Goal: Task Accomplishment & Management: Use online tool/utility

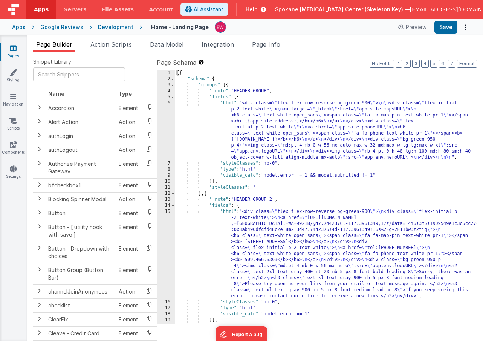
click at [13, 49] on icon at bounding box center [13, 48] width 7 height 8
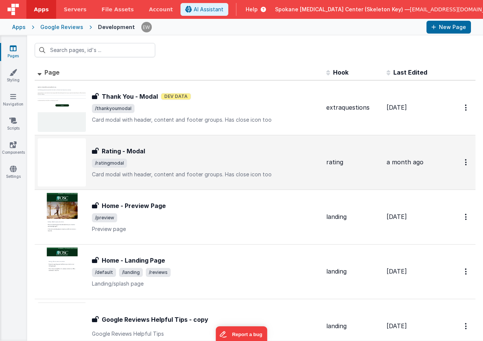
click at [128, 151] on h3 "Rating - Modal" at bounding box center [123, 151] width 43 height 9
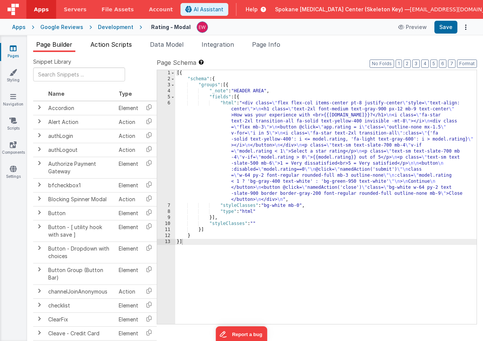
click at [120, 43] on span "Action Scripts" at bounding box center [110, 45] width 41 height 8
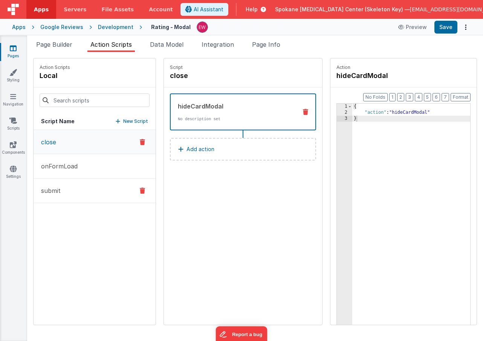
click at [64, 191] on button "submit" at bounding box center [95, 191] width 122 height 24
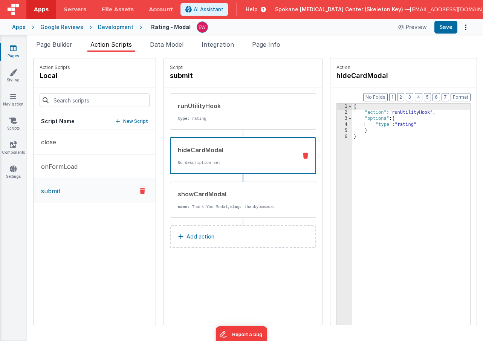
click at [209, 147] on div "hideCardModal" at bounding box center [234, 149] width 113 height 9
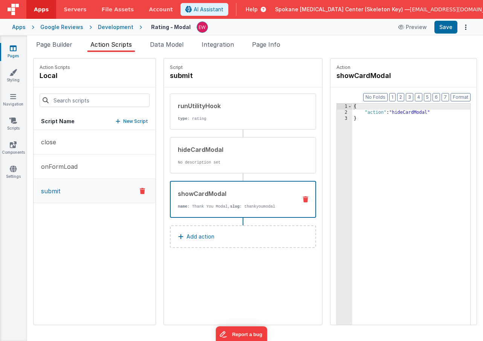
click at [207, 193] on div "showCardModal" at bounding box center [234, 193] width 113 height 9
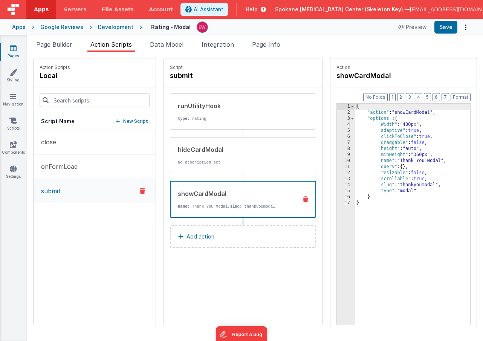
click at [12, 49] on icon at bounding box center [13, 48] width 7 height 8
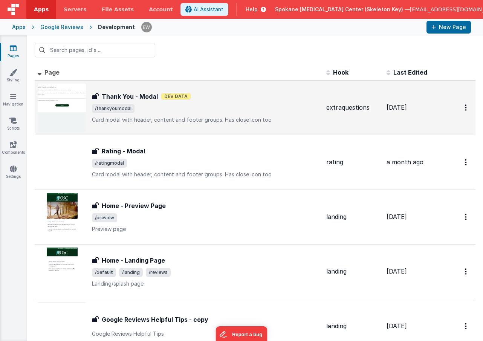
click at [145, 96] on h3 "Thank You - Modal" at bounding box center [130, 96] width 56 height 9
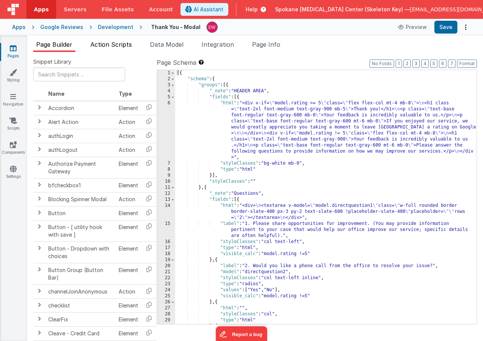
click at [110, 43] on span "Action Scripts" at bounding box center [110, 45] width 41 height 8
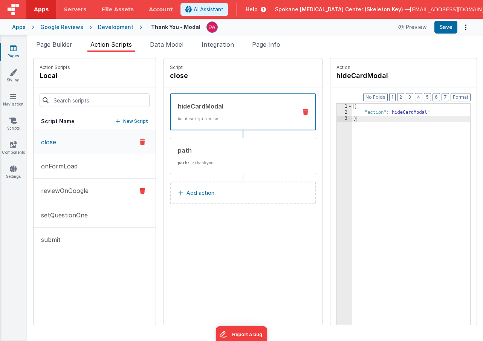
click at [88, 189] on p "reviewOnGoogle" at bounding box center [63, 190] width 52 height 9
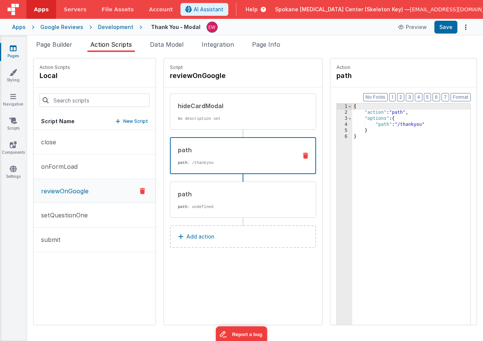
click at [253, 154] on div "path" at bounding box center [234, 149] width 113 height 9
click at [239, 191] on div "path" at bounding box center [235, 193] width 114 height 9
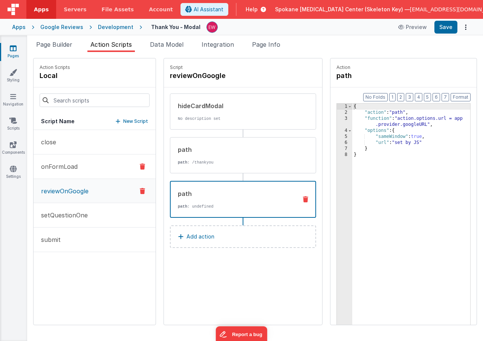
click at [64, 166] on p "onFormLoad" at bounding box center [57, 166] width 41 height 9
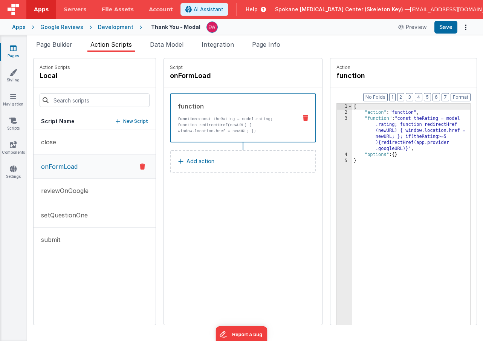
click at [14, 47] on icon at bounding box center [13, 48] width 7 height 8
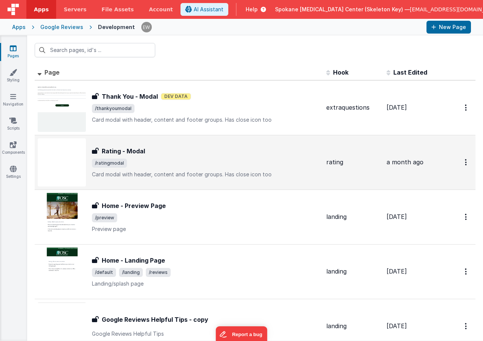
click at [128, 148] on h3 "Rating - Modal" at bounding box center [123, 151] width 43 height 9
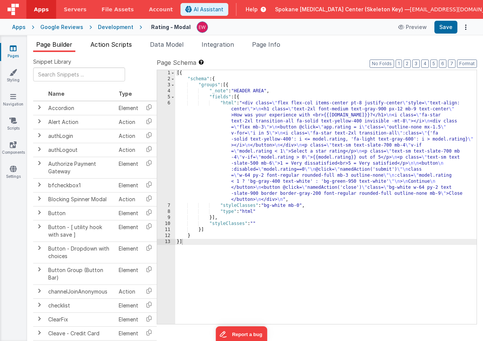
click at [113, 43] on span "Action Scripts" at bounding box center [110, 45] width 41 height 8
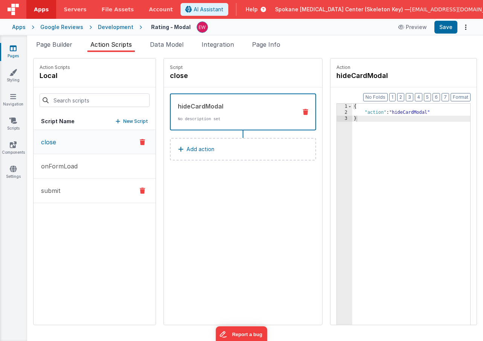
click at [79, 186] on button "submit" at bounding box center [95, 191] width 122 height 24
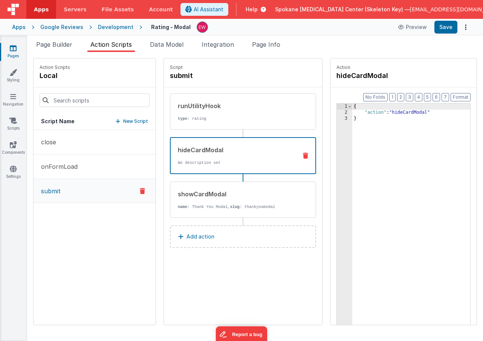
click at [220, 151] on div "hideCardModal" at bounding box center [234, 149] width 113 height 9
click at [218, 195] on div "showCardModal" at bounding box center [235, 193] width 114 height 9
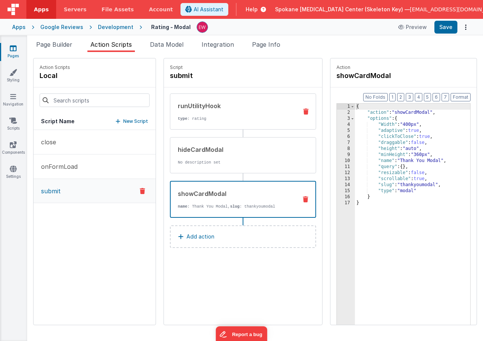
click at [215, 108] on div "runUtilityHook" at bounding box center [235, 105] width 114 height 9
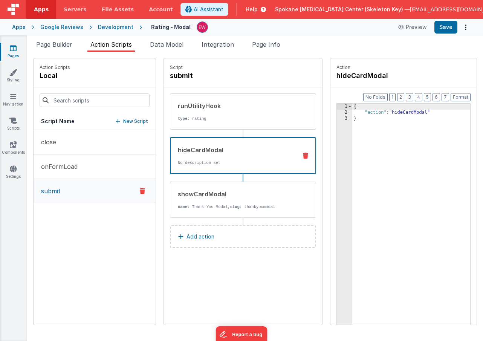
click at [241, 146] on div "hideCardModal" at bounding box center [234, 149] width 113 height 9
click at [234, 193] on div "showCardModal" at bounding box center [235, 193] width 114 height 9
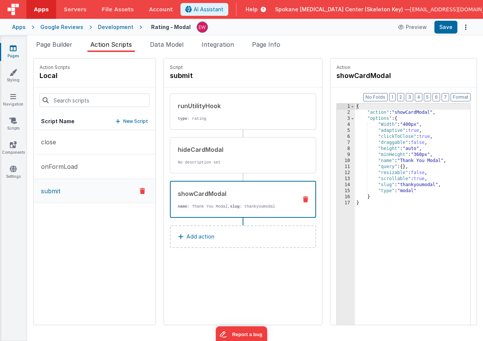
click at [205, 237] on p "Add action" at bounding box center [200, 236] width 28 height 9
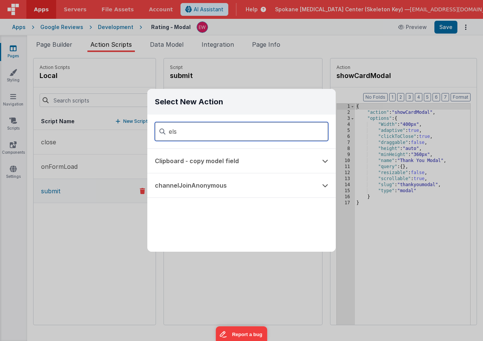
type input "else"
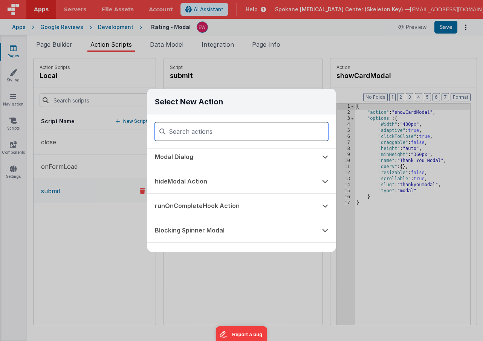
scroll to position [125, 0]
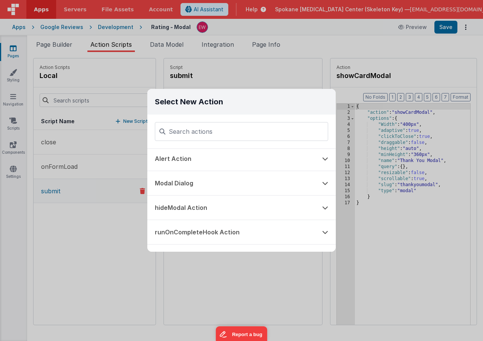
click at [128, 243] on div "Select New Action Function - Runs JavaScript Clipboard - copy model field runUt…" at bounding box center [241, 170] width 483 height 341
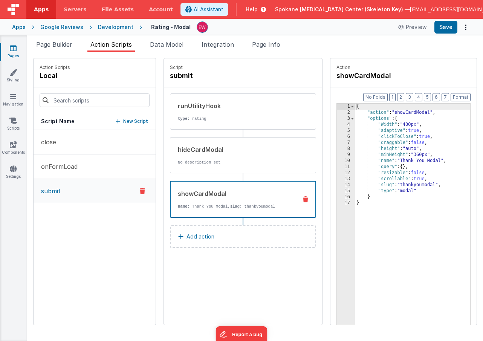
click at [15, 50] on icon at bounding box center [13, 48] width 7 height 8
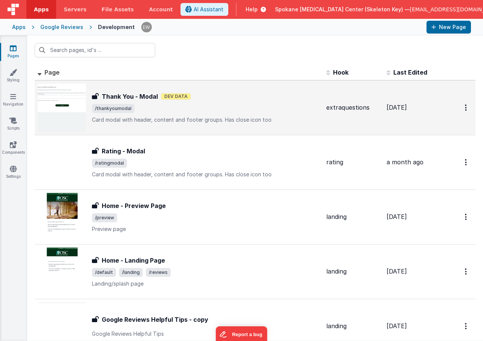
click at [129, 98] on h3 "Thank You - Modal" at bounding box center [130, 96] width 56 height 9
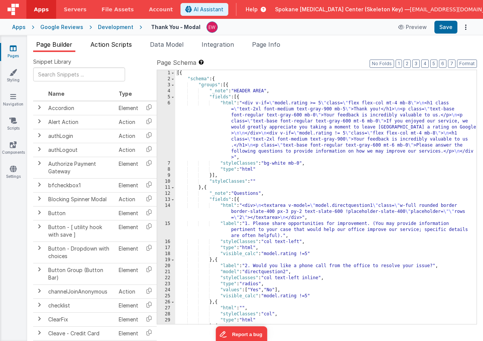
click at [110, 46] on span "Action Scripts" at bounding box center [110, 45] width 41 height 8
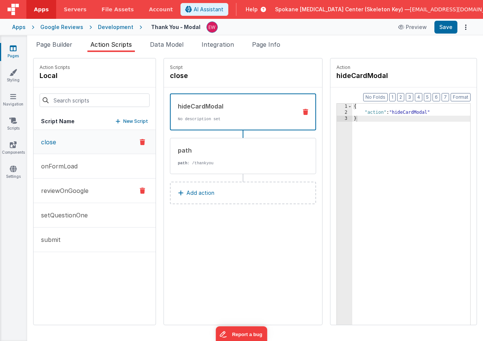
click at [76, 193] on p "reviewOnGoogle" at bounding box center [63, 190] width 52 height 9
click at [216, 148] on div "path" at bounding box center [235, 150] width 114 height 9
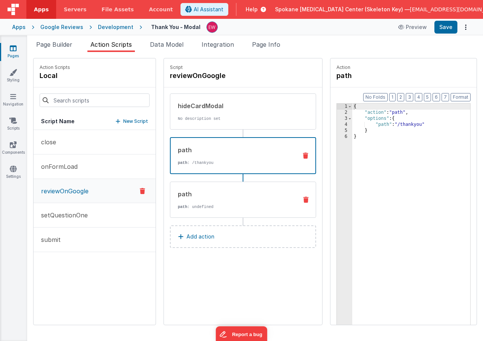
click at [208, 200] on div "path path : undefined" at bounding box center [230, 199] width 121 height 20
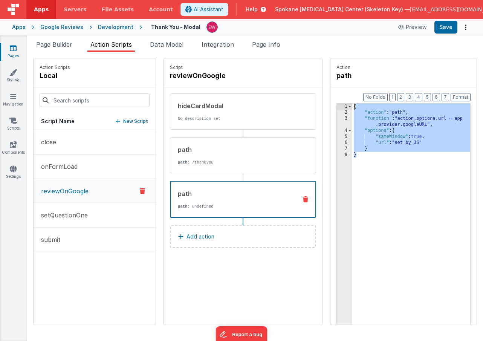
drag, startPoint x: 363, startPoint y: 155, endPoint x: 341, endPoint y: 84, distance: 74.2
click at [341, 84] on fieldset "Action path Format 7 6 5 4 3 2 1 No Folds 1 2 3 4 5 6 7 8 { "action" : "path" ,…" at bounding box center [403, 191] width 146 height 266
click at [75, 168] on p "onFormLoad" at bounding box center [57, 166] width 41 height 9
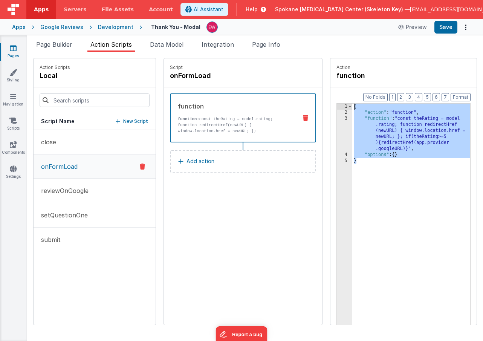
drag, startPoint x: 376, startPoint y: 175, endPoint x: 331, endPoint y: 90, distance: 96.4
click at [331, 90] on div "Format 7 6 5 4 3 2 1 No Folds 1 2 3 4 5 { "action" : "function" , "function" : …" at bounding box center [403, 220] width 146 height 266
click at [13, 49] on icon at bounding box center [13, 48] width 7 height 8
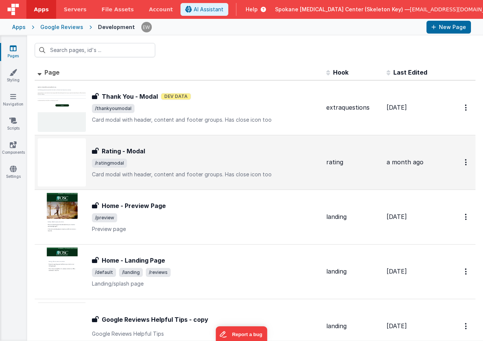
click at [122, 150] on h3 "Rating - Modal" at bounding box center [123, 151] width 43 height 9
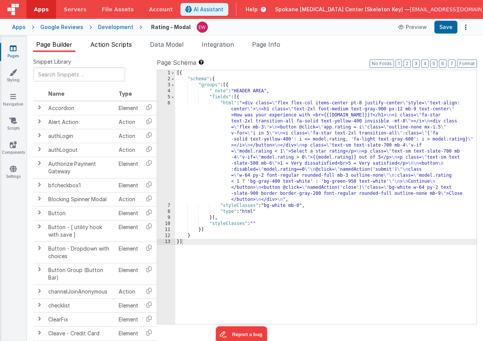
click at [118, 44] on span "Action Scripts" at bounding box center [110, 45] width 41 height 8
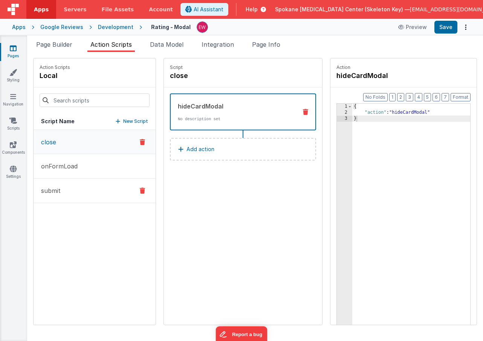
click at [64, 197] on button "submit" at bounding box center [95, 191] width 122 height 24
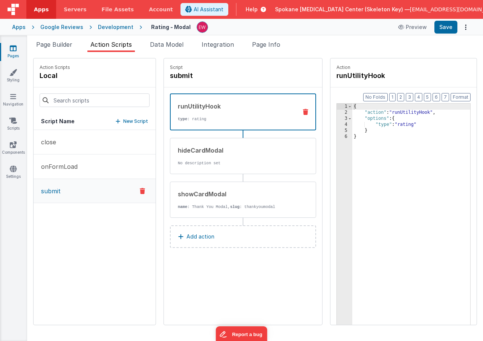
click at [200, 237] on p "Add action" at bounding box center [200, 236] width 28 height 9
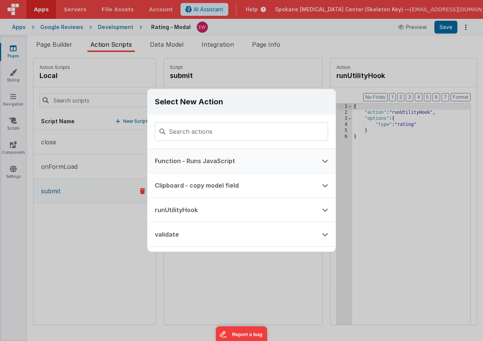
click at [220, 159] on button "Function - Runs JavaScript" at bounding box center [230, 161] width 167 height 24
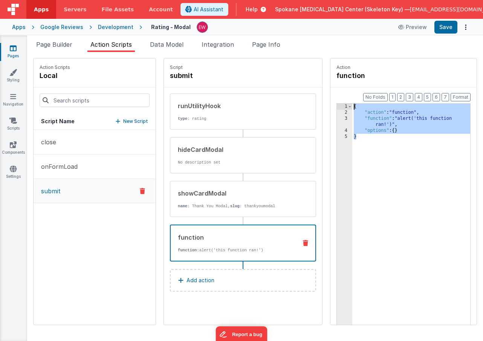
drag, startPoint x: 415, startPoint y: 190, endPoint x: 343, endPoint y: 78, distance: 133.2
click at [343, 78] on fieldset "Action function Format 7 6 5 4 3 2 1 No Folds 1 2 3 4 5 { "action" : "function"…" at bounding box center [403, 191] width 146 height 266
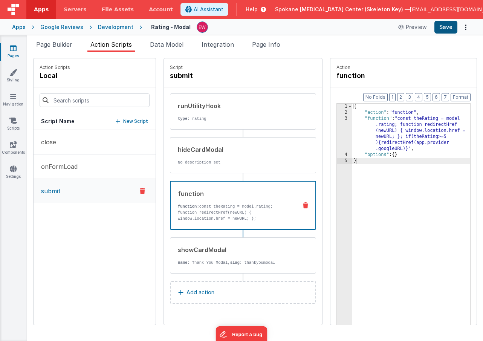
click at [446, 29] on button "Save" at bounding box center [445, 27] width 23 height 13
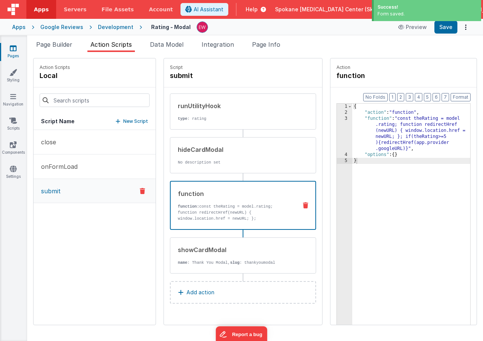
click at [23, 27] on div "Apps" at bounding box center [19, 27] width 14 height 8
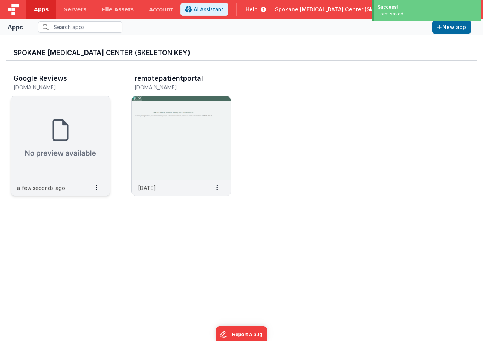
click at [43, 81] on div "Google Reviews" at bounding box center [53, 80] width 78 height 10
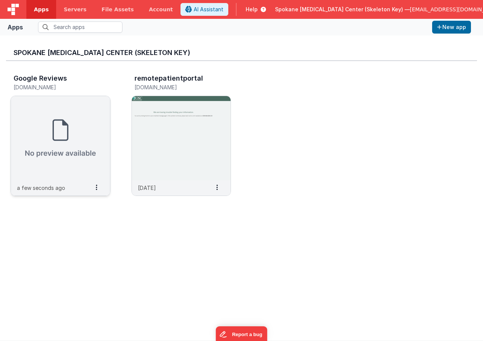
click at [41, 80] on h3 "Google Reviews" at bounding box center [40, 79] width 53 height 8
click at [45, 132] on img at bounding box center [60, 138] width 99 height 84
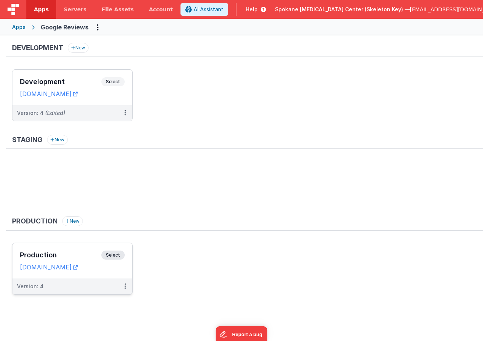
click at [119, 252] on span "Select" at bounding box center [112, 255] width 23 height 9
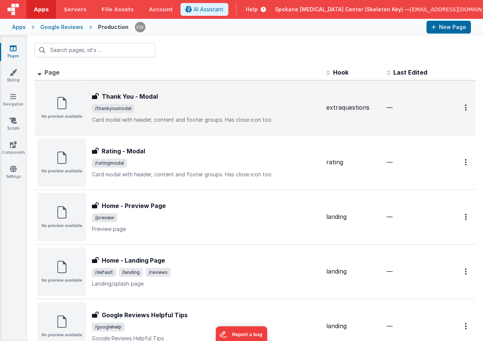
click at [118, 95] on h3 "Thank You - Modal" at bounding box center [130, 96] width 56 height 9
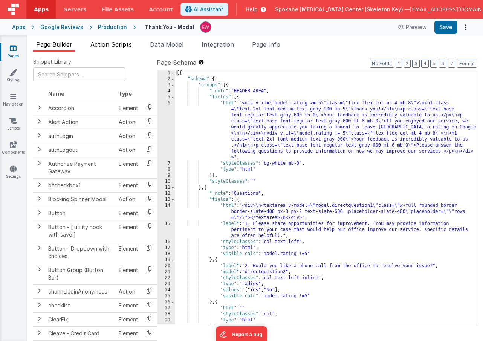
click at [116, 45] on span "Action Scripts" at bounding box center [110, 45] width 41 height 8
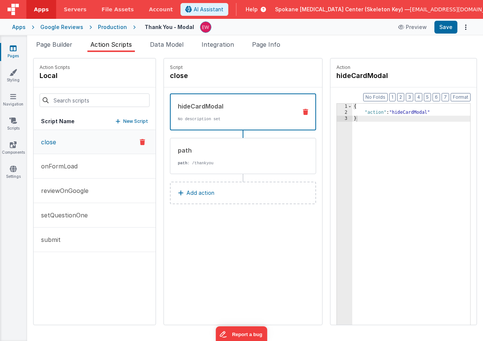
click at [12, 49] on icon at bounding box center [13, 48] width 7 height 8
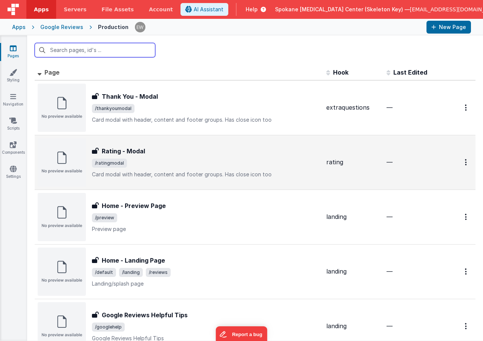
scroll to position [13, 0]
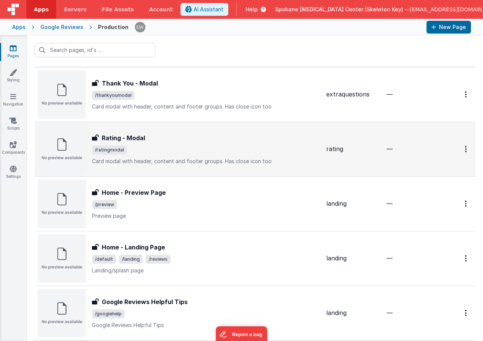
click at [118, 139] on h3 "Rating - Modal" at bounding box center [123, 137] width 43 height 9
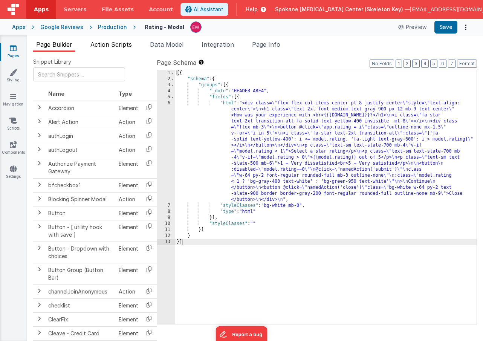
click at [123, 44] on span "Action Scripts" at bounding box center [110, 45] width 41 height 8
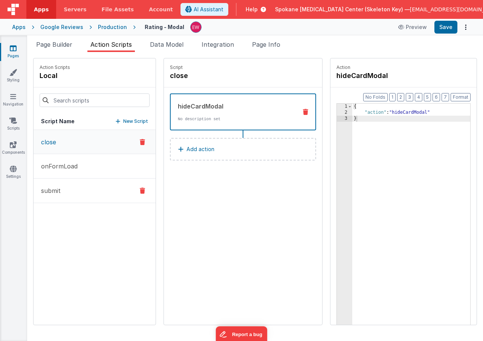
click at [57, 192] on p "submit" at bounding box center [49, 190] width 24 height 9
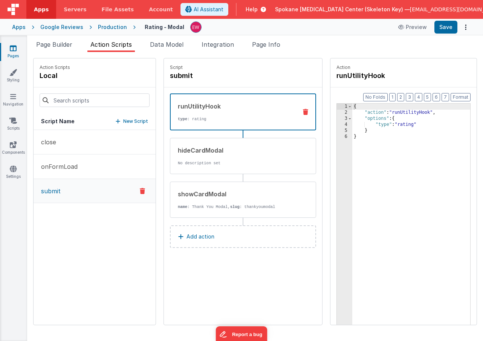
click at [210, 244] on button "Add action" at bounding box center [243, 236] width 146 height 23
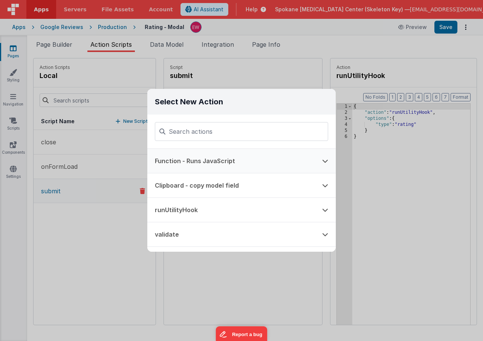
click at [200, 160] on button "Function - Runs JavaScript" at bounding box center [230, 161] width 167 height 24
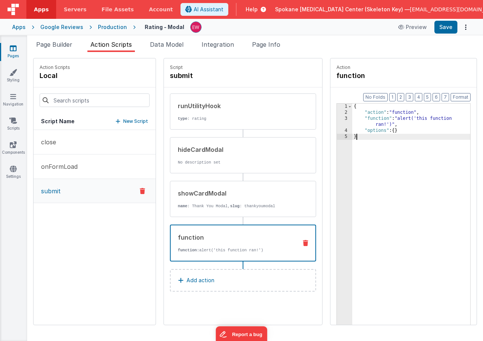
drag, startPoint x: 387, startPoint y: 167, endPoint x: 325, endPoint y: 44, distance: 137.1
click at [325, 44] on div "Page Builder Action Scripts Data Model Integration Page Info Snippet Library Na…" at bounding box center [255, 190] width 456 height 301
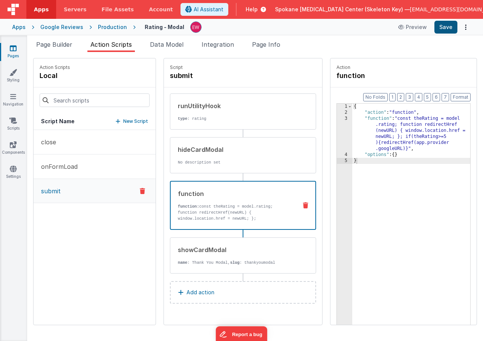
click at [447, 26] on button "Save" at bounding box center [445, 27] width 23 height 13
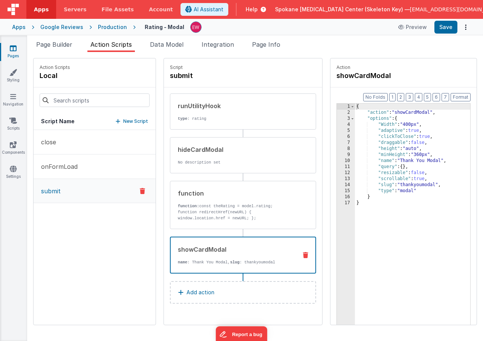
click at [249, 246] on div "showCardModal" at bounding box center [234, 249] width 113 height 9
click at [231, 214] on p "function: const theRating = model.rating; function redirectHref(newURL) { windo…" at bounding box center [235, 218] width 114 height 30
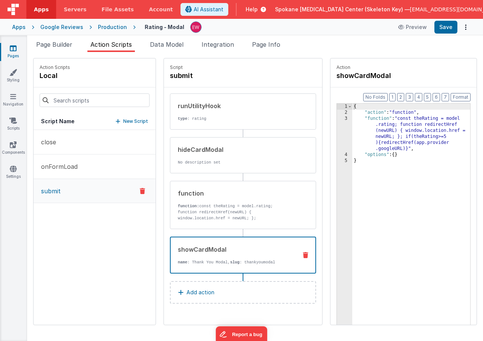
click at [225, 254] on div "showCardModal name : Thank You [PERSON_NAME], slug : thankyoumodal" at bounding box center [231, 255] width 121 height 20
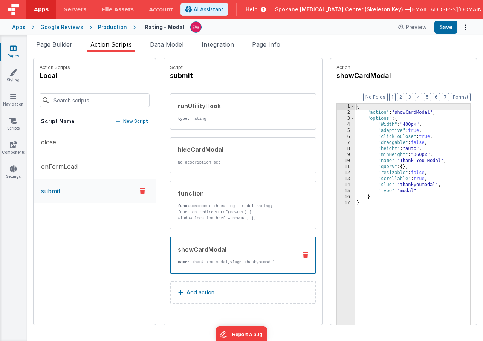
click at [254, 9] on span "Help" at bounding box center [252, 10] width 12 height 8
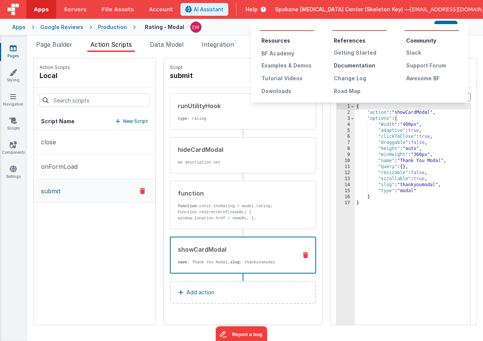
click at [354, 65] on div "Documentation" at bounding box center [360, 66] width 53 height 8
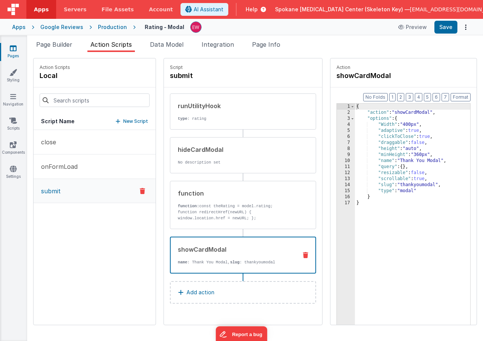
click at [258, 9] on span "Help" at bounding box center [252, 10] width 12 height 8
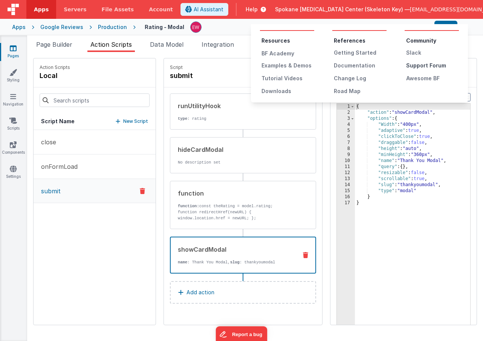
click at [412, 65] on div "Support Forum" at bounding box center [432, 66] width 53 height 8
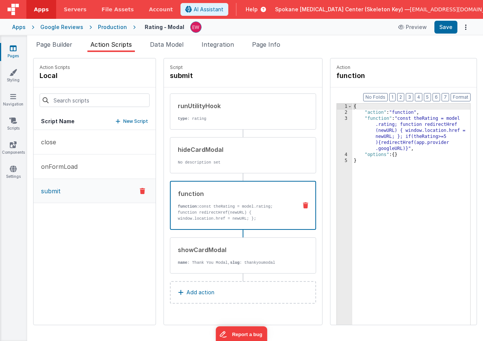
click at [214, 207] on p "function: const theRating = model.rating; function redirectHref(newURL) { windo…" at bounding box center [234, 218] width 113 height 30
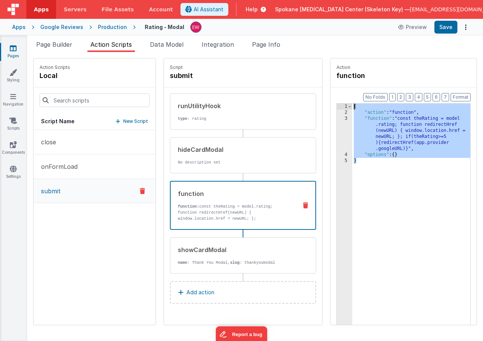
drag, startPoint x: 391, startPoint y: 186, endPoint x: 301, endPoint y: 68, distance: 148.3
click at [301, 68] on div "Action Scripts local Script Name New Script close onFormLoad submit Script subm…" at bounding box center [255, 191] width 444 height 267
click at [16, 122] on icon at bounding box center [13, 121] width 8 height 8
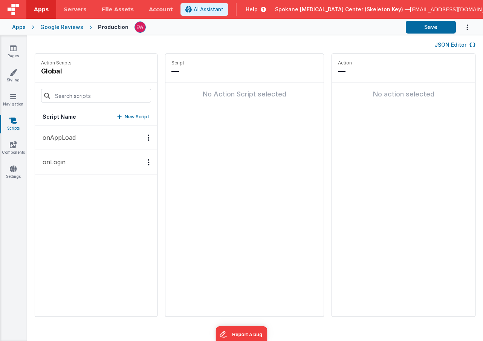
click at [125, 119] on button "New Script" at bounding box center [133, 117] width 32 height 8
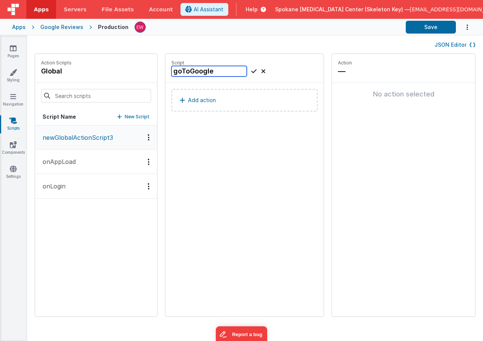
type input "goToGoogle"
click at [255, 72] on icon at bounding box center [253, 71] width 5 height 9
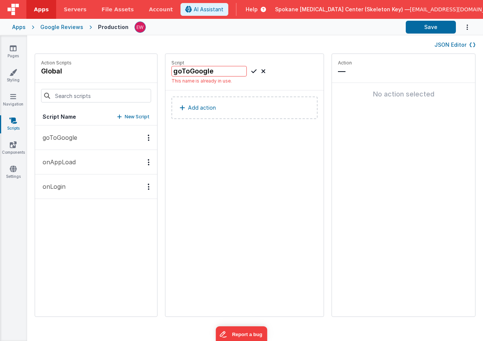
click at [268, 45] on div "JSON Editor" at bounding box center [255, 44] width 441 height 9
click at [265, 72] on icon at bounding box center [263, 71] width 5 height 9
click at [172, 150] on div "Script newGlobalActionScript3 Add action" at bounding box center [244, 185] width 158 height 263
click at [95, 133] on button "goToGoogle" at bounding box center [96, 137] width 122 height 24
click at [206, 102] on p "Add action" at bounding box center [202, 100] width 28 height 9
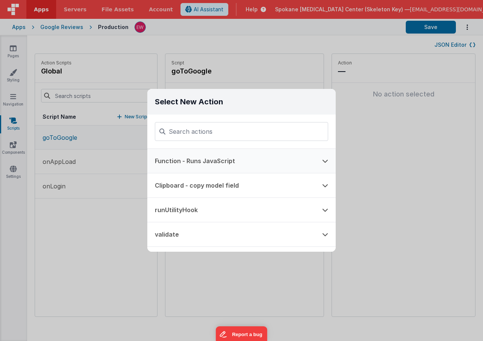
click at [208, 162] on button "Function - Runs JavaScript" at bounding box center [230, 161] width 167 height 24
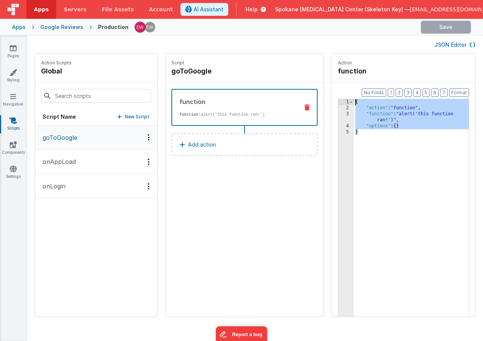
drag, startPoint x: 384, startPoint y: 176, endPoint x: 337, endPoint y: 44, distance: 139.5
click at [337, 44] on div "JSON Editor Action Scripts global Script Name New Script goToGoogle onAppLoad o…" at bounding box center [255, 188] width 456 height 306
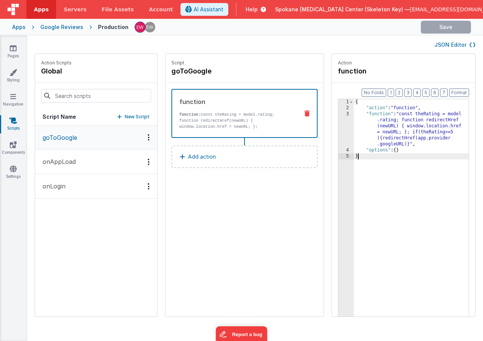
click at [411, 142] on div "{ "action" : "function" , "function" : "const theRating = model .rating; functi…" at bounding box center [411, 225] width 115 height 253
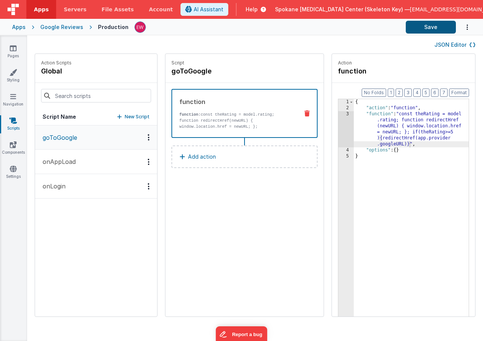
click at [431, 26] on button "Save" at bounding box center [431, 27] width 50 height 13
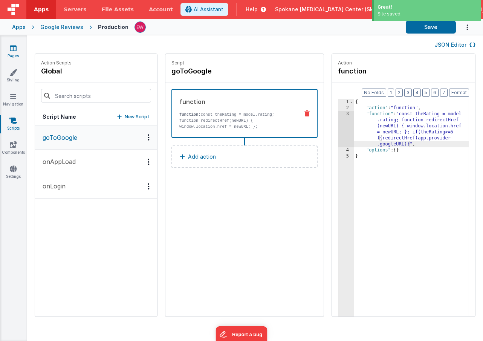
click at [13, 50] on icon at bounding box center [13, 48] width 7 height 8
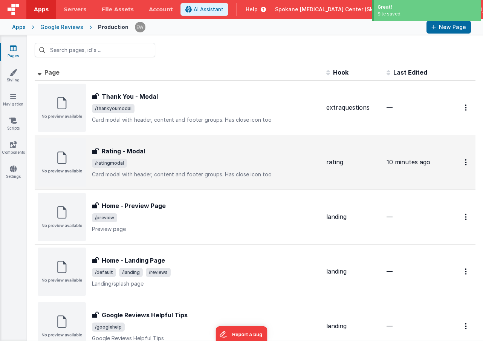
click at [98, 151] on icon at bounding box center [95, 151] width 7 height 6
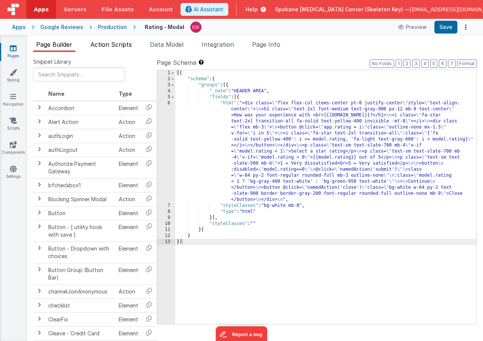
click at [105, 47] on span "Action Scripts" at bounding box center [110, 45] width 41 height 8
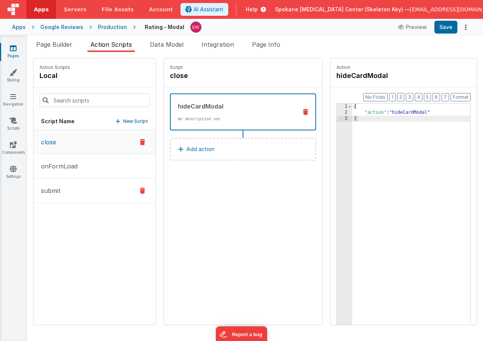
click at [65, 195] on button "submit" at bounding box center [95, 191] width 122 height 24
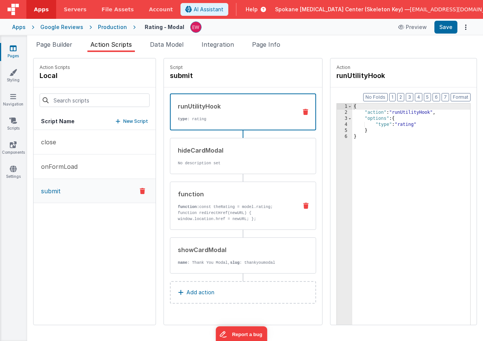
click at [241, 208] on p "function: const theRating = model.rating; function redirectHref(newURL) { windo…" at bounding box center [235, 219] width 114 height 30
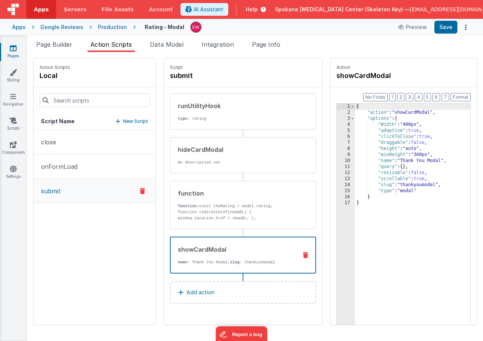
click at [209, 247] on div "showCardModal" at bounding box center [234, 249] width 113 height 9
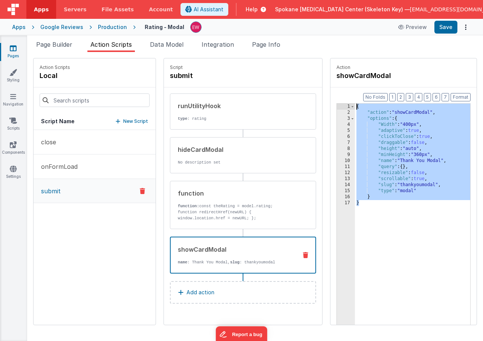
drag, startPoint x: 383, startPoint y: 257, endPoint x: 338, endPoint y: 52, distance: 209.5
click at [338, 52] on div "Snippet Library Name Type Accordion Element Alert Action Action authLogin Actio…" at bounding box center [255, 196] width 456 height 289
click at [13, 123] on icon at bounding box center [13, 121] width 8 height 8
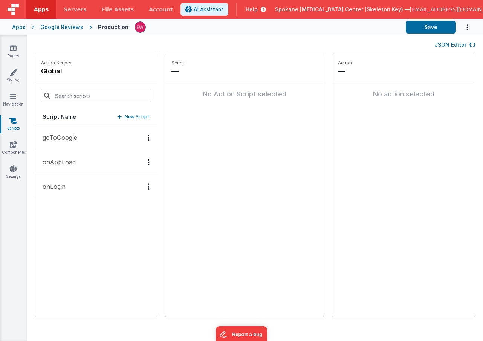
click at [137, 115] on p "New Script" at bounding box center [137, 117] width 25 height 8
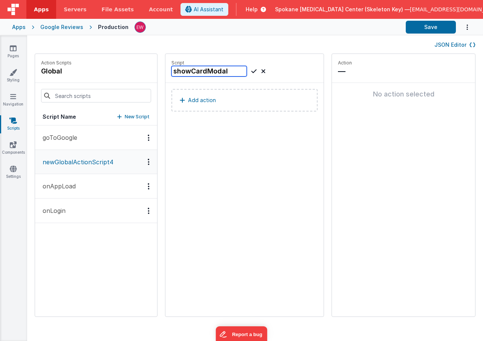
type input "showCardModal"
click at [253, 71] on icon at bounding box center [253, 71] width 5 height 9
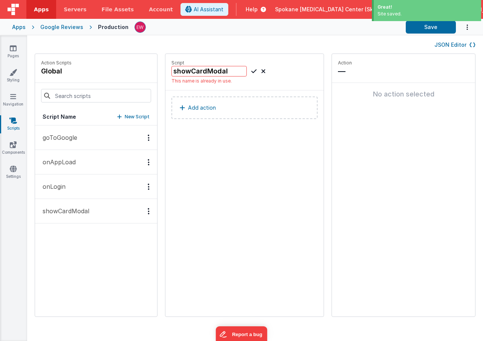
click at [76, 219] on button "showCardModal" at bounding box center [96, 211] width 122 height 24
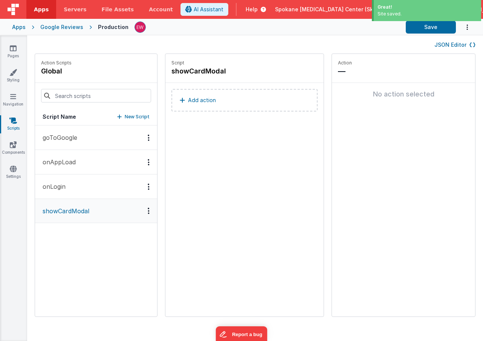
click at [196, 105] on button "Add action" at bounding box center [244, 100] width 146 height 23
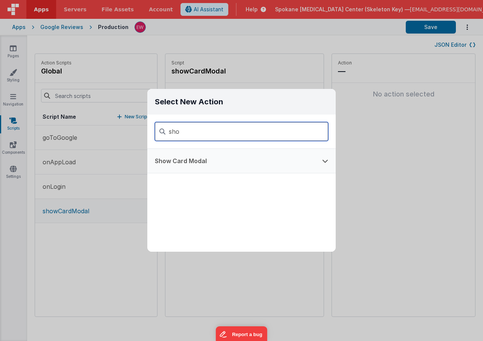
type input "sho"
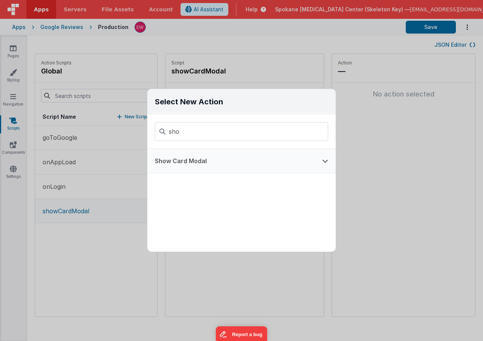
click at [204, 161] on button "Show Card Modal" at bounding box center [230, 161] width 167 height 24
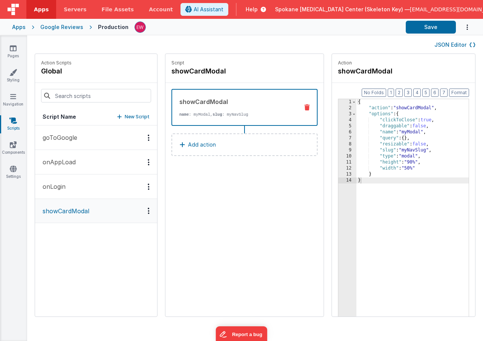
click at [392, 193] on div "{ "action" : "showCardModal" , "options" : { "clickToClose" : true , "draggable…" at bounding box center [412, 225] width 112 height 253
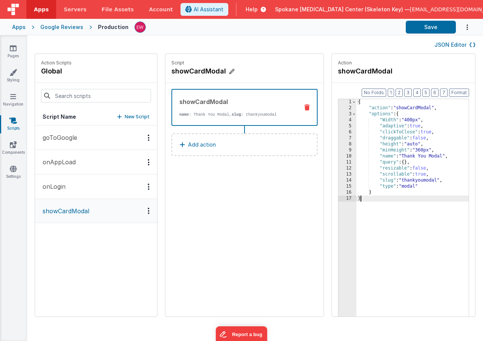
click at [232, 70] on icon at bounding box center [231, 72] width 5 height 8
click at [206, 69] on input "showCardModal" at bounding box center [208, 71] width 75 height 11
drag, startPoint x: 206, startPoint y: 72, endPoint x: 193, endPoint y: 72, distance: 13.2
click at [193, 72] on input "showCardModal" at bounding box center [208, 71] width 75 height 11
type input "showThankYouModal"
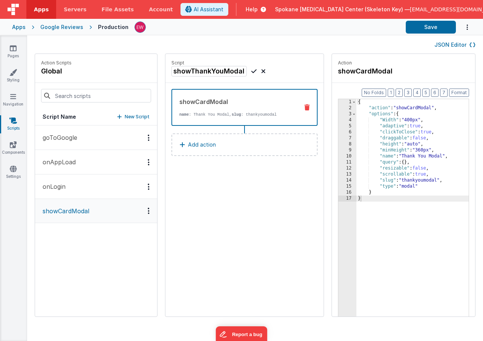
click at [255, 71] on icon at bounding box center [253, 71] width 5 height 9
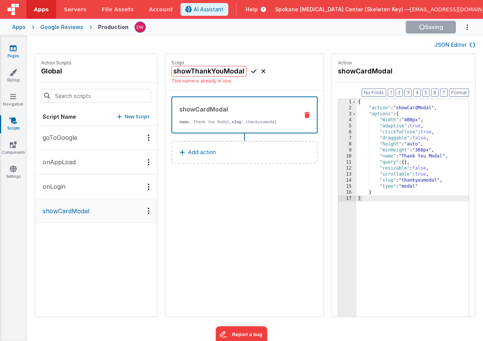
click at [14, 49] on icon at bounding box center [13, 48] width 7 height 8
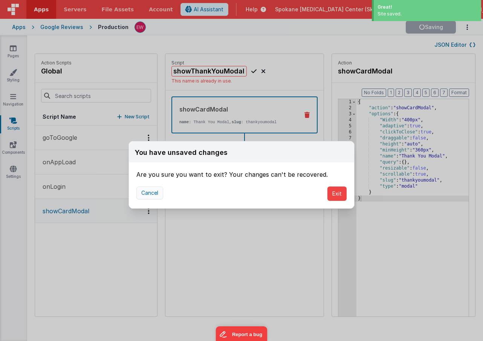
click at [156, 194] on button "Cancel" at bounding box center [149, 192] width 27 height 13
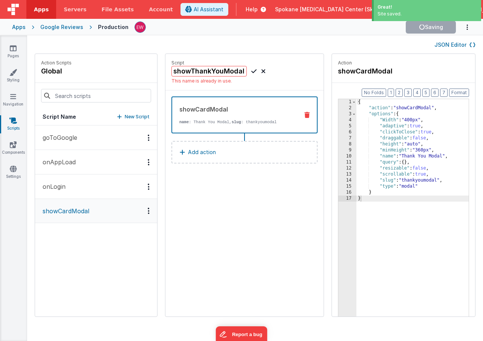
click at [288, 48] on div "JSON Editor" at bounding box center [255, 44] width 441 height 9
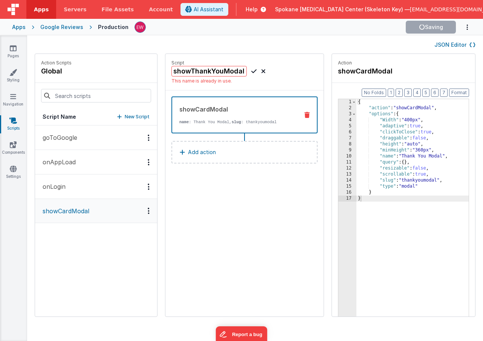
click at [290, 39] on div "JSON Editor" at bounding box center [255, 44] width 456 height 18
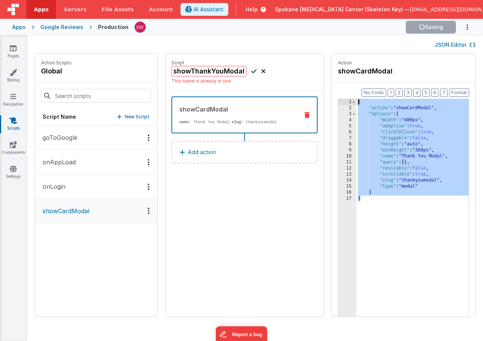
drag, startPoint x: 387, startPoint y: 206, endPoint x: 338, endPoint y: 92, distance: 124.0
click at [338, 92] on div "Format 7 6 5 4 3 2 1 No Folds 1 2 3 4 5 6 7 8 9 10 11 12 13 14 15 16 17 { "acti…" at bounding box center [403, 214] width 143 height 263
click at [96, 184] on button "onLogin" at bounding box center [96, 186] width 122 height 24
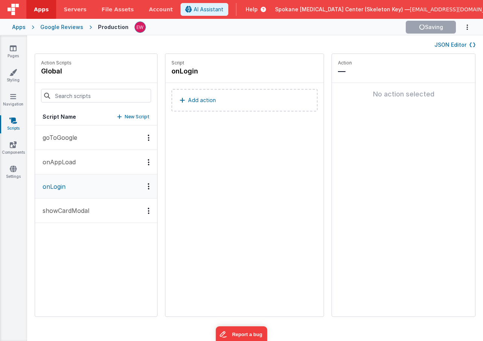
click at [94, 212] on button "showCardModal" at bounding box center [96, 211] width 122 height 24
click at [82, 208] on p "showCardModal" at bounding box center [63, 210] width 51 height 9
click at [79, 189] on button "onLogin" at bounding box center [96, 186] width 122 height 24
click at [79, 214] on p "showCardModal" at bounding box center [63, 210] width 51 height 9
click at [68, 170] on button "onAppLoad" at bounding box center [96, 162] width 122 height 24
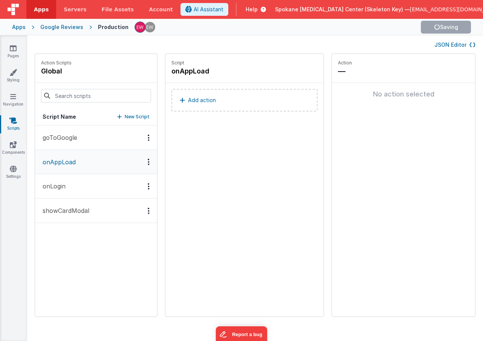
click at [67, 138] on p "goToGoogle" at bounding box center [57, 137] width 39 height 9
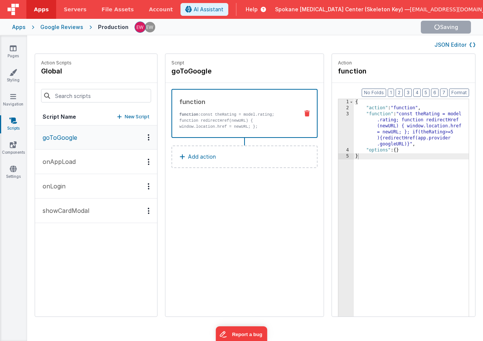
click at [73, 211] on p "showCardModal" at bounding box center [63, 210] width 51 height 9
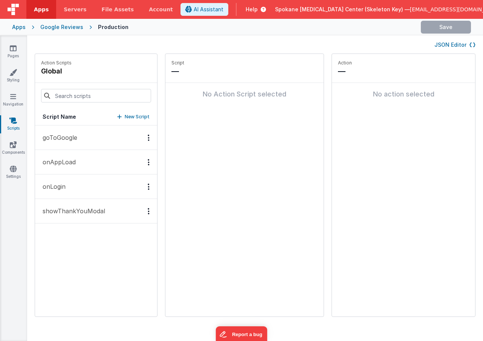
click at [79, 209] on p "showThankYouModal" at bounding box center [71, 210] width 67 height 9
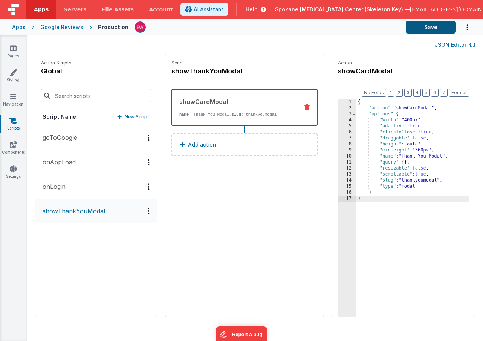
click at [429, 27] on button "Save" at bounding box center [431, 27] width 50 height 13
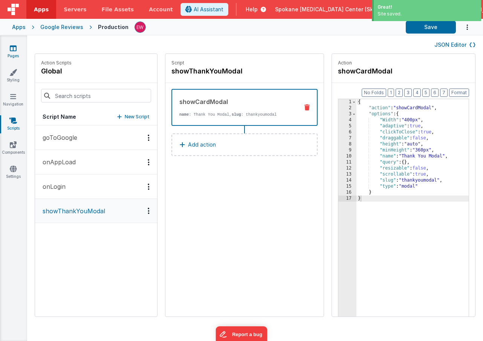
click at [14, 51] on icon at bounding box center [13, 48] width 7 height 8
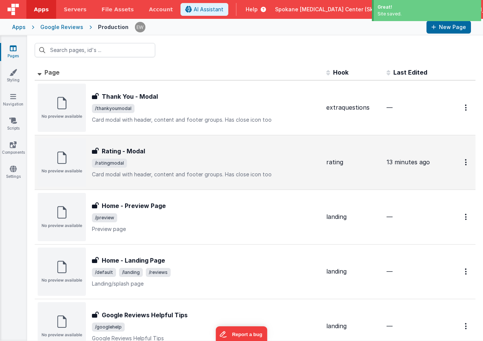
click at [110, 154] on h3 "Rating - Modal" at bounding box center [123, 151] width 43 height 9
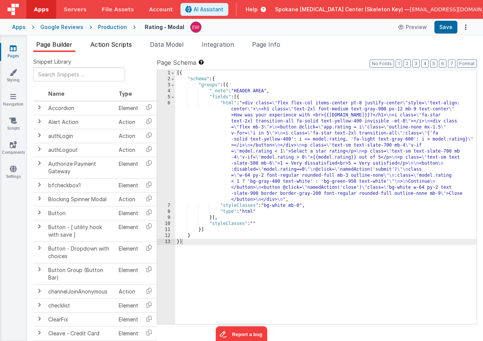
click at [113, 44] on span "Action Scripts" at bounding box center [110, 45] width 41 height 8
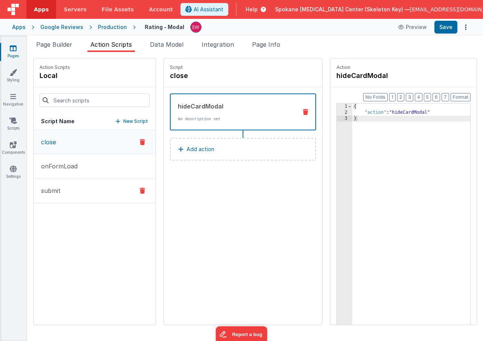
click at [64, 189] on button "submit" at bounding box center [95, 191] width 122 height 24
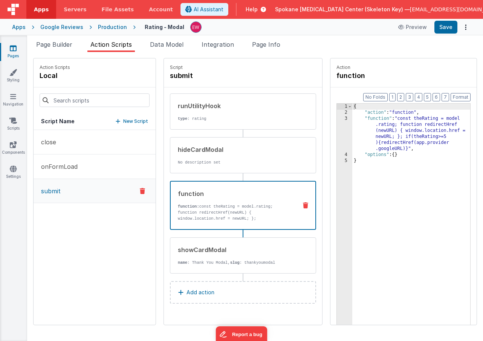
click at [232, 202] on div "function function: const theRating = model.rating; function redirectHref(newURL…" at bounding box center [231, 205] width 121 height 32
click at [304, 204] on icon at bounding box center [305, 205] width 5 height 6
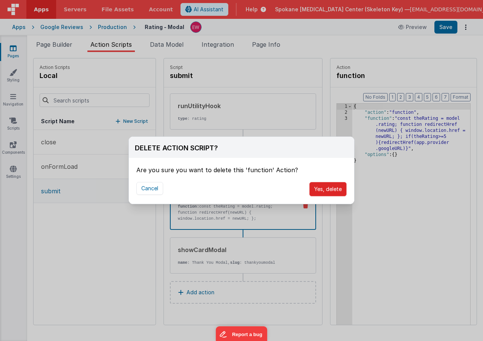
click at [324, 191] on button "Yes, delete" at bounding box center [327, 189] width 37 height 14
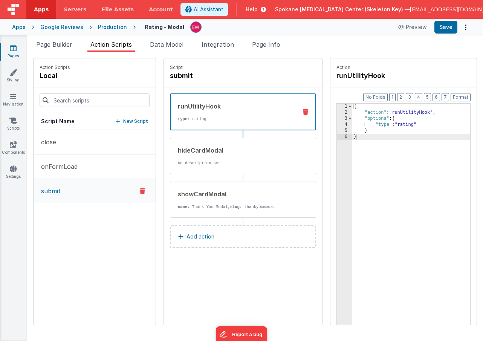
click at [206, 234] on p "Add action" at bounding box center [200, 236] width 28 height 9
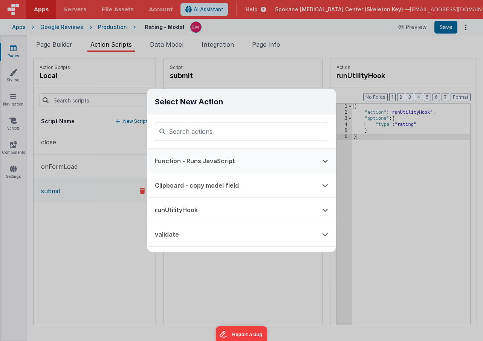
click at [205, 160] on button "Function - Runs JavaScript" at bounding box center [230, 161] width 167 height 24
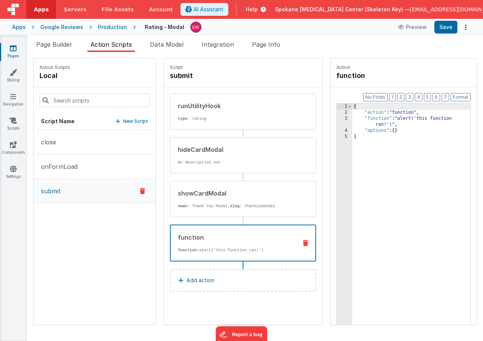
click at [308, 241] on icon at bounding box center [305, 243] width 5 height 6
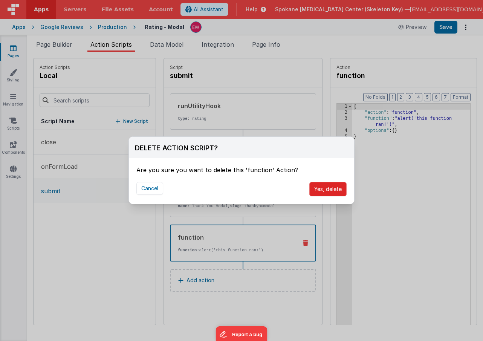
click at [320, 189] on button "Yes, delete" at bounding box center [327, 189] width 37 height 14
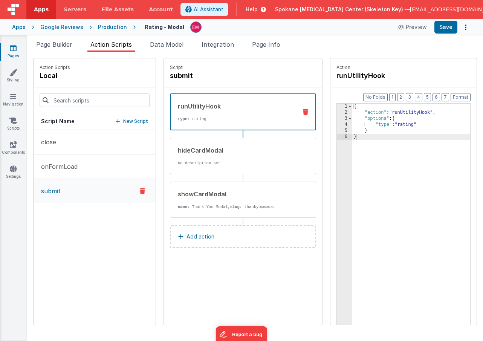
click at [214, 237] on button "Add action" at bounding box center [243, 236] width 146 height 23
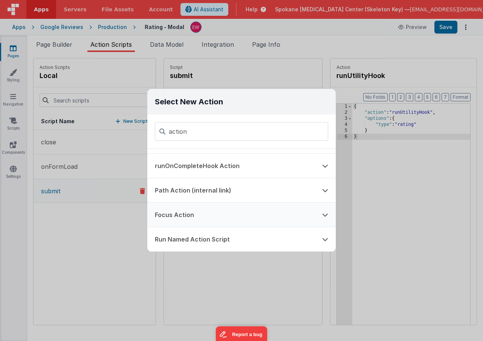
scroll to position [44, 0]
type input "action"
click at [229, 240] on button "Run Named Action Script" at bounding box center [230, 239] width 167 height 24
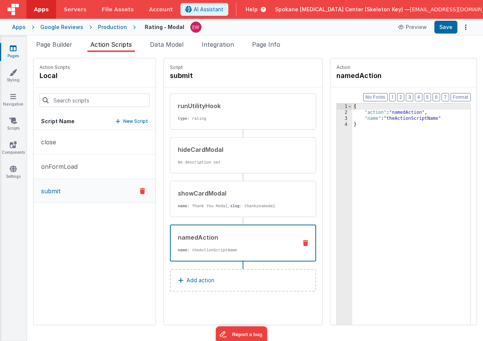
click at [305, 243] on icon at bounding box center [305, 243] width 5 height 6
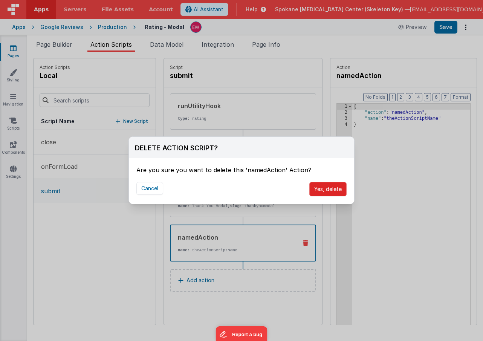
click at [326, 190] on button "Yes, delete" at bounding box center [327, 189] width 37 height 14
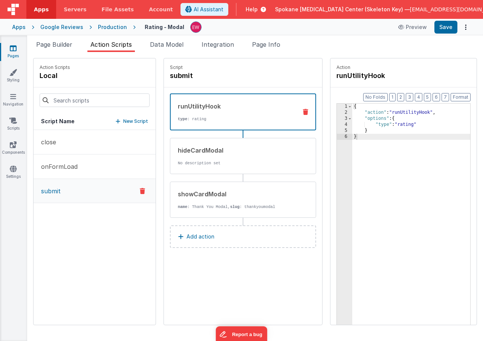
click at [200, 234] on p "Add action" at bounding box center [200, 236] width 28 height 9
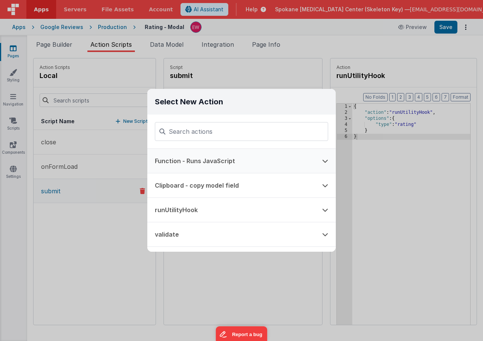
click at [183, 170] on button "Function - Runs JavaScript" at bounding box center [230, 161] width 167 height 24
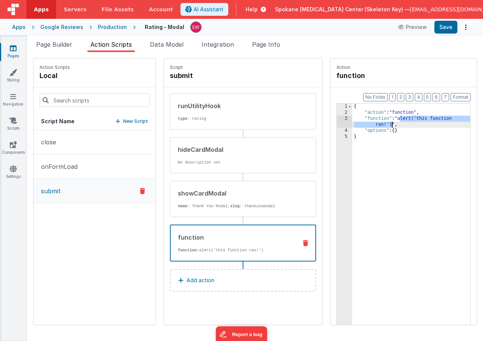
drag, startPoint x: 400, startPoint y: 119, endPoint x: 393, endPoint y: 127, distance: 11.2
click at [393, 127] on div "{ "action" : "function" , "function" : "alert('this function ran!')" , "options…" at bounding box center [411, 232] width 118 height 257
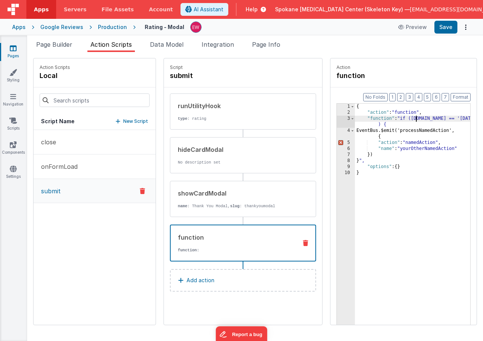
click at [417, 119] on div "{ "action" : "function" , "function" : "if (model.day == 'today' ) { EventBus.$…" at bounding box center [412, 232] width 115 height 257
click at [419, 119] on div "{ "action" : "function" , "function" : "if (model.day == 'today' ) { EventBus.$…" at bounding box center [412, 232] width 115 height 257
click at [434, 119] on div "{ "action" : "function" , "function" : "if (model.day == 'today' ) { EventBus.$…" at bounding box center [412, 232] width 115 height 257
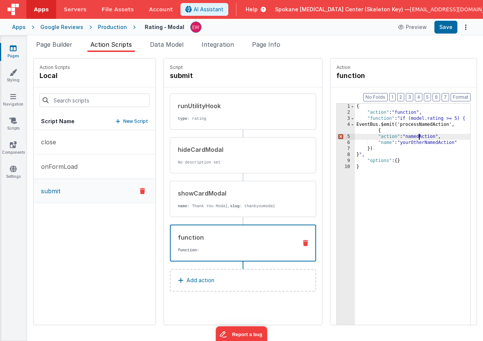
click at [420, 137] on div "{ "action" : "function" , "function" : "if (model.rating >= 5) { EventBus.$emit…" at bounding box center [412, 232] width 115 height 257
click at [423, 142] on div "{ "action" : "function" , "function" : "if (model.rating >= 5) { EventBus.$emit…" at bounding box center [412, 232] width 115 height 257
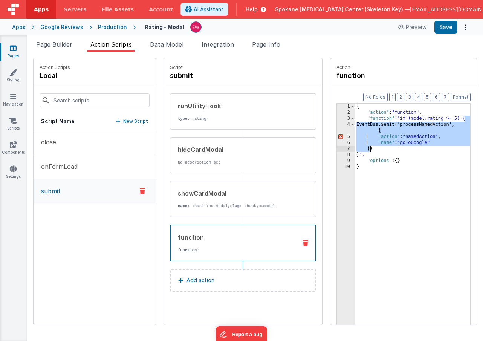
drag, startPoint x: 465, startPoint y: 118, endPoint x: 370, endPoint y: 149, distance: 100.3
click at [370, 149] on div "{ "action" : "function" , "function" : "if (model.rating >= 5) { EventBus.$emit…" at bounding box center [412, 232] width 115 height 257
click at [373, 151] on div "{ "action" : "function" , "function" : "if (model.rating >= 5) { EventBus.$emit…" at bounding box center [412, 232] width 115 height 257
drag, startPoint x: 368, startPoint y: 124, endPoint x: 375, endPoint y: 150, distance: 27.2
click at [375, 150] on div "{ "action" : "function" , "function" : "if (model.rating >= 5) { EventBus.$emit…" at bounding box center [412, 232] width 115 height 257
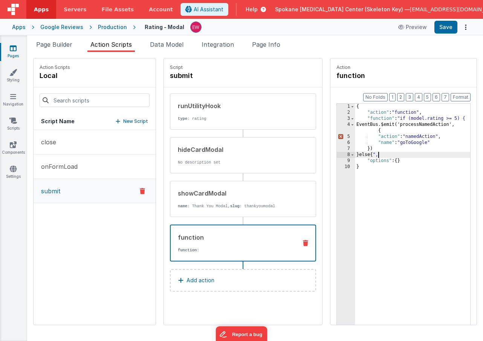
click at [378, 155] on div "{ "action" : "function" , "function" : "if (model.rating >= 5) { EventBus.$emit…" at bounding box center [412, 232] width 115 height 257
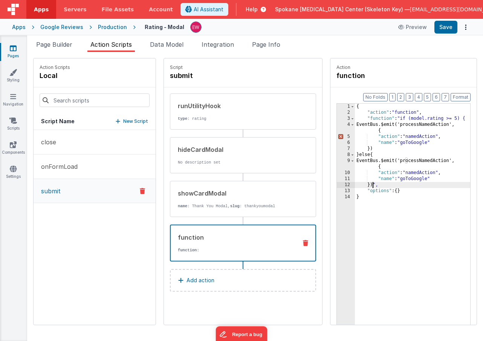
click at [419, 180] on div "{ "action" : "function" , "function" : "if (model.rating >= 5) { EventBus.$emit…" at bounding box center [412, 232] width 115 height 257
click at [448, 29] on button "Save" at bounding box center [445, 27] width 23 height 13
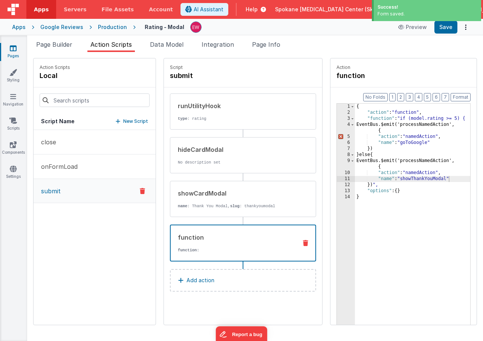
click at [379, 49] on ul "Page Builder Action Scripts Data Model Integration Page Info" at bounding box center [255, 46] width 456 height 12
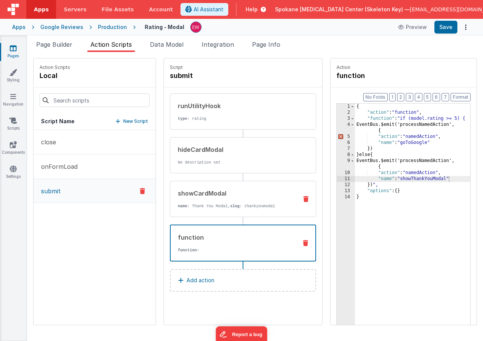
click at [211, 197] on div "showCardModal" at bounding box center [235, 193] width 114 height 9
click at [210, 239] on div "function" at bounding box center [234, 237] width 113 height 9
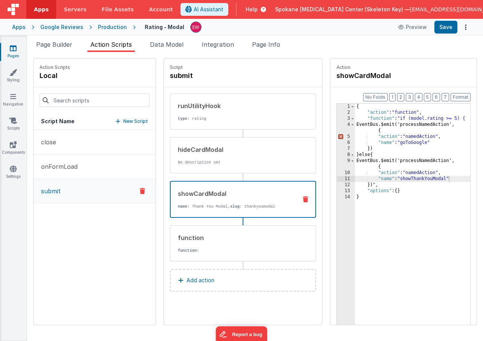
click at [210, 209] on div "showCardModal name : Thank You [PERSON_NAME], slug : thankyoumodal" at bounding box center [243, 199] width 146 height 37
click at [212, 244] on div "function function:" at bounding box center [230, 243] width 121 height 20
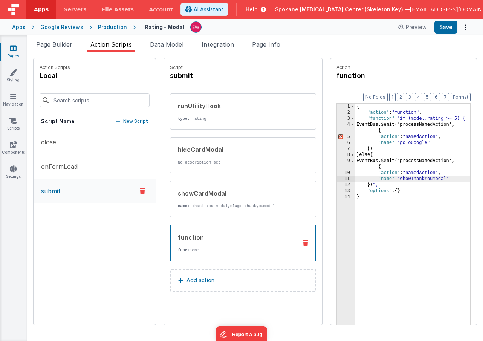
click at [397, 150] on div "{ "action" : "function" , "function" : "if (model.rating >= 5) { EventBus.$emit…" at bounding box center [412, 232] width 115 height 257
click at [377, 185] on div "{ "action" : "function" , "function" : "if (model.rating >= 5) { EventBus.$emit…" at bounding box center [412, 232] width 115 height 257
click at [386, 129] on div "{ "action" : "function" , "function" : "if (model.rating >= 5) { EventBus.$emit…" at bounding box center [412, 232] width 115 height 257
click at [379, 131] on div "{ "action" : "function" , "function" : "if (model.rating >= 5) { EventBus.$emit…" at bounding box center [412, 232] width 115 height 257
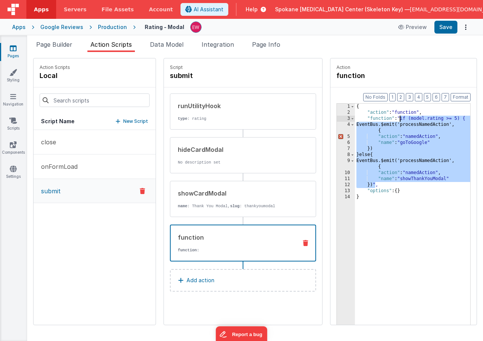
drag, startPoint x: 376, startPoint y: 184, endPoint x: 400, endPoint y: 120, distance: 68.2
click at [400, 120] on div "{ "action" : "function" , "function" : "if (model.rating >= 5) { EventBus.$emit…" at bounding box center [412, 232] width 115 height 257
click at [374, 179] on div "{ "action" : "function" , "function" : "if (model.rating >= 5) { EventBus.$emit…" at bounding box center [412, 232] width 115 height 257
drag, startPoint x: 375, startPoint y: 186, endPoint x: 402, endPoint y: 119, distance: 72.0
click at [402, 119] on div "{ "action" : "function" , "function" : "if (model.rating >= 5) { EventBus.$emit…" at bounding box center [412, 232] width 115 height 257
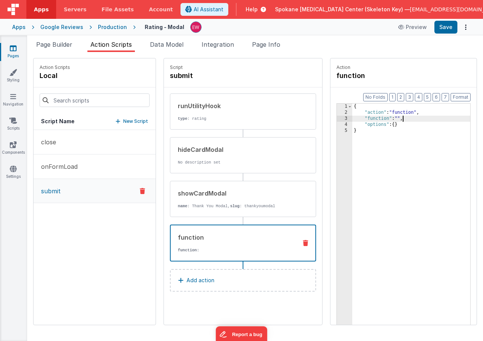
click at [341, 119] on div "3" at bounding box center [344, 119] width 15 height 6
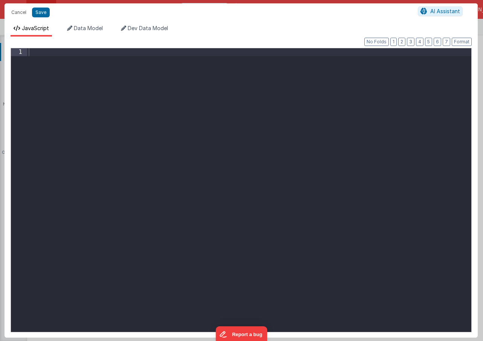
click at [31, 50] on div at bounding box center [249, 197] width 444 height 299
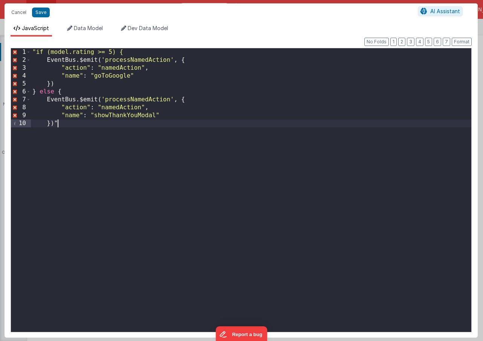
click at [35, 50] on div ""if (model.rating >= 5) { EventBus . $emit ( 'processNamedAction' , { "action" …" at bounding box center [251, 197] width 440 height 299
click at [68, 121] on div "if ( model . rating >= 5 ) { EventBus . $emit ( 'processNamedAction' , { "actio…" at bounding box center [251, 197] width 440 height 299
click at [39, 93] on div "if ( model . rating >= 5 ) { EventBus . $emit ( 'processNamedAction' , { "actio…" at bounding box center [251, 197] width 440 height 299
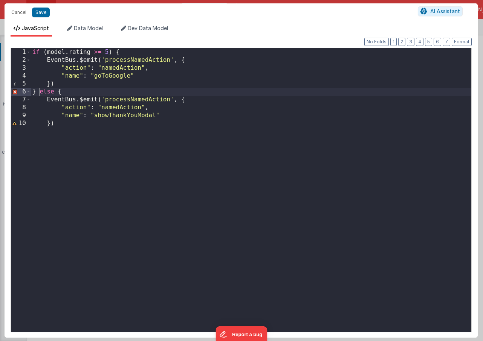
click at [49, 87] on div "if ( model . rating >= 5 ) { EventBus . $emit ( 'processNamedAction' , { "actio…" at bounding box center [251, 197] width 440 height 299
click at [35, 92] on div "if ( model . rating >= 5 ) { EventBus . $emit ( 'processNamedAction' , { "actio…" at bounding box center [251, 197] width 440 height 299
click at [32, 92] on div "if ( model . rating >= 5 ) { EventBus . $emit ( 'processNamedAction' , { "actio…" at bounding box center [251, 197] width 440 height 299
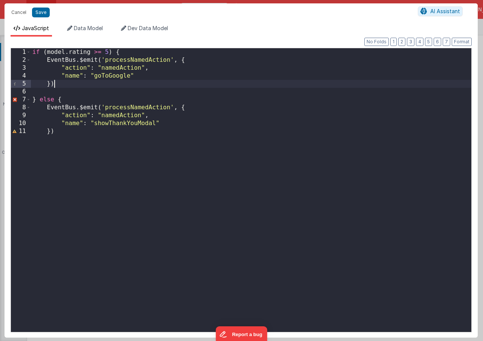
click at [55, 83] on div "if ( model . rating >= 5 ) { EventBus . $emit ( 'processNamedAction' , { "actio…" at bounding box center [251, 197] width 440 height 299
click at [38, 100] on div "if ( model . rating >= 5 ) { EventBus . $emit ( 'processNamedAction' , { "actio…" at bounding box center [251, 197] width 440 height 299
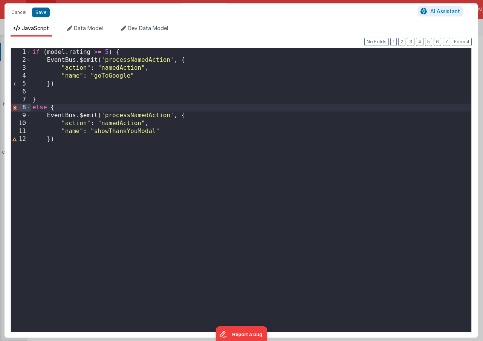
click at [63, 141] on div "if ( model . rating >= 5 ) { EventBus . $emit ( 'processNamedAction' , { "actio…" at bounding box center [251, 197] width 440 height 299
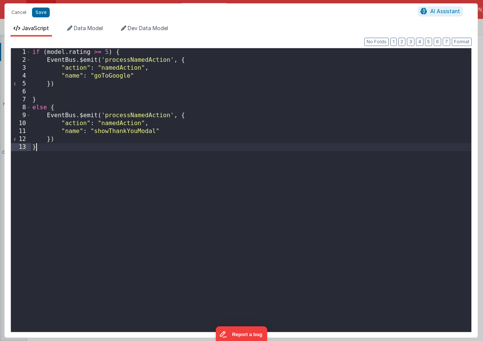
click at [33, 108] on div "if ( model . rating >= 5 ) { EventBus . $emit ( 'processNamedAction' , { "actio…" at bounding box center [251, 197] width 440 height 299
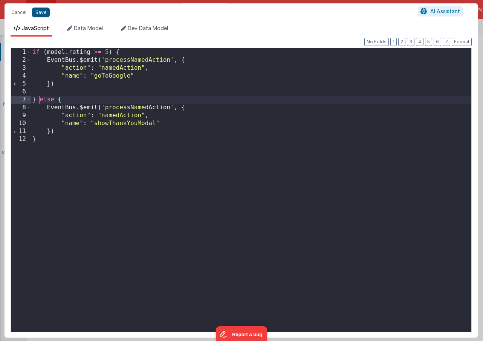
click at [40, 13] on button "Save" at bounding box center [41, 13] width 18 height 10
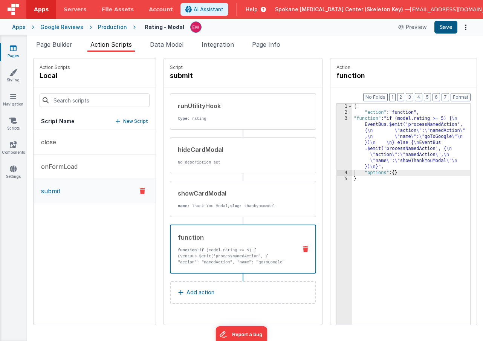
click at [445, 27] on button "Save" at bounding box center [445, 27] width 23 height 13
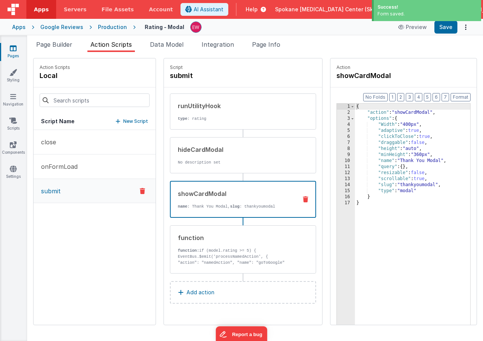
click at [230, 200] on div "showCardModal name : Thank You [PERSON_NAME], slug : thankyoumodal" at bounding box center [231, 199] width 121 height 20
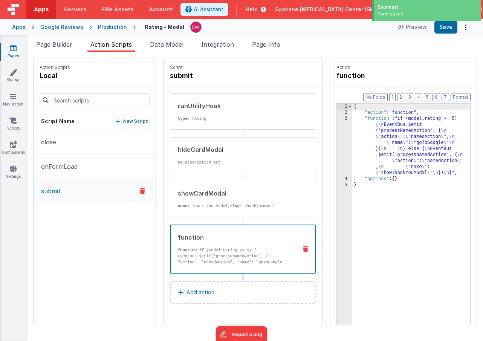
click at [234, 249] on p "function: if (model.rating >= 5) { EventBus.$emit('processNamedAction', { "acti…" at bounding box center [234, 259] width 113 height 24
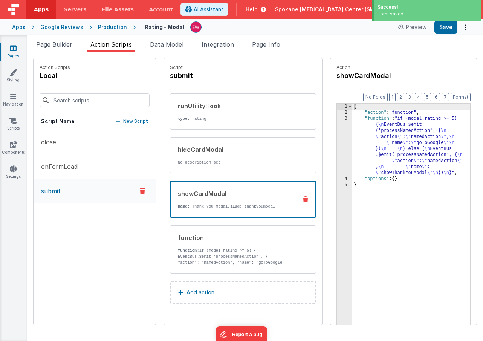
click at [237, 197] on div "showCardModal" at bounding box center [234, 193] width 113 height 9
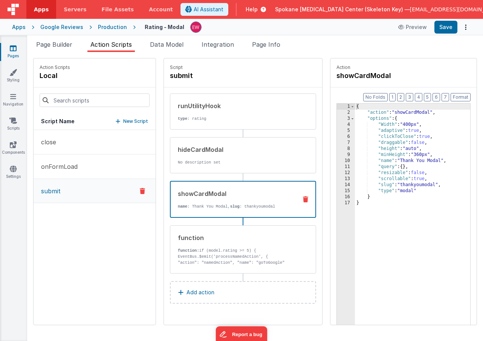
click at [305, 199] on icon at bounding box center [305, 199] width 5 height 6
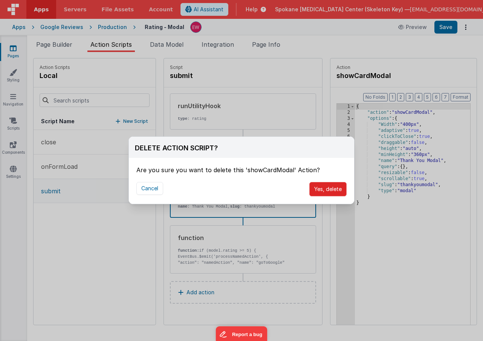
click at [329, 188] on button "Yes, delete" at bounding box center [327, 189] width 37 height 14
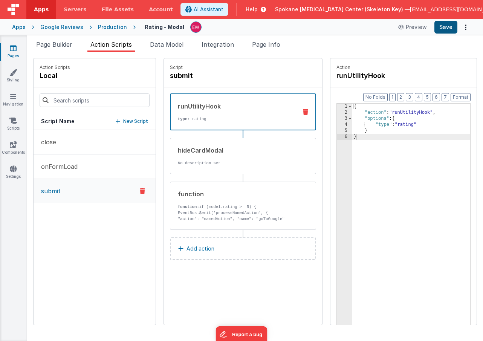
click at [446, 28] on button "Save" at bounding box center [445, 27] width 23 height 13
click at [447, 29] on button "Save" at bounding box center [445, 27] width 23 height 13
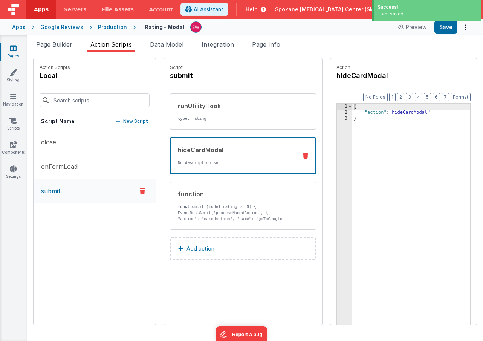
click at [223, 151] on div "hideCardModal" at bounding box center [234, 149] width 113 height 9
click at [220, 196] on div "function" at bounding box center [235, 193] width 114 height 9
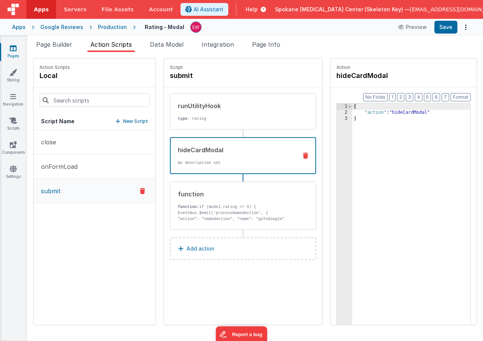
click at [216, 164] on p "No description set" at bounding box center [234, 163] width 113 height 6
click at [225, 112] on div "runUtilityHook type : rating" at bounding box center [230, 111] width 121 height 20
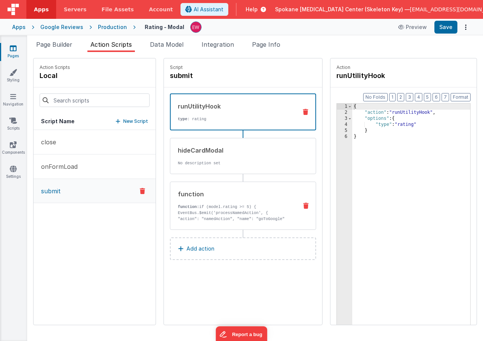
click at [235, 201] on div "function function: if (model.rating >= 5) { EventBus.$emit('processNamedAction'…" at bounding box center [230, 205] width 121 height 32
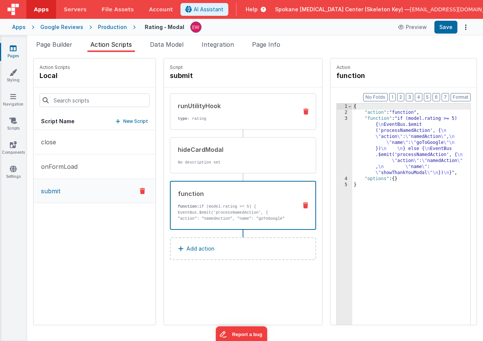
click at [217, 104] on div "runUtilityHook" at bounding box center [235, 105] width 114 height 9
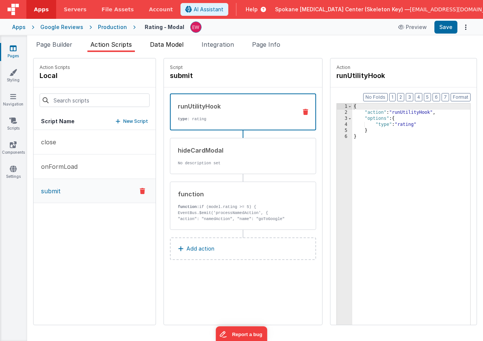
click at [171, 46] on span "Data Model" at bounding box center [167, 45] width 34 height 8
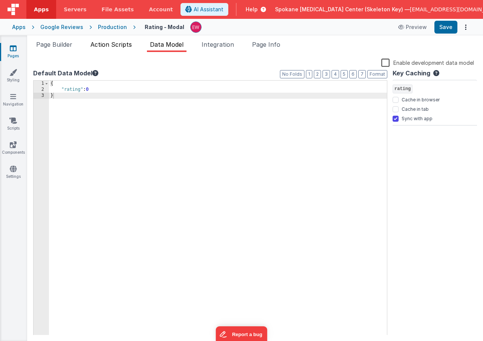
click at [110, 43] on span "Action Scripts" at bounding box center [110, 45] width 41 height 8
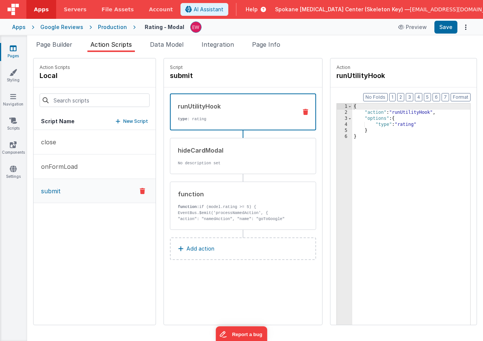
click at [14, 49] on icon at bounding box center [13, 48] width 7 height 8
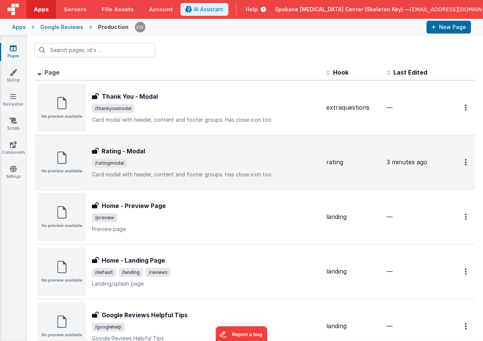
click at [70, 154] on img at bounding box center [62, 162] width 48 height 48
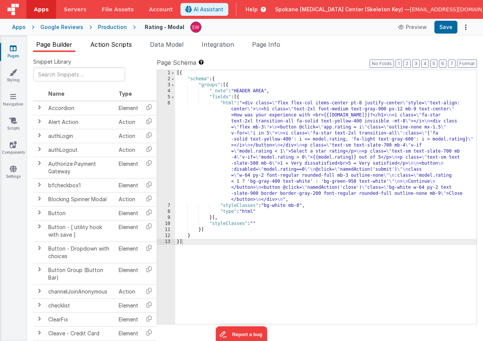
click at [113, 47] on span "Action Scripts" at bounding box center [110, 45] width 41 height 8
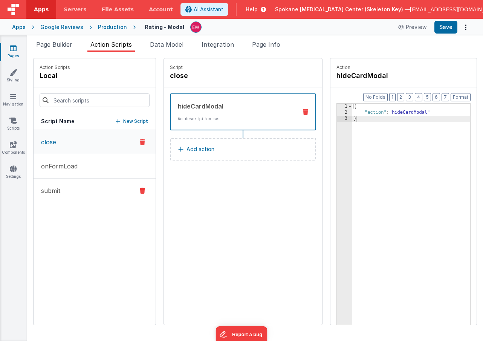
click at [63, 189] on button "submit" at bounding box center [95, 191] width 122 height 24
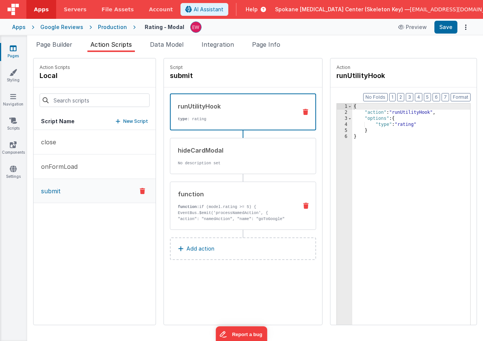
click at [223, 200] on div "function function: if (model.rating >= 5) { EventBus.$emit('processNamedAction'…" at bounding box center [230, 205] width 121 height 32
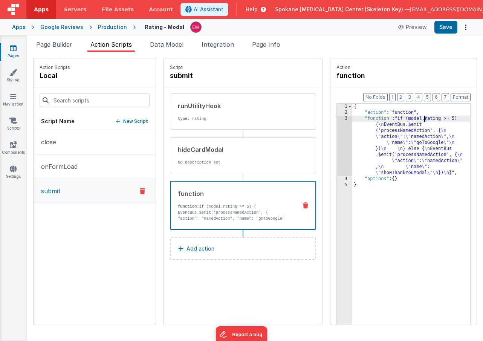
click at [426, 118] on div "{ "action" : "function" , "function" : "if (model.rating >= 5) { \n EventBus.$e…" at bounding box center [411, 232] width 118 height 257
click at [442, 119] on div "{ "action" : "function" , "function" : "if (model.rating >= 5) { \n EventBus.$e…" at bounding box center [411, 232] width 118 height 257
click at [448, 118] on div "{ "action" : "function" , "function" : "if (model.rating >= 5) { \n EventBus.$e…" at bounding box center [411, 232] width 118 height 257
click at [13, 46] on icon at bounding box center [13, 48] width 7 height 8
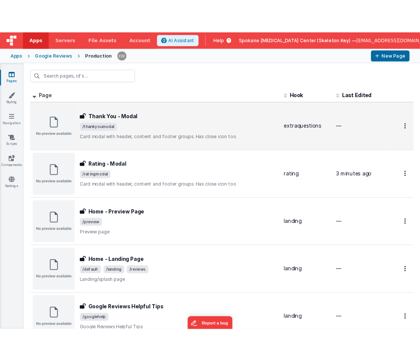
scroll to position [0, 0]
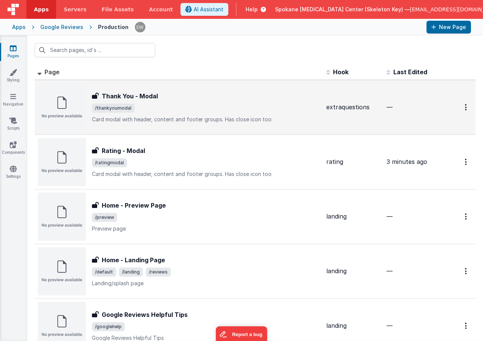
click at [111, 99] on h3 "Thank You - Modal" at bounding box center [130, 96] width 56 height 9
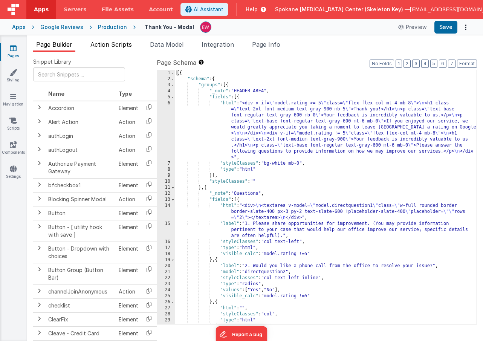
click at [118, 47] on span "Action Scripts" at bounding box center [110, 45] width 41 height 8
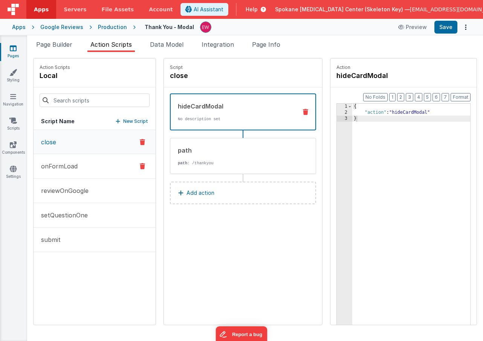
click at [66, 172] on button "onFormLoad" at bounding box center [95, 166] width 122 height 24
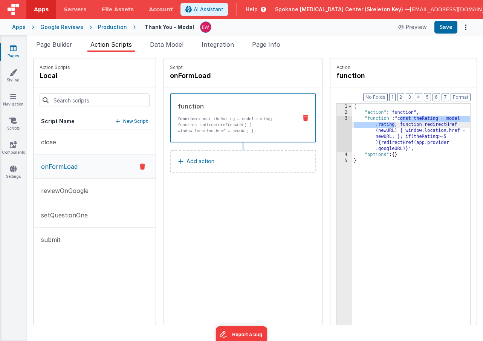
drag, startPoint x: 401, startPoint y: 119, endPoint x: 394, endPoint y: 125, distance: 9.4
click at [394, 125] on div "{ "action" : "function" , "function" : "const theRating = model .rating; functi…" at bounding box center [411, 232] width 118 height 257
click at [409, 149] on div "{ "action" : "function" , "function" : "const theRating = model .rating; functi…" at bounding box center [411, 232] width 118 height 257
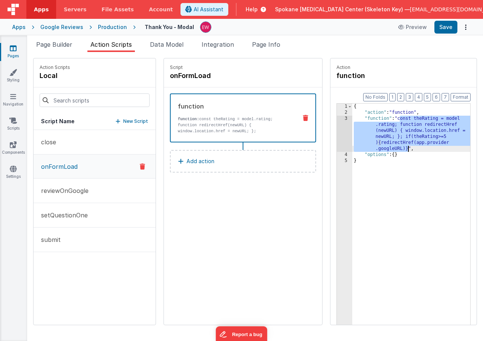
click at [343, 133] on div "3" at bounding box center [344, 134] width 15 height 36
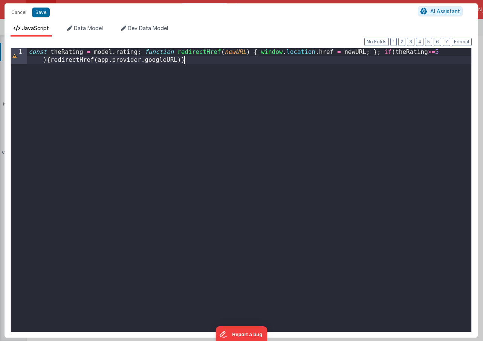
click at [212, 120] on div "const theRating = model . rating ; function redirectHref ( newURL ) { window . …" at bounding box center [249, 205] width 444 height 315
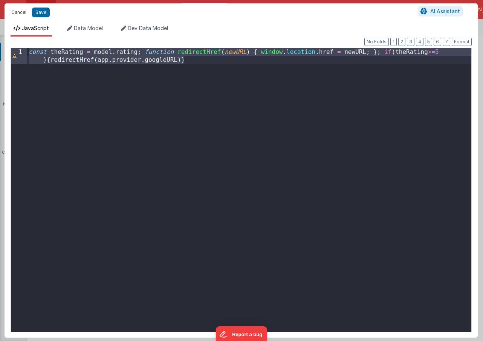
click at [20, 9] on button "Cancel" at bounding box center [19, 12] width 23 height 11
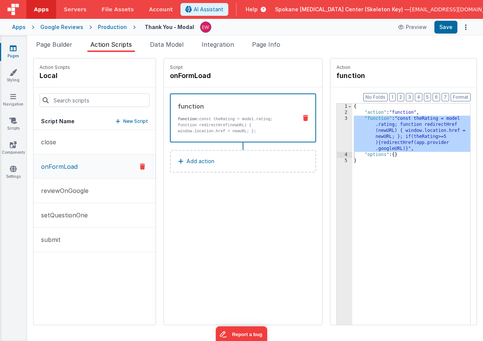
click at [12, 49] on icon at bounding box center [13, 48] width 7 height 8
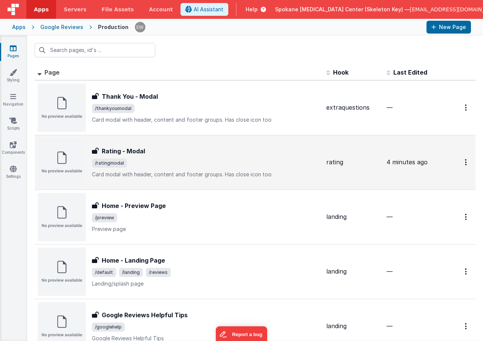
click at [113, 151] on h3 "Rating - Modal" at bounding box center [123, 151] width 43 height 9
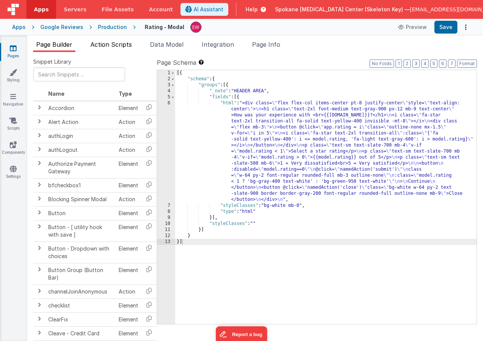
click at [115, 41] on span "Action Scripts" at bounding box center [110, 45] width 41 height 8
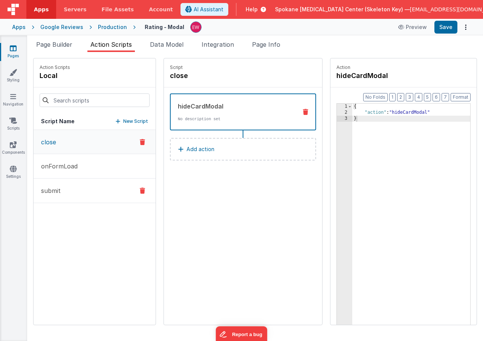
click at [53, 192] on p "submit" at bounding box center [49, 190] width 24 height 9
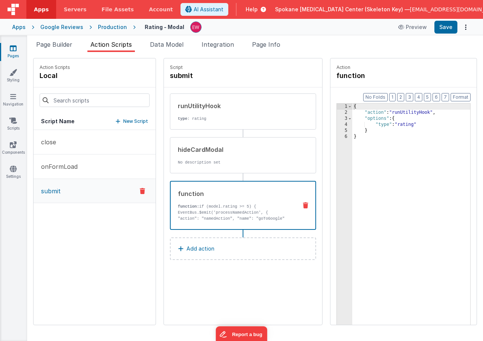
click at [221, 197] on div "function" at bounding box center [234, 193] width 113 height 9
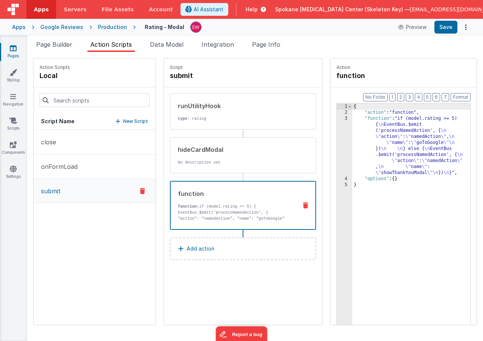
click at [350, 128] on div "3" at bounding box center [344, 146] width 15 height 60
click at [343, 128] on div "3" at bounding box center [344, 146] width 15 height 60
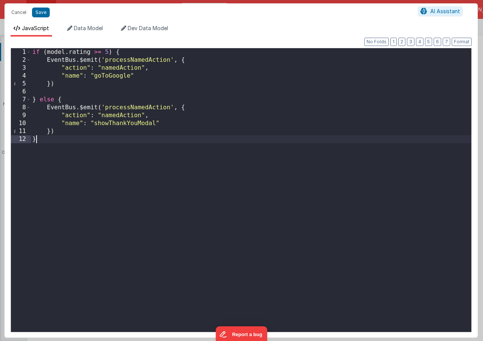
click at [151, 203] on div "if ( model . rating >= 5 ) { EventBus . $emit ( 'processNamedAction' , { "actio…" at bounding box center [251, 197] width 440 height 299
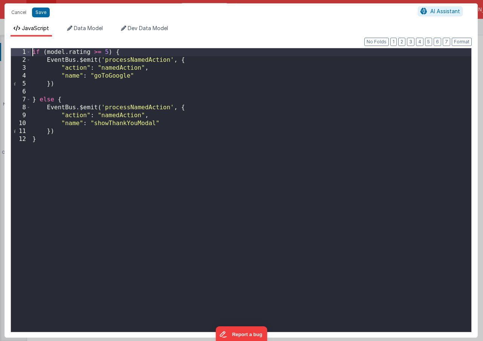
click at [33, 53] on div "if ( model . rating >= 5 ) { EventBus . $emit ( 'processNamedAction' , { "actio…" at bounding box center [251, 197] width 440 height 299
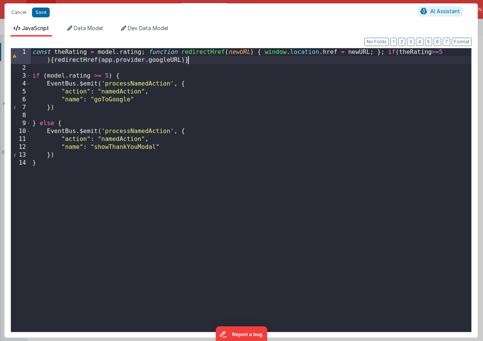
click at [175, 64] on div "const theRating = model . rating ; function redirectHref ( newURL ) { window . …" at bounding box center [251, 201] width 440 height 307
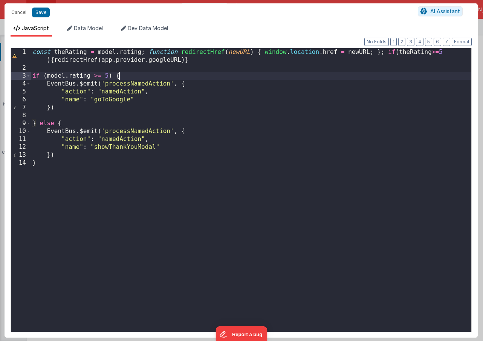
click at [218, 76] on div "const theRating = model . rating ; function redirectHref ( newURL ) { window . …" at bounding box center [251, 201] width 440 height 307
click at [168, 55] on div "const theRating = model . rating ; function redirectHref ( newURL ) { window . …" at bounding box center [251, 201] width 440 height 307
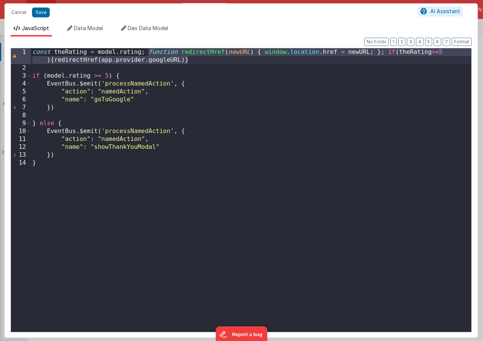
drag, startPoint x: 149, startPoint y: 52, endPoint x: 193, endPoint y: 63, distance: 45.1
click at [193, 63] on div "const theRating = model . rating ; function redirectHref ( newURL ) { window . …" at bounding box center [251, 201] width 440 height 307
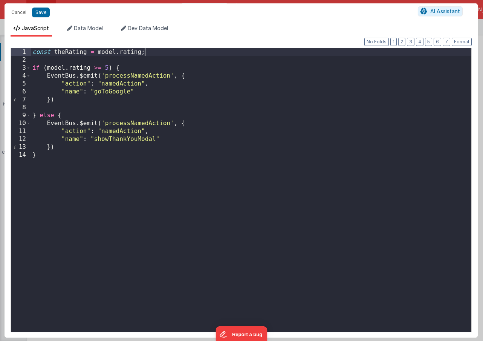
click at [57, 68] on div "const theRating = model . rating ; if ( model . rating >= 5 ) { EventBus . $emi…" at bounding box center [251, 197] width 440 height 299
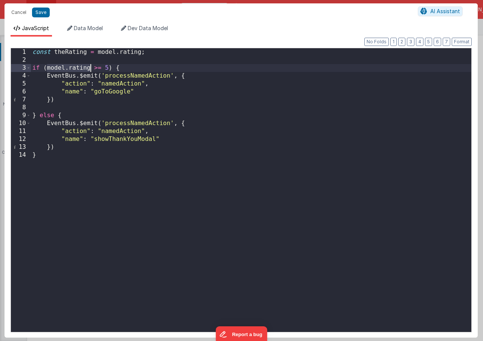
drag, startPoint x: 57, startPoint y: 68, endPoint x: 74, endPoint y: 68, distance: 17.3
click at [74, 68] on div "const theRating = model . rating ; if ( model . rating >= 5 ) { EventBus . $emi…" at bounding box center [251, 197] width 440 height 299
click at [40, 12] on button "Save" at bounding box center [41, 13] width 18 height 10
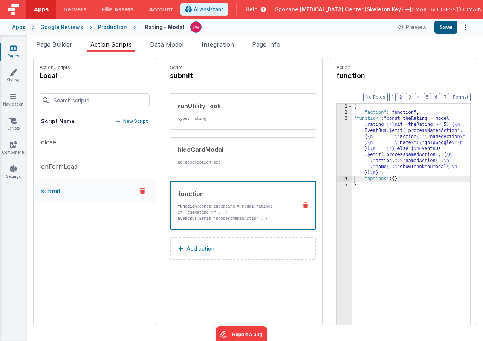
click at [446, 29] on button "Save" at bounding box center [445, 27] width 23 height 13
click at [11, 47] on icon at bounding box center [13, 48] width 7 height 8
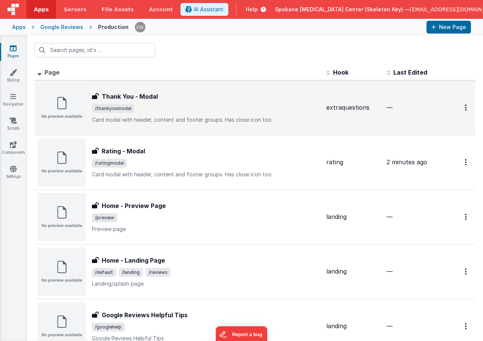
click at [134, 94] on h3 "Thank You - Modal" at bounding box center [130, 96] width 56 height 9
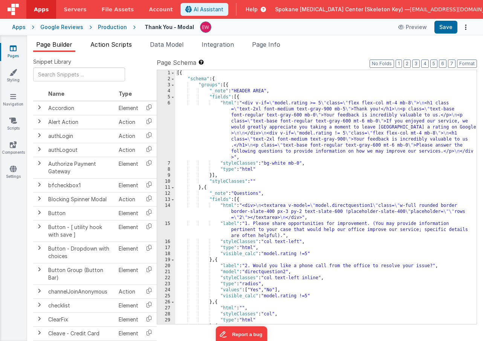
click at [117, 43] on span "Action Scripts" at bounding box center [110, 45] width 41 height 8
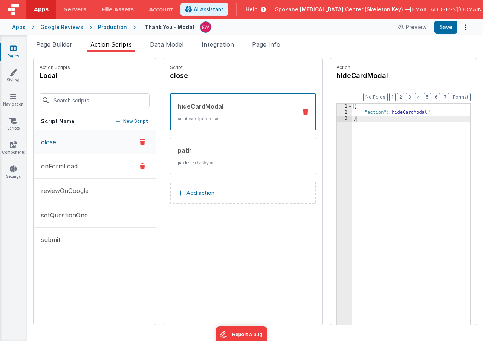
click at [94, 168] on button "onFormLoad" at bounding box center [95, 166] width 122 height 24
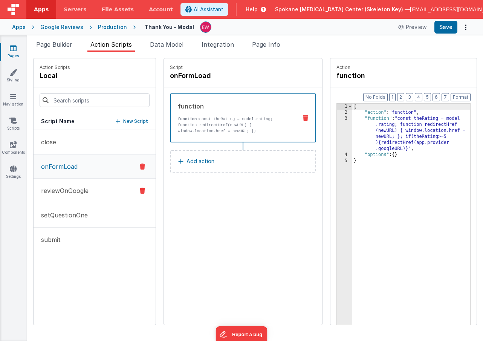
click at [84, 192] on p "reviewOnGoogle" at bounding box center [63, 190] width 52 height 9
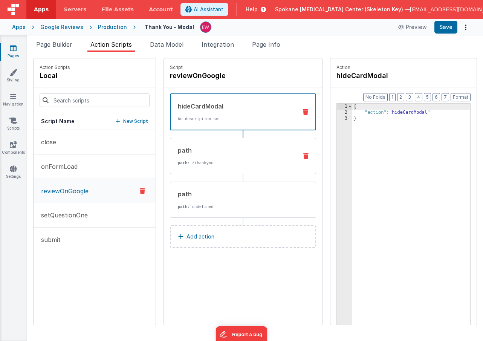
click at [206, 153] on div "path" at bounding box center [235, 150] width 114 height 9
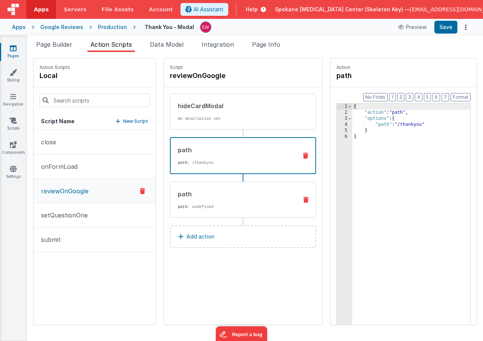
click at [209, 193] on div "path" at bounding box center [235, 193] width 114 height 9
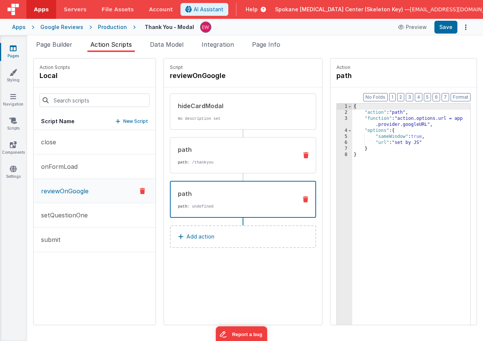
click at [203, 154] on div "path path : /thankyou" at bounding box center [230, 155] width 121 height 20
click at [208, 195] on div "path" at bounding box center [234, 193] width 113 height 9
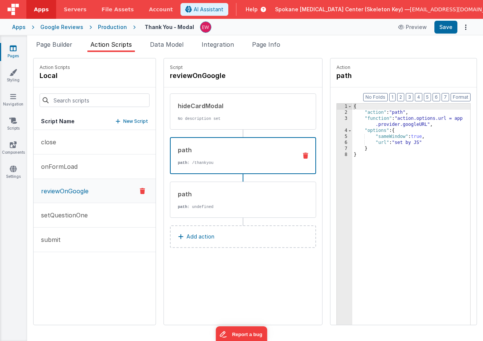
click at [213, 149] on div "path" at bounding box center [234, 149] width 113 height 9
click at [214, 106] on div "hideCardModal" at bounding box center [235, 105] width 114 height 9
click at [212, 155] on div "path path : /thankyou" at bounding box center [231, 155] width 121 height 20
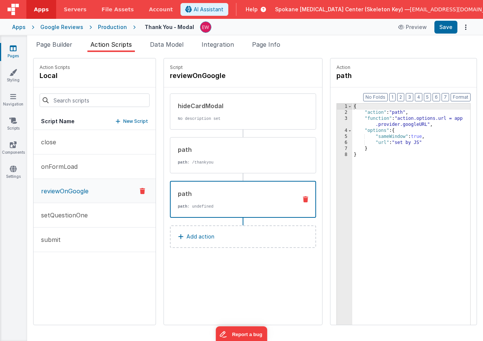
click at [197, 201] on div "path path : undefined" at bounding box center [231, 199] width 121 height 20
click at [205, 99] on div "hideCardModal No description set" at bounding box center [243, 111] width 146 height 36
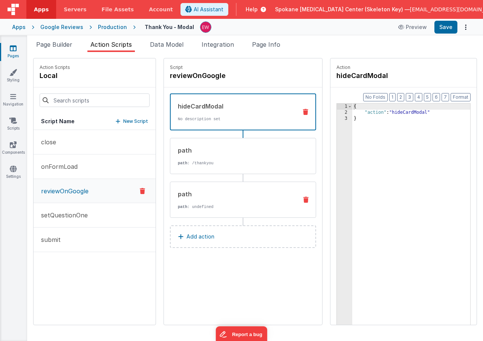
click at [202, 197] on div "path" at bounding box center [235, 193] width 114 height 9
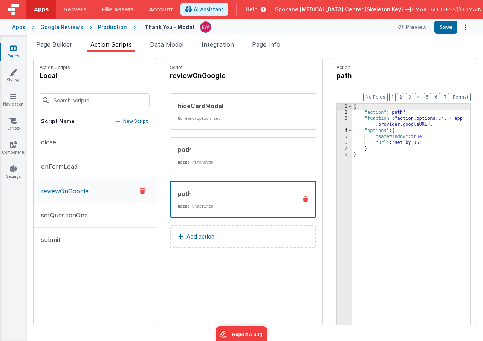
click at [96, 199] on button "reviewOnGoogle" at bounding box center [95, 191] width 122 height 24
click at [69, 168] on p "onFormLoad" at bounding box center [57, 166] width 41 height 9
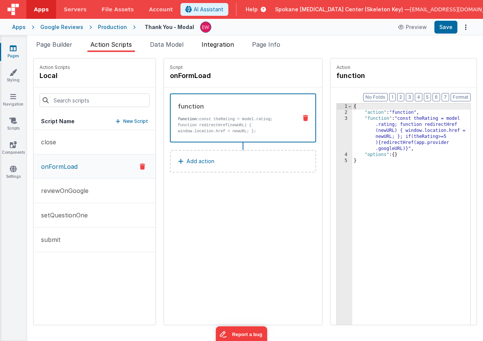
click at [225, 43] on span "Integration" at bounding box center [218, 45] width 32 height 8
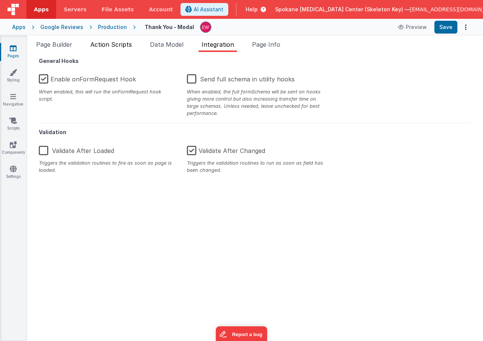
click at [109, 47] on span "Action Scripts" at bounding box center [110, 45] width 41 height 8
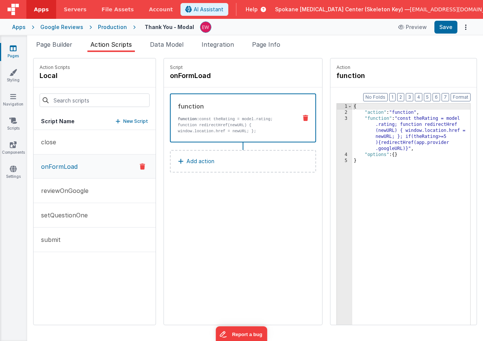
click at [13, 51] on icon at bounding box center [13, 48] width 7 height 8
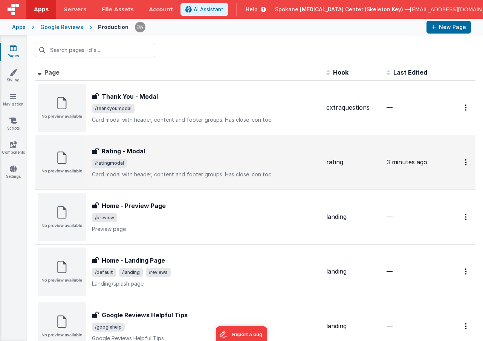
click at [112, 144] on div "Rating - Modal Rating - Modal /ratingmodal Card modal with header, content and …" at bounding box center [179, 162] width 283 height 48
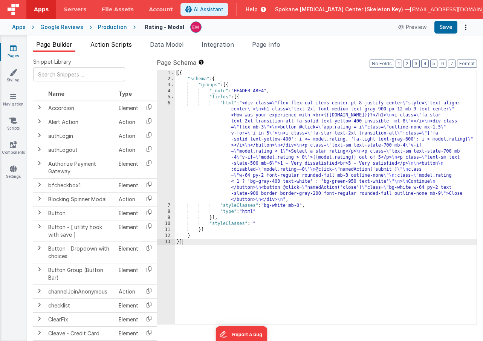
click at [107, 43] on span "Action Scripts" at bounding box center [110, 45] width 41 height 8
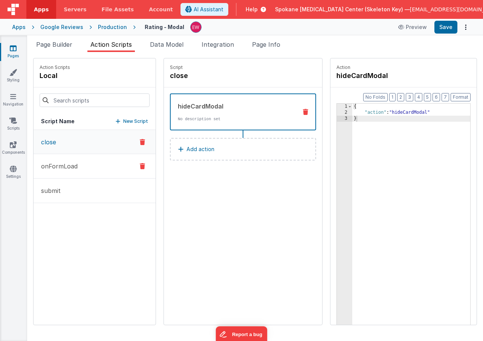
click at [70, 167] on p "onFormLoad" at bounding box center [57, 166] width 41 height 9
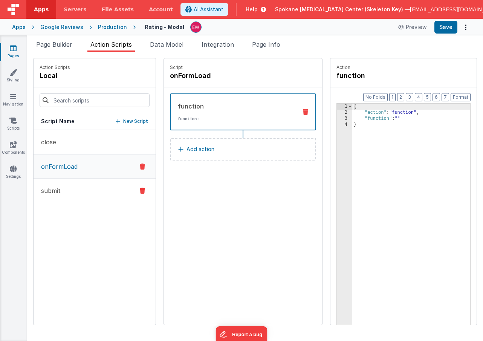
click at [57, 189] on p "submit" at bounding box center [49, 190] width 24 height 9
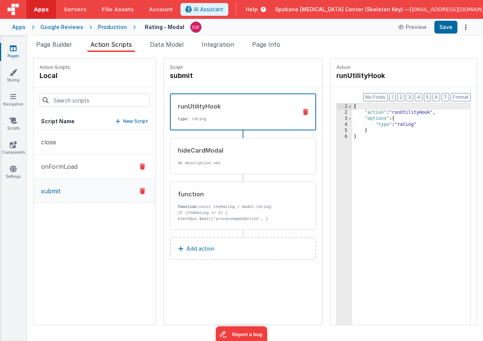
click at [66, 164] on p "onFormLoad" at bounding box center [57, 166] width 41 height 9
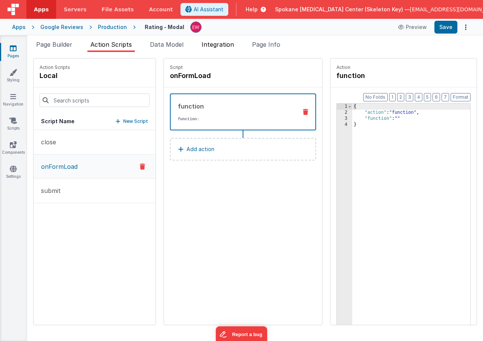
click at [214, 46] on span "Integration" at bounding box center [218, 45] width 32 height 8
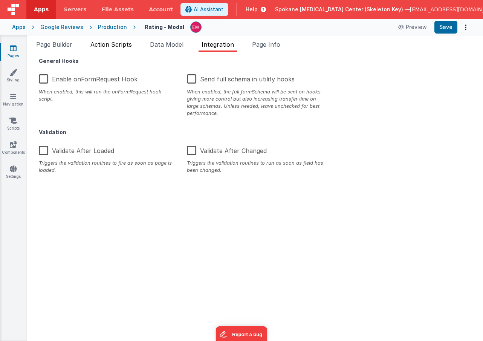
click at [130, 48] on li "Action Scripts" at bounding box center [110, 46] width 47 height 12
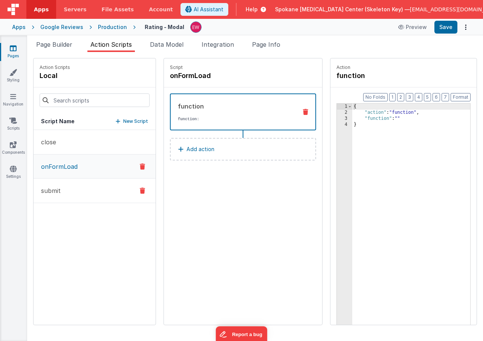
click at [75, 187] on button "submit" at bounding box center [95, 191] width 122 height 24
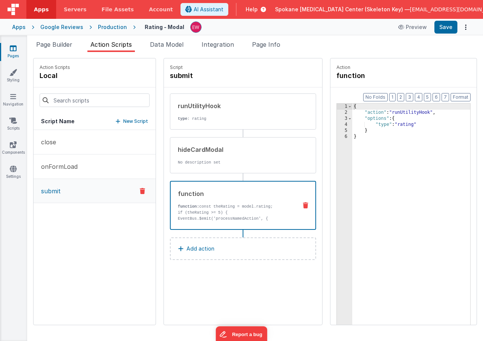
click at [251, 196] on div "function" at bounding box center [234, 193] width 113 height 9
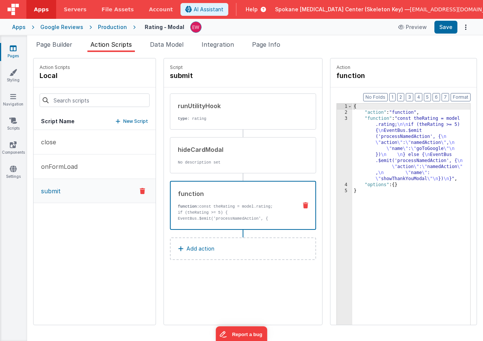
click at [341, 141] on div "3" at bounding box center [344, 149] width 15 height 66
click at [344, 134] on div "3" at bounding box center [344, 149] width 15 height 66
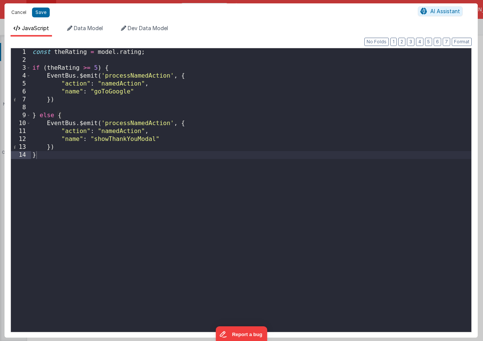
click at [20, 12] on button "Cancel" at bounding box center [19, 12] width 23 height 11
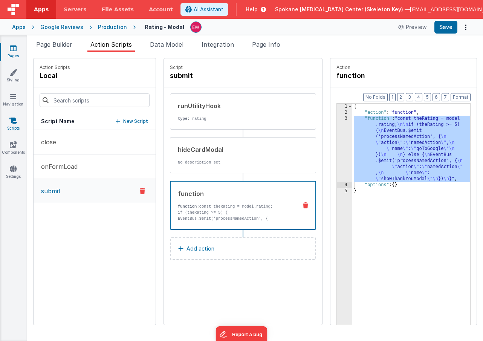
click at [15, 126] on link "Scripts" at bounding box center [13, 124] width 27 height 15
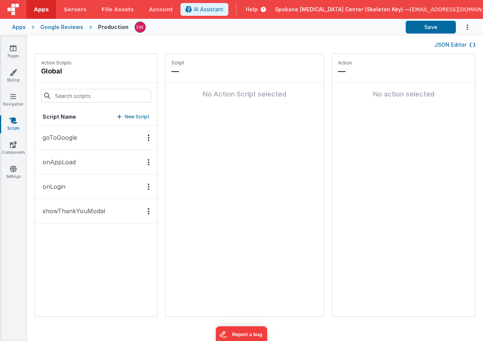
click at [66, 142] on button "goToGoogle" at bounding box center [96, 137] width 122 height 24
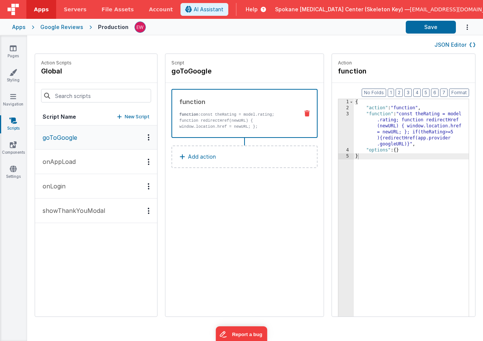
click at [89, 215] on button "showThankYouModal" at bounding box center [96, 211] width 122 height 24
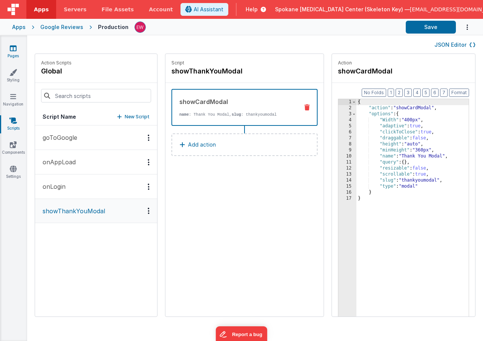
click at [12, 50] on icon at bounding box center [13, 48] width 7 height 8
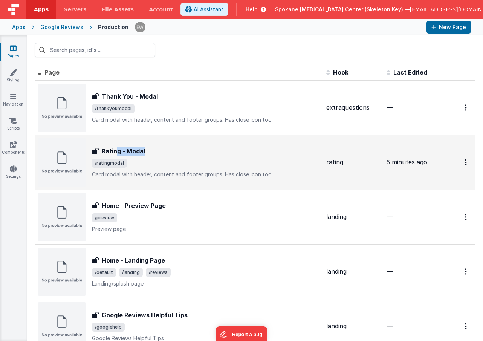
click at [118, 153] on h3 "Rating - Modal" at bounding box center [123, 151] width 43 height 9
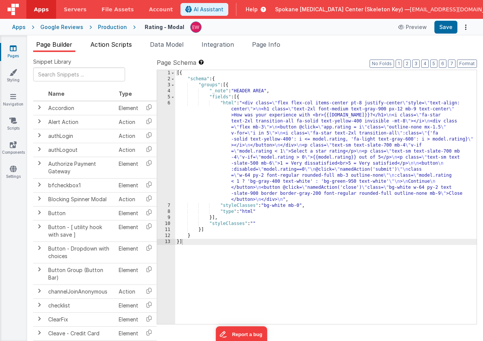
click at [127, 44] on span "Action Scripts" at bounding box center [110, 45] width 41 height 8
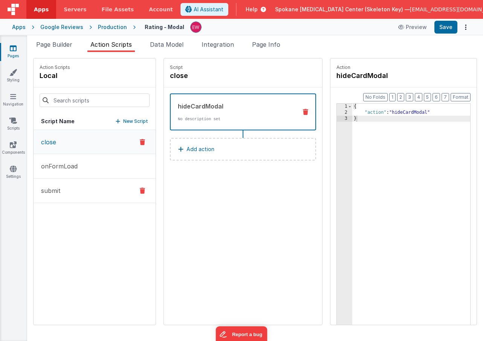
click at [76, 194] on button "submit" at bounding box center [95, 191] width 122 height 24
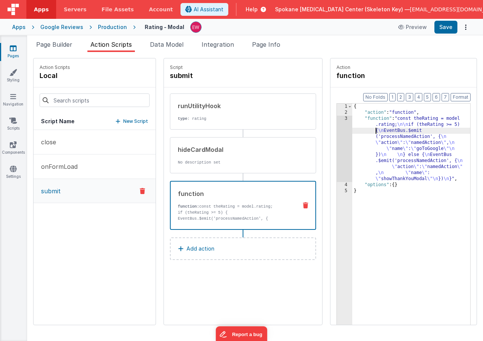
click at [362, 131] on div "{ "action" : "function" , "function" : "const theRating = model .rating; \n\n i…" at bounding box center [411, 232] width 118 height 257
click at [343, 133] on div "3" at bounding box center [344, 149] width 15 height 66
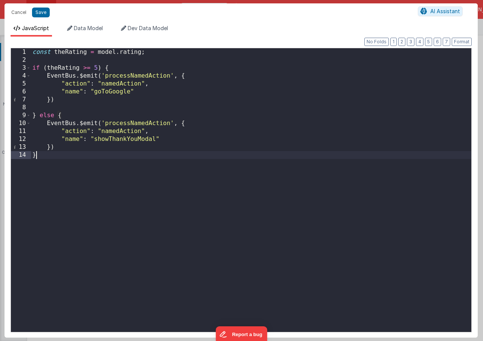
click at [129, 214] on div "const theRating = model . rating ; if ( theRating >= 5 ) { EventBus . $emit ( '…" at bounding box center [251, 197] width 440 height 299
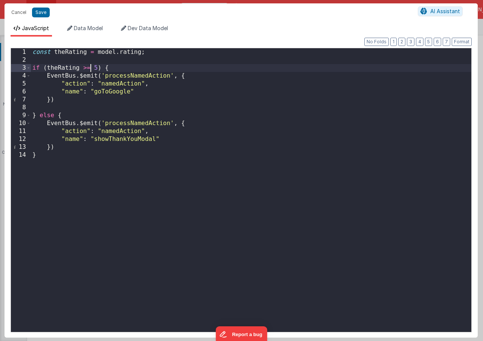
click at [90, 71] on div "const theRating = model . rating ; if ( theRating >= 5 ) { EventBus . $emit ( '…" at bounding box center [251, 197] width 440 height 299
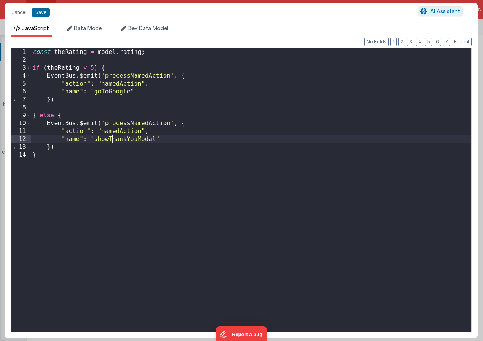
click at [112, 139] on div "const theRating = model . rating ; if ( theRating < 5 ) { EventBus . $emit ( 'p…" at bounding box center [251, 197] width 440 height 299
click at [95, 92] on div "const theRating = model . rating ; if ( theRating < 5 ) { EventBus . $emit ( 'p…" at bounding box center [251, 197] width 440 height 299
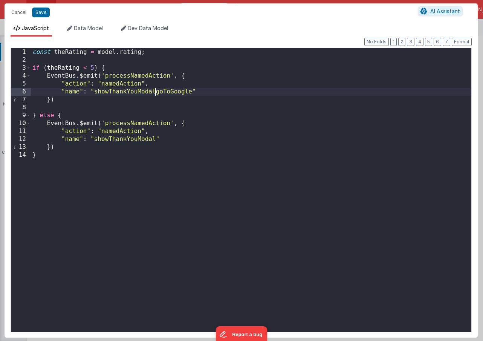
click at [191, 92] on div "const theRating = model . rating ; if ( theRating < 5 ) { EventBus . $emit ( 'p…" at bounding box center [251, 197] width 440 height 299
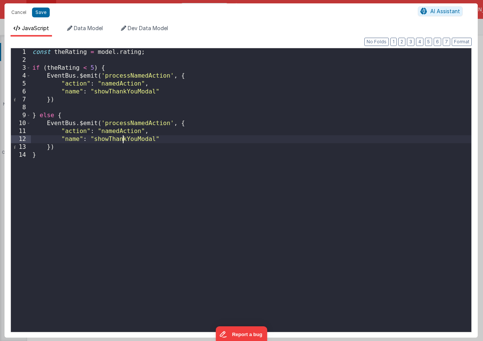
click at [122, 137] on div "const theRating = model . rating ; if ( theRating < 5 ) { EventBus . $emit ( 'p…" at bounding box center [251, 197] width 440 height 299
click at [38, 11] on button "Save" at bounding box center [41, 13] width 18 height 10
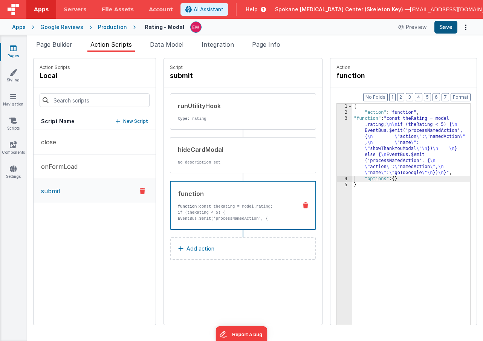
click at [447, 26] on button "Save" at bounding box center [445, 27] width 23 height 13
click at [350, 144] on div "3" at bounding box center [344, 146] width 15 height 60
click at [15, 124] on icon at bounding box center [13, 121] width 8 height 8
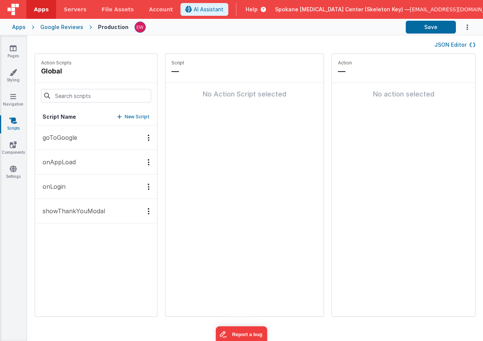
click at [68, 134] on p "goToGoogle" at bounding box center [57, 137] width 39 height 9
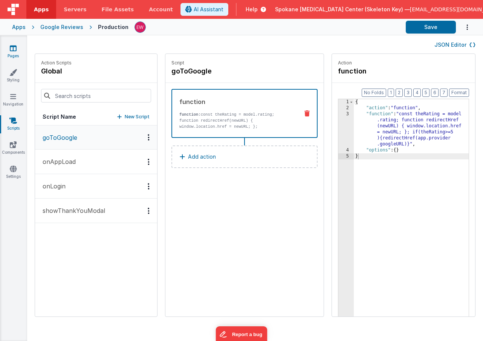
click at [13, 49] on icon at bounding box center [13, 48] width 7 height 8
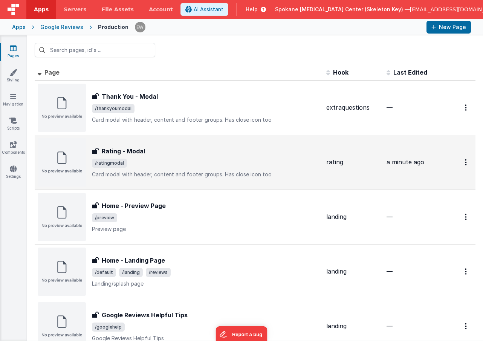
click at [73, 160] on img at bounding box center [62, 162] width 48 height 48
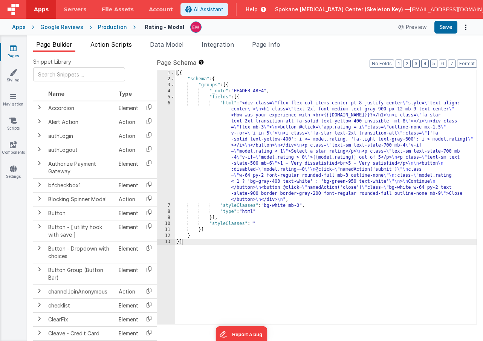
click at [118, 45] on span "Action Scripts" at bounding box center [110, 45] width 41 height 8
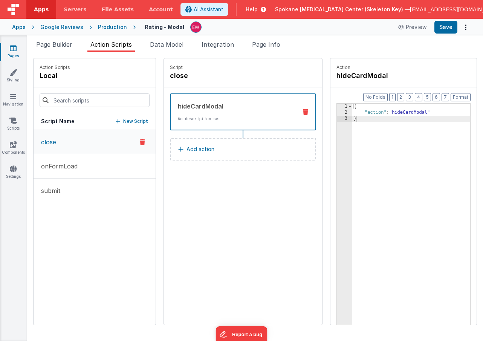
click at [14, 50] on icon at bounding box center [13, 48] width 7 height 8
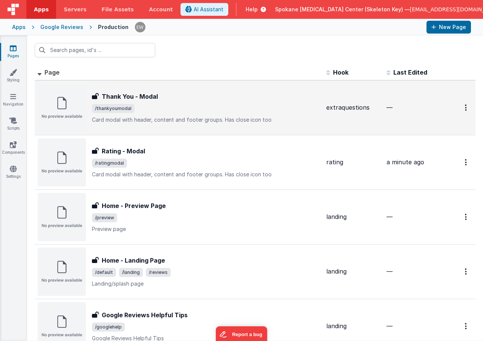
click at [124, 99] on h3 "Thank You - Modal" at bounding box center [130, 96] width 56 height 9
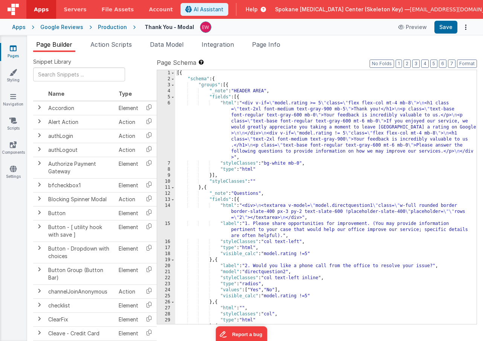
click at [113, 40] on div "Page Builder Action Scripts Data Model Integration Page Info Snippet Library Na…" at bounding box center [255, 188] width 456 height 306
click at [110, 46] on span "Action Scripts" at bounding box center [110, 45] width 41 height 8
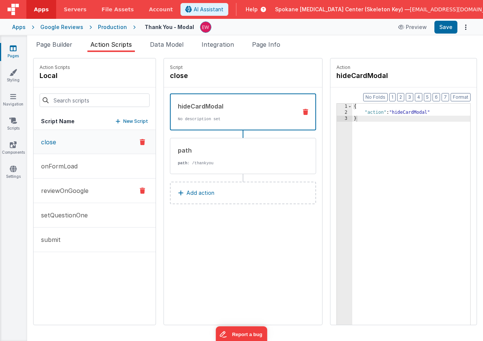
click at [77, 189] on p "reviewOnGoogle" at bounding box center [63, 190] width 52 height 9
click at [74, 168] on p "onFormLoad" at bounding box center [57, 166] width 41 height 9
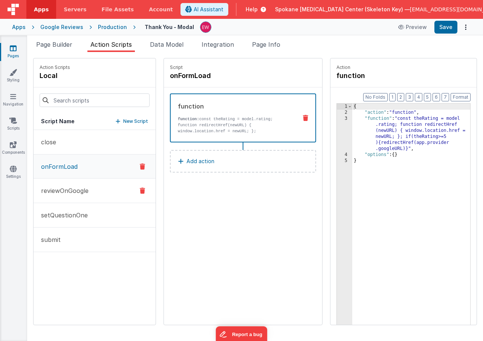
click at [86, 188] on p "reviewOnGoogle" at bounding box center [63, 190] width 52 height 9
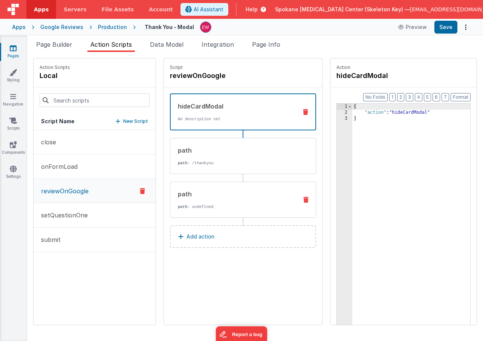
click at [205, 203] on div "path path : undefined" at bounding box center [230, 199] width 121 height 20
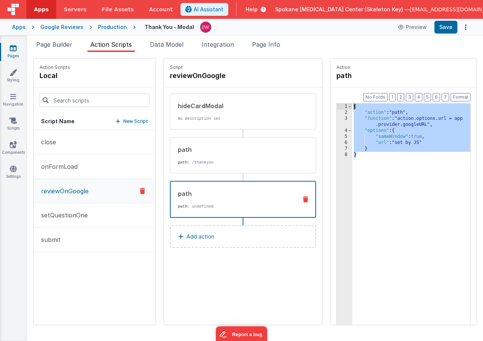
drag, startPoint x: 390, startPoint y: 205, endPoint x: 329, endPoint y: 76, distance: 142.2
click at [329, 76] on div "Action path Format 7 6 5 4 3 2 1 No Folds 1 2 3 4 5 6 7 8 { "action" : "path" ,…" at bounding box center [399, 191] width 154 height 267
click at [11, 49] on icon at bounding box center [13, 48] width 7 height 8
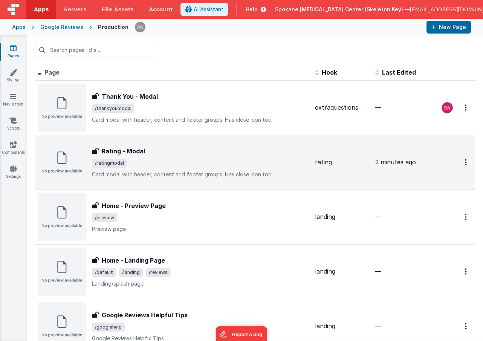
click at [119, 150] on h3 "Rating - Modal" at bounding box center [123, 151] width 43 height 9
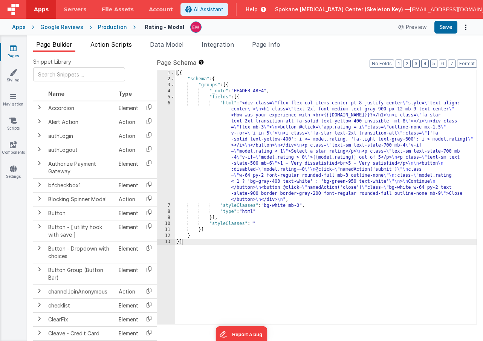
click at [115, 44] on span "Action Scripts" at bounding box center [110, 45] width 41 height 8
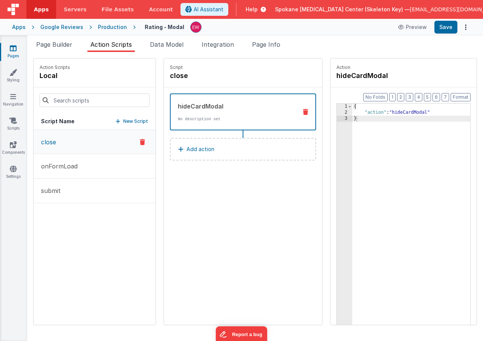
click at [131, 120] on p "New Script" at bounding box center [135, 122] width 25 height 8
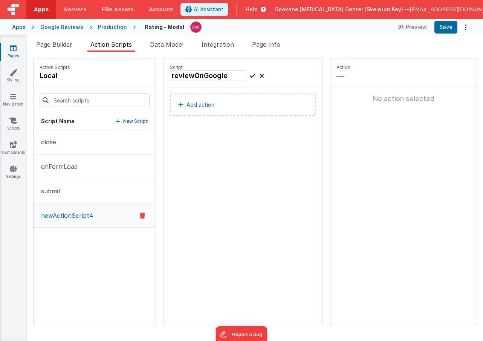
type input "reviewOnGoogle"
click at [252, 77] on icon at bounding box center [252, 75] width 5 height 9
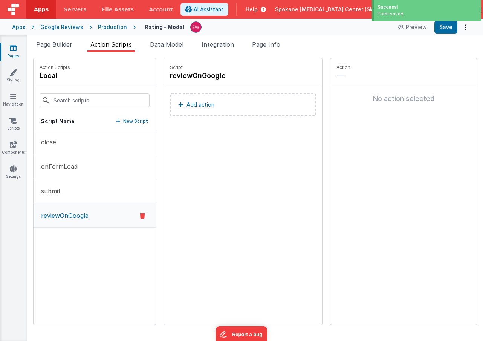
click at [202, 104] on p "Add action" at bounding box center [200, 104] width 28 height 9
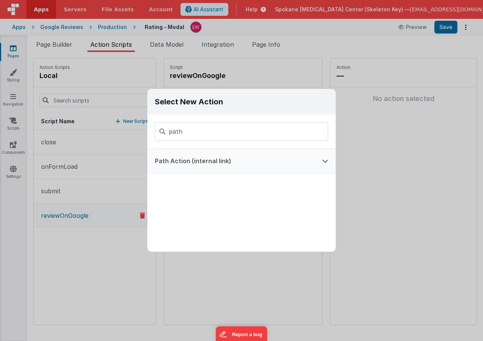
type input "path"
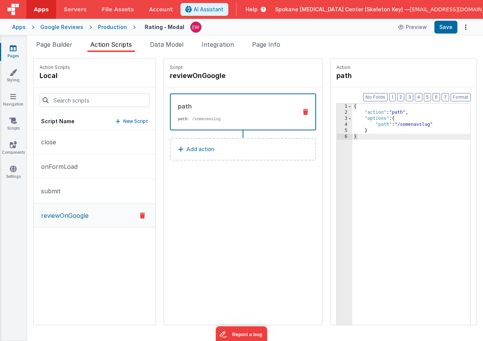
click at [389, 155] on div "{ "action" : "path" , "options" : { "path" : "/somenavslug" } }" at bounding box center [411, 232] width 118 height 257
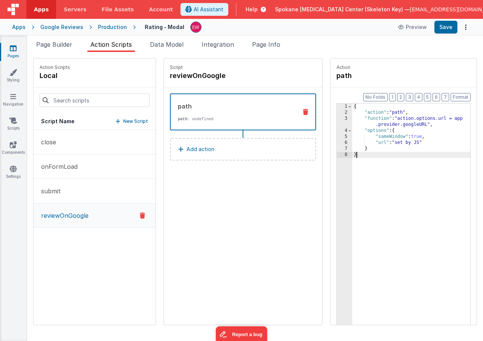
click at [402, 167] on div "{ "action" : "path" , "function" : "action.options.url = app .provider.googleUR…" at bounding box center [411, 232] width 118 height 257
click at [60, 191] on p "submit" at bounding box center [49, 190] width 24 height 9
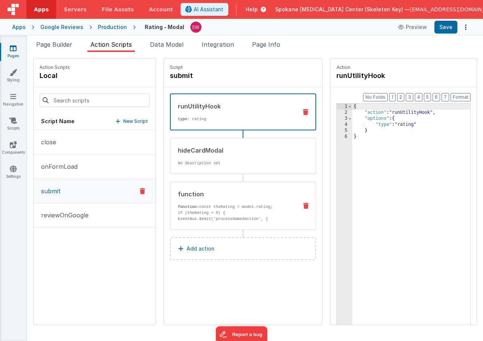
click at [227, 199] on div "function function: const theRating = model.rating; if (theRating < 5) { EventBu…" at bounding box center [230, 205] width 121 height 32
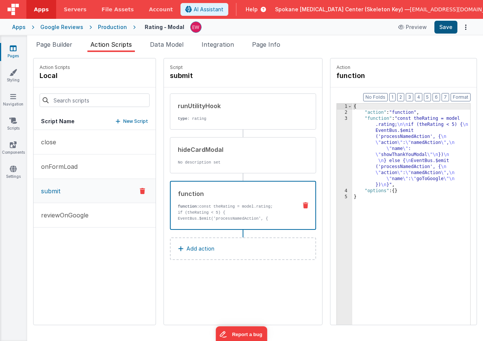
click at [446, 28] on button "Save" at bounding box center [445, 27] width 23 height 13
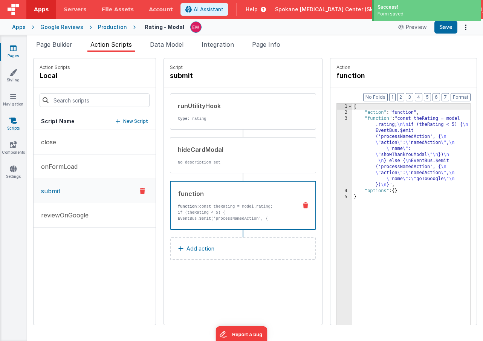
click at [15, 125] on link "Scripts" at bounding box center [13, 124] width 27 height 15
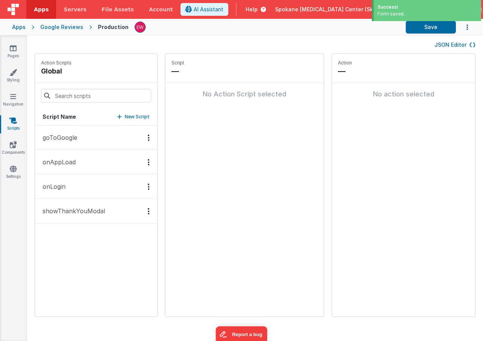
click at [62, 138] on p "goToGoogle" at bounding box center [57, 137] width 39 height 9
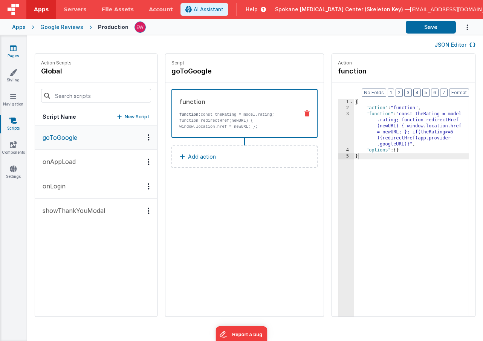
click at [13, 48] on icon at bounding box center [13, 48] width 7 height 8
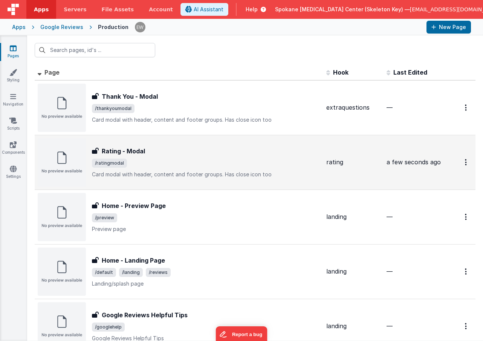
click at [102, 148] on h3 "Rating - Modal" at bounding box center [123, 151] width 43 height 9
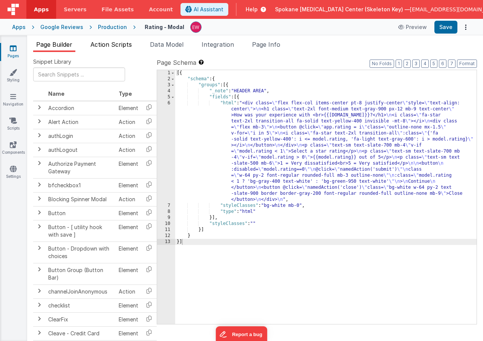
click at [104, 44] on span "Action Scripts" at bounding box center [110, 45] width 41 height 8
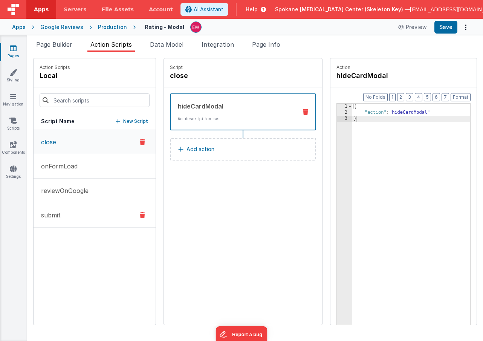
click at [64, 214] on button "submit" at bounding box center [95, 215] width 122 height 24
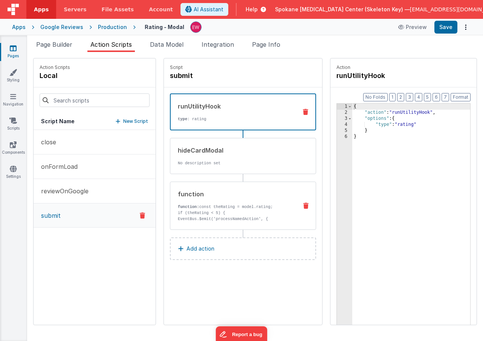
click at [214, 199] on div "function function: const theRating = model.rating; if (theRating < 5) { EventBu…" at bounding box center [230, 205] width 121 height 32
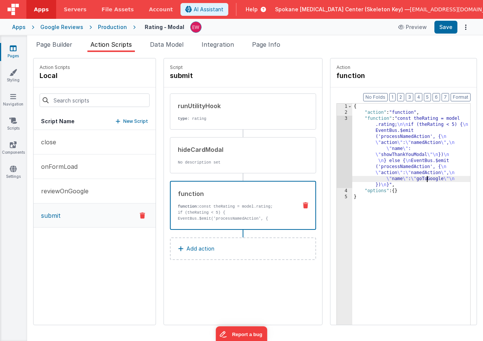
click at [427, 178] on div "{ "action" : "function" , "function" : "const theRating = model .rating; \n\n i…" at bounding box center [411, 232] width 118 height 257
drag, startPoint x: 420, startPoint y: 180, endPoint x: 446, endPoint y: 180, distance: 26.0
click at [446, 180] on div "{ "action" : "function" , "function" : "const theRating = model .rating; \n\n i…" at bounding box center [411, 232] width 118 height 257
click at [446, 29] on button "Save" at bounding box center [445, 27] width 23 height 13
click at [218, 114] on div "runUtilityHook type : rating" at bounding box center [230, 111] width 121 height 20
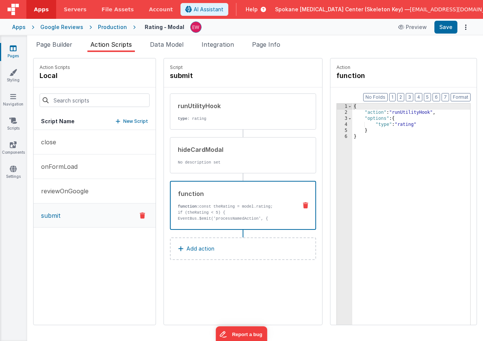
click at [225, 202] on div "function function: const theRating = model.rating; if (theRating < 5) { EventBu…" at bounding box center [231, 205] width 121 height 32
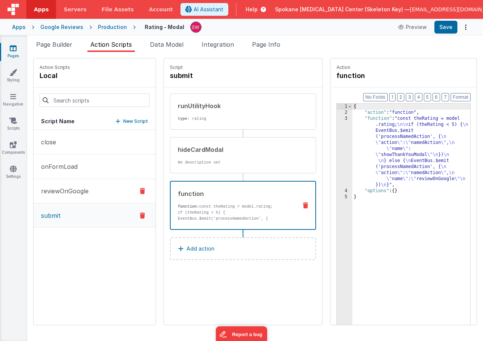
click at [71, 194] on p "reviewOnGoogle" at bounding box center [63, 190] width 52 height 9
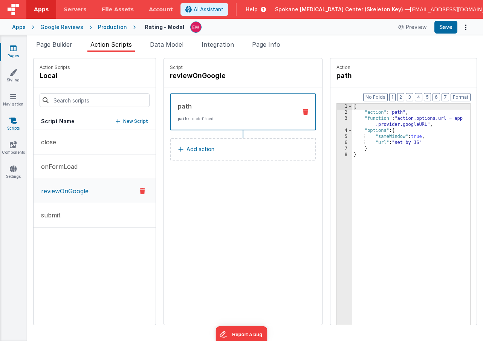
click at [11, 119] on icon at bounding box center [13, 121] width 8 height 8
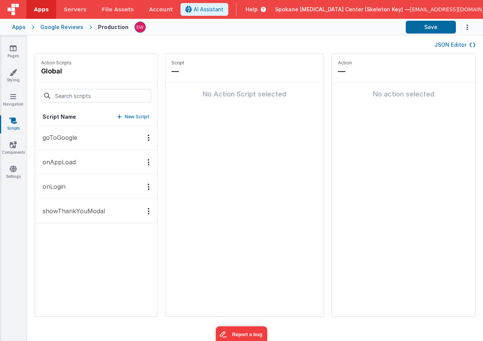
click at [75, 138] on p "goToGoogle" at bounding box center [57, 137] width 39 height 9
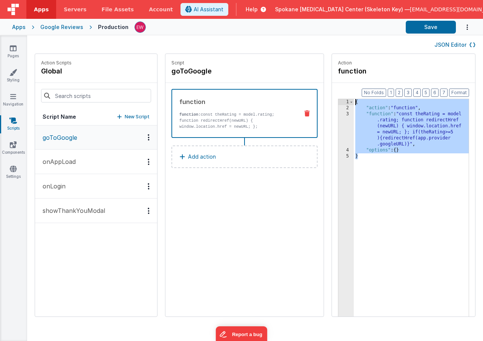
drag, startPoint x: 376, startPoint y: 168, endPoint x: 336, endPoint y: 87, distance: 90.0
click at [336, 87] on div "Format 7 6 5 4 3 2 1 No Folds 1 2 3 4 5 { "action" : "function" , "function" : …" at bounding box center [403, 214] width 143 height 263
click at [12, 49] on icon at bounding box center [13, 48] width 7 height 8
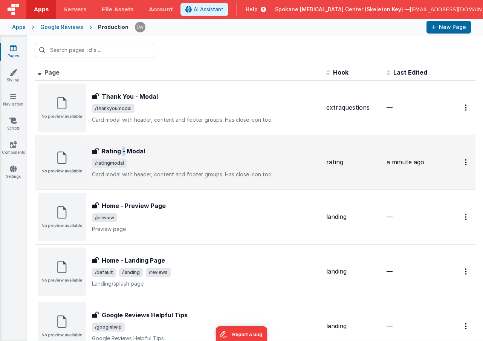
click at [123, 154] on h3 "Rating - Modal" at bounding box center [123, 151] width 43 height 9
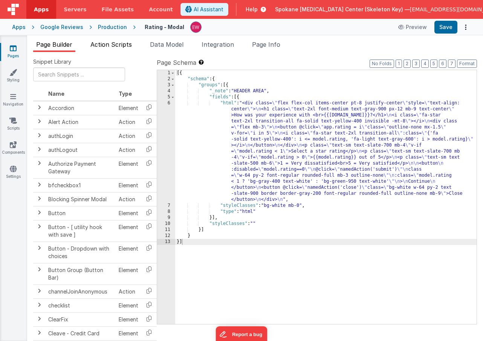
click at [111, 46] on span "Action Scripts" at bounding box center [110, 45] width 41 height 8
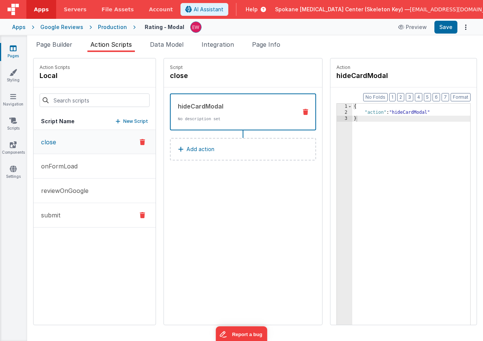
click at [61, 218] on button "submit" at bounding box center [95, 215] width 122 height 24
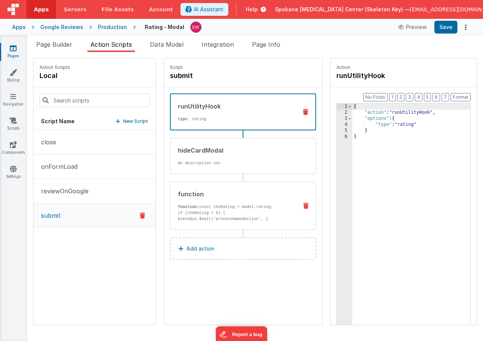
click at [244, 229] on div "function function: const theRating = model.rating; if (theRating < 5) { EventBu…" at bounding box center [243, 206] width 146 height 48
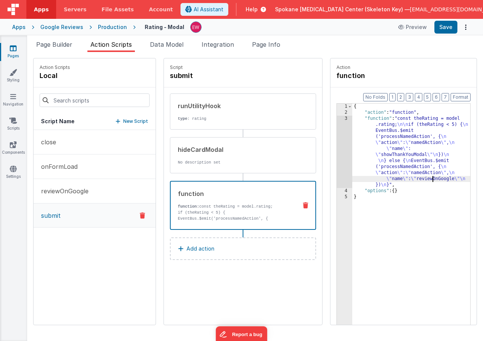
click at [432, 179] on div "{ "action" : "function" , "function" : "const theRating = model .rating; \n\n i…" at bounding box center [411, 232] width 118 height 257
click at [82, 191] on p "reviewOnGoogle" at bounding box center [63, 190] width 52 height 9
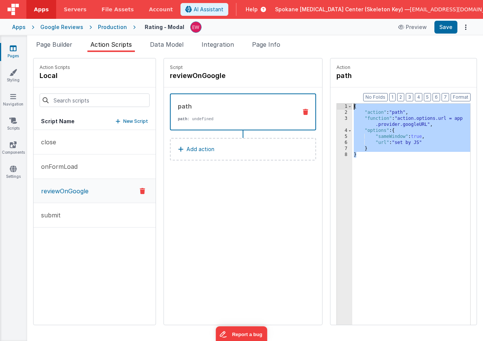
drag, startPoint x: 387, startPoint y: 179, endPoint x: 339, endPoint y: 68, distance: 121.5
click at [339, 68] on fieldset "Action path Format 7 6 5 4 3 2 1 No Folds 1 2 3 4 5 6 7 8 { "action" : "path" ,…" at bounding box center [403, 191] width 146 height 266
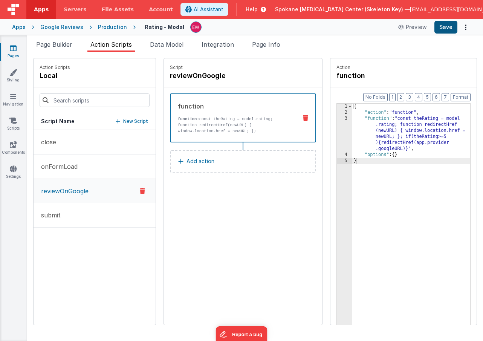
click at [444, 26] on button "Save" at bounding box center [445, 27] width 23 height 13
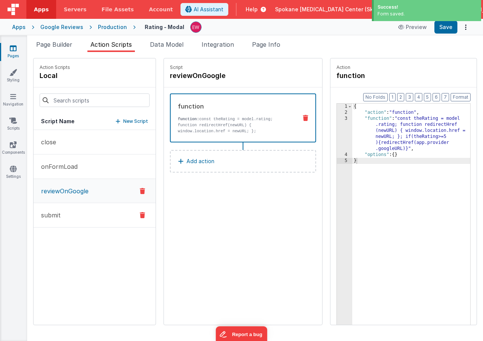
click at [55, 217] on p "submit" at bounding box center [49, 215] width 24 height 9
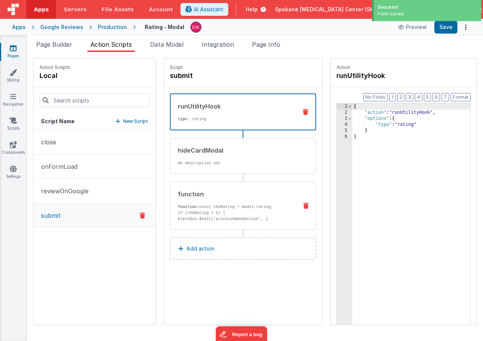
click at [221, 209] on div "function: const theRating = model.rating; if (theRating < 5) { EventBus.$emit('…" at bounding box center [235, 213] width 114 height 18
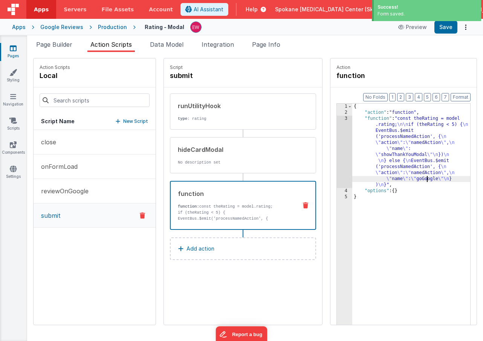
click at [427, 180] on div "{ "action" : "function" , "function" : "const theRating = model .rating; \n\n i…" at bounding box center [411, 232] width 118 height 257
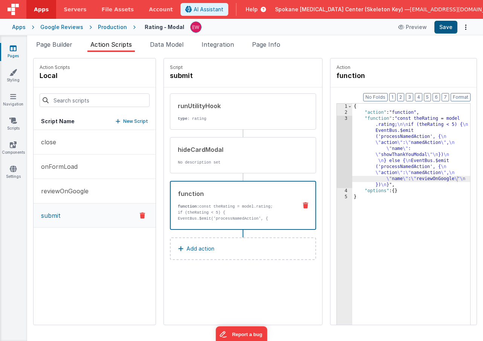
click at [443, 26] on button "Save" at bounding box center [445, 27] width 23 height 13
click at [110, 28] on div "Production" at bounding box center [112, 27] width 29 height 8
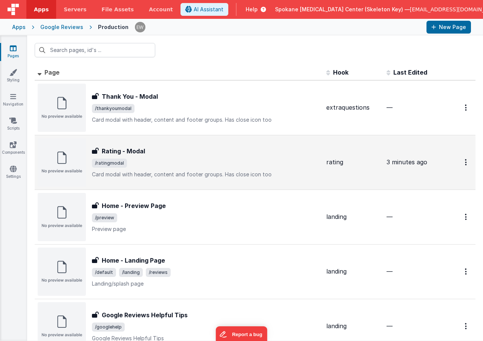
click at [71, 156] on img at bounding box center [62, 162] width 48 height 48
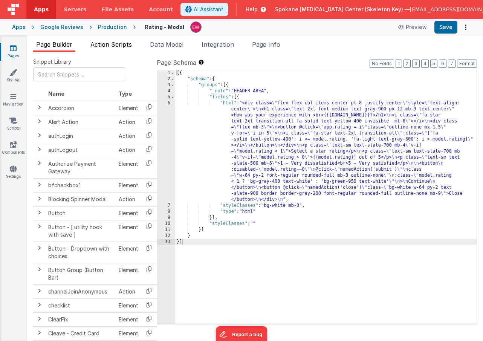
click at [119, 43] on span "Action Scripts" at bounding box center [110, 45] width 41 height 8
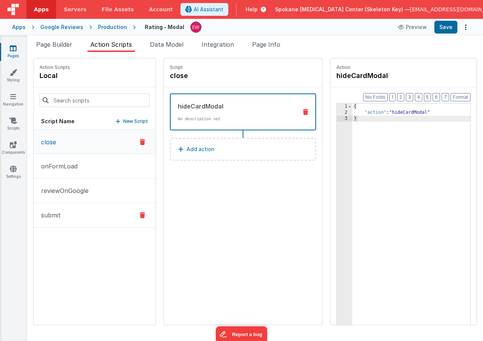
click at [80, 220] on button "submit" at bounding box center [95, 215] width 122 height 24
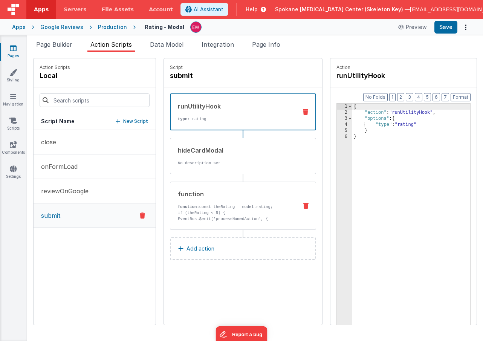
click at [228, 204] on p "function: const theRating = model.rating;" at bounding box center [235, 207] width 114 height 6
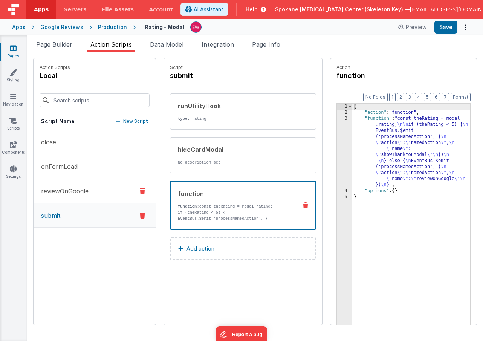
click at [73, 191] on p "reviewOnGoogle" at bounding box center [63, 190] width 52 height 9
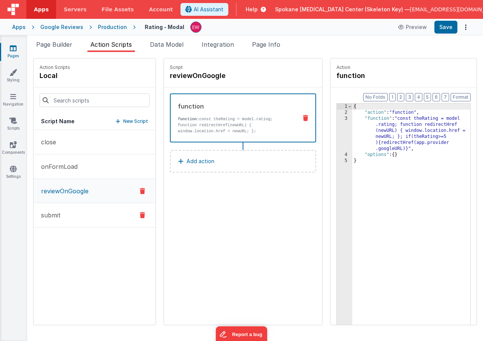
click at [65, 214] on button "submit" at bounding box center [95, 215] width 122 height 24
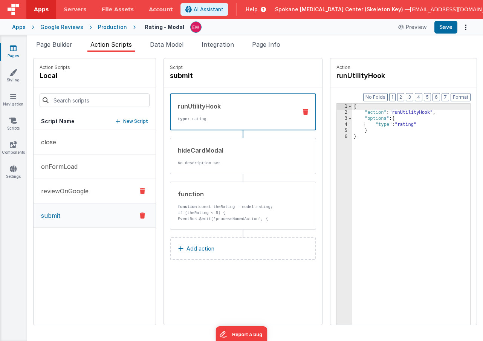
click at [65, 190] on p "reviewOnGoogle" at bounding box center [63, 190] width 52 height 9
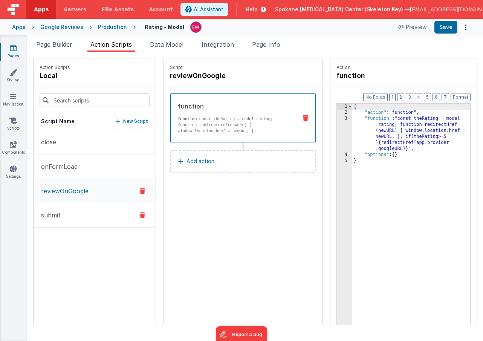
click at [79, 216] on button "submit" at bounding box center [95, 215] width 122 height 24
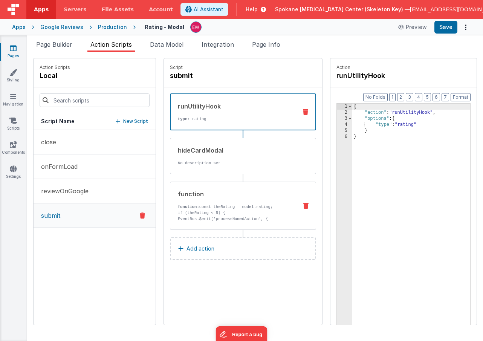
click at [217, 213] on p "if (theRating < 5) { EventBus.$emit('processNamedAction', { "action": "namedAct…" at bounding box center [235, 222] width 114 height 24
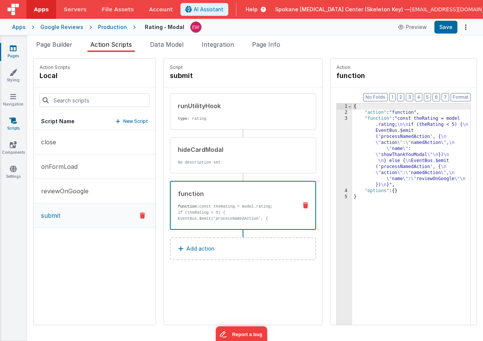
click at [11, 119] on icon at bounding box center [13, 121] width 8 height 8
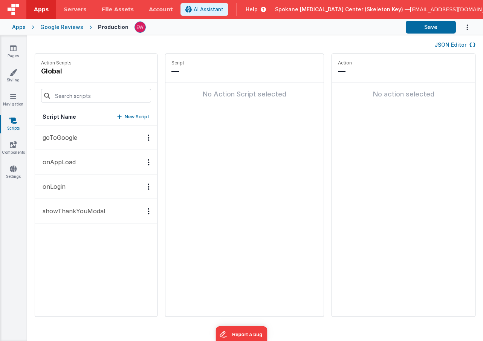
click at [74, 139] on p "goToGoogle" at bounding box center [57, 137] width 39 height 9
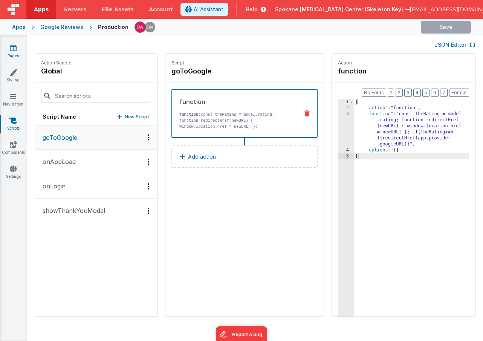
click at [12, 45] on icon at bounding box center [13, 48] width 7 height 8
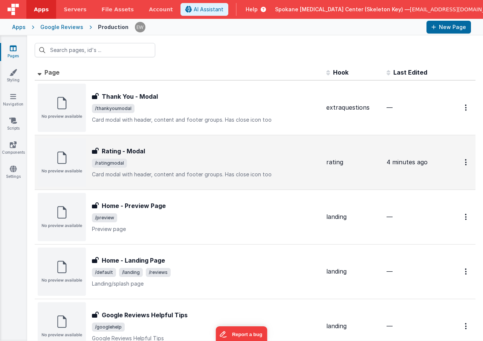
click at [113, 150] on h3 "Rating - Modal" at bounding box center [123, 151] width 43 height 9
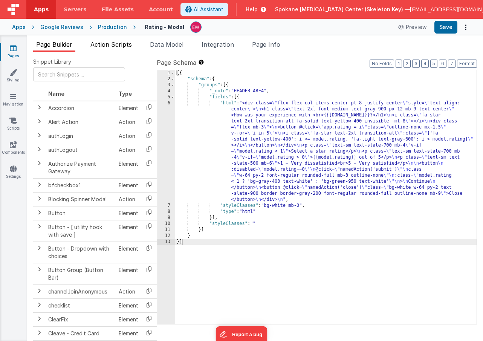
click at [103, 42] on span "Action Scripts" at bounding box center [110, 45] width 41 height 8
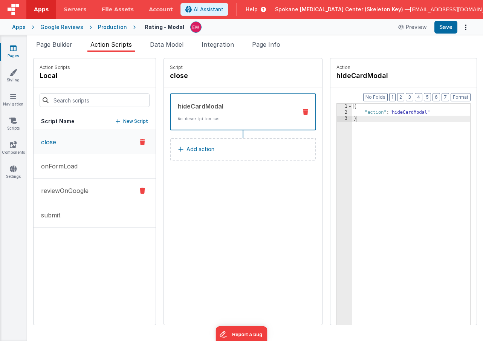
click at [71, 189] on p "reviewOnGoogle" at bounding box center [63, 190] width 52 height 9
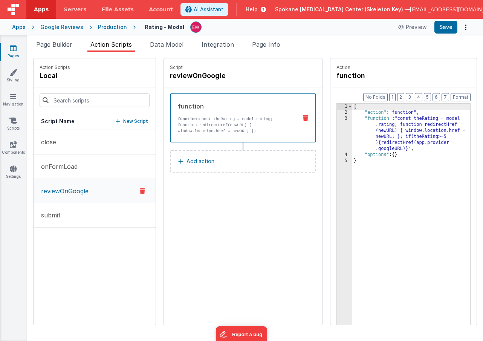
click at [422, 144] on div "{ "action" : "function" , "function" : "const theRating = model .rating; functi…" at bounding box center [411, 232] width 118 height 257
click at [80, 212] on button "submit" at bounding box center [95, 215] width 122 height 24
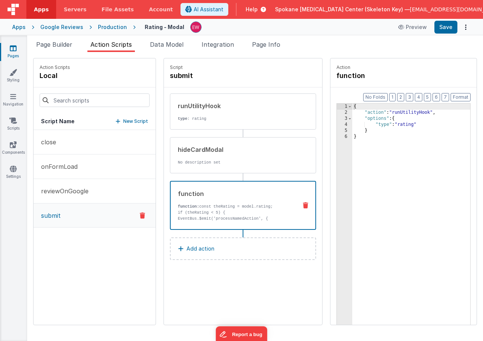
click at [244, 207] on p "function: const theRating = model.rating;" at bounding box center [234, 206] width 113 height 6
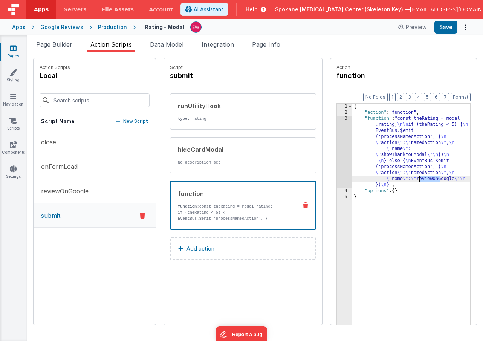
drag, startPoint x: 425, startPoint y: 180, endPoint x: 420, endPoint y: 180, distance: 5.7
click at [420, 180] on div "{ "action" : "function" , "function" : "const theRating = model .rating; \n\n i…" at bounding box center [411, 232] width 118 height 257
click at [446, 29] on button "Save" at bounding box center [445, 27] width 23 height 13
click at [14, 124] on icon at bounding box center [13, 121] width 8 height 8
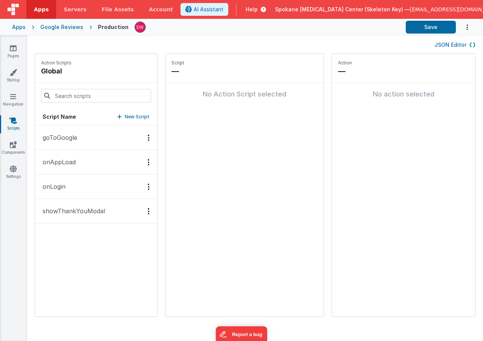
click at [73, 139] on p "goToGoogle" at bounding box center [57, 137] width 39 height 9
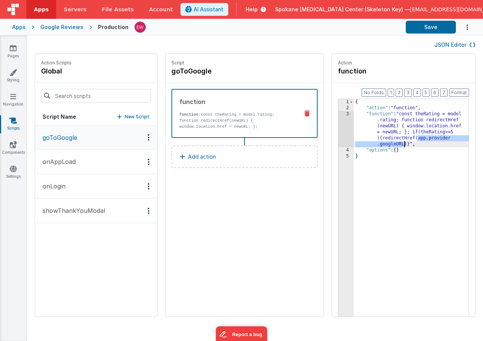
drag, startPoint x: 418, startPoint y: 138, endPoint x: 405, endPoint y: 145, distance: 14.2
click at [405, 145] on div "{ "action" : "function" , "function" : "const theRating = model .rating; functi…" at bounding box center [411, 225] width 115 height 253
click at [14, 51] on icon at bounding box center [13, 48] width 7 height 8
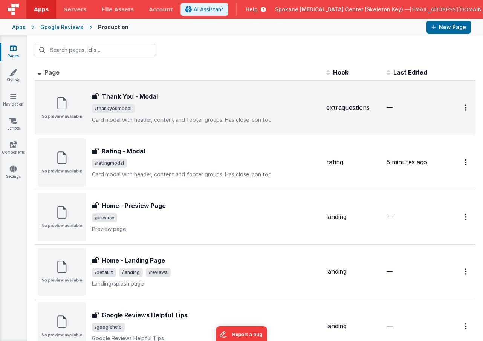
click at [114, 98] on h3 "Thank You - Modal" at bounding box center [130, 96] width 56 height 9
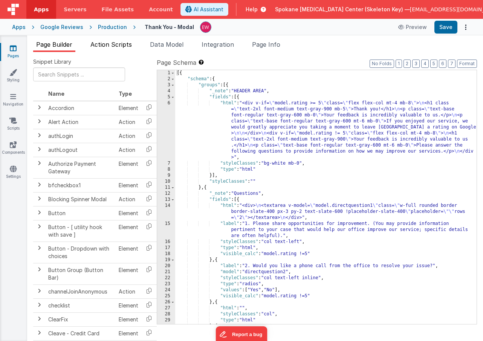
click at [113, 44] on span "Action Scripts" at bounding box center [110, 45] width 41 height 8
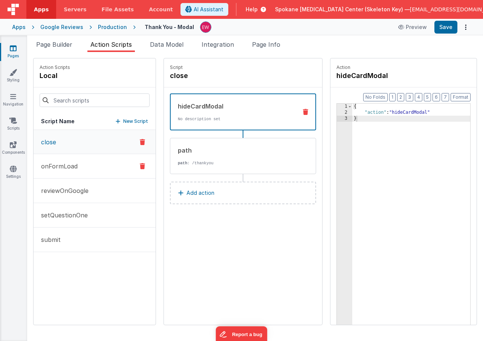
click at [64, 168] on p "onFormLoad" at bounding box center [57, 166] width 41 height 9
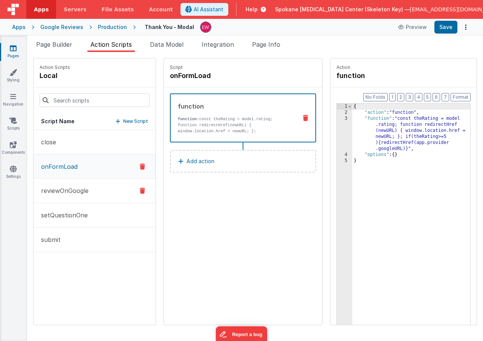
click at [66, 191] on p "reviewOnGoogle" at bounding box center [63, 190] width 52 height 9
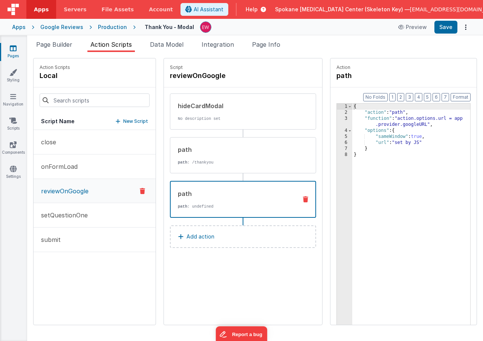
click at [199, 194] on div "path" at bounding box center [234, 193] width 113 height 9
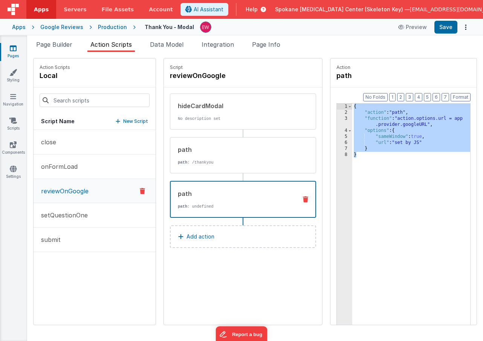
drag, startPoint x: 388, startPoint y: 206, endPoint x: 342, endPoint y: 83, distance: 131.6
click at [342, 83] on fieldset "Action path Format 7 6 5 4 3 2 1 No Folds 1 2 3 4 5 6 7 8 { "action" : "path" ,…" at bounding box center [403, 191] width 146 height 266
click at [12, 118] on icon at bounding box center [13, 121] width 8 height 8
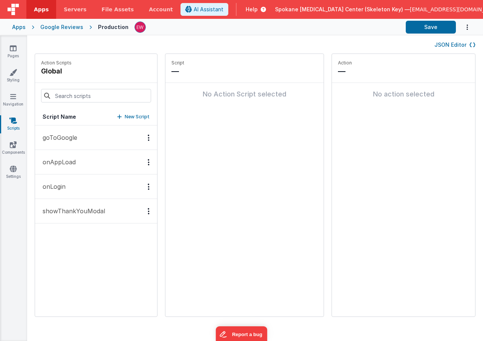
click at [70, 142] on button "goToGoogle" at bounding box center [96, 137] width 122 height 24
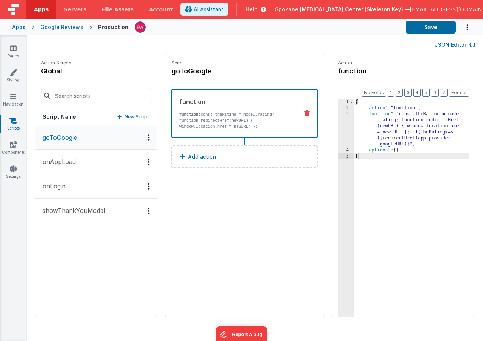
click at [406, 154] on div "{ "action" : "function" , "function" : "const theRating = model .rating; functi…" at bounding box center [411, 225] width 115 height 253
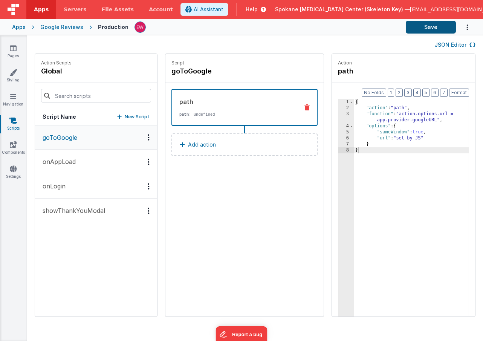
click at [434, 25] on button "Save" at bounding box center [431, 27] width 50 height 13
click at [79, 163] on button "onAppLoad" at bounding box center [96, 162] width 122 height 24
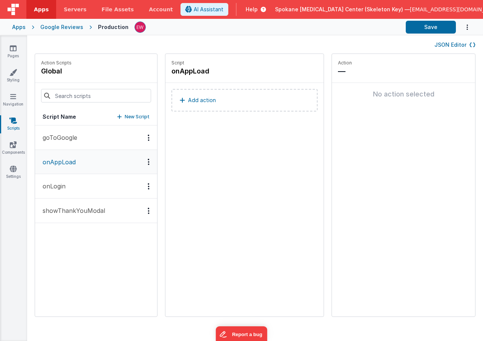
click at [83, 136] on button "goToGoogle" at bounding box center [96, 137] width 122 height 24
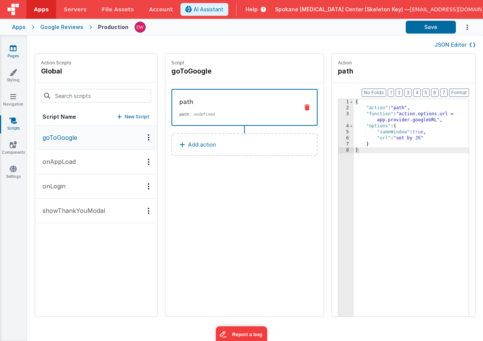
click at [14, 52] on link "Pages" at bounding box center [13, 51] width 27 height 15
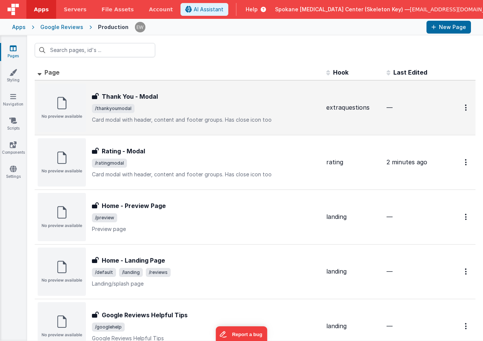
click at [119, 98] on h3 "Thank You - Modal" at bounding box center [130, 96] width 56 height 9
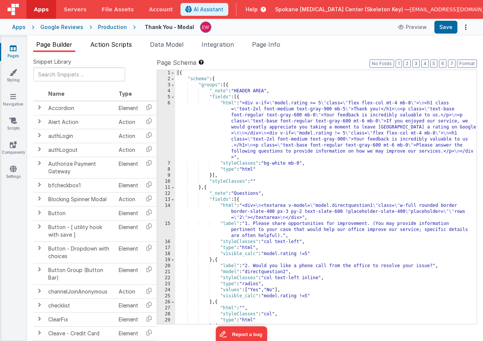
click at [105, 44] on span "Action Scripts" at bounding box center [110, 45] width 41 height 8
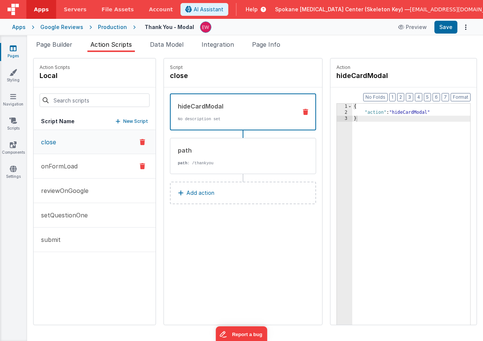
click at [63, 164] on p "onFormLoad" at bounding box center [57, 166] width 41 height 9
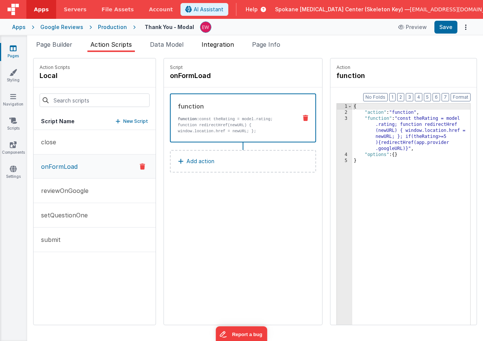
click at [223, 47] on span "Integration" at bounding box center [218, 45] width 32 height 8
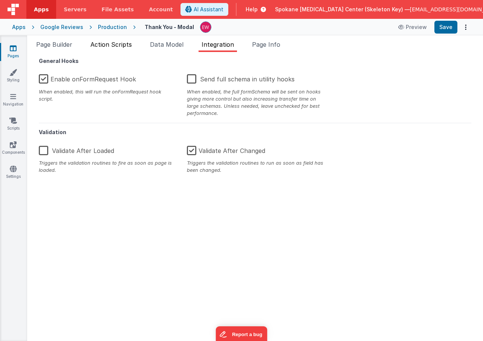
click at [128, 44] on span "Action Scripts" at bounding box center [110, 45] width 41 height 8
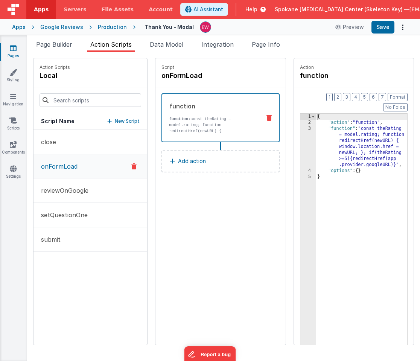
click at [12, 53] on link "Pages" at bounding box center [13, 51] width 27 height 15
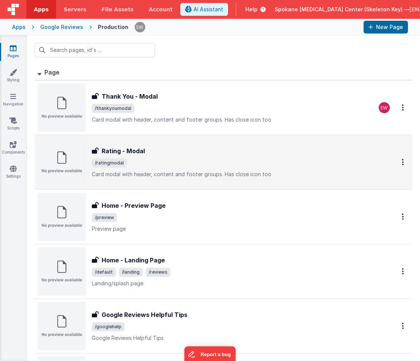
click at [115, 147] on h3 "Rating - Modal" at bounding box center [123, 151] width 43 height 9
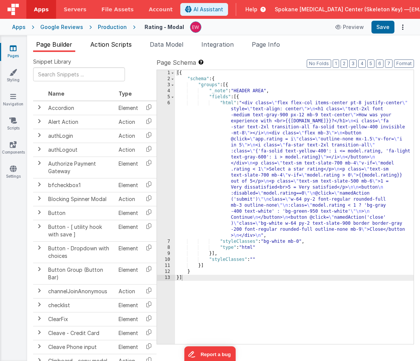
click at [116, 46] on span "Action Scripts" at bounding box center [110, 45] width 41 height 8
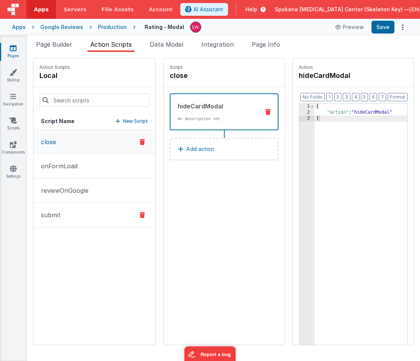
click at [60, 222] on button "submit" at bounding box center [95, 215] width 122 height 24
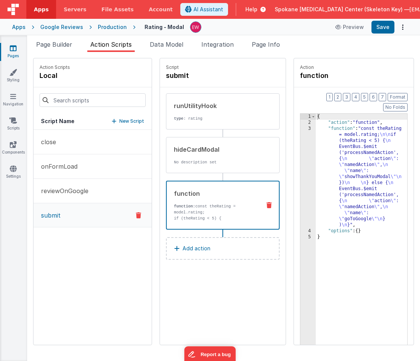
click at [212, 194] on div "function" at bounding box center [217, 193] width 86 height 9
click at [101, 191] on button "reviewOnGoogle" at bounding box center [93, 191] width 118 height 24
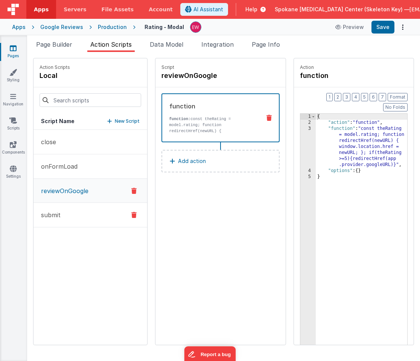
click at [64, 211] on button "submit" at bounding box center [91, 215] width 114 height 24
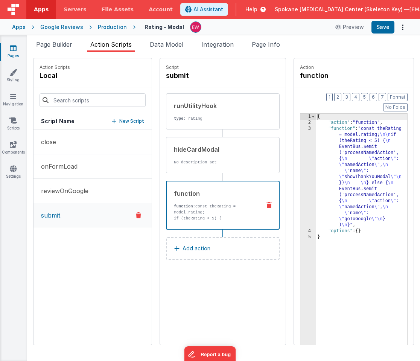
click at [196, 194] on div "function" at bounding box center [217, 193] width 86 height 9
click at [11, 128] on link "Scripts" at bounding box center [13, 124] width 27 height 15
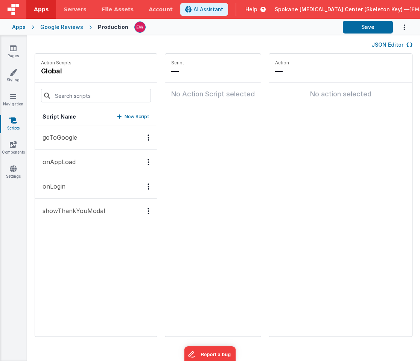
click at [64, 212] on p "showThankYouModal" at bounding box center [71, 210] width 67 height 9
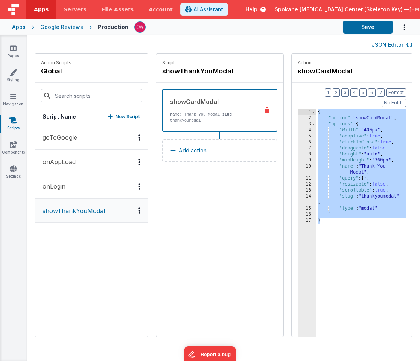
drag, startPoint x: 337, startPoint y: 234, endPoint x: 301, endPoint y: 68, distance: 169.5
click at [301, 68] on fieldset "Action showCardModal Format 7 6 5 4 3 2 1 No Folds 1 2 3 4 5 6 7 8 9 10 11 12 1…" at bounding box center [352, 195] width 121 height 283
click at [16, 46] on link "Pages" at bounding box center [13, 51] width 27 height 15
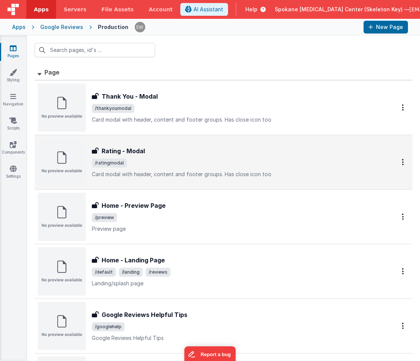
click at [63, 150] on img at bounding box center [62, 162] width 48 height 48
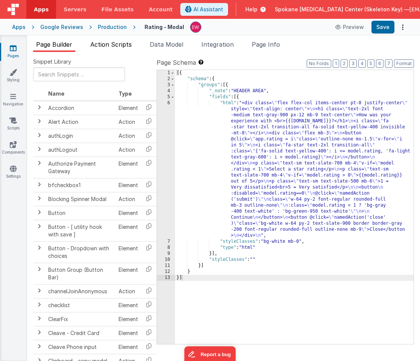
click at [119, 43] on span "Action Scripts" at bounding box center [110, 45] width 41 height 8
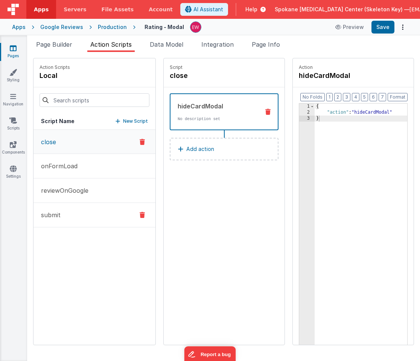
click at [59, 216] on p "submit" at bounding box center [49, 215] width 24 height 9
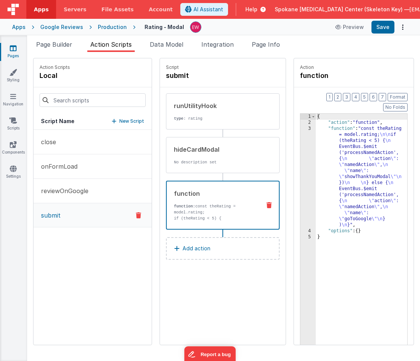
click at [212, 208] on p "function: const theRating = model.rating;" at bounding box center [217, 209] width 86 height 12
click at [365, 124] on div "{ "action" : "function" , "function" : "const theRating = model.rating; \n\n if…" at bounding box center [362, 252] width 92 height 277
click at [307, 141] on div "3" at bounding box center [308, 177] width 15 height 102
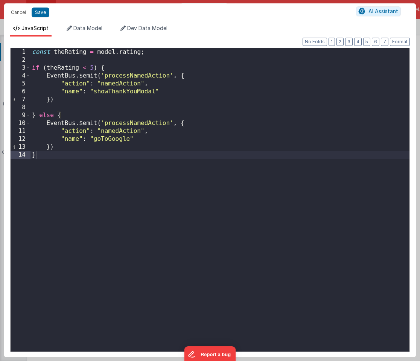
click at [118, 121] on div "const theRating = model . rating ; if ( theRating < 5 ) { EventBus . $emit ( 'p…" at bounding box center [220, 207] width 379 height 319
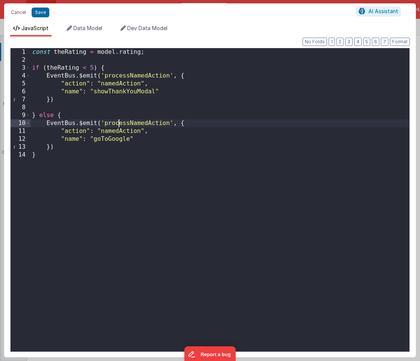
click at [59, 67] on div "const theRating = model . rating ; if ( theRating < 5 ) { EventBus . $emit ( 'p…" at bounding box center [220, 207] width 379 height 319
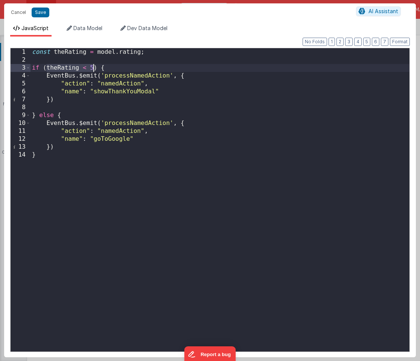
drag, startPoint x: 47, startPoint y: 67, endPoint x: 92, endPoint y: 69, distance: 45.6
click at [92, 69] on div "const theRating = model . rating ; if ( theRating < 5 ) { EventBus . $emit ( 'p…" at bounding box center [220, 207] width 379 height 319
click at [87, 68] on div "const theRating = model . rating ; if ( theRating < 5 ) { EventBus . $emit ( 'p…" at bounding box center [220, 207] width 379 height 319
click at [40, 14] on button "Save" at bounding box center [41, 13] width 18 height 10
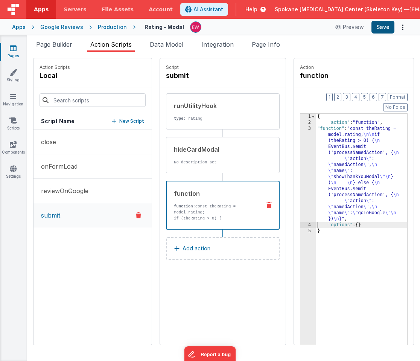
click at [385, 29] on button "Save" at bounding box center [383, 27] width 23 height 13
click at [223, 245] on button "Add action" at bounding box center [223, 248] width 114 height 23
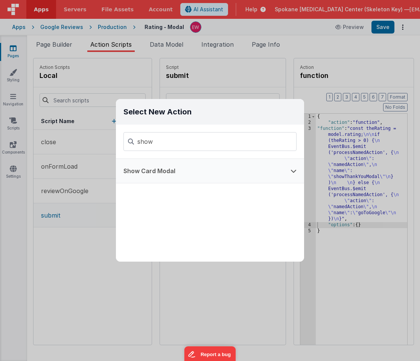
type input "show"
click at [178, 173] on button "Show Card Modal" at bounding box center [199, 171] width 167 height 24
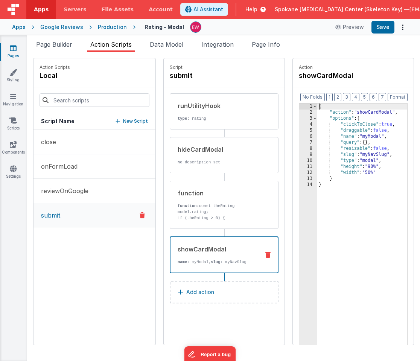
click at [353, 225] on div "{ "action" : "showCardModal" , "options" : { "clickToClose" : true , "draggable…" at bounding box center [363, 242] width 90 height 277
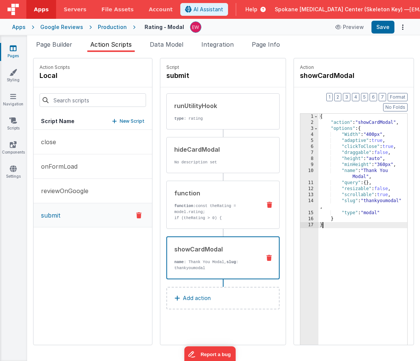
click at [270, 205] on icon at bounding box center [269, 205] width 5 height 6
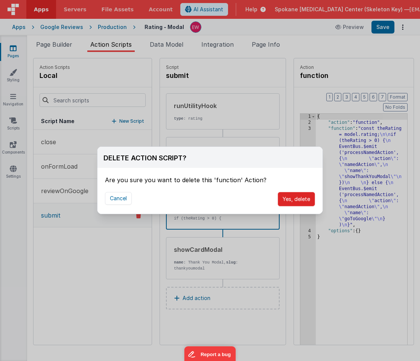
click at [291, 200] on button "Yes, delete" at bounding box center [296, 199] width 37 height 14
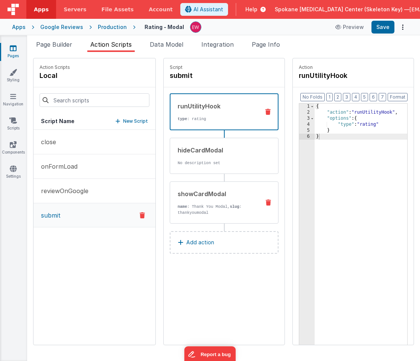
click at [263, 199] on div "showCardModal name : Thank You [PERSON_NAME], slug : thankyoumodal" at bounding box center [224, 203] width 109 height 42
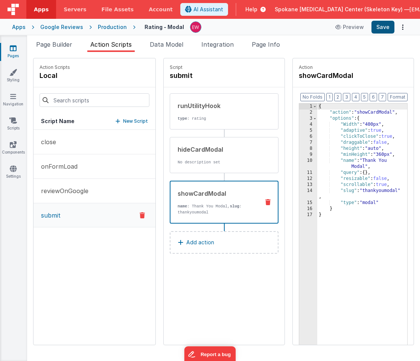
click at [387, 26] on button "Save" at bounding box center [383, 27] width 23 height 13
click at [74, 189] on p "reviewOnGoogle" at bounding box center [63, 190] width 52 height 9
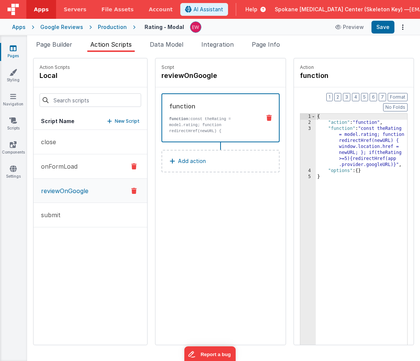
click at [78, 165] on button "onFormLoad" at bounding box center [91, 166] width 114 height 24
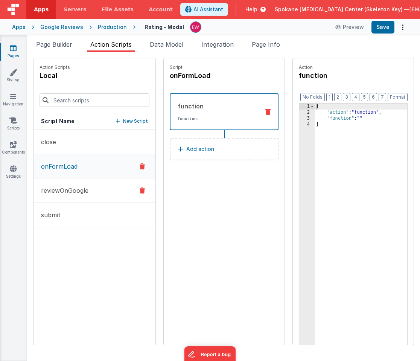
click at [74, 189] on p "reviewOnGoogle" at bounding box center [63, 190] width 52 height 9
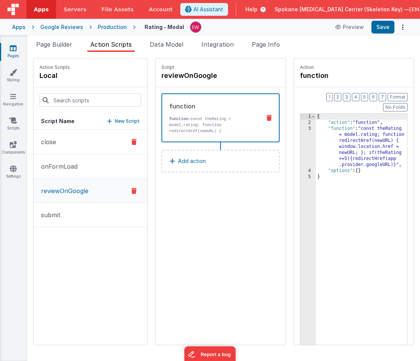
click at [78, 147] on button "close" at bounding box center [91, 142] width 114 height 24
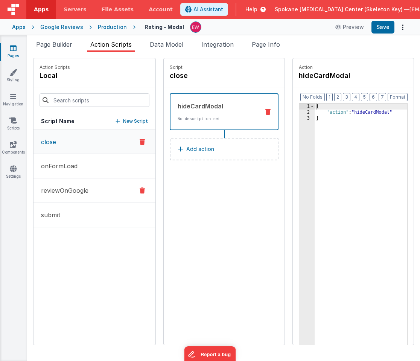
click at [67, 186] on p "reviewOnGoogle" at bounding box center [63, 190] width 52 height 9
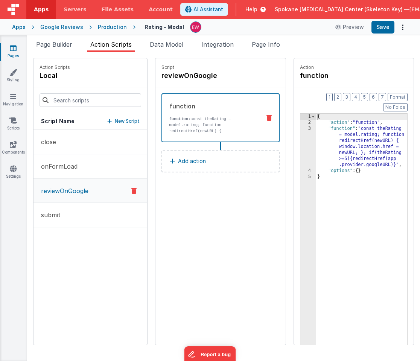
click at [13, 50] on icon at bounding box center [13, 48] width 7 height 8
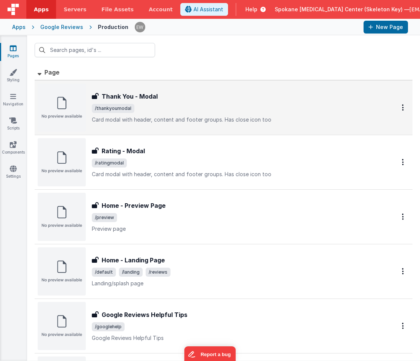
click at [125, 98] on h3 "Thank You - Modal" at bounding box center [130, 96] width 56 height 9
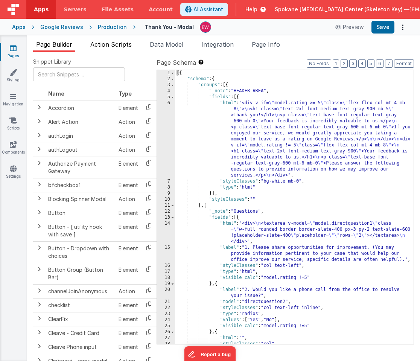
click at [123, 46] on span "Action Scripts" at bounding box center [110, 45] width 41 height 8
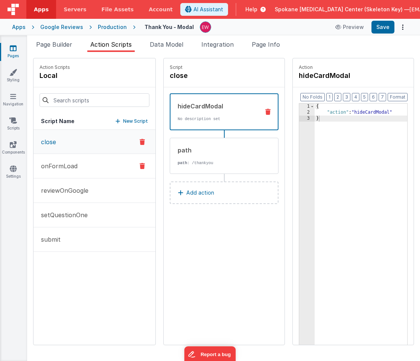
click at [69, 170] on p "onFormLoad" at bounding box center [57, 166] width 41 height 9
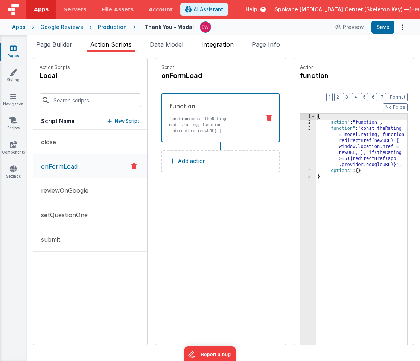
click at [224, 45] on span "Integration" at bounding box center [218, 45] width 32 height 8
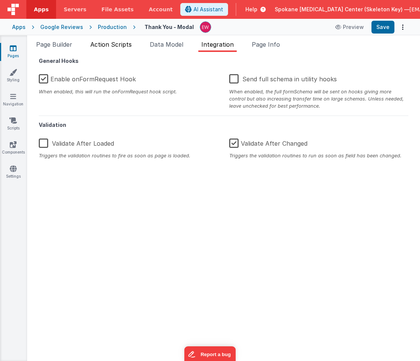
click at [113, 45] on span "Action Scripts" at bounding box center [110, 45] width 41 height 8
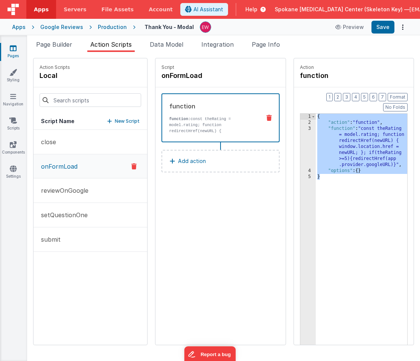
drag, startPoint x: 329, startPoint y: 178, endPoint x: 294, endPoint y: 98, distance: 87.2
click at [294, 98] on div "Action function Format 7 6 5 4 3 2 1 No Folds 1 2 3 4 5 { "action" : "function"…" at bounding box center [354, 201] width 121 height 287
click at [12, 48] on icon at bounding box center [13, 48] width 7 height 8
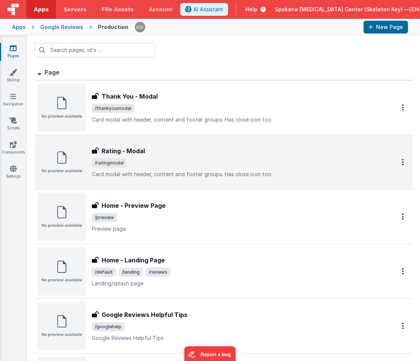
click at [115, 151] on h3 "Rating - Modal" at bounding box center [123, 151] width 43 height 9
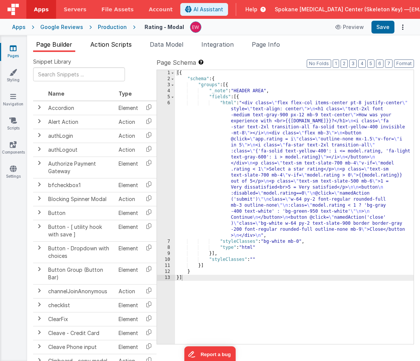
click at [112, 44] on span "Action Scripts" at bounding box center [110, 45] width 41 height 8
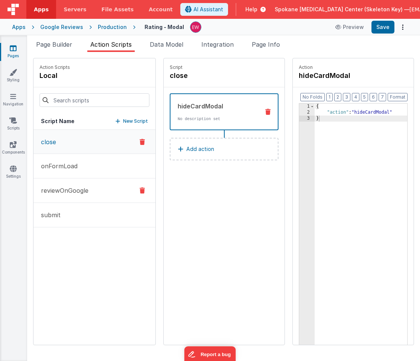
click at [76, 201] on button "reviewOnGoogle" at bounding box center [95, 191] width 122 height 24
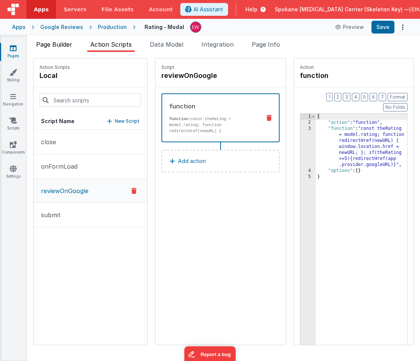
click at [47, 45] on span "Page Builder" at bounding box center [54, 45] width 36 height 8
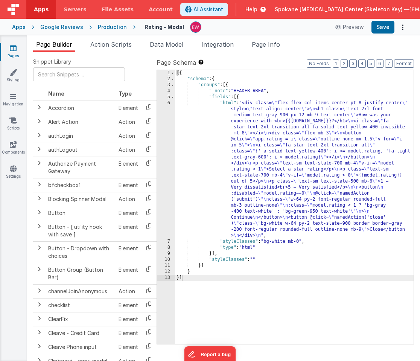
click at [290, 163] on div "[{ "schema" : { "groups" : [{ "_note" : "HEADER AREA" , "fields" : [{ "html" : …" at bounding box center [294, 213] width 239 height 286
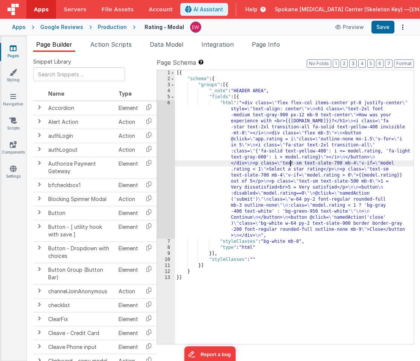
click at [163, 142] on div "6" at bounding box center [166, 169] width 18 height 139
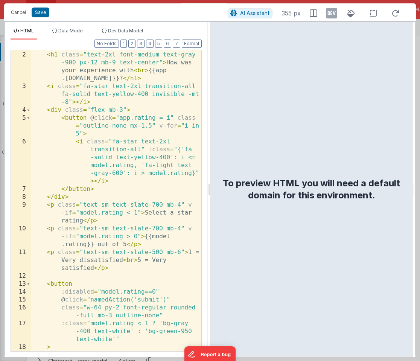
scroll to position [94, 0]
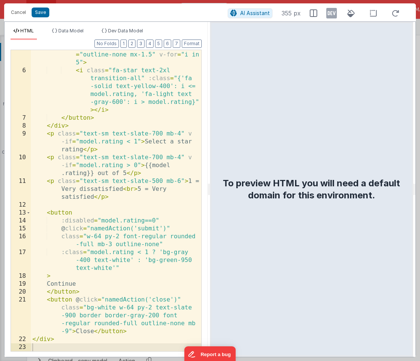
click at [134, 330] on div "< button @ click = "app.rating = i" class = "outline-none mx-1.5" v-for = "i in…" at bounding box center [116, 209] width 171 height 333
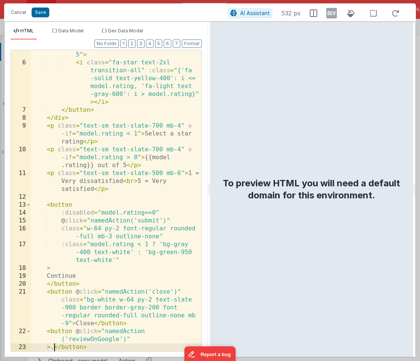
scroll to position [118, 0]
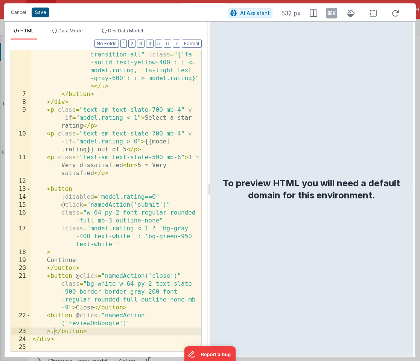
click at [41, 14] on button "Save" at bounding box center [41, 13] width 18 height 10
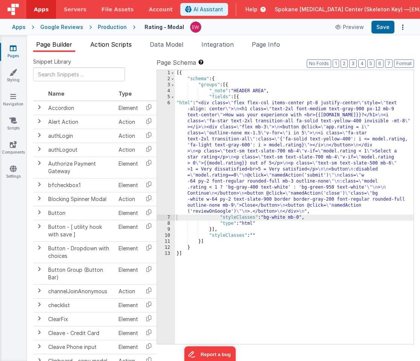
click at [112, 44] on span "Action Scripts" at bounding box center [110, 45] width 41 height 8
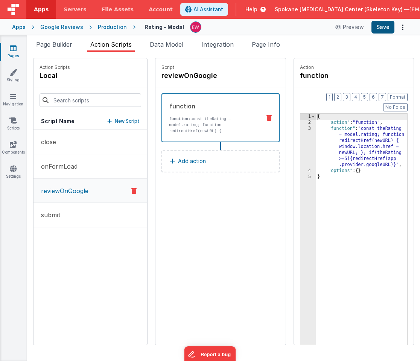
click at [383, 26] on button "Save" at bounding box center [383, 27] width 23 height 13
click at [70, 214] on button "submit" at bounding box center [91, 215] width 114 height 24
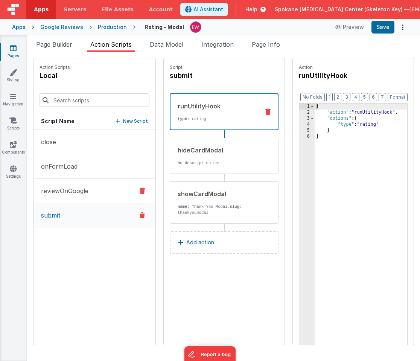
click at [87, 188] on p "reviewOnGoogle" at bounding box center [63, 190] width 52 height 9
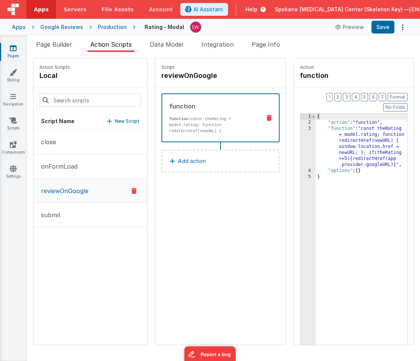
click at [194, 162] on p "Add action" at bounding box center [192, 161] width 28 height 9
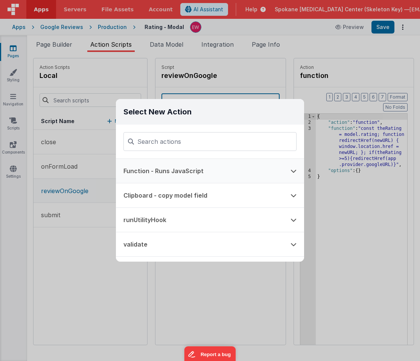
click at [208, 168] on button "Function - Runs JavaScript" at bounding box center [199, 171] width 167 height 24
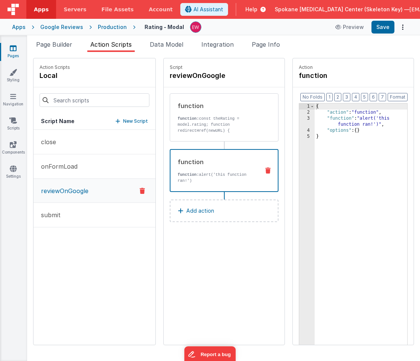
click at [268, 170] on icon at bounding box center [268, 171] width 5 height 6
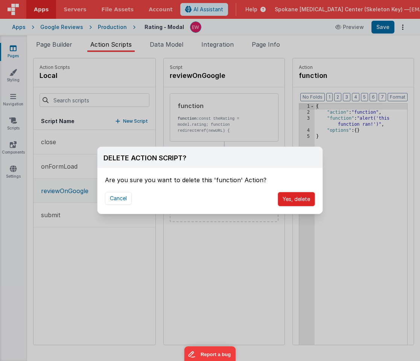
click at [290, 197] on button "Yes, delete" at bounding box center [296, 199] width 37 height 14
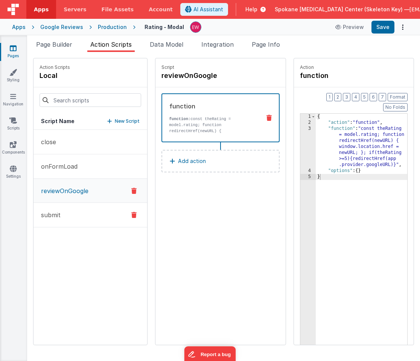
click at [67, 212] on button "submit" at bounding box center [91, 215] width 114 height 24
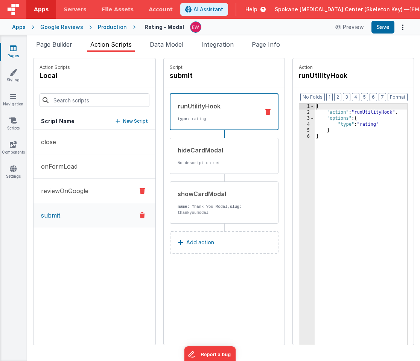
click at [60, 191] on p "reviewOnGoogle" at bounding box center [63, 190] width 52 height 9
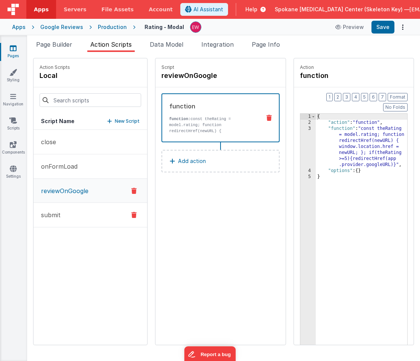
click at [60, 218] on p "submit" at bounding box center [49, 215] width 24 height 9
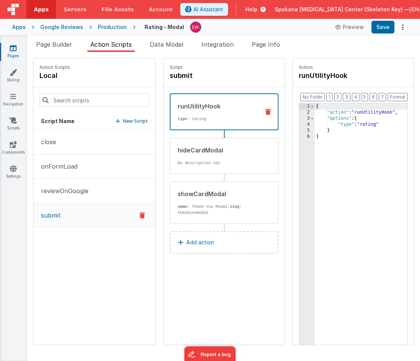
click at [218, 241] on button "Add action" at bounding box center [224, 242] width 109 height 23
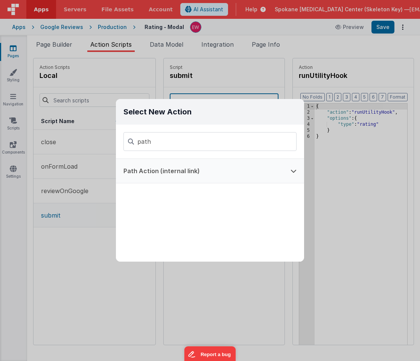
type input "path"
click at [189, 169] on button "Path Action (internal link)" at bounding box center [199, 171] width 167 height 24
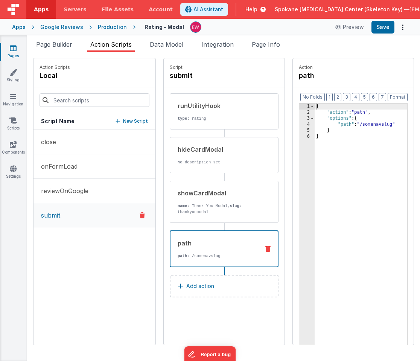
click at [348, 122] on div "{ "action" : "path" , "options" : { "path" : "/somenavslug" } }" at bounding box center [361, 242] width 93 height 277
click at [347, 125] on div "{ "action" : "path" , "options" : { "path" : "/somenavslug" } }" at bounding box center [361, 242] width 93 height 277
click at [75, 196] on button "reviewOnGoogle" at bounding box center [95, 191] width 122 height 24
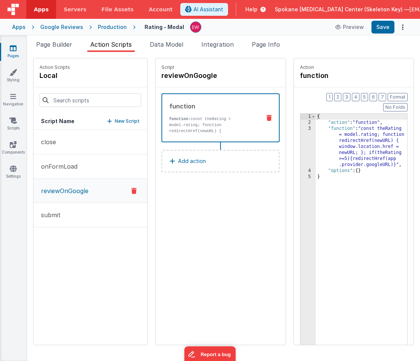
click at [381, 155] on div "{ "action" : "function" , "function" : "const theRating = model.rating; functio…" at bounding box center [362, 252] width 92 height 277
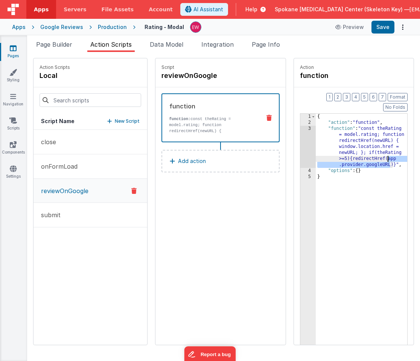
drag, startPoint x: 381, startPoint y: 155, endPoint x: 389, endPoint y: 149, distance: 9.9
click at [389, 149] on div "{ "action" : "function" , "function" : "const theRating = model.rating; functio…" at bounding box center [362, 252] width 92 height 277
click at [58, 216] on p "submit" at bounding box center [49, 215] width 24 height 9
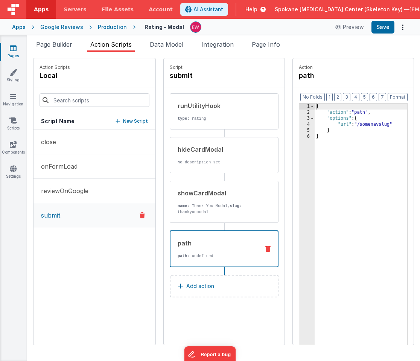
click at [368, 125] on div "{ "action" : "path" , "options" : { "url" : "/somenavslug" } }" at bounding box center [361, 242] width 93 height 277
click at [361, 125] on div "{ "action" : "path" , "options" : { "url" : "/app.provider .googleURL" } }" at bounding box center [361, 242] width 93 height 277
click at [362, 126] on div "{ "action" : "path" , "options" : { "url" : "/app.provider .googleURL" } }" at bounding box center [361, 242] width 93 height 277
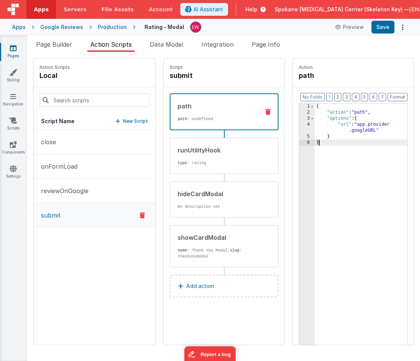
click at [357, 157] on div "{ "action" : "path" , "options" : { "url" : "app.provider .googleURL" } }" at bounding box center [361, 242] width 93 height 277
click at [382, 26] on button "Save" at bounding box center [383, 27] width 23 height 13
click at [361, 125] on div "{ "action" : "path" , "options" : { "url" : "app.provider .googleURL" } }" at bounding box center [361, 242] width 93 height 277
click at [382, 130] on div "{ "action" : "path" , "options" : { "url" : app.provider .googleURL " } }" at bounding box center [361, 242] width 93 height 277
click at [385, 26] on button "Save" at bounding box center [383, 27] width 23 height 13
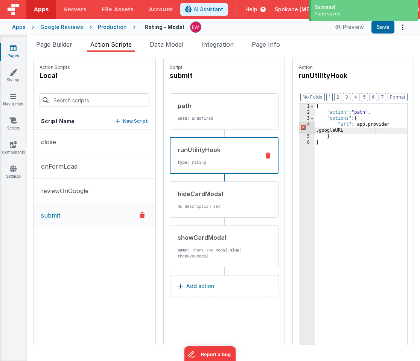
click at [209, 157] on div "runUtilityHook type : rating" at bounding box center [215, 155] width 88 height 20
click at [214, 115] on div "path path : undefined" at bounding box center [214, 111] width 89 height 20
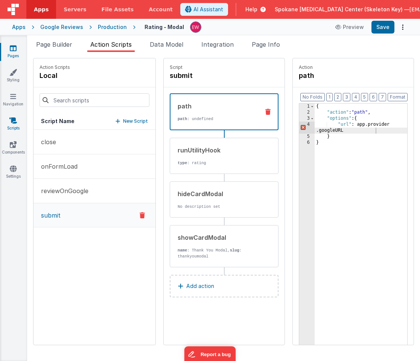
click at [12, 123] on icon at bounding box center [13, 121] width 8 height 8
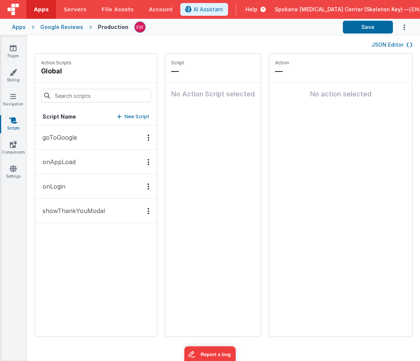
click at [75, 212] on p "showThankYouModal" at bounding box center [71, 210] width 67 height 9
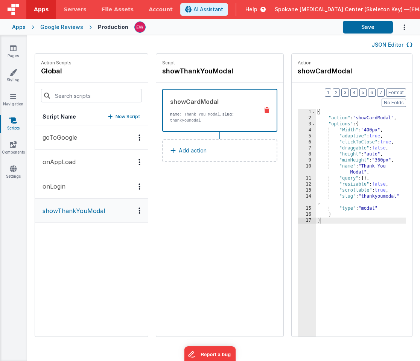
click at [67, 187] on button "onLogin" at bounding box center [91, 186] width 113 height 24
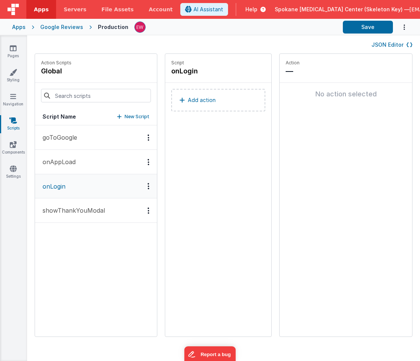
click at [66, 162] on p "onAppLoad" at bounding box center [57, 161] width 38 height 9
click at [67, 134] on p "goToGoogle" at bounding box center [57, 137] width 39 height 9
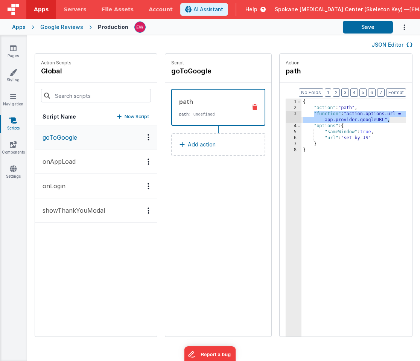
drag, startPoint x: 315, startPoint y: 113, endPoint x: 393, endPoint y: 122, distance: 77.7
click at [393, 122] on div "{ "action" : "path" , "function" : "action.options.url = app.provider.googleURL…" at bounding box center [354, 235] width 104 height 273
click at [349, 184] on div "{ "action" : "path" , "function" : "action.options.url = app.provider.googleURL…" at bounding box center [354, 235] width 104 height 273
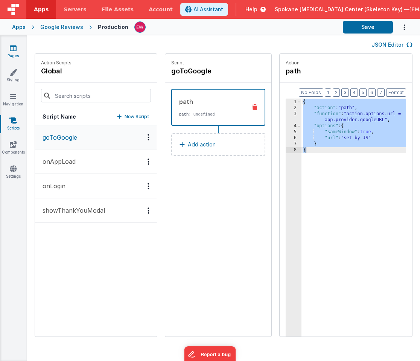
click at [14, 49] on icon at bounding box center [13, 48] width 7 height 8
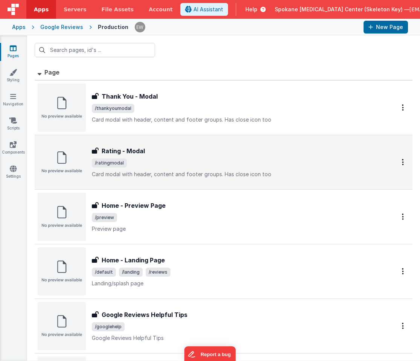
click at [107, 148] on h3 "Rating - Modal" at bounding box center [123, 151] width 43 height 9
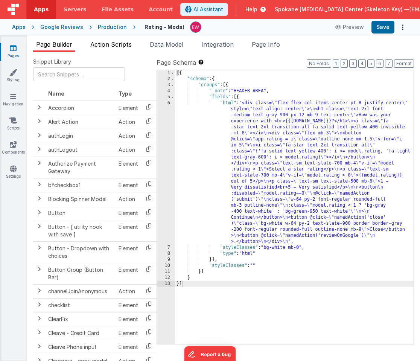
click at [116, 46] on span "Action Scripts" at bounding box center [110, 45] width 41 height 8
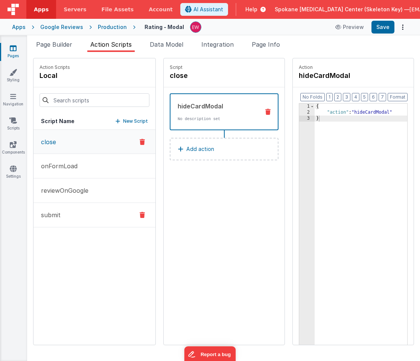
click at [78, 214] on button "submit" at bounding box center [95, 215] width 122 height 24
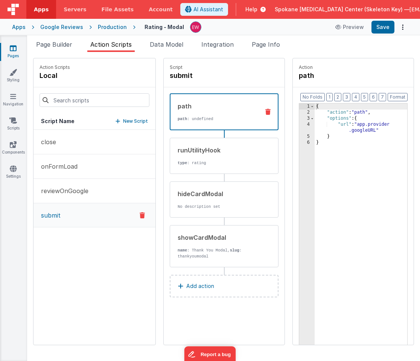
click at [195, 109] on div "path" at bounding box center [218, 106] width 81 height 9
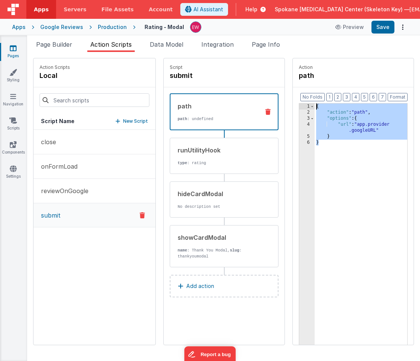
drag, startPoint x: 359, startPoint y: 186, endPoint x: 293, endPoint y: 9, distance: 188.4
click at [293, 8] on div "Apps Servers File Assets Account Some FUTURE Slot AI Assistant Help Spokane Joi…" at bounding box center [210, 180] width 420 height 361
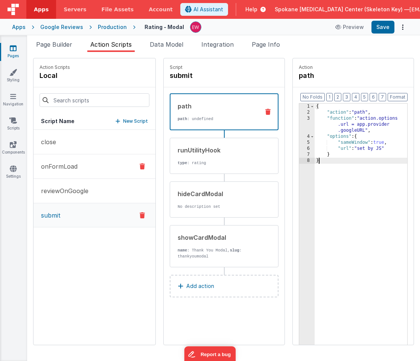
click at [87, 165] on button "onFormLoad" at bounding box center [95, 166] width 122 height 24
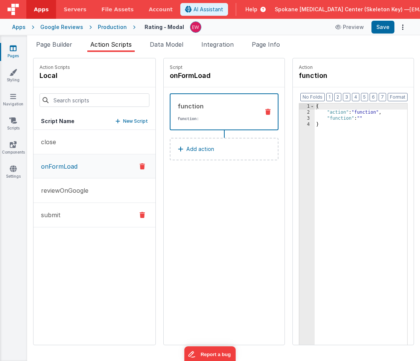
click at [69, 210] on button "submit" at bounding box center [95, 215] width 122 height 24
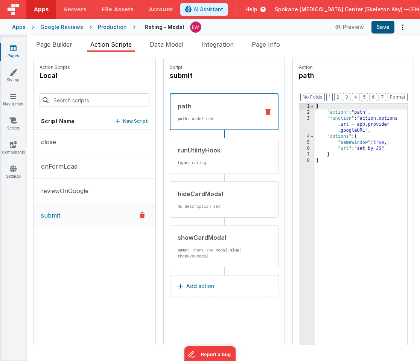
click at [380, 29] on button "Save" at bounding box center [383, 27] width 23 height 13
click at [382, 141] on div "{ "action" : "path" , "function" : "action.options .url = app.provider .googleU…" at bounding box center [361, 242] width 93 height 277
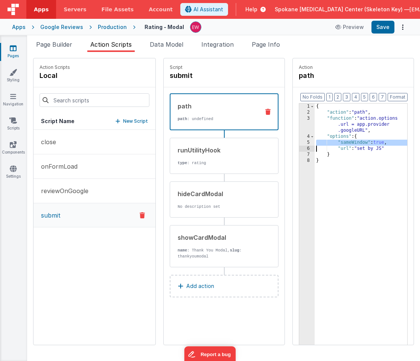
click at [382, 141] on div "{ "action" : "path" , "function" : "action.options .url = app.provider .googleU…" at bounding box center [361, 242] width 93 height 277
click at [384, 28] on button "Save" at bounding box center [383, 27] width 23 height 13
click at [211, 237] on div "showCardModal" at bounding box center [218, 237] width 81 height 9
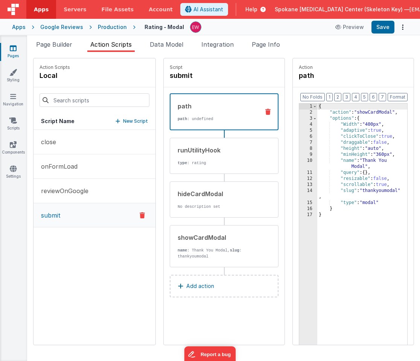
click at [225, 105] on div "path" at bounding box center [218, 106] width 81 height 9
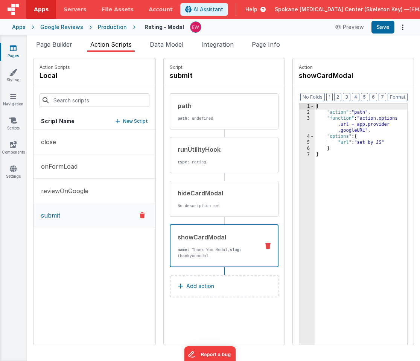
click at [217, 239] on div "showCardModal" at bounding box center [218, 237] width 81 height 9
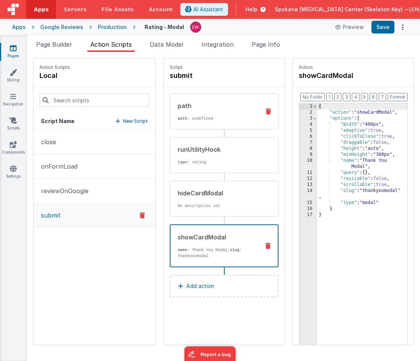
click at [219, 106] on div "path" at bounding box center [218, 105] width 81 height 9
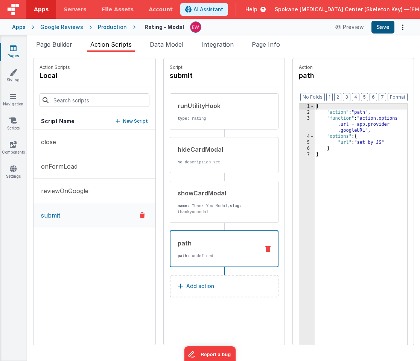
click at [383, 30] on button "Save" at bounding box center [383, 27] width 23 height 13
click at [387, 22] on button "Save" at bounding box center [383, 27] width 23 height 13
click at [209, 288] on p "Add action" at bounding box center [200, 286] width 28 height 9
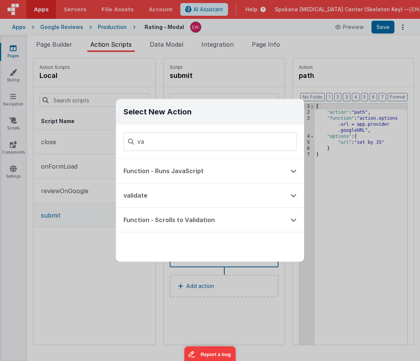
type input "v"
type input "mod"
click at [193, 172] on button "Clipboard - copy model field" at bounding box center [199, 171] width 167 height 24
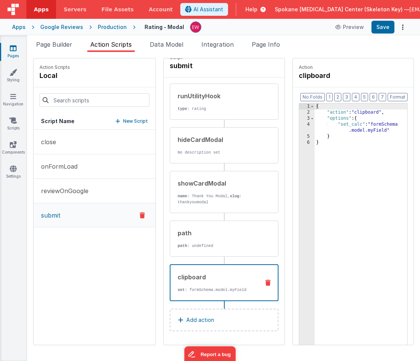
scroll to position [10, 0]
click at [269, 282] on icon at bounding box center [268, 283] width 5 height 6
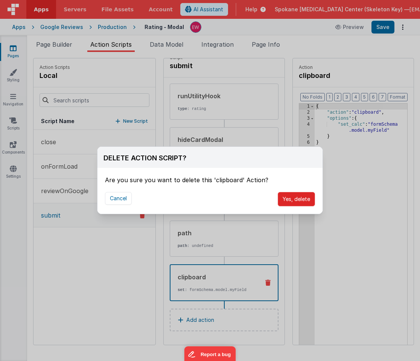
click at [295, 195] on button "Yes, delete" at bounding box center [296, 199] width 37 height 14
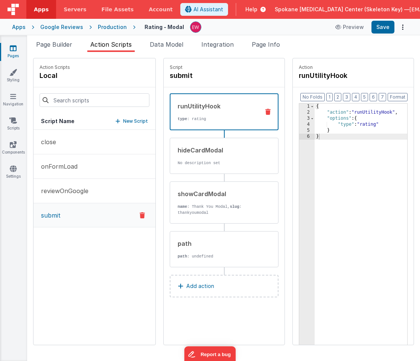
scroll to position [0, 0]
click at [209, 289] on p "Add action" at bounding box center [200, 286] width 28 height 9
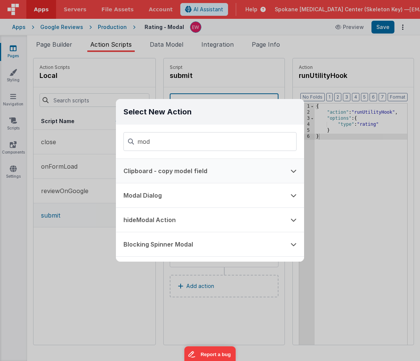
type input "mod"
click at [296, 170] on icon at bounding box center [294, 171] width 6 height 6
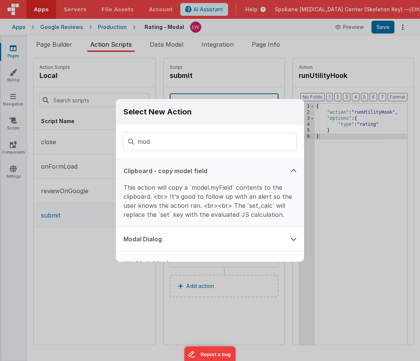
click at [343, 173] on div "Select New Action mod Clipboard - copy model field This action will copy a `mod…" at bounding box center [210, 180] width 420 height 361
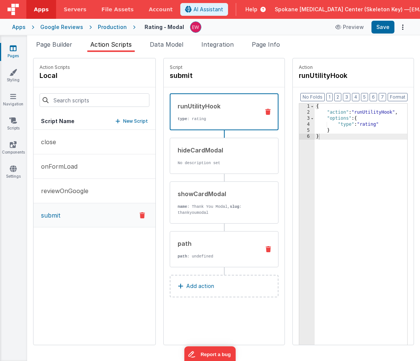
click at [270, 250] on icon at bounding box center [268, 249] width 5 height 6
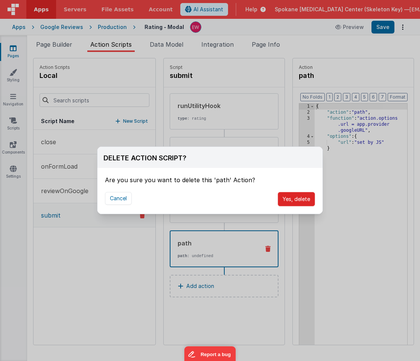
click at [305, 199] on button "Yes, delete" at bounding box center [296, 199] width 37 height 14
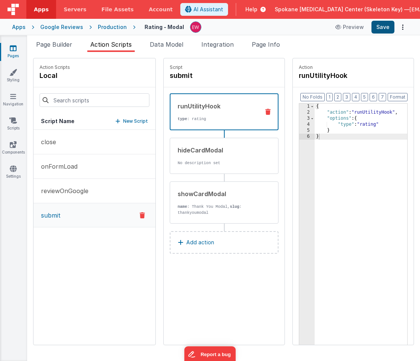
click at [385, 28] on button "Save" at bounding box center [383, 27] width 23 height 13
click at [12, 125] on link "Scripts" at bounding box center [13, 124] width 27 height 15
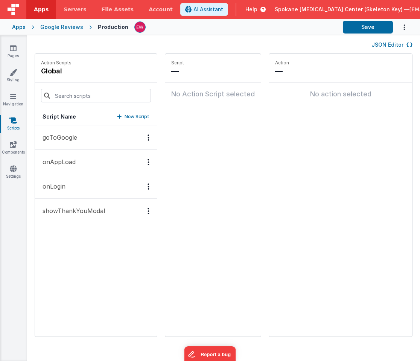
click at [69, 211] on p "showThankYouModal" at bounding box center [71, 210] width 67 height 9
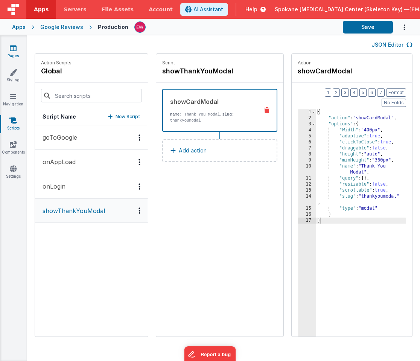
click at [13, 49] on icon at bounding box center [13, 48] width 7 height 8
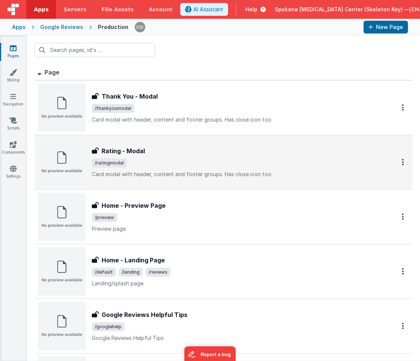
click at [110, 150] on h3 "Rating - Modal" at bounding box center [123, 151] width 43 height 9
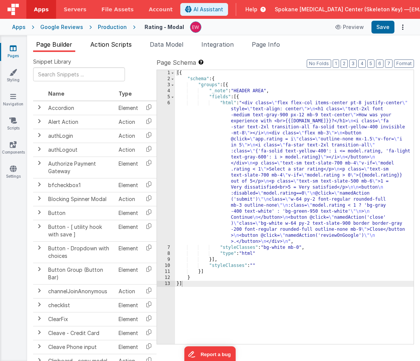
click at [118, 42] on span "Action Scripts" at bounding box center [110, 45] width 41 height 8
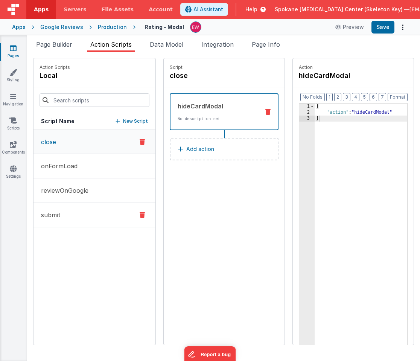
click at [78, 222] on button "submit" at bounding box center [95, 215] width 122 height 24
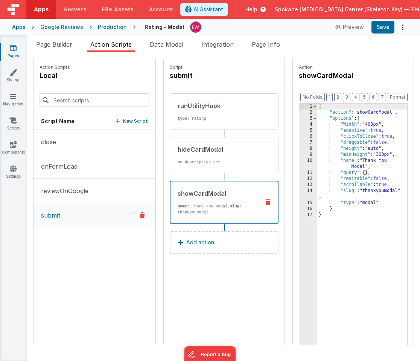
click at [258, 9] on icon at bounding box center [262, 10] width 8 height 8
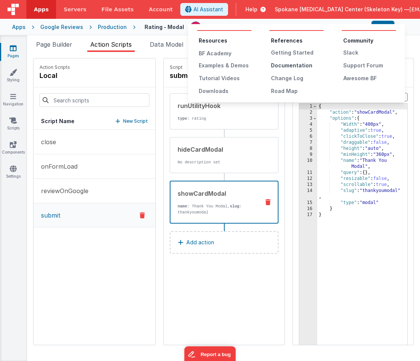
click at [293, 66] on div "Documentation" at bounding box center [297, 66] width 53 height 8
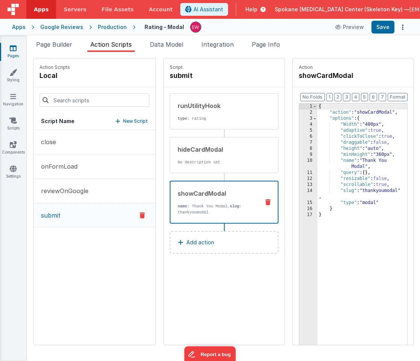
click at [131, 122] on p "New Script" at bounding box center [135, 122] width 25 height 8
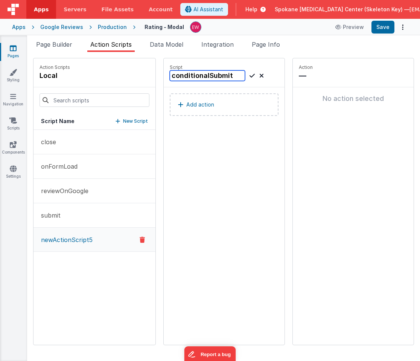
type input "conditionalSubmit"
click at [254, 73] on icon at bounding box center [252, 75] width 5 height 9
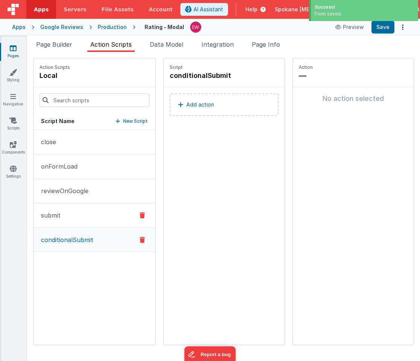
click at [83, 214] on button "submit" at bounding box center [95, 215] width 122 height 24
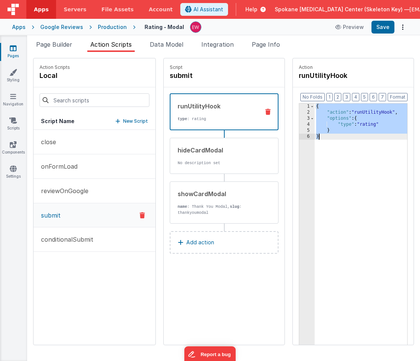
drag, startPoint x: 313, startPoint y: 158, endPoint x: 318, endPoint y: 114, distance: 44.4
click at [317, 114] on div "1 2 3 4 5 6 { "action" : "runUtilityHook" , "options" : { "type" : "rating" } }…" at bounding box center [353, 236] width 109 height 266
click at [83, 240] on p "conditionalSubmit" at bounding box center [65, 239] width 57 height 9
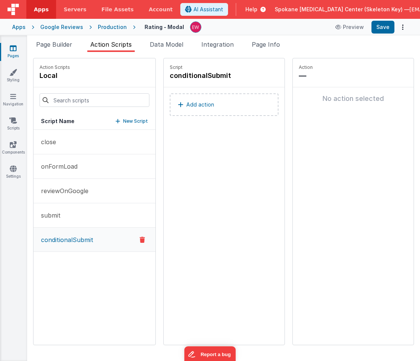
click at [198, 108] on p "Add action" at bounding box center [200, 104] width 28 height 9
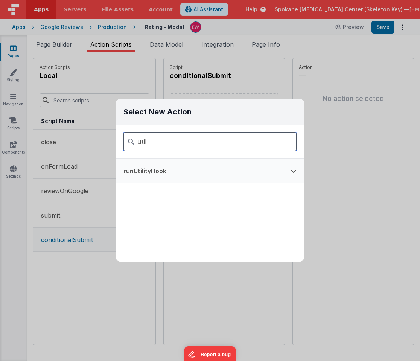
type input "util"
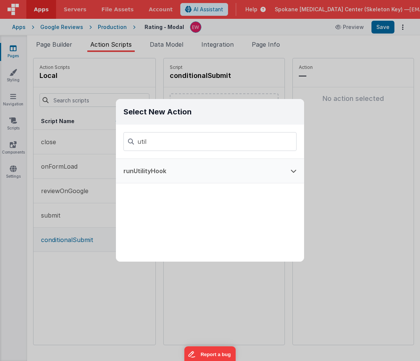
click at [209, 172] on button "runUtilityHook" at bounding box center [199, 171] width 167 height 24
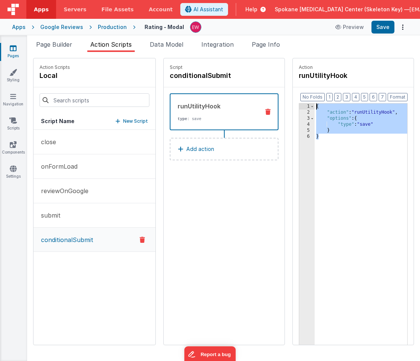
drag, startPoint x: 307, startPoint y: 92, endPoint x: 292, endPoint y: 58, distance: 37.1
click at [292, 58] on div "Action runUtilityHook Format 7 6 5 4 3 2 1 No Folds 1 2 3 4 5 6 { "action" : "r…" at bounding box center [349, 201] width 129 height 287
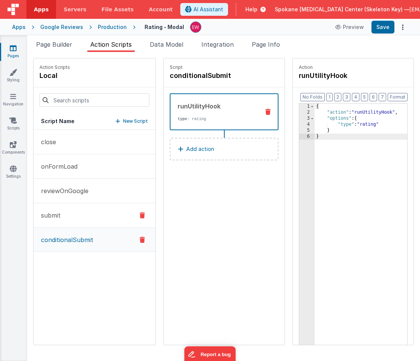
click at [74, 217] on button "submit" at bounding box center [95, 215] width 122 height 24
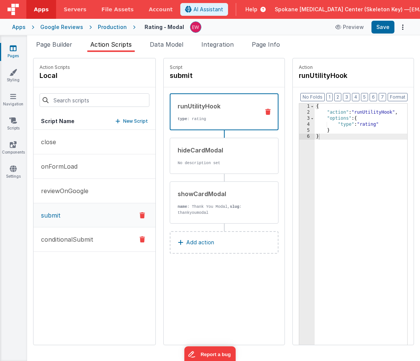
click at [70, 248] on button "conditionalSubmit" at bounding box center [95, 240] width 122 height 24
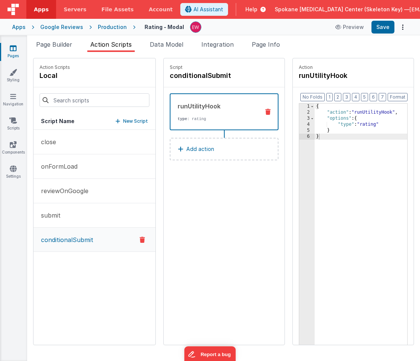
click at [211, 148] on p "Add action" at bounding box center [200, 149] width 28 height 9
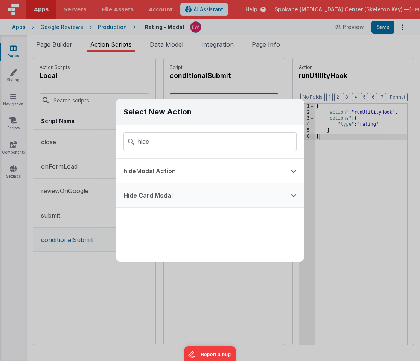
type input "hide"
click at [188, 197] on button "Hide Card Modal" at bounding box center [199, 195] width 167 height 24
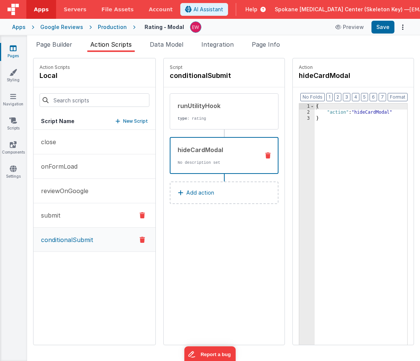
click at [92, 215] on button "submit" at bounding box center [95, 215] width 122 height 24
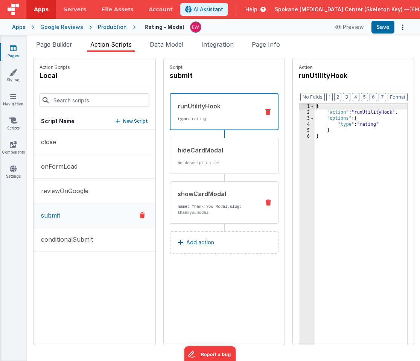
click at [203, 207] on p "name : Thank You Modal, slug : thankyoumodal" at bounding box center [218, 210] width 81 height 12
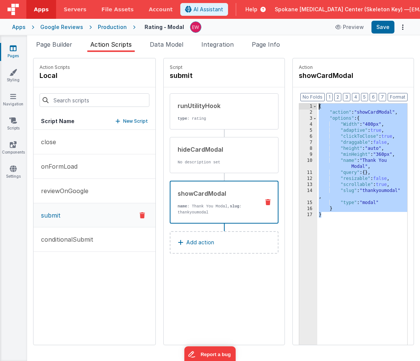
drag, startPoint x: 338, startPoint y: 240, endPoint x: 327, endPoint y: 16, distance: 224.0
click at [327, 16] on div "Apps Servers File Assets Account Some FUTURE Slot AI Assistant Help Spokane Joi…" at bounding box center [210, 180] width 420 height 361
click at [102, 240] on button "conditionalSubmit" at bounding box center [95, 240] width 122 height 24
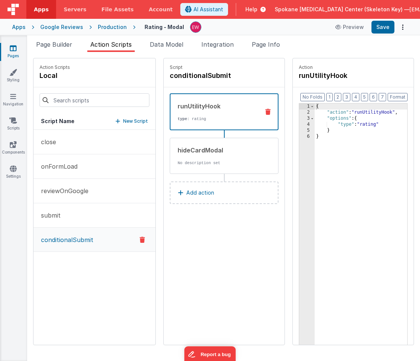
click at [213, 196] on p "Add action" at bounding box center [200, 192] width 28 height 9
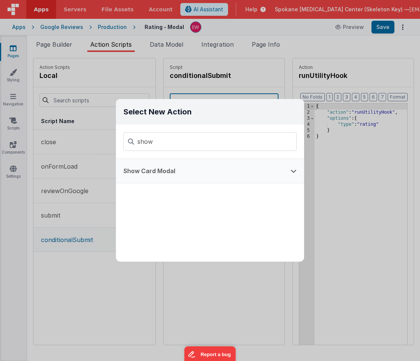
type input "show"
click at [174, 173] on button "Show Card Modal" at bounding box center [199, 171] width 167 height 24
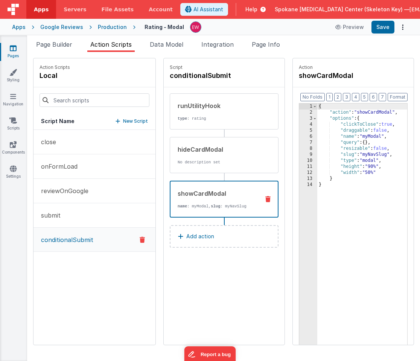
click at [322, 84] on fieldset "Action showCardModal Format 7 6 5 4 3 2 1 No Folds 1 2 3 4 5 6 7 8 9 10 11 12 1…" at bounding box center [353, 201] width 121 height 287
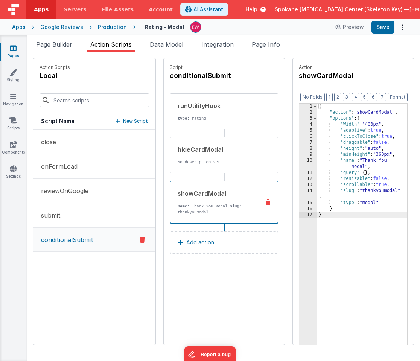
click at [133, 301] on div "close onFormLoad reviewOnGoogle submit conditionalSubmit" at bounding box center [95, 237] width 122 height 215
click at [235, 76] on icon at bounding box center [236, 76] width 5 height 8
drag, startPoint x: 232, startPoint y: 75, endPoint x: 167, endPoint y: 53, distance: 68.4
click at [167, 53] on div "Snippet Library Name Type Accordion Element Alert Action Action authLogin Actio…" at bounding box center [223, 206] width 393 height 309
drag, startPoint x: 177, startPoint y: 77, endPoint x: 161, endPoint y: 68, distance: 18.2
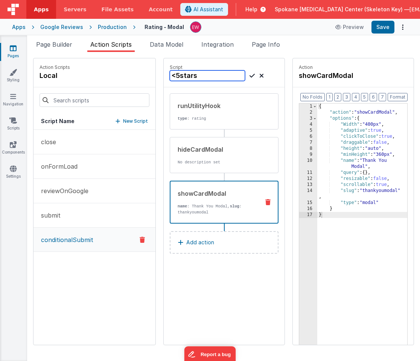
click at [165, 73] on div "Script <5stars" at bounding box center [224, 72] width 121 height 29
type input "lessThan5stars"
click at [253, 76] on icon at bounding box center [252, 75] width 5 height 9
click at [133, 122] on p "New Script" at bounding box center [135, 122] width 25 height 8
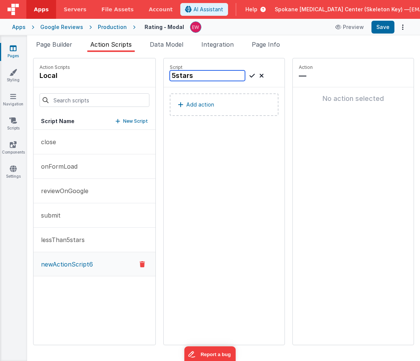
type input "5stars"
click at [252, 77] on icon at bounding box center [252, 75] width 5 height 9
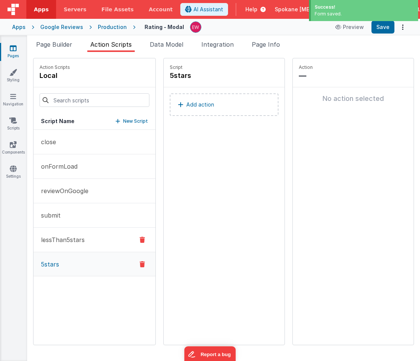
click at [62, 240] on p "lessThan5stars" at bounding box center [61, 239] width 48 height 9
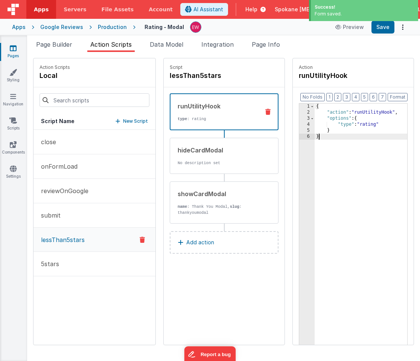
drag, startPoint x: 340, startPoint y: 154, endPoint x: 307, endPoint y: 66, distance: 93.8
click at [307, 66] on fieldset "Action runUtilityHook Format 7 6 5 4 3 2 1 No Folds 1 2 3 4 5 6 { "action" : "r…" at bounding box center [353, 201] width 121 height 287
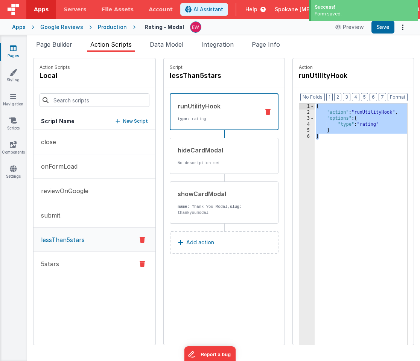
click at [67, 264] on button "5stars" at bounding box center [95, 264] width 122 height 24
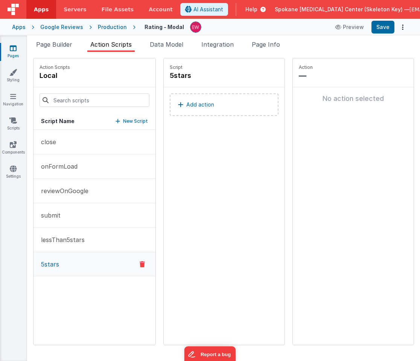
click at [202, 110] on button "Add action" at bounding box center [224, 104] width 109 height 23
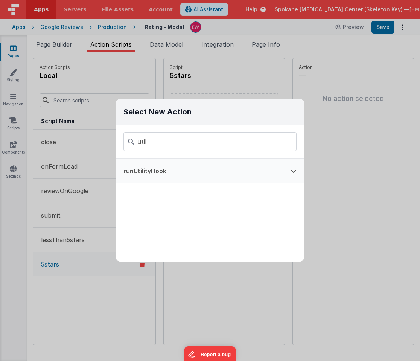
type input "util"
click at [171, 174] on button "runUtilityHook" at bounding box center [199, 171] width 167 height 24
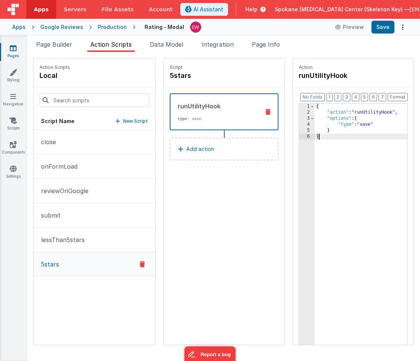
drag, startPoint x: 311, startPoint y: 99, endPoint x: 298, endPoint y: 74, distance: 28.8
click at [298, 74] on fieldset "Action runUtilityHook Format 7 6 5 4 3 2 1 No Folds 1 2 3 4 5 6 { "action" : "r…" at bounding box center [353, 201] width 121 height 287
click at [203, 150] on p "Add action" at bounding box center [200, 149] width 28 height 9
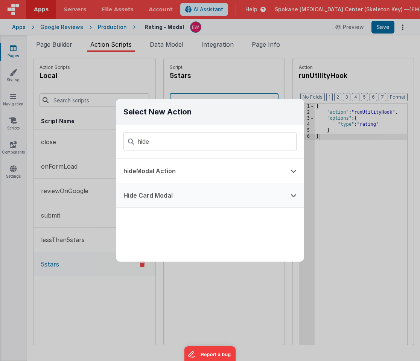
type input "hide"
click at [185, 195] on button "Hide Card Modal" at bounding box center [199, 195] width 167 height 24
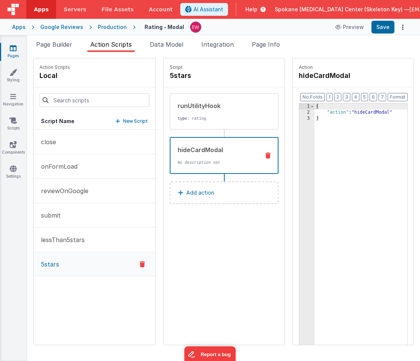
click at [206, 190] on p "Add action" at bounding box center [200, 192] width 28 height 9
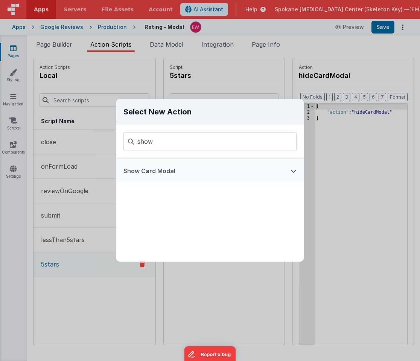
type input "show"
click at [171, 173] on button "Show Card Modal" at bounding box center [199, 171] width 167 height 24
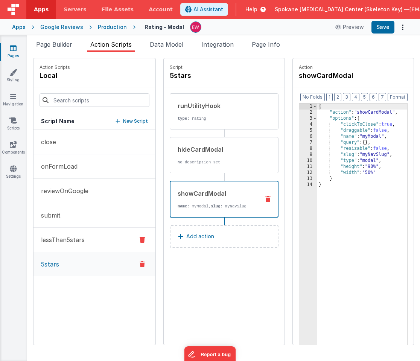
click at [82, 243] on p "lessThan5stars" at bounding box center [61, 239] width 48 height 9
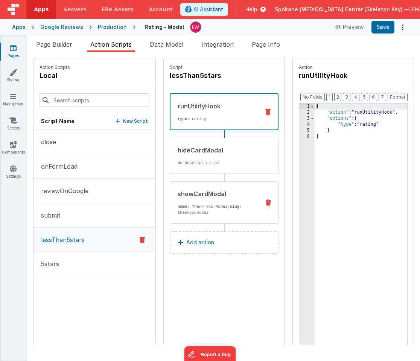
click at [203, 206] on p "name : Thank You Modal, slug : thankyoumodal" at bounding box center [218, 210] width 81 height 12
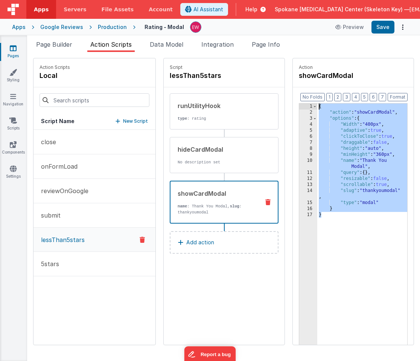
drag, startPoint x: 373, startPoint y: 236, endPoint x: 273, endPoint y: 85, distance: 181.3
click at [297, 68] on fieldset "Action showCardModal Format 7 6 5 4 3 2 1 No Folds 1 2 3 4 5 6 7 8 9 10 11 12 1…" at bounding box center [353, 201] width 121 height 287
click at [93, 265] on button "5stars" at bounding box center [95, 264] width 122 height 24
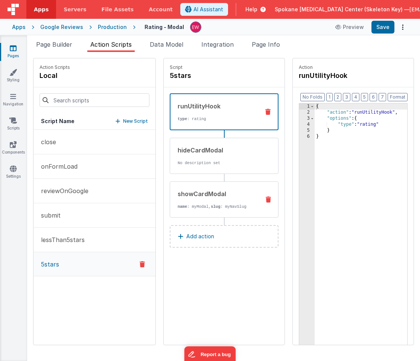
click at [220, 198] on div "showCardModal" at bounding box center [218, 193] width 81 height 9
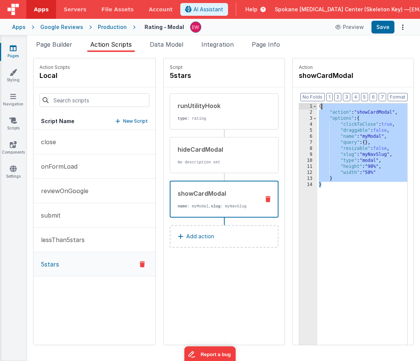
drag, startPoint x: 346, startPoint y: 173, endPoint x: 319, endPoint y: 61, distance: 115.0
click at [319, 61] on fieldset "Action showCardModal Format 7 6 5 4 3 2 1 No Folds 1 2 3 4 5 6 7 8 9 10 11 12 1…" at bounding box center [353, 201] width 121 height 287
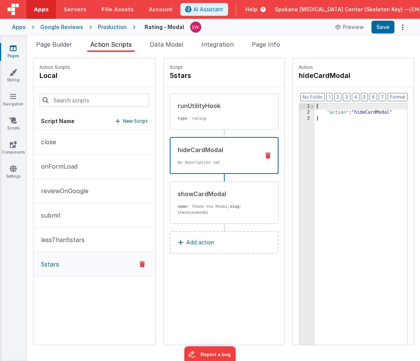
click at [216, 153] on div "hideCardModal" at bounding box center [218, 149] width 81 height 9
click at [78, 241] on p "lessThan5stars" at bounding box center [61, 239] width 48 height 9
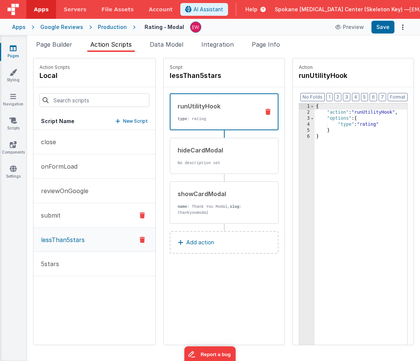
click at [70, 214] on button "submit" at bounding box center [95, 215] width 122 height 24
click at [65, 187] on p "reviewOnGoogle" at bounding box center [63, 190] width 52 height 9
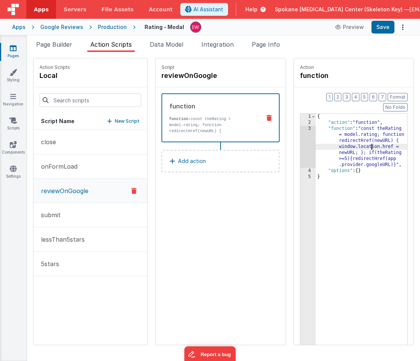
click at [371, 137] on div "{ "action" : "function" , "function" : "const theRating = model.rating; functio…" at bounding box center [362, 252] width 92 height 277
drag, startPoint x: 371, startPoint y: 137, endPoint x: 385, endPoint y: 138, distance: 13.9
click at [385, 138] on div "{ "action" : "function" , "function" : "const theRating = model.rating; functio…" at bounding box center [362, 252] width 92 height 277
click at [377, 138] on div "{ "action" : "function" , "function" : "const theRating = model.rating; functio…" at bounding box center [362, 252] width 92 height 277
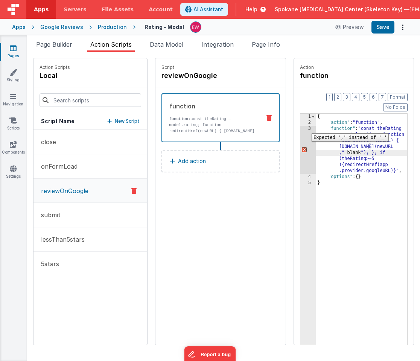
click at [307, 128] on div "3" at bounding box center [308, 150] width 15 height 48
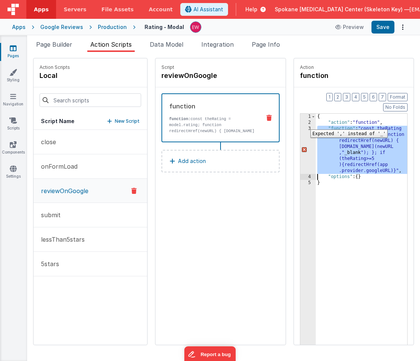
click at [305, 126] on div "3" at bounding box center [308, 150] width 15 height 48
click at [313, 126] on div "3" at bounding box center [308, 150] width 15 height 48
click at [307, 133] on div "3" at bounding box center [308, 150] width 15 height 48
click at [315, 136] on div "3" at bounding box center [308, 150] width 15 height 48
click at [341, 140] on div "{ "action" : "function" , "function" : "const theRating = model.rating; functio…" at bounding box center [362, 252] width 92 height 277
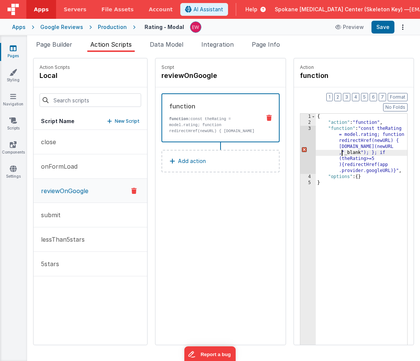
click at [376, 137] on div "{ "action" : "function" , "function" : "const theRating = model.rating; functio…" at bounding box center [362, 252] width 92 height 277
click at [372, 137] on div "{ "action" : "function" , "function" : "const theRating = model.rating; functio…" at bounding box center [362, 252] width 92 height 277
click at [12, 49] on icon at bounding box center [13, 48] width 7 height 8
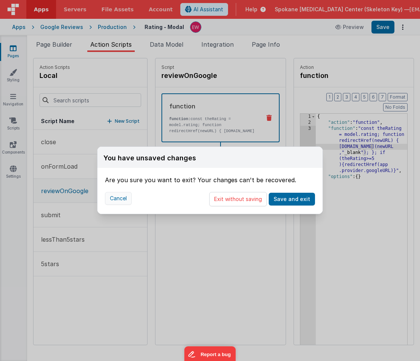
click at [116, 200] on button "Cancel" at bounding box center [118, 198] width 27 height 13
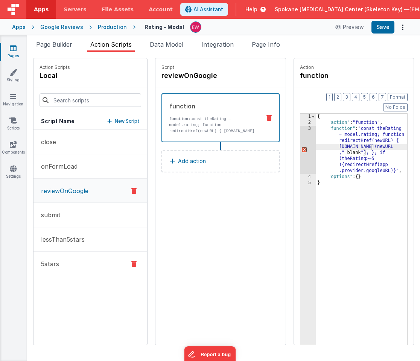
click at [57, 264] on p "5stars" at bounding box center [48, 264] width 23 height 9
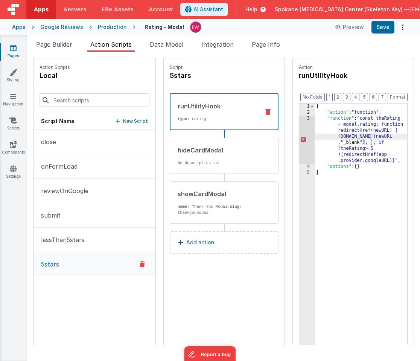
click at [210, 242] on p "Add action" at bounding box center [200, 242] width 28 height 9
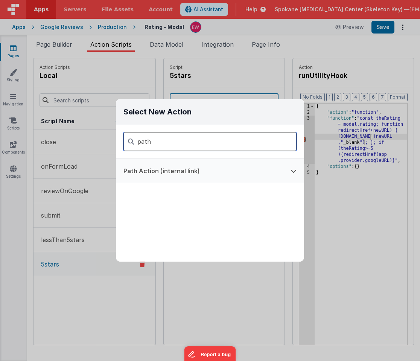
type input "path"
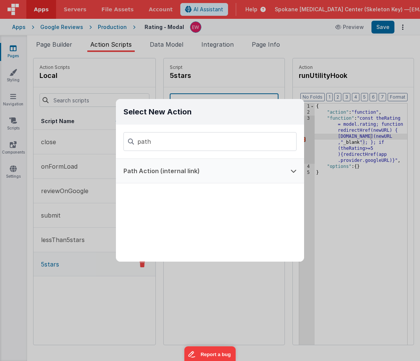
click at [225, 174] on button "Path Action (internal link)" at bounding box center [199, 171] width 167 height 24
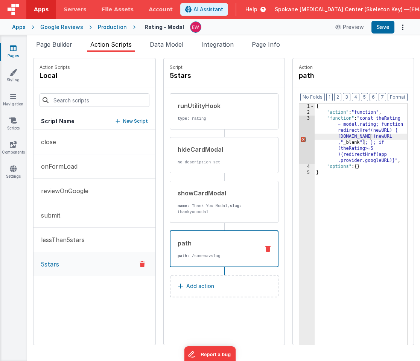
click at [209, 251] on div "path path : /somenavslug" at bounding box center [215, 249] width 88 height 20
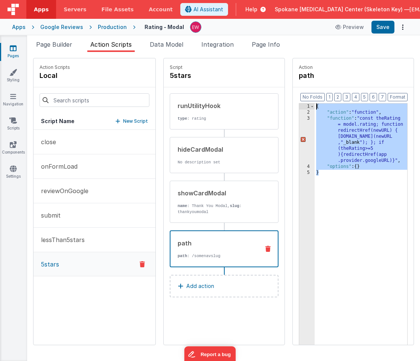
drag, startPoint x: 346, startPoint y: 233, endPoint x: 317, endPoint y: 92, distance: 144.5
click at [317, 92] on div "Format 7 6 5 4 3 2 1 No Folds 1 2 3 4 5 { "action" : "function" , "function" : …" at bounding box center [353, 230] width 121 height 287
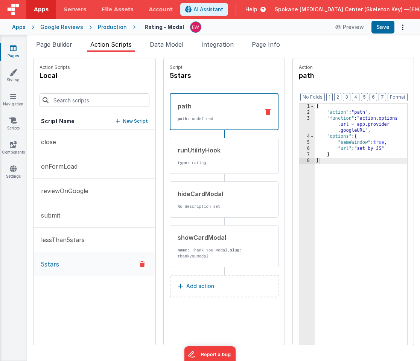
click at [379, 144] on div "{ "action" : "path" , "function" : "action.options .url = app.provider .googleU…" at bounding box center [361, 242] width 93 height 277
click at [382, 141] on div "{ "action" : "path" , "function" : "action.options .url = app.provider .googleU…" at bounding box center [361, 242] width 93 height 277
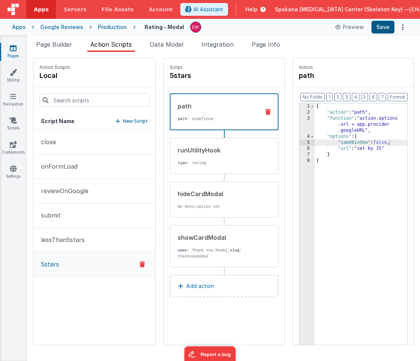
click at [384, 25] on button "Save" at bounding box center [383, 27] width 23 height 13
click at [131, 122] on p "New Script" at bounding box center [135, 122] width 25 height 8
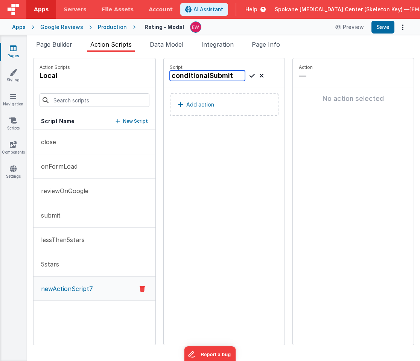
type input "conditionalSubmit"
click at [252, 75] on icon at bounding box center [252, 75] width 5 height 9
click at [196, 104] on p "Add action" at bounding box center [200, 104] width 28 height 9
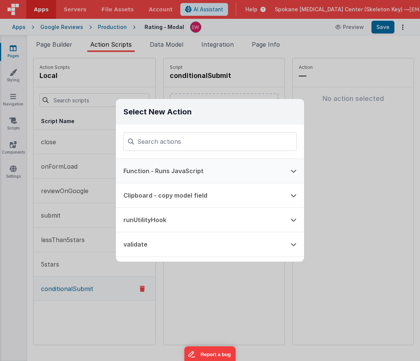
click at [187, 168] on button "Function - Runs JavaScript" at bounding box center [199, 171] width 167 height 24
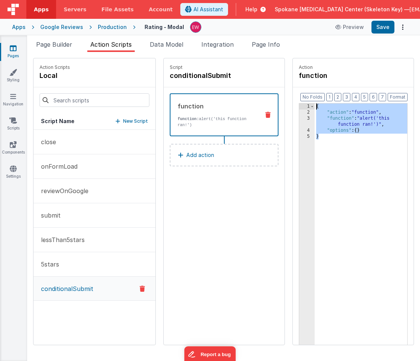
drag, startPoint x: 348, startPoint y: 177, endPoint x: 283, endPoint y: 65, distance: 129.5
click at [283, 65] on div "Action Scripts local Script Name New Script close onFormLoad reviewOnGoogle sub…" at bounding box center [223, 201] width 381 height 287
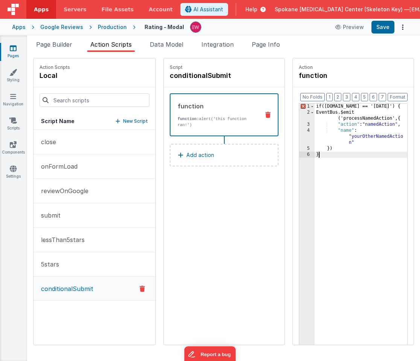
click at [341, 106] on div "if ( model.day == 'today' ) { EventBus.$emit ( 'processNamedAction', { "action"…" at bounding box center [361, 242] width 93 height 277
click at [332, 105] on div "if ( model.day == 'today' ) { EventBus.$emit ( 'processNamedAction', { "action"…" at bounding box center [361, 242] width 93 height 277
click at [350, 105] on div "if ( model.day == 'today' ) { EventBus.$emit ( 'processNamedAction', { "action"…" at bounding box center [361, 242] width 93 height 277
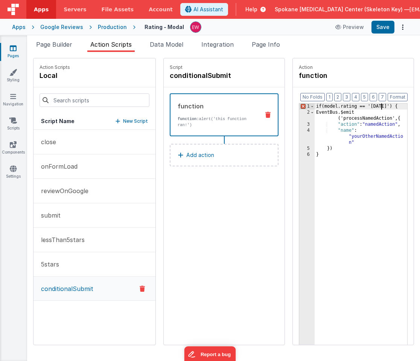
click at [381, 107] on div "if ( model.rating == 'today' ) { EventBus.$emit ( 'processNamedAction', { "acti…" at bounding box center [361, 242] width 93 height 277
click at [379, 124] on div "if ( model.rating == 5 ) { EventBus.$emit ( 'processNamedAction', { "action" : …" at bounding box center [361, 242] width 93 height 277
click at [378, 107] on div "if ( model.rating == 5 ) { EventBus.$emit ( 'processNamedAction', { "action" : …" at bounding box center [361, 242] width 93 height 277
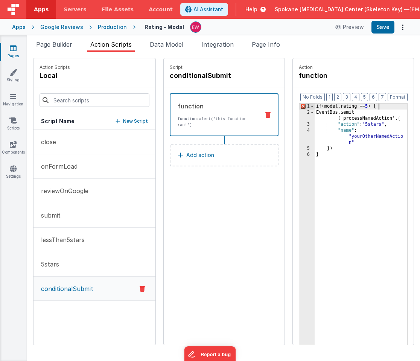
click at [324, 157] on div "if ( model.rating == 5 ) { EventBus.$emit ( 'processNamedAction', { "action" : …" at bounding box center [361, 242] width 93 height 277
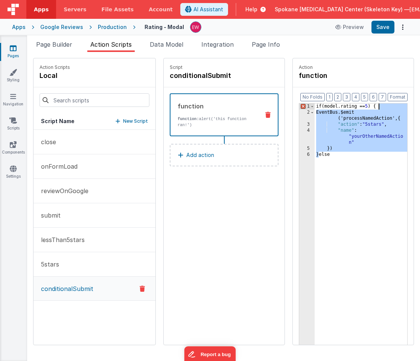
drag, startPoint x: 320, startPoint y: 156, endPoint x: 380, endPoint y: 105, distance: 78.6
click at [380, 105] on div "if ( model.rating == 5 ) { EventBus.$emit ( 'processNamedAction', { "action" : …" at bounding box center [361, 242] width 93 height 277
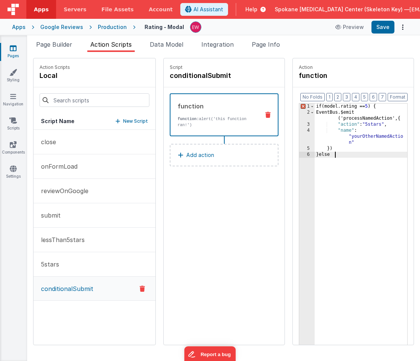
click at [352, 156] on div "if ( model.rating == 5 ) { EventBus.$emit ( 'processNamedAction', { "action" : …" at bounding box center [361, 242] width 93 height 277
paste textarea
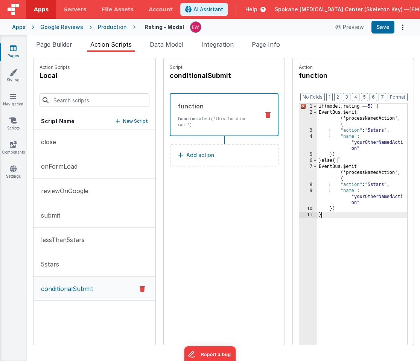
click at [381, 185] on div "if ( model.rating == 5 ) { EventBus.$emit ( 'processNamedAction', { "action" : …" at bounding box center [363, 242] width 90 height 277
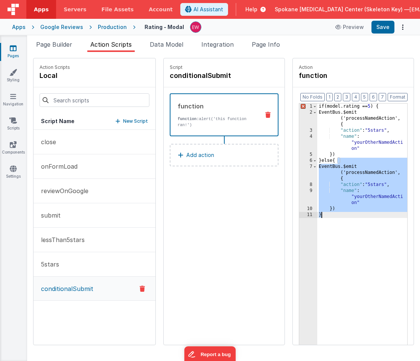
click at [379, 130] on div "if ( model.rating == 5 ) { EventBus.$emit ( 'processNamedAction', { "action" : …" at bounding box center [363, 242] width 90 height 277
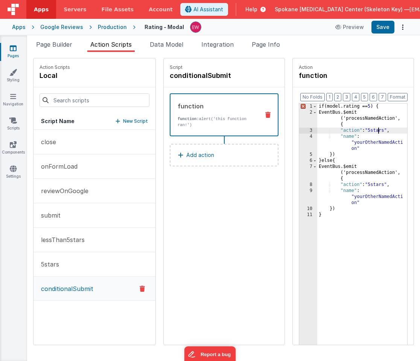
click at [379, 130] on div "if ( model.rating == 5 ) { EventBus.$emit ( 'processNamedAction', { "action" : …" at bounding box center [363, 242] width 90 height 277
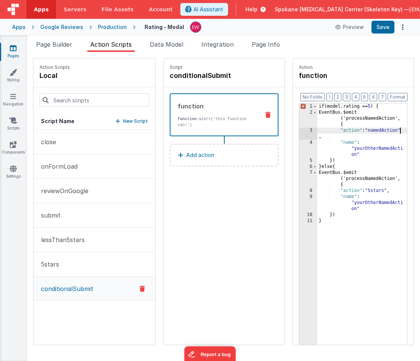
click at [376, 148] on div "if ( model.rating == 5 ) { EventBus.$emit ( 'processNamedAction', { "action" : …" at bounding box center [363, 242] width 90 height 277
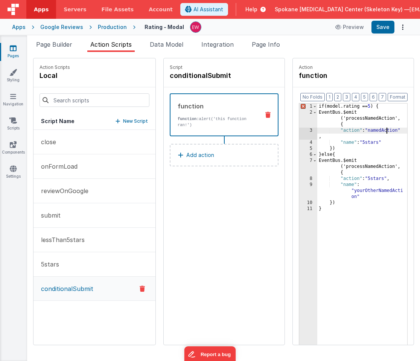
click at [388, 131] on div "if ( model.rating == 5 ) { EventBus.$emit ( 'processNamedAction', { "action" : …" at bounding box center [363, 242] width 90 height 277
click at [378, 180] on div "if ( model.rating == 5 ) { EventBus.$emit ( 'processNamedAction', { "action" : …" at bounding box center [363, 242] width 90 height 277
paste textarea
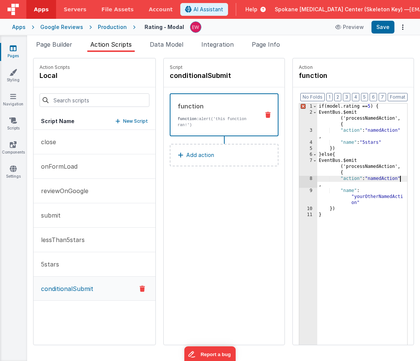
click at [370, 196] on div "if ( model.rating == 5 ) { EventBus.$emit ( 'processNamedAction', { "action" : …" at bounding box center [363, 242] width 90 height 277
click at [356, 243] on div "if ( model.rating == 5 ) { EventBus.$emit ( 'processNamedAction', { "action" : …" at bounding box center [363, 242] width 90 height 277
click at [381, 27] on button "Save" at bounding box center [383, 27] width 23 height 13
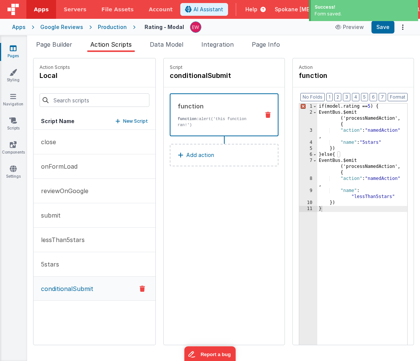
click at [355, 124] on div "if ( model.rating == 5 ) { EventBus.$emit ( 'processNamedAction', { "action" : …" at bounding box center [363, 242] width 90 height 277
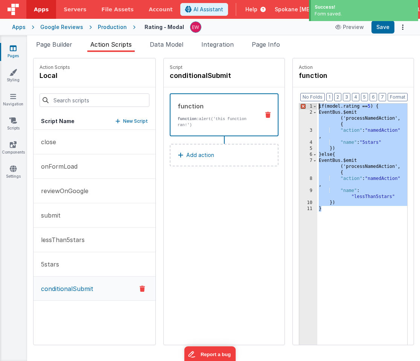
drag, startPoint x: 330, startPoint y: 212, endPoint x: 311, endPoint y: 87, distance: 126.5
click at [311, 87] on fieldset "Action function Format 7 6 5 4 3 2 1 No Folds 1 2 3 4 5 6 7 8 9 10 11 if ( mode…" at bounding box center [353, 201] width 121 height 287
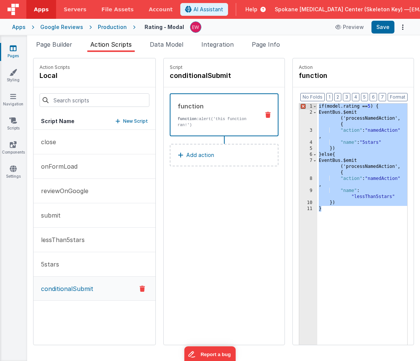
click at [269, 115] on icon at bounding box center [268, 115] width 5 height 6
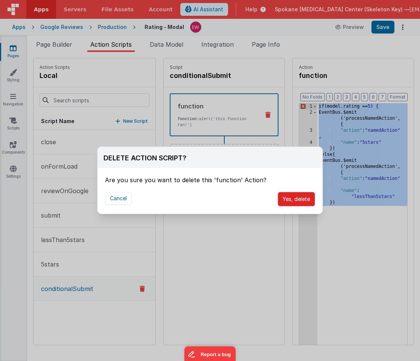
click at [295, 200] on button "Yes, delete" at bounding box center [296, 199] width 37 height 14
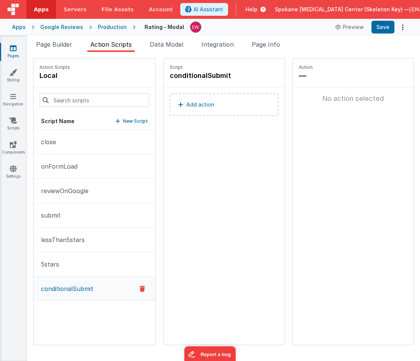
click at [226, 103] on button "Add action" at bounding box center [224, 104] width 109 height 23
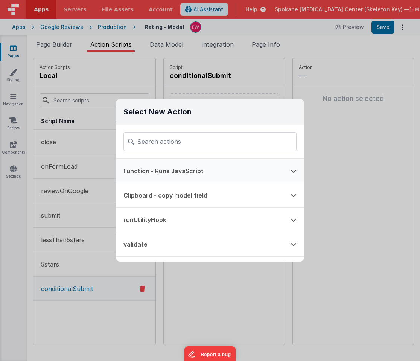
click at [185, 175] on button "Function - Runs JavaScript" at bounding box center [199, 171] width 167 height 24
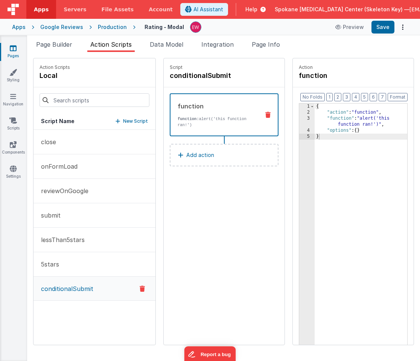
click at [318, 121] on div "{ "action" : "function" , "function" : "alert('this function ran!')" , "options…" at bounding box center [361, 242] width 93 height 277
click at [304, 121] on div "3" at bounding box center [306, 122] width 15 height 12
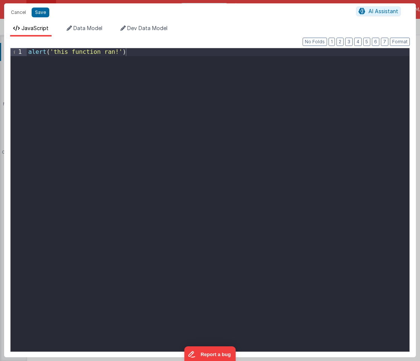
click at [202, 133] on div "alert ( 'this function ran!' )" at bounding box center [218, 207] width 383 height 319
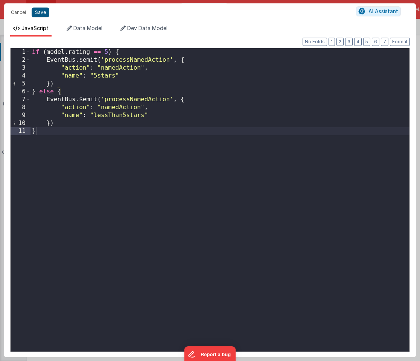
click at [43, 12] on button "Save" at bounding box center [41, 13] width 18 height 10
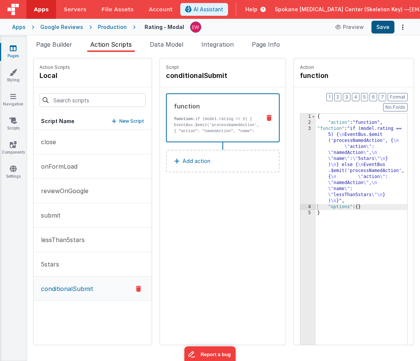
click at [385, 26] on button "Save" at bounding box center [383, 27] width 23 height 13
click at [72, 262] on button "5stars" at bounding box center [93, 264] width 118 height 24
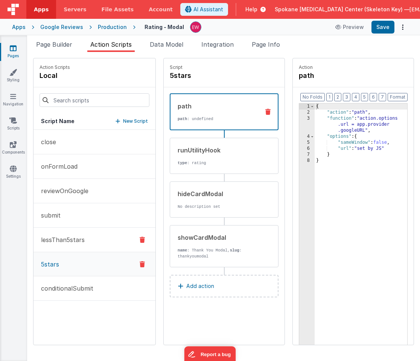
click at [72, 238] on p "lessThan5stars" at bounding box center [61, 239] width 48 height 9
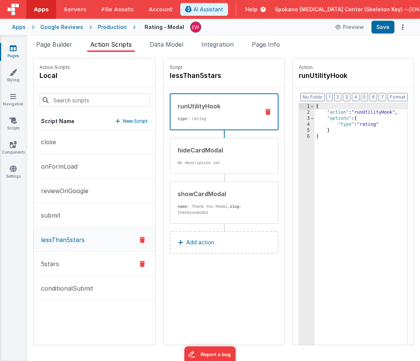
click at [68, 261] on button "5stars" at bounding box center [95, 264] width 122 height 24
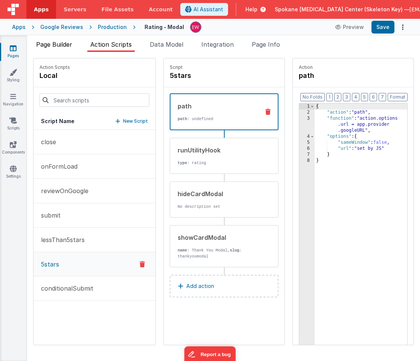
click at [68, 45] on span "Page Builder" at bounding box center [54, 45] width 36 height 8
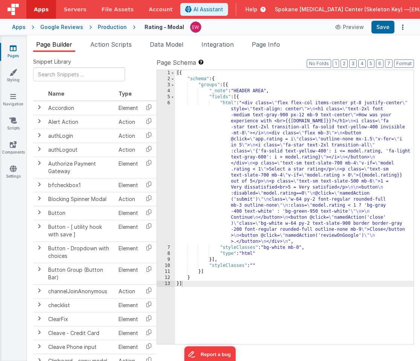
click at [318, 199] on div "[{ "schema" : { "groups" : [{ "_note" : "HEADER AREA" , "fields" : [{ "html" : …" at bounding box center [294, 213] width 239 height 286
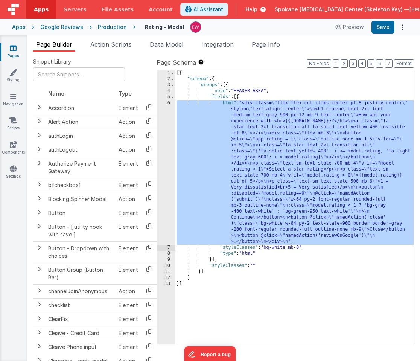
click at [163, 179] on div "6" at bounding box center [166, 172] width 18 height 145
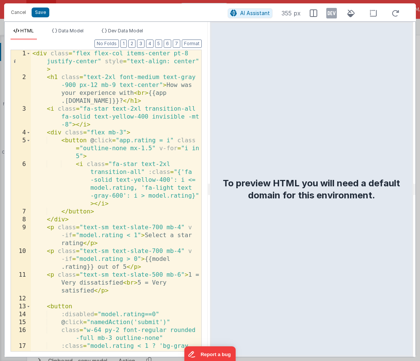
scroll to position [118, 0]
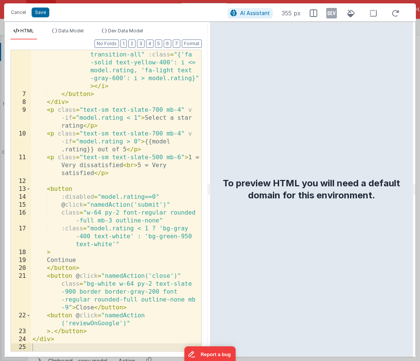
click at [107, 322] on div "< i class = "fa-star text-2xl transition-all" :class = "{'fa -solid text-yellow…" at bounding box center [116, 221] width 171 height 357
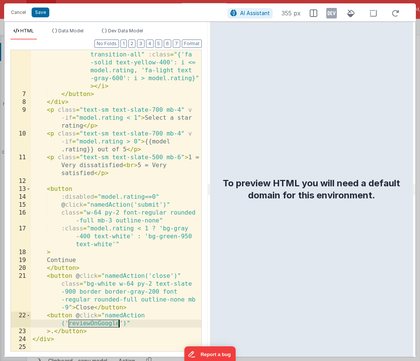
click at [107, 322] on div "< i class = "fa-star text-2xl transition-all" :class = "{'fa -solid text-yellow…" at bounding box center [116, 221] width 171 height 357
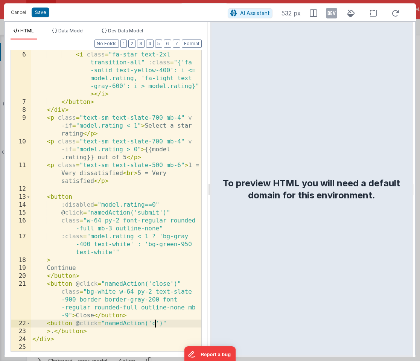
scroll to position [110, 0]
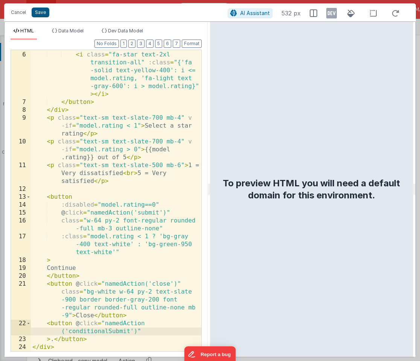
click at [42, 12] on button "Save" at bounding box center [41, 13] width 18 height 10
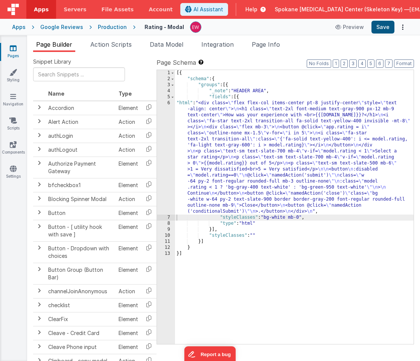
click at [384, 28] on button "Save" at bounding box center [383, 27] width 23 height 13
click at [115, 44] on span "Action Scripts" at bounding box center [110, 45] width 41 height 8
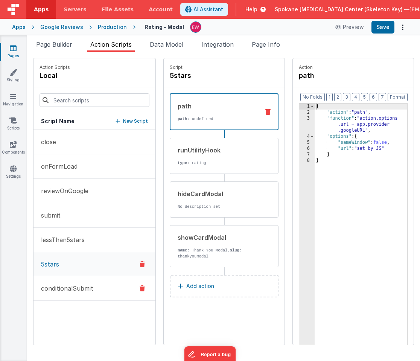
click at [77, 290] on p "conditionalSubmit" at bounding box center [65, 288] width 57 height 9
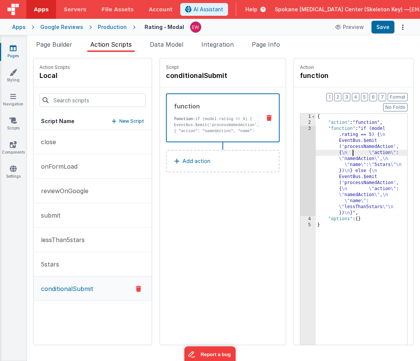
click at [353, 141] on div "{ "action" : "function" , "function" : "if (model .rating == 5) { \n EventBus.$…" at bounding box center [362, 252] width 92 height 277
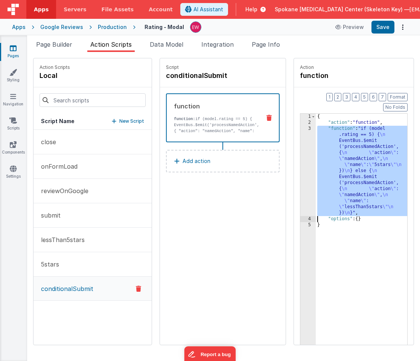
click at [306, 137] on div "3" at bounding box center [308, 171] width 15 height 90
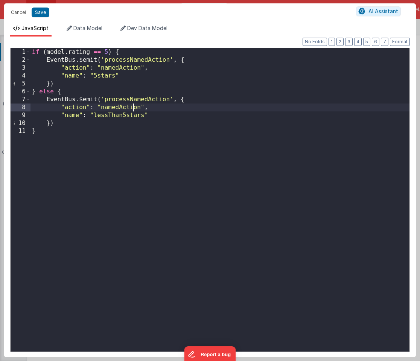
click at [134, 108] on div "if ( model . rating == 5 ) { EventBus . $emit ( 'processNamedAction' , { "actio…" at bounding box center [220, 207] width 379 height 319
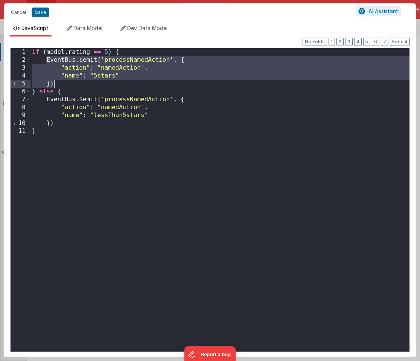
drag, startPoint x: 47, startPoint y: 59, endPoint x: 55, endPoint y: 84, distance: 26.1
click at [55, 84] on div "if ( model . rating == 5 ) { EventBus . $emit ( 'processNamedAction' , { "actio…" at bounding box center [220, 207] width 379 height 319
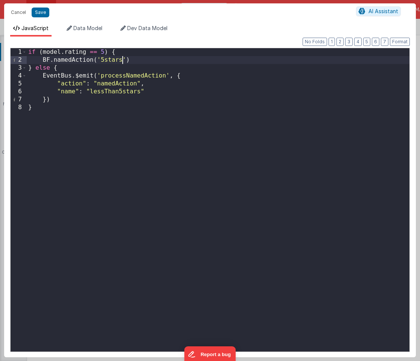
click at [45, 60] on div "if ( model . rating == 5 ) { BF . namedAction ( '5stars' ) } else { EventBus . …" at bounding box center [218, 207] width 383 height 319
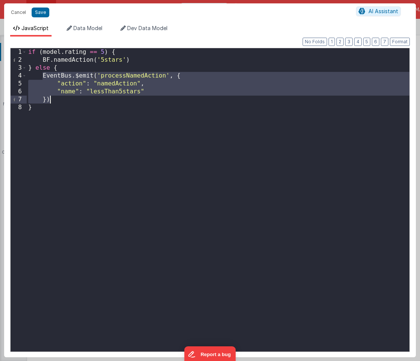
drag, startPoint x: 43, startPoint y: 75, endPoint x: 52, endPoint y: 102, distance: 27.8
click at [52, 102] on div "if ( model . rating == 5 ) { BF . namedAction ( '5stars' ) } else { EventBus . …" at bounding box center [218, 207] width 383 height 319
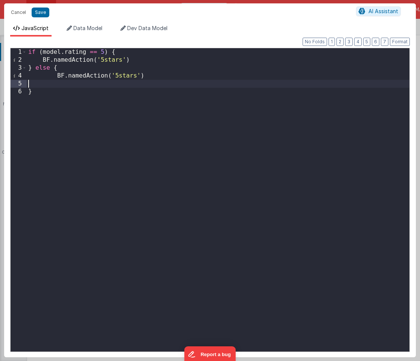
click at [53, 74] on div "if ( model . rating == 5 ) { BF . namedAction ( '5stars' ) } else { BF . namedA…" at bounding box center [218, 207] width 383 height 319
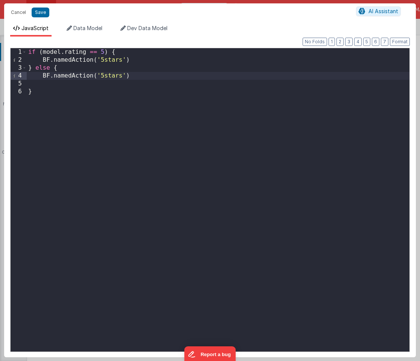
click at [101, 75] on div "if ( model . rating == 5 ) { BF . namedAction ( '5stars' ) } else { BF . namedA…" at bounding box center [218, 207] width 383 height 319
click at [72, 84] on div "if ( model . rating == 5 ) { BF . namedAction ( '5stars' ) } else { BF . namedA…" at bounding box center [218, 207] width 383 height 319
click at [42, 12] on button "Save" at bounding box center [41, 13] width 18 height 10
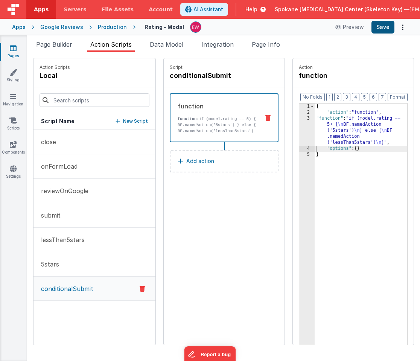
click at [383, 30] on button "Save" at bounding box center [383, 27] width 23 height 13
click at [61, 244] on button "lessThan5stars" at bounding box center [95, 240] width 122 height 24
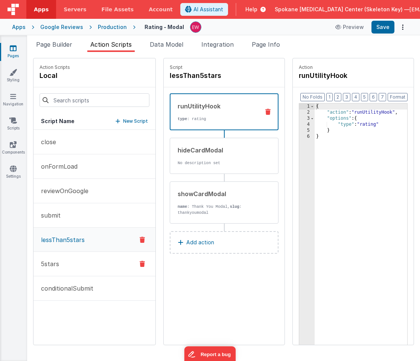
click at [75, 266] on button "5stars" at bounding box center [95, 264] width 122 height 24
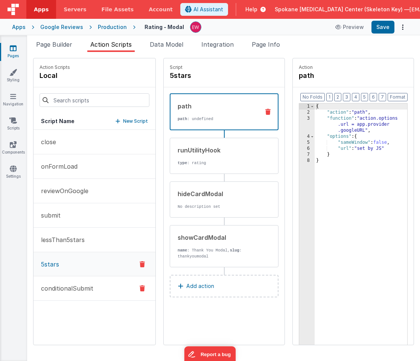
click at [73, 289] on p "conditionalSubmit" at bounding box center [65, 288] width 57 height 9
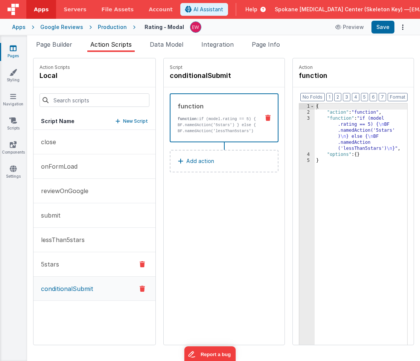
click at [63, 261] on button "5stars" at bounding box center [95, 264] width 122 height 24
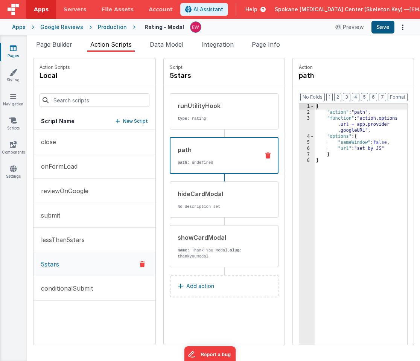
click at [386, 26] on button "Save" at bounding box center [383, 27] width 23 height 13
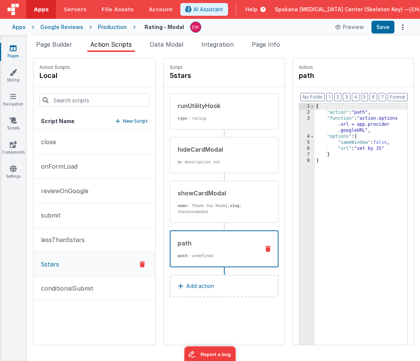
click at [199, 289] on p "Add action" at bounding box center [200, 286] width 28 height 9
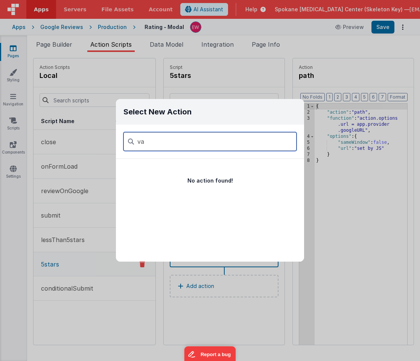
type input "v"
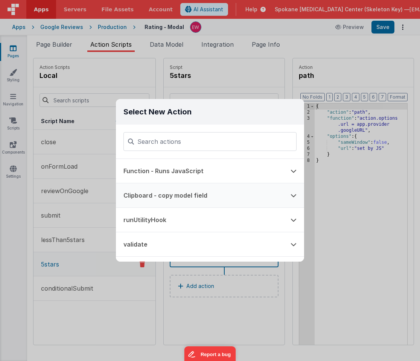
click at [223, 195] on button "Clipboard - copy model field" at bounding box center [199, 195] width 167 height 24
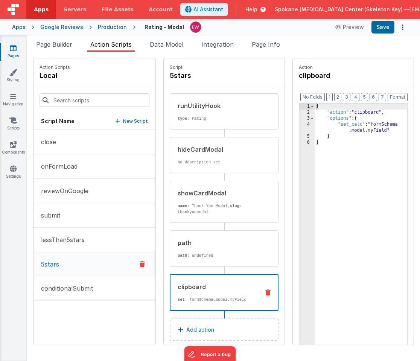
click at [269, 292] on icon at bounding box center [268, 293] width 5 height 6
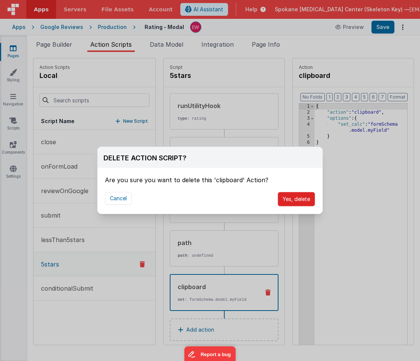
click at [292, 198] on button "Yes, delete" at bounding box center [296, 199] width 37 height 14
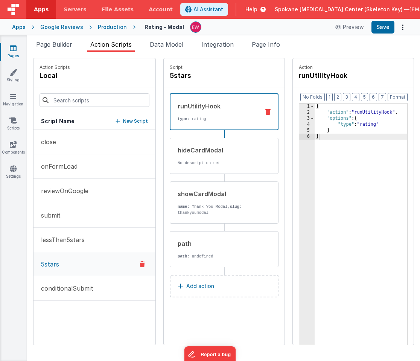
click at [215, 289] on button "Add action" at bounding box center [224, 286] width 109 height 23
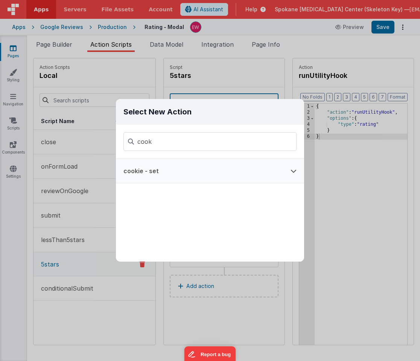
type input "cook"
click at [226, 171] on button "cookie - set" at bounding box center [199, 171] width 167 height 24
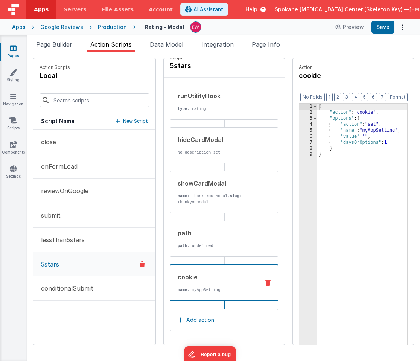
scroll to position [10, 0]
click at [374, 131] on div "{ "action" : "cookie" , "options" : { "action" : "set" , "name" : "myAppSetting…" at bounding box center [363, 242] width 90 height 277
click at [370, 137] on div "{ "action" : "cookie" , "options" : { "action" : "set" , "name" : "googleURL" ,…" at bounding box center [363, 242] width 90 height 277
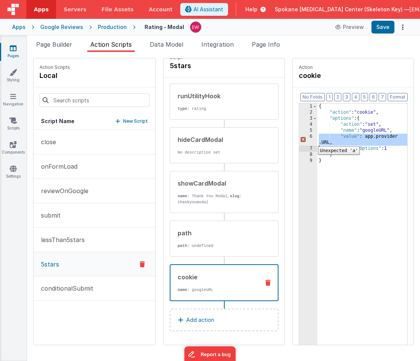
click at [313, 141] on div "6" at bounding box center [308, 140] width 18 height 12
click at [304, 143] on div "6" at bounding box center [308, 140] width 18 height 12
click at [312, 139] on div "6" at bounding box center [308, 140] width 18 height 12
click at [312, 142] on div "6" at bounding box center [308, 140] width 18 height 12
click at [268, 283] on icon at bounding box center [268, 283] width 5 height 6
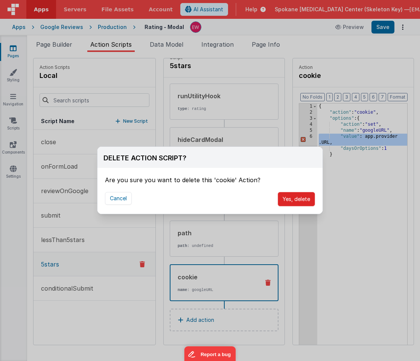
click at [294, 198] on button "Yes, delete" at bounding box center [296, 199] width 37 height 14
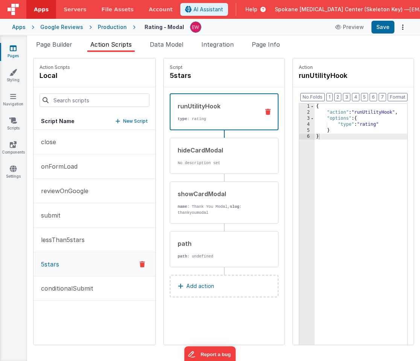
scroll to position [0, 0]
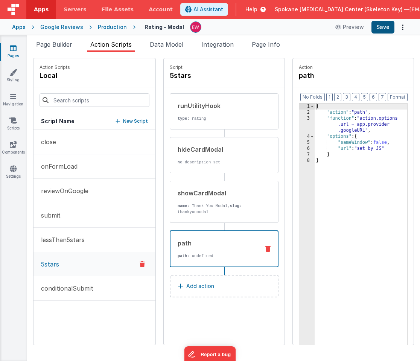
click at [384, 28] on button "Save" at bounding box center [383, 27] width 23 height 13
click at [166, 41] on span "Data Model" at bounding box center [167, 45] width 34 height 8
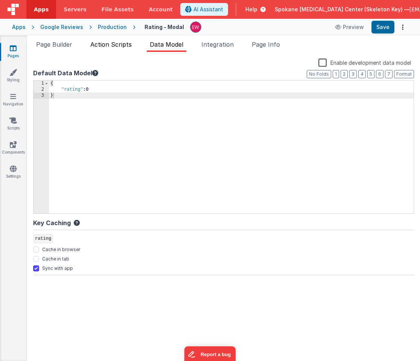
click at [128, 43] on span "Action Scripts" at bounding box center [110, 45] width 41 height 8
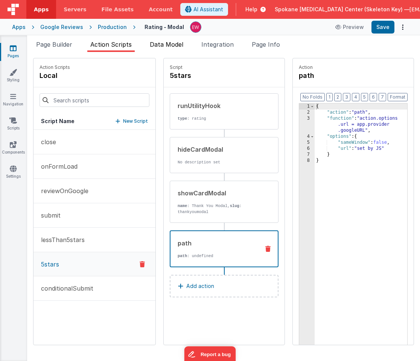
click at [173, 41] on span "Data Model" at bounding box center [167, 45] width 34 height 8
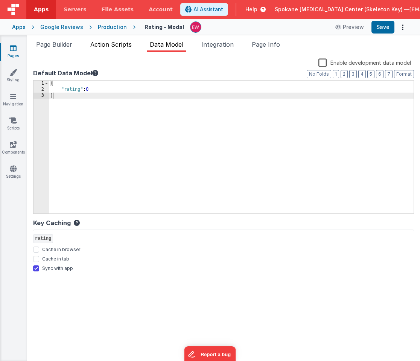
click at [117, 47] on span "Action Scripts" at bounding box center [110, 45] width 41 height 8
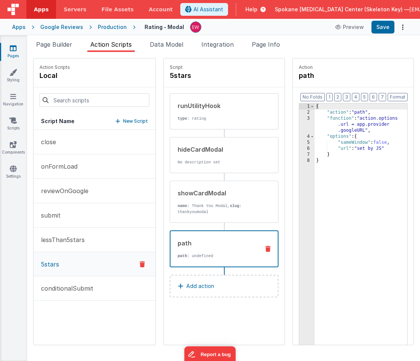
click at [205, 288] on p "Add action" at bounding box center [200, 286] width 28 height 9
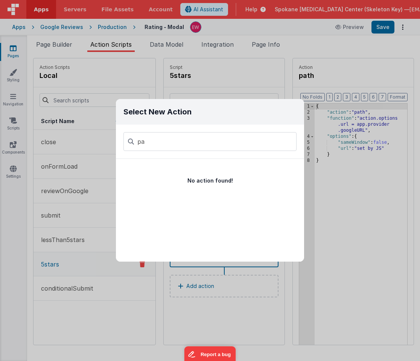
type input "p"
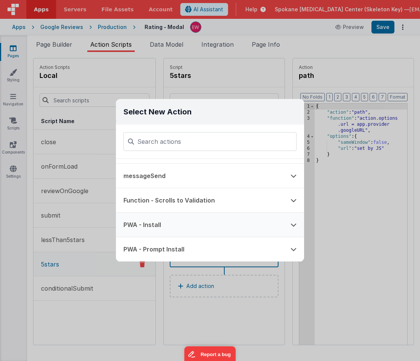
scroll to position [509, 0]
click at [294, 225] on icon at bounding box center [294, 225] width 6 height 6
click at [295, 199] on icon at bounding box center [294, 200] width 6 height 6
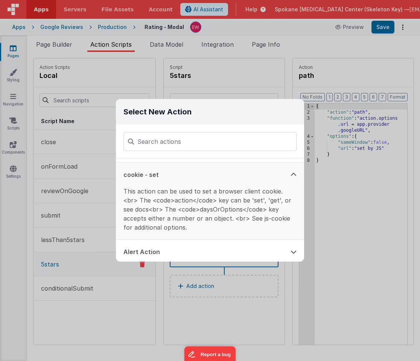
scroll to position [96, 0]
click at [282, 92] on div "Select New Action Function - Runs JavaScript Clipboard - copy model field runUt…" at bounding box center [210, 180] width 420 height 361
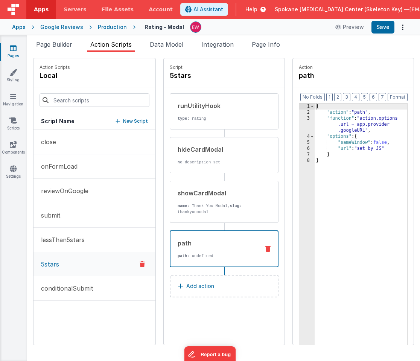
click at [233, 284] on button "Add action" at bounding box center [224, 286] width 109 height 23
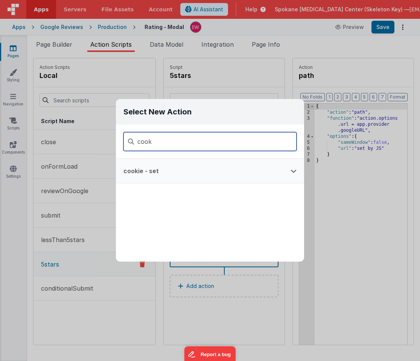
type input "cook"
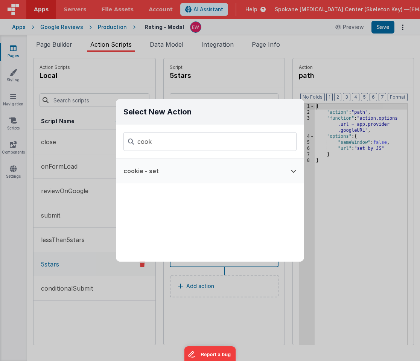
click at [186, 174] on button "cookie - set" at bounding box center [199, 171] width 167 height 24
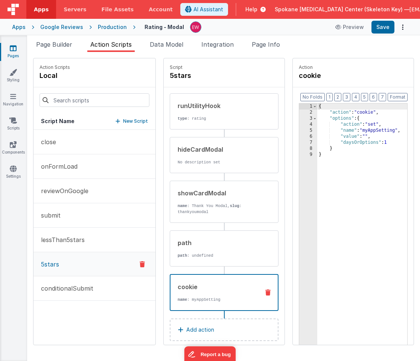
click at [267, 292] on icon at bounding box center [268, 293] width 5 height 6
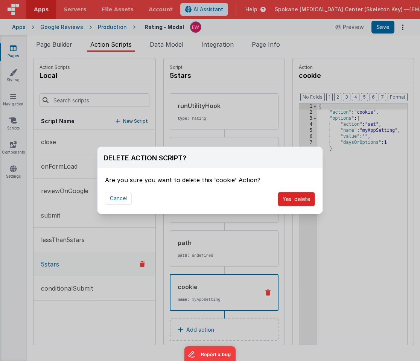
click at [295, 201] on button "Yes, delete" at bounding box center [296, 199] width 37 height 14
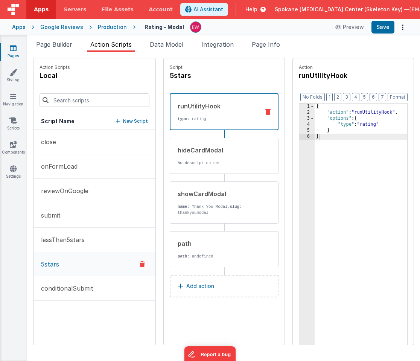
click at [207, 292] on button "Add action" at bounding box center [224, 286] width 109 height 23
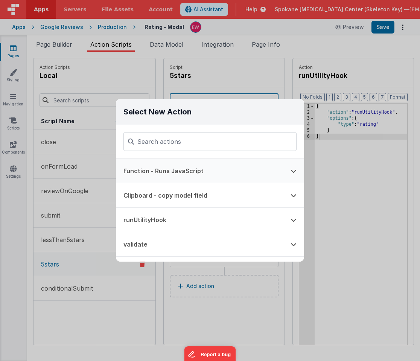
click at [208, 171] on button "Function - Runs JavaScript" at bounding box center [199, 171] width 167 height 24
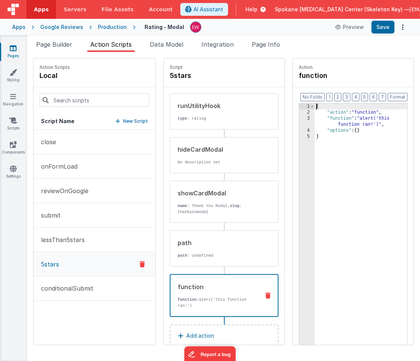
click at [365, 118] on div "{ "action" : "function" , "function" : "alert('this function ran!')" , "options…" at bounding box center [361, 242] width 93 height 277
click at [303, 120] on div "3" at bounding box center [306, 122] width 15 height 12
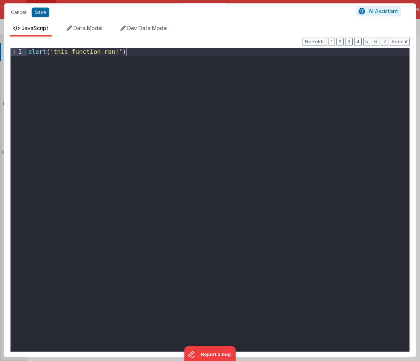
click at [170, 87] on div "alert ( 'this function ran!' )" at bounding box center [218, 207] width 383 height 319
click at [20, 11] on button "Cancel" at bounding box center [18, 12] width 23 height 11
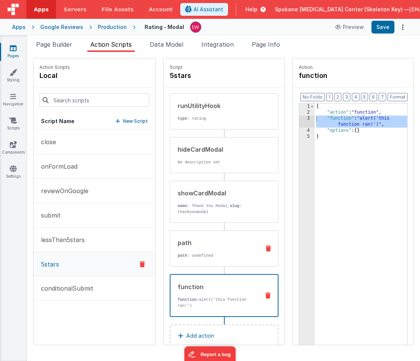
click at [199, 246] on div "path" at bounding box center [218, 242] width 81 height 9
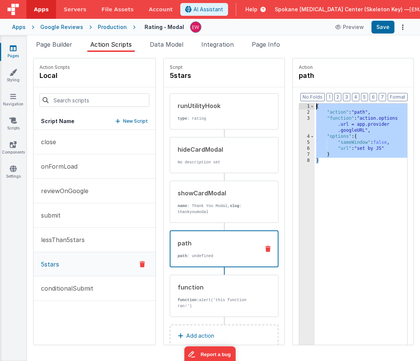
drag, startPoint x: 364, startPoint y: 209, endPoint x: 299, endPoint y: 86, distance: 139.2
click at [299, 86] on fieldset "Action path Format 7 6 5 4 3 2 1 No Folds 1 2 3 4 5 6 7 8 { "action" : "path" ,…" at bounding box center [353, 201] width 121 height 287
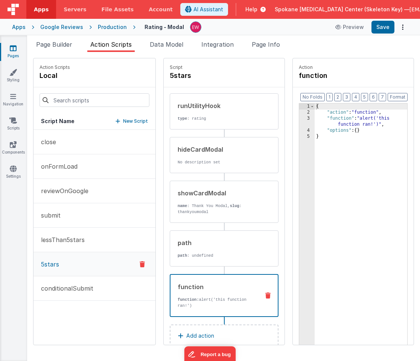
click at [222, 294] on div "function function: alert('this function ran!')" at bounding box center [215, 296] width 88 height 26
click at [210, 247] on div "path" at bounding box center [218, 242] width 81 height 9
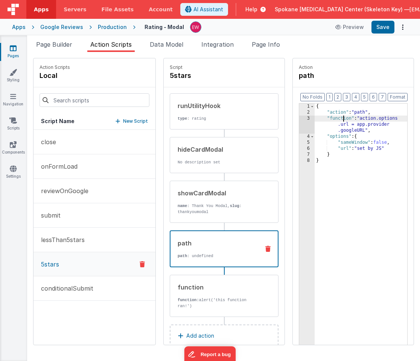
click at [344, 120] on div "{ "action" : "path" , "function" : "action.options .url = app.provider .googleU…" at bounding box center [361, 242] width 93 height 277
drag, startPoint x: 363, startPoint y: 119, endPoint x: 365, endPoint y: 131, distance: 12.3
click at [365, 131] on div "{ "action" : "path" , "function" : "action.options .url = app.provider .googleU…" at bounding box center [361, 242] width 93 height 277
click at [203, 300] on p "function: alert('this function ran!')" at bounding box center [218, 303] width 81 height 12
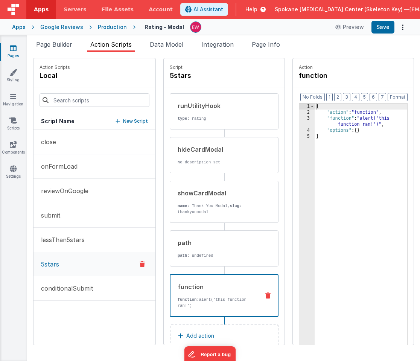
click at [348, 118] on div "{ "action" : "function" , "function" : "alert('this function ran!')" , "options…" at bounding box center [361, 242] width 93 height 277
click at [304, 120] on div "3" at bounding box center [306, 122] width 15 height 12
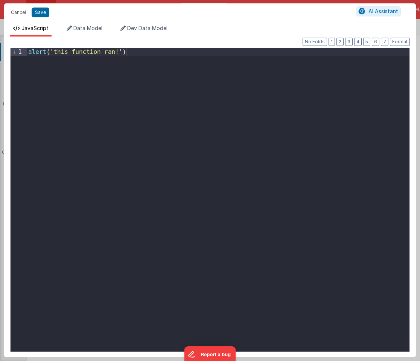
drag, startPoint x: 149, startPoint y: 59, endPoint x: 143, endPoint y: 55, distance: 7.5
click at [143, 55] on div "alert ( 'this function ran!' )" at bounding box center [218, 207] width 383 height 319
drag, startPoint x: 143, startPoint y: 60, endPoint x: 27, endPoint y: 26, distance: 120.8
click at [27, 26] on div "JavaScript Data Model Dev Data Model Format 7 6 5 4 3 2 1 No Folds 1 alert ( 't…" at bounding box center [210, 190] width 412 height 333
click at [29, 53] on div "action . options . url = app . provider . googleURL" at bounding box center [218, 207] width 383 height 319
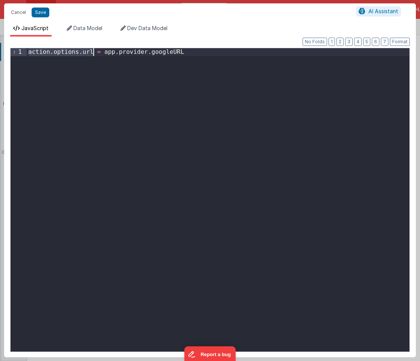
drag, startPoint x: 29, startPoint y: 53, endPoint x: 93, endPoint y: 55, distance: 64.1
click at [93, 55] on div "action . options . url = app . provider . googleURL" at bounding box center [218, 207] width 383 height 319
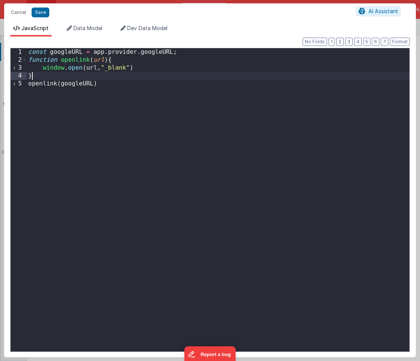
click at [66, 78] on div "const googleURL = app . provider . googleURL ; function openlink ( url ) { wind…" at bounding box center [218, 207] width 383 height 319
click at [150, 95] on div "const googleURL = app . provider . googleURL ; function openlink ( url ) { wind…" at bounding box center [218, 207] width 383 height 319
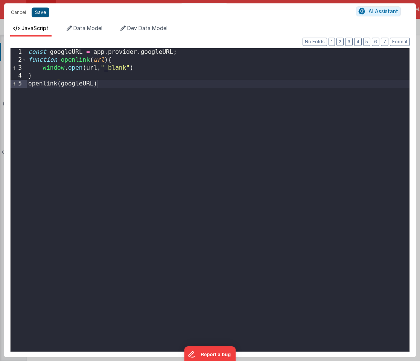
click at [39, 11] on button "Save" at bounding box center [41, 13] width 18 height 10
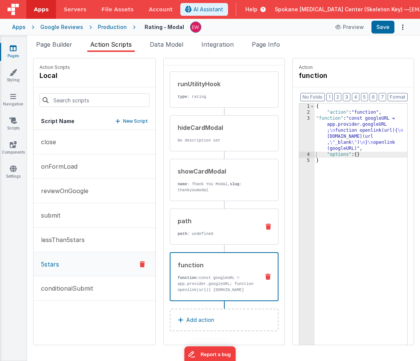
scroll to position [22, 0]
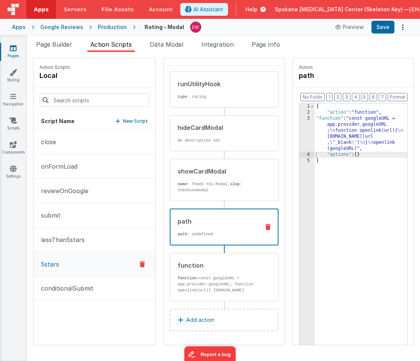
click at [234, 225] on div "path" at bounding box center [218, 221] width 81 height 9
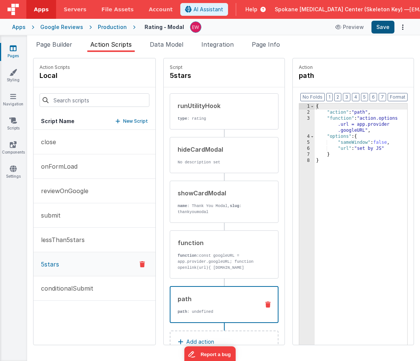
scroll to position [0, 0]
click at [385, 29] on button "Save" at bounding box center [383, 27] width 23 height 13
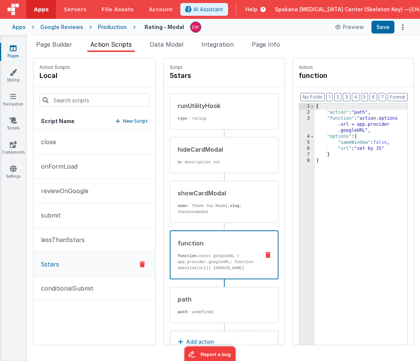
click at [241, 256] on p "function: const googleURL = app.provider.googleURL; function openlink(url){ win…" at bounding box center [218, 268] width 81 height 30
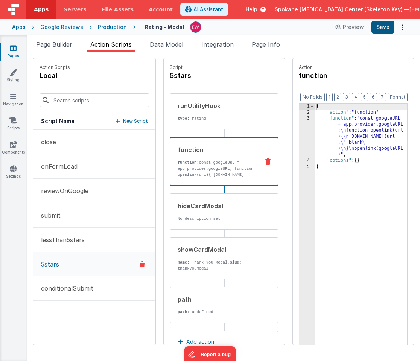
click at [386, 26] on button "Save" at bounding box center [383, 27] width 23 height 13
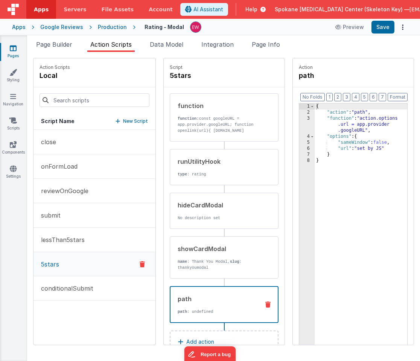
click at [224, 301] on div "path" at bounding box center [218, 299] width 81 height 9
click at [269, 305] on icon at bounding box center [268, 305] width 5 height 6
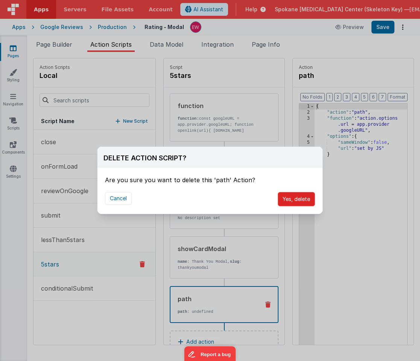
click at [294, 198] on button "Yes, delete" at bounding box center [296, 199] width 37 height 14
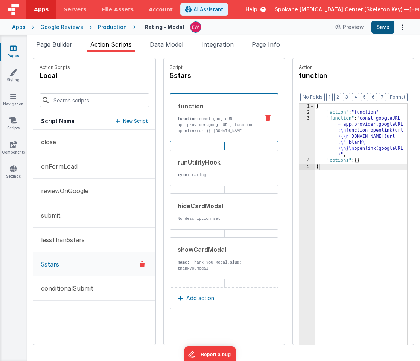
click at [386, 29] on button "Save" at bounding box center [383, 27] width 23 height 13
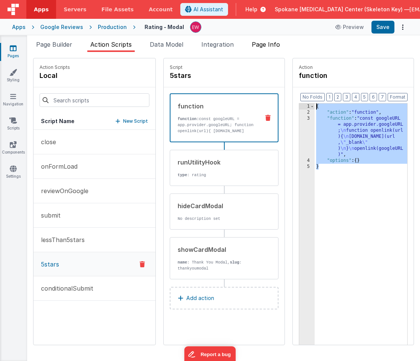
drag, startPoint x: 282, startPoint y: 57, endPoint x: 274, endPoint y: 40, distance: 18.9
click at [274, 40] on div "Page Builder Action Scripts Data Model Integration Page Info Snippet Library Na…" at bounding box center [223, 200] width 393 height 321
click at [364, 123] on div "{ "action" : "function" , "function" : "const googleURL = app.provider.googleUR…" at bounding box center [361, 242] width 93 height 277
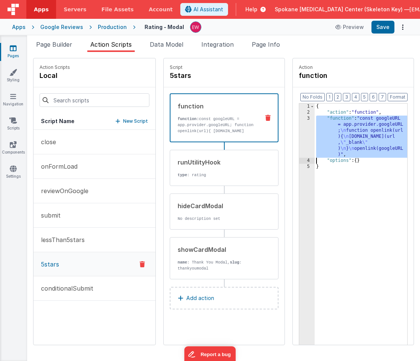
click at [306, 130] on div "3" at bounding box center [306, 137] width 15 height 42
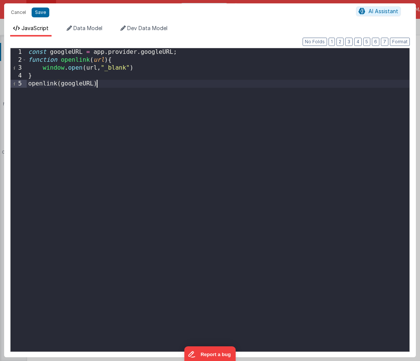
click at [158, 94] on div "const googleURL = app . provider . googleURL ; function openlink ( url ) { wind…" at bounding box center [218, 207] width 383 height 319
click at [21, 12] on button "Cancel" at bounding box center [18, 12] width 23 height 11
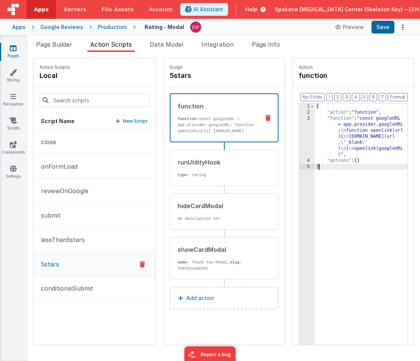
click at [371, 215] on div "{ "action" : "function" , "function" : "const googleURL = app.provider.googleUR…" at bounding box center [361, 242] width 93 height 277
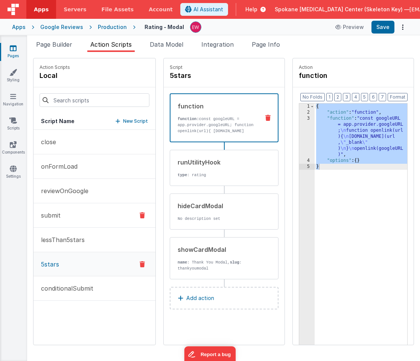
click at [62, 215] on button "submit" at bounding box center [95, 215] width 122 height 24
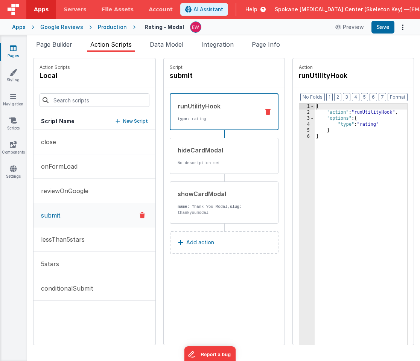
click at [199, 240] on p "Add action" at bounding box center [200, 242] width 28 height 9
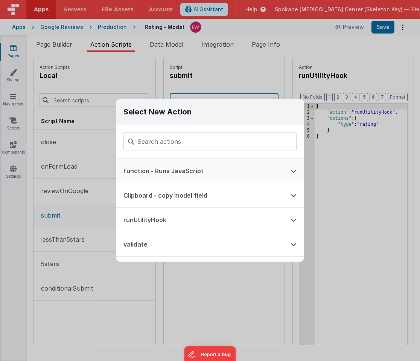
click at [208, 165] on button "Function - Runs JavaScript" at bounding box center [199, 171] width 167 height 24
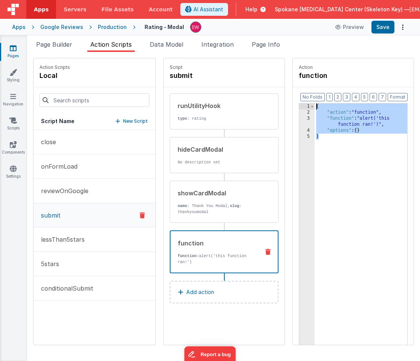
drag, startPoint x: 347, startPoint y: 171, endPoint x: 274, endPoint y: 54, distance: 138.3
click at [274, 54] on div "Snippet Library Name Type Accordion Element Alert Action Action authLogin Actio…" at bounding box center [223, 206] width 393 height 309
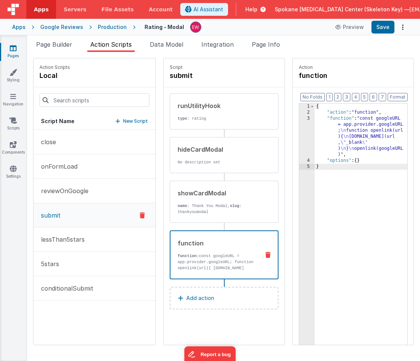
click at [377, 124] on div "{ "action" : "function" , "function" : "const googleURL = app.provider.googleUR…" at bounding box center [361, 242] width 93 height 277
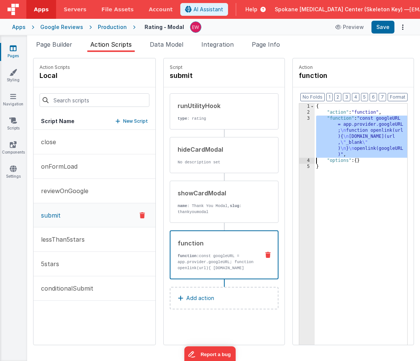
click at [306, 129] on div "3" at bounding box center [306, 137] width 15 height 42
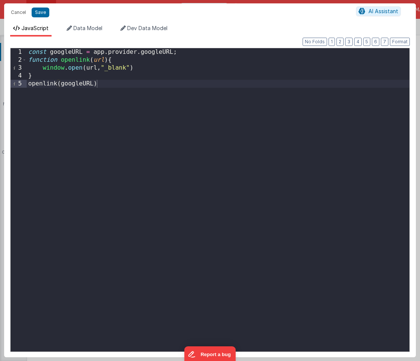
click at [29, 52] on div "const googleURL = app . provider . googleURL ; function openlink ( url ) { wind…" at bounding box center [218, 207] width 383 height 319
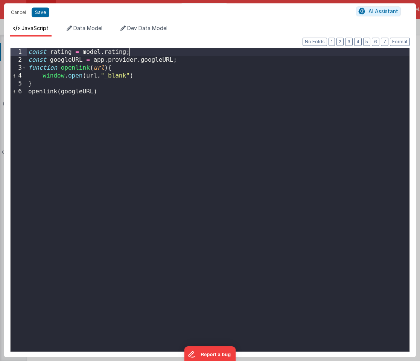
click at [36, 89] on div "const rating = model . rating ; const googleURL = app . provider . googleURL ; …" at bounding box center [218, 207] width 383 height 319
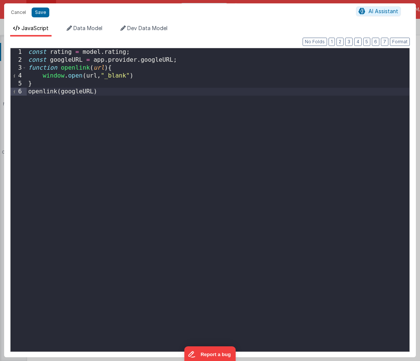
click at [29, 92] on div "const rating = model . rating ; const googleURL = app . provider . googleURL ; …" at bounding box center [218, 207] width 383 height 319
click at [154, 92] on div "const rating = model . rating ; const googleURL = app . provider . googleURL ; …" at bounding box center [218, 207] width 383 height 319
click at [38, 13] on button "Save" at bounding box center [41, 13] width 18 height 10
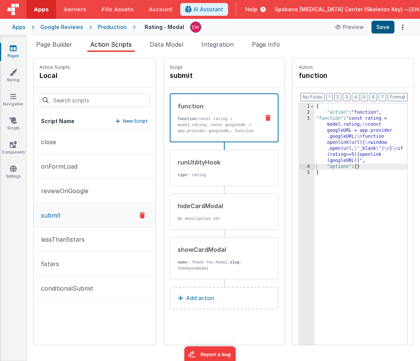
click at [385, 27] on button "Save" at bounding box center [383, 27] width 23 height 13
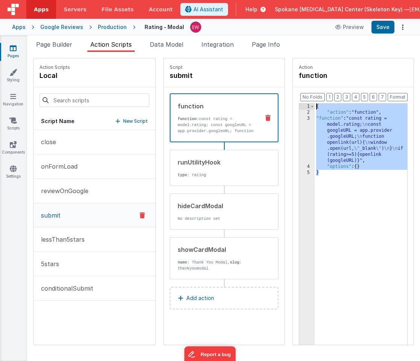
drag, startPoint x: 370, startPoint y: 207, endPoint x: 306, endPoint y: 71, distance: 150.7
click at [306, 71] on fieldset "Action function Format 7 6 5 4 3 2 1 No Folds 1 2 3 4 5 { "action" : "function"…" at bounding box center [353, 201] width 121 height 287
click at [93, 192] on button "reviewOnGoogle" at bounding box center [95, 191] width 122 height 24
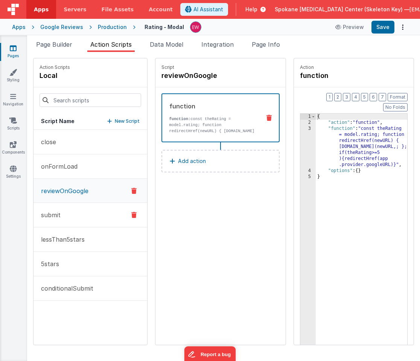
click at [63, 212] on button "submit" at bounding box center [91, 215] width 114 height 24
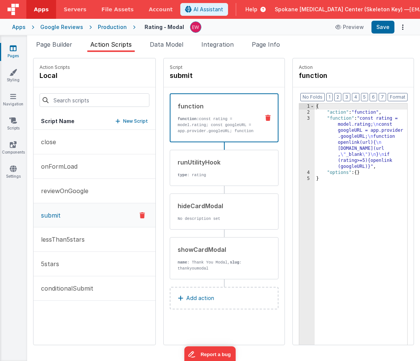
click at [12, 46] on icon at bounding box center [13, 48] width 7 height 8
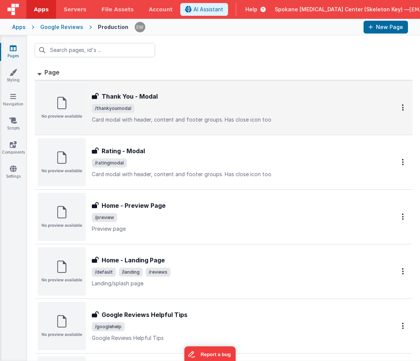
click at [117, 96] on h3 "Thank You - Modal" at bounding box center [130, 96] width 56 height 9
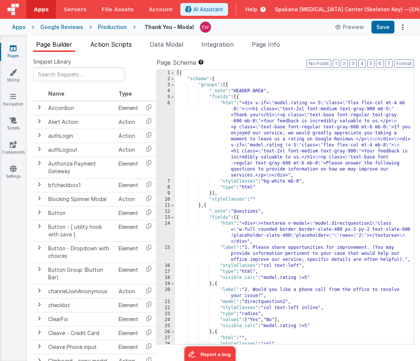
click at [123, 45] on span "Action Scripts" at bounding box center [110, 45] width 41 height 8
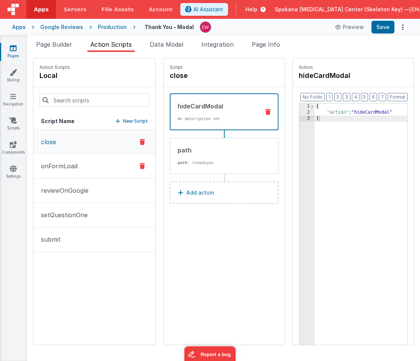
click at [70, 167] on p "onFormLoad" at bounding box center [57, 166] width 41 height 9
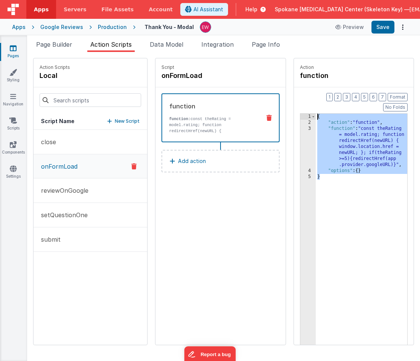
drag, startPoint x: 341, startPoint y: 192, endPoint x: 281, endPoint y: 92, distance: 116.4
click at [281, 92] on div "Action Scripts local Script Name New Script close onFormLoad reviewOnGoogle set…" at bounding box center [223, 201] width 381 height 287
click at [80, 193] on p "reviewOnGoogle" at bounding box center [63, 190] width 52 height 9
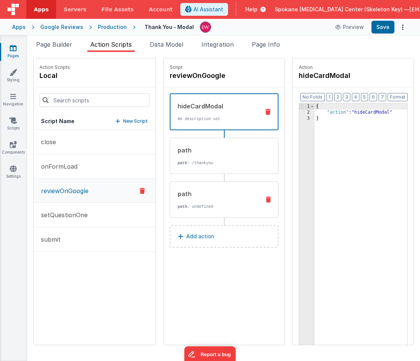
click at [234, 198] on div "path path : undefined" at bounding box center [214, 199] width 89 height 20
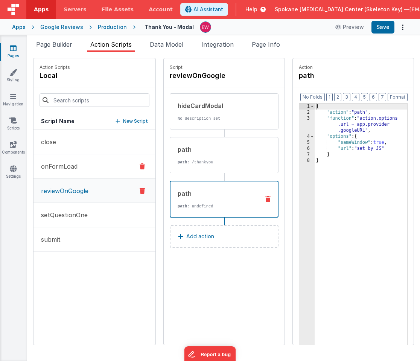
click at [69, 171] on button "onFormLoad" at bounding box center [95, 166] width 122 height 24
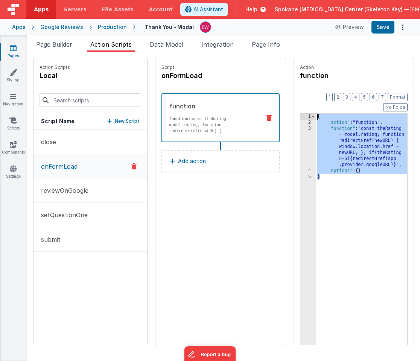
drag, startPoint x: 285, startPoint y: 96, endPoint x: 284, endPoint y: 89, distance: 7.6
click at [284, 89] on div "Action Scripts local Script Name New Script close onFormLoad reviewOnGoogle set…" at bounding box center [223, 201] width 381 height 287
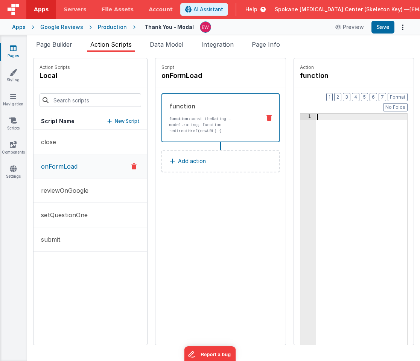
click at [226, 186] on div "Script onFormLoad function function: const theRating = model.rating; function r…" at bounding box center [221, 201] width 130 height 287
click at [270, 116] on icon at bounding box center [269, 118] width 5 height 6
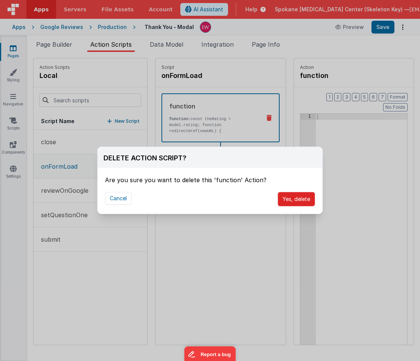
click at [290, 200] on button "Yes, delete" at bounding box center [296, 199] width 37 height 14
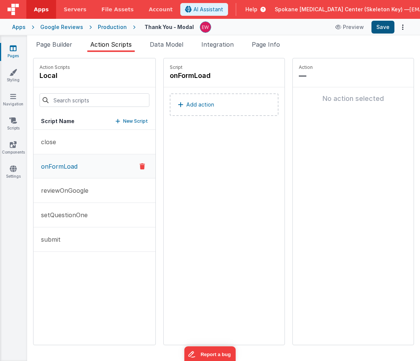
click at [384, 28] on button "Save" at bounding box center [383, 27] width 23 height 13
click at [12, 50] on icon at bounding box center [13, 48] width 7 height 8
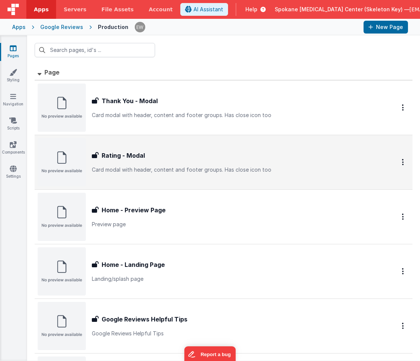
click at [107, 155] on h3 "Rating - Modal" at bounding box center [123, 155] width 43 height 9
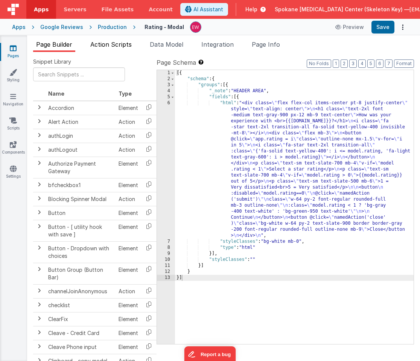
click at [127, 46] on span "Action Scripts" at bounding box center [110, 45] width 41 height 8
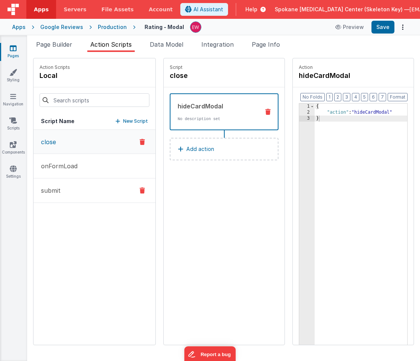
click at [58, 191] on p "submit" at bounding box center [49, 190] width 24 height 9
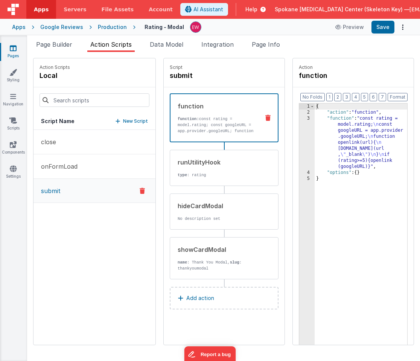
click at [13, 50] on icon at bounding box center [13, 48] width 7 height 8
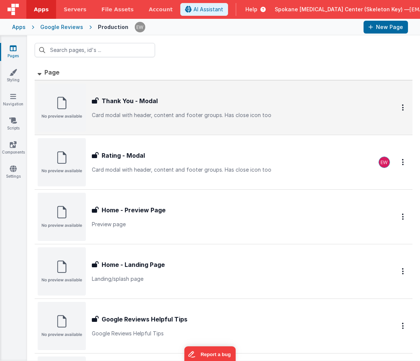
click at [69, 104] on img at bounding box center [62, 108] width 48 height 48
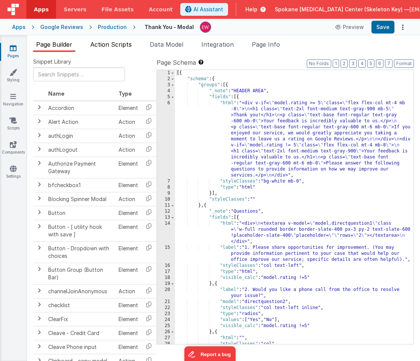
click at [109, 43] on span "Action Scripts" at bounding box center [110, 45] width 41 height 8
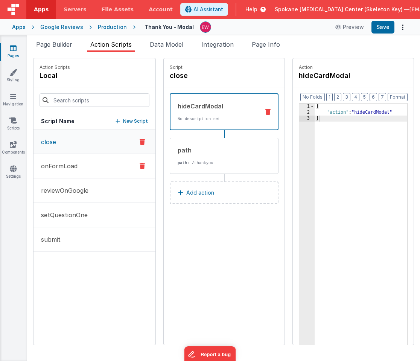
click at [69, 170] on p "onFormLoad" at bounding box center [57, 166] width 41 height 9
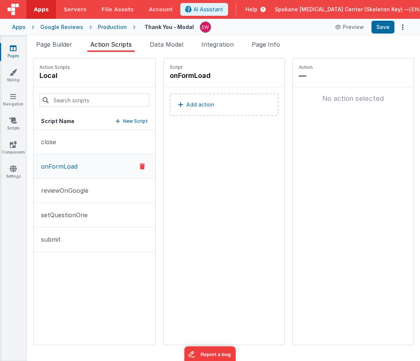
click at [14, 49] on icon at bounding box center [13, 48] width 7 height 8
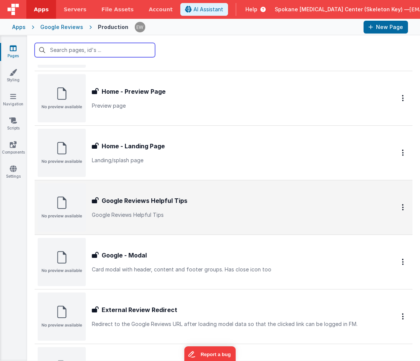
scroll to position [114, 0]
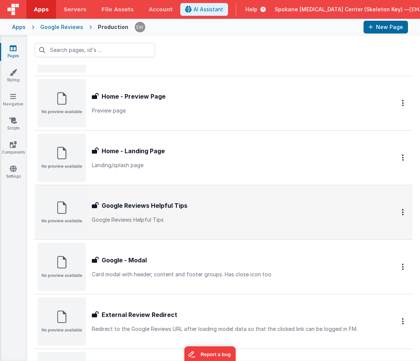
click at [119, 205] on h3 "Google Reviews Helpful Tips" at bounding box center [145, 205] width 86 height 9
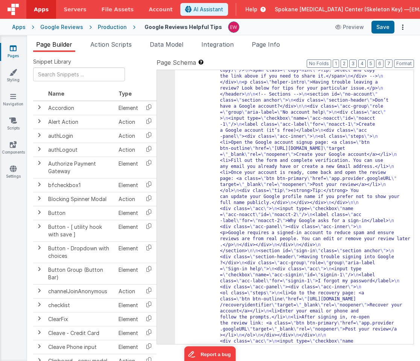
scroll to position [26, 0]
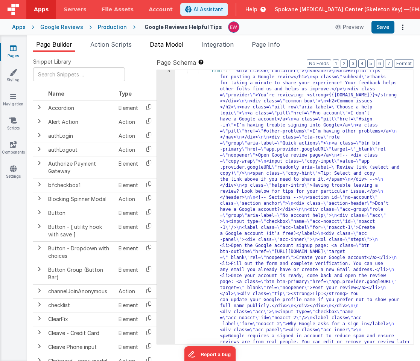
click at [170, 45] on span "Data Model" at bounding box center [167, 45] width 34 height 8
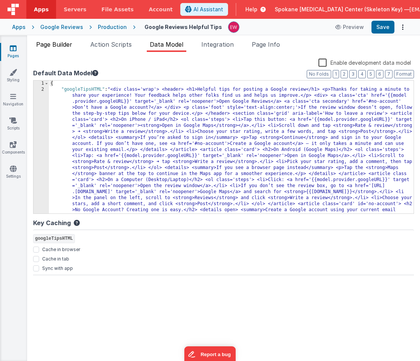
click at [59, 43] on span "Page Builder" at bounding box center [54, 45] width 36 height 8
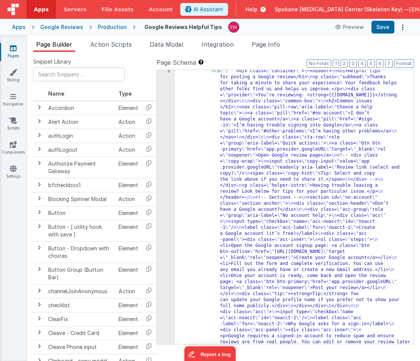
click at [14, 52] on link "Pages" at bounding box center [13, 51] width 27 height 15
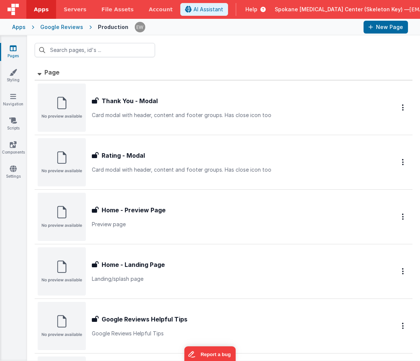
click at [13, 52] on link "Pages" at bounding box center [13, 51] width 27 height 15
click at [14, 97] on icon at bounding box center [13, 97] width 6 height 8
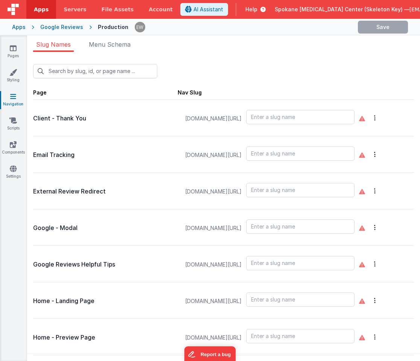
type input "thankyou"
type input "emailopen"
type input "externalreview"
type input "googleModal"
type input "googlehelp"
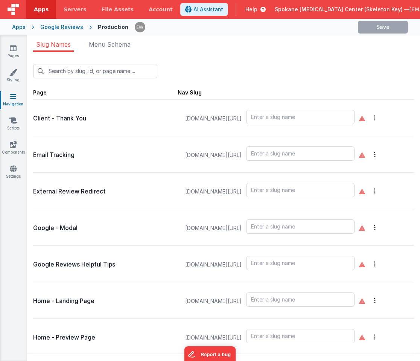
type input "default"
type input "preview"
type input "ratingmodal"
type input "thankyoumodal"
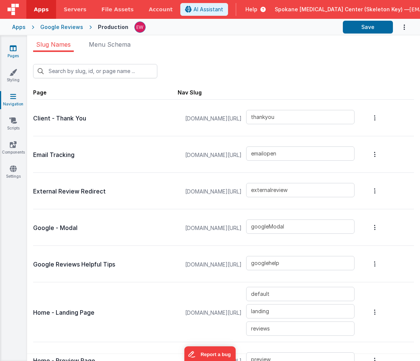
click at [15, 49] on icon at bounding box center [13, 48] width 7 height 8
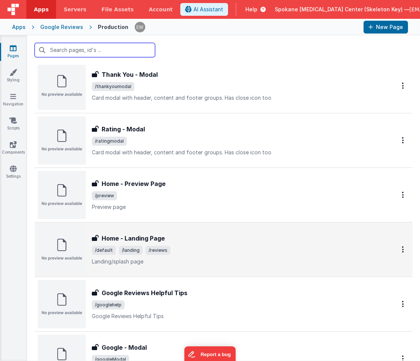
scroll to position [23, 0]
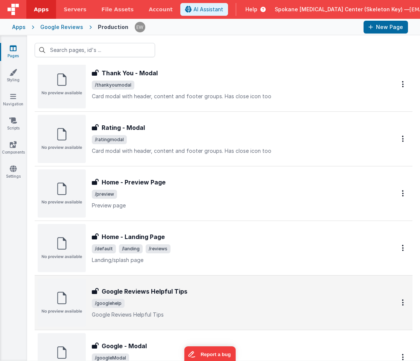
click at [133, 290] on h3 "Google Reviews Helpful Tips" at bounding box center [145, 291] width 86 height 9
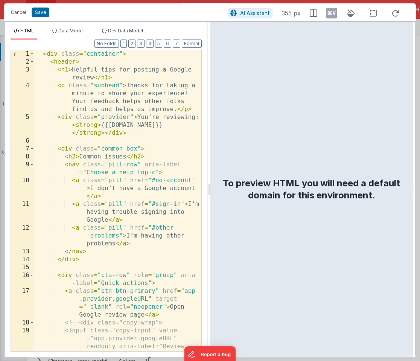
click at [102, 125] on div "< div class = "container" > < header > < h1 > Helpful tips for posting a Google…" at bounding box center [117, 216] width 167 height 333
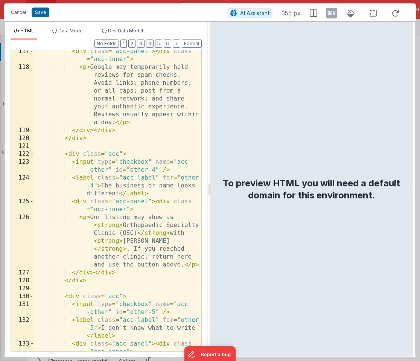
scroll to position [1961, 0]
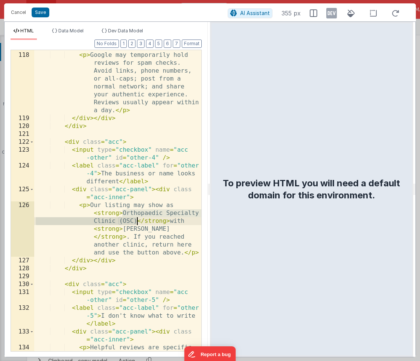
drag, startPoint x: 122, startPoint y: 212, endPoint x: 136, endPoint y: 222, distance: 17.0
click at [136, 222] on div "< div class = "acc-panel" > < div class = "acc-inner" > < p > Google may tempor…" at bounding box center [117, 209] width 167 height 349
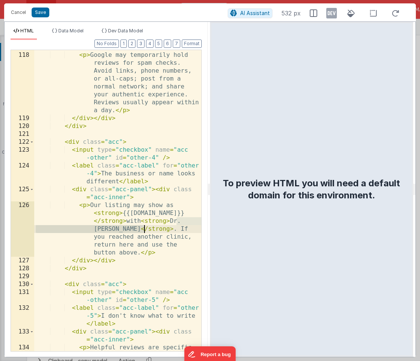
drag, startPoint x: 180, startPoint y: 222, endPoint x: 144, endPoint y: 230, distance: 36.7
click at [144, 230] on div "< div class = "acc-panel" > < div class = "acc-inner" > < p > Google may tempor…" at bounding box center [117, 209] width 167 height 349
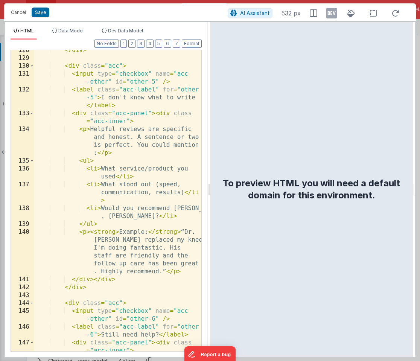
scroll to position [2188, 0]
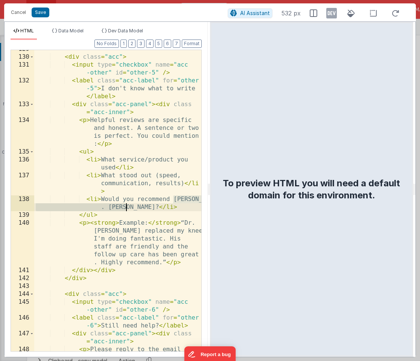
drag, startPoint x: 174, startPoint y: 199, endPoint x: 125, endPoint y: 209, distance: 49.7
click at [125, 209] on div "< div class = "acc" > < input type = "checkbox" name = "acc -other" id = "other…" at bounding box center [117, 211] width 167 height 333
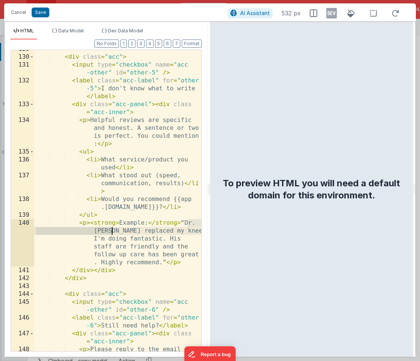
drag, startPoint x: 189, startPoint y: 223, endPoint x: 112, endPoint y: 231, distance: 77.7
click at [112, 231] on div "< div class = "acc" > < input type = "checkbox" name = "acc -other" id = "other…" at bounding box center [117, 211] width 167 height 333
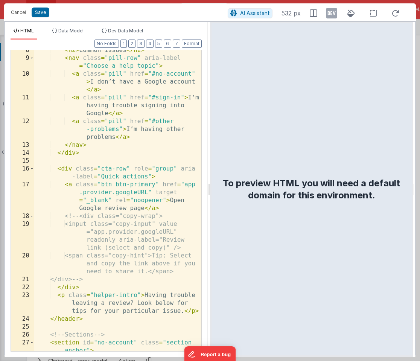
scroll to position [142, 0]
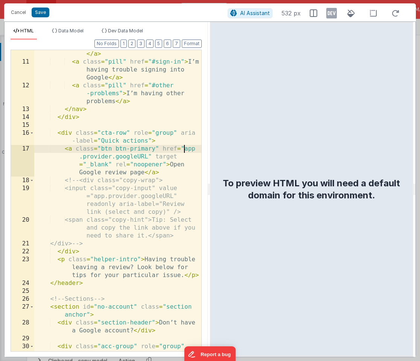
click at [183, 150] on div "< a class = "pill" href = "#no-account" > I don’t have a Google account </ a > …" at bounding box center [117, 200] width 167 height 333
click at [43, 12] on button "Save" at bounding box center [41, 13] width 18 height 10
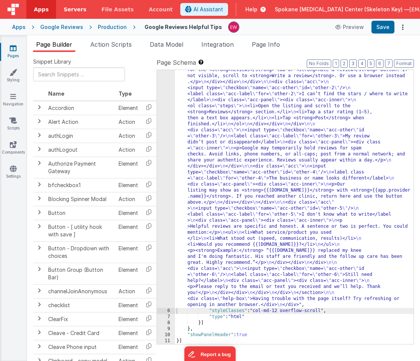
scroll to position [473, 0]
click at [176, 43] on span "Data Model" at bounding box center [167, 45] width 34 height 8
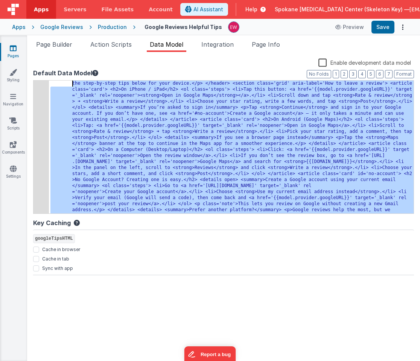
scroll to position [0, 0]
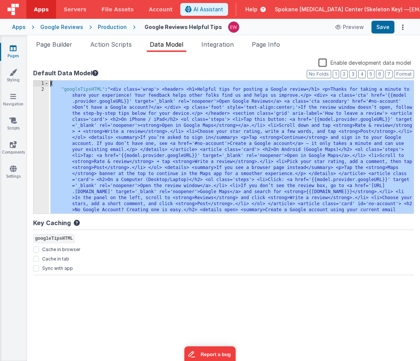
drag, startPoint x: 57, startPoint y: 211, endPoint x: 61, endPoint y: 73, distance: 138.3
click at [61, 73] on div "Default Data Model Format 7 6 5 4 3 2 1 No Folds 1 2 { "googleTipsHTML" : "<div…" at bounding box center [223, 141] width 381 height 145
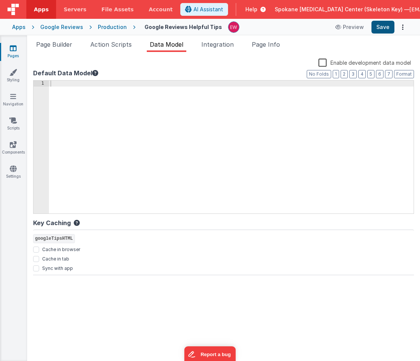
click at [384, 29] on button "Save" at bounding box center [383, 27] width 23 height 13
click at [62, 42] on span "Page Builder" at bounding box center [54, 45] width 36 height 8
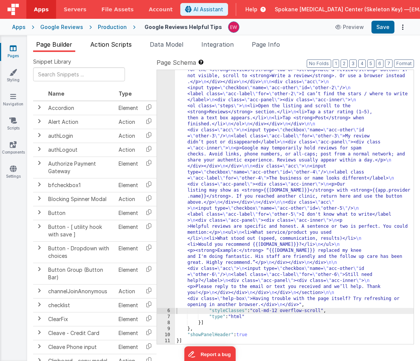
click at [121, 43] on span "Action Scripts" at bounding box center [110, 45] width 41 height 8
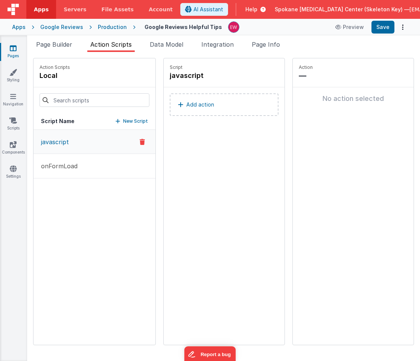
click at [142, 141] on icon at bounding box center [142, 142] width 5 height 9
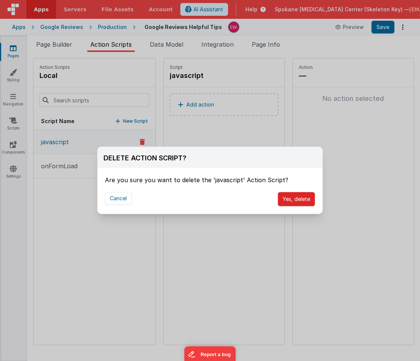
click at [290, 200] on button "Yes, delete" at bounding box center [296, 199] width 37 height 14
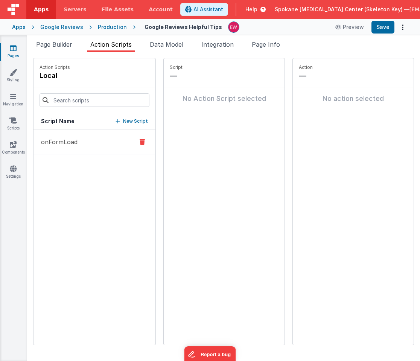
click at [85, 147] on button "onFormLoad" at bounding box center [95, 142] width 122 height 24
click at [163, 46] on span "Data Model" at bounding box center [167, 45] width 34 height 8
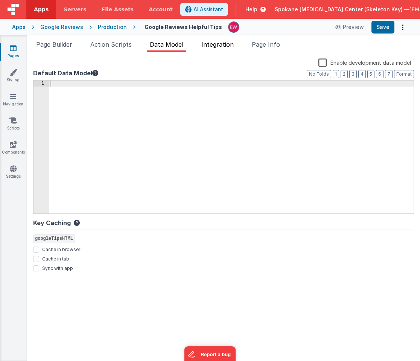
click at [214, 45] on span "Integration" at bounding box center [218, 45] width 32 height 8
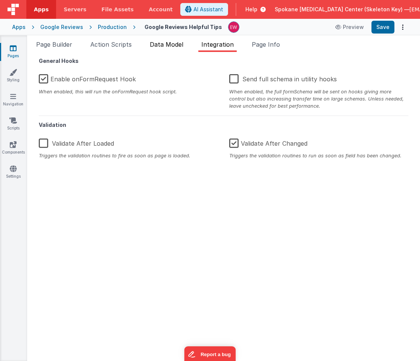
click at [163, 44] on span "Data Model" at bounding box center [167, 45] width 34 height 8
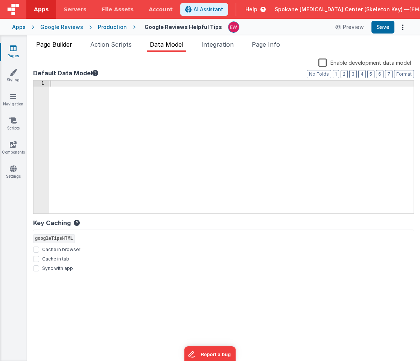
click at [56, 42] on span "Page Builder" at bounding box center [54, 45] width 36 height 8
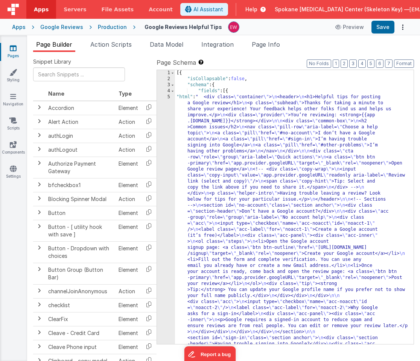
click at [259, 60] on label "Page Schema Shortcuts: Find: command-f Fold: command-option-L Unfold: command-o…" at bounding box center [286, 62] width 258 height 9
click at [217, 46] on span "Integration" at bounding box center [218, 45] width 32 height 8
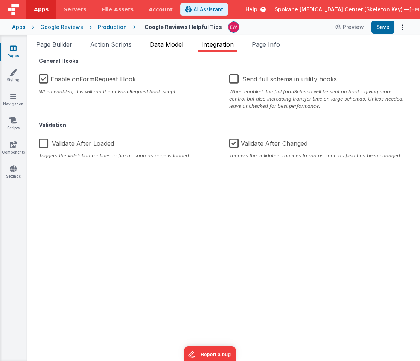
click at [176, 42] on span "Data Model" at bounding box center [167, 45] width 34 height 8
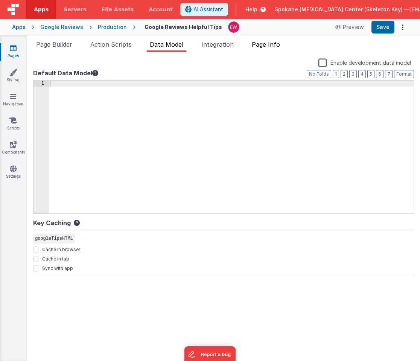
click at [268, 44] on span "Page Info" at bounding box center [266, 45] width 28 height 8
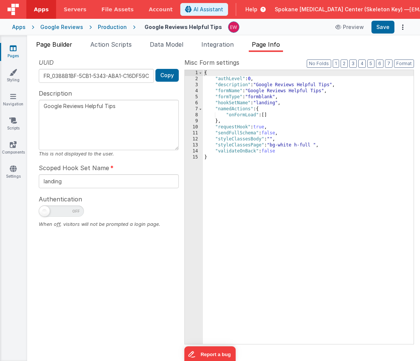
click at [67, 44] on span "Page Builder" at bounding box center [54, 45] width 36 height 8
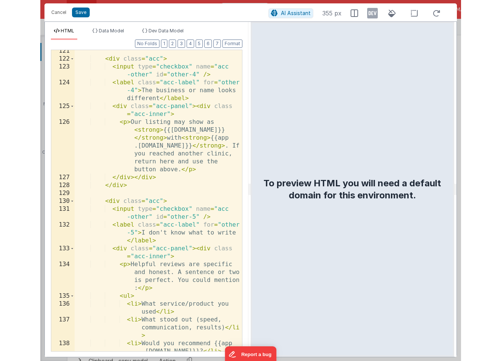
scroll to position [2286, 0]
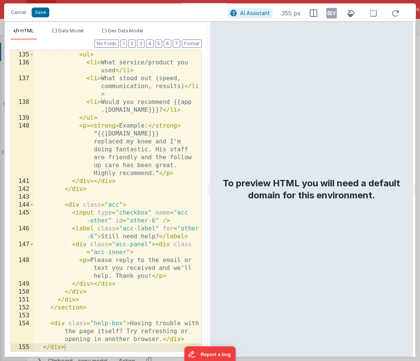
click at [69, 200] on div "< p > Helpful reviews are specific and honest. A sentence or two is perfect. Yo…" at bounding box center [117, 189] width 167 height 341
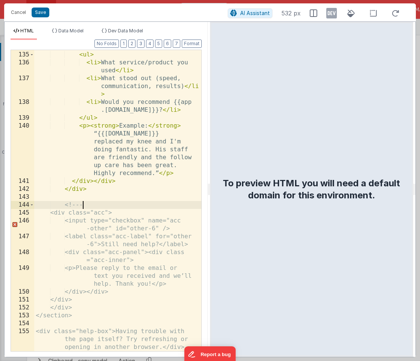
click at [98, 297] on div "< p > Helpful reviews are specific and honest. A sentence or two is perfect. Yo…" at bounding box center [117, 189] width 167 height 341
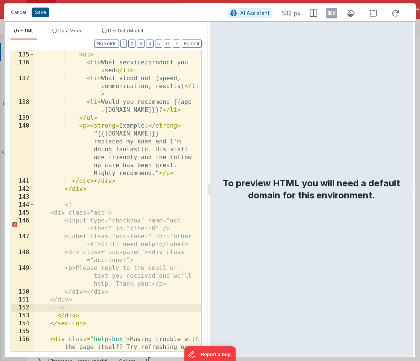
click at [43, 13] on button "Save" at bounding box center [41, 13] width 18 height 10
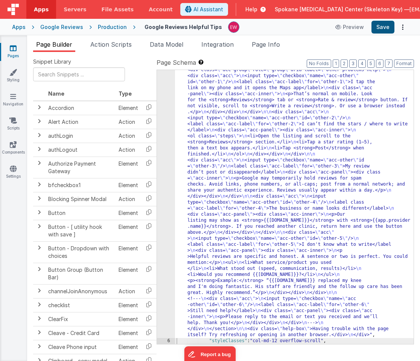
click at [384, 25] on button "Save" at bounding box center [383, 27] width 23 height 13
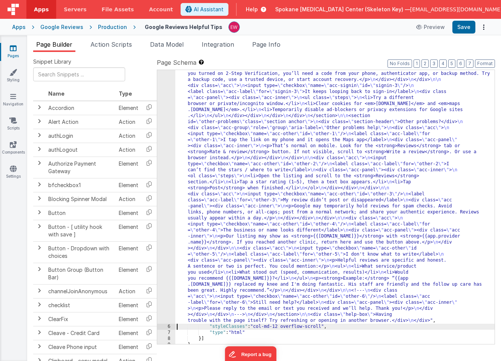
scroll to position [267, 0]
click at [307, 192] on div ""html" : " <div class= \" container \" > \n <header> \n <h1>Helpful tips for po…" at bounding box center [334, 214] width 319 height 781
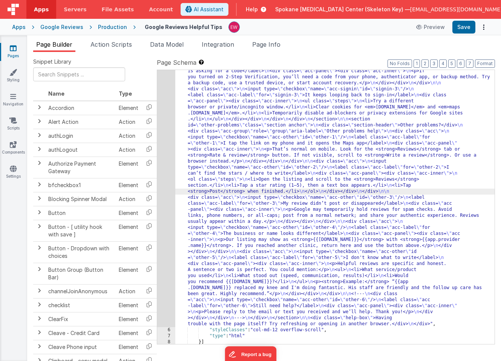
click at [165, 191] on div "5" at bounding box center [166, 77] width 18 height 500
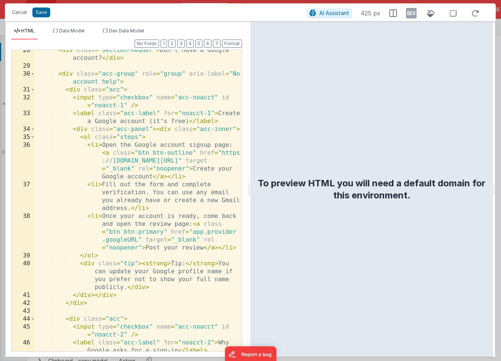
scroll to position [345, 0]
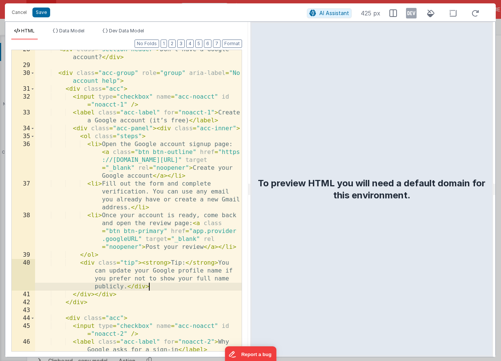
click at [152, 288] on div "< div class = "section-header" > Don’t have a Google account? </ div > < div cl…" at bounding box center [138, 208] width 206 height 325
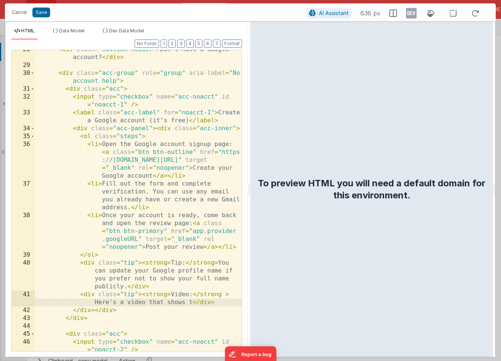
click at [96, 303] on div "< div class = "section-header" > Don’t have a Google account? </ div > < div cl…" at bounding box center [138, 212] width 206 height 333
paste textarea
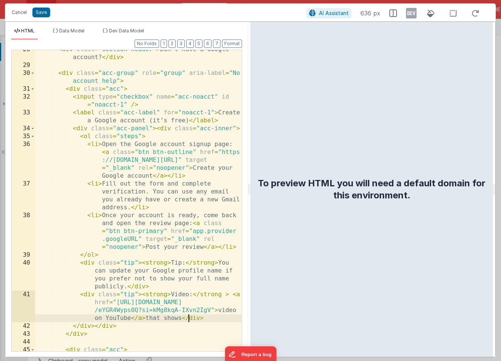
click at [232, 295] on div "< div class = "section-header" > Don’t have a Google account? </ div > < div cl…" at bounding box center [138, 212] width 206 height 333
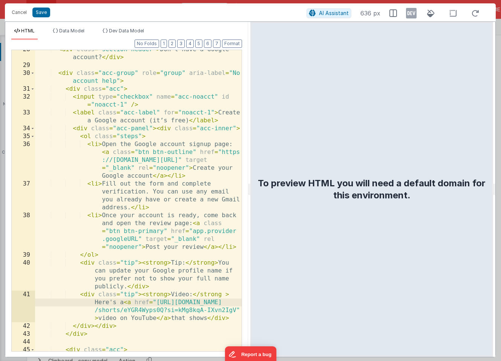
click at [212, 319] on div "< div class = "section-header" > Don’t have a Google account? </ div > < div cl…" at bounding box center [138, 212] width 206 height 333
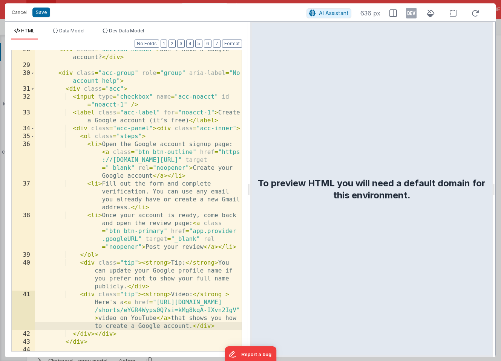
click at [95, 335] on div "< div class = "section-header" > Don’t have a Google account? </ div > < div cl…" at bounding box center [138, 208] width 206 height 325
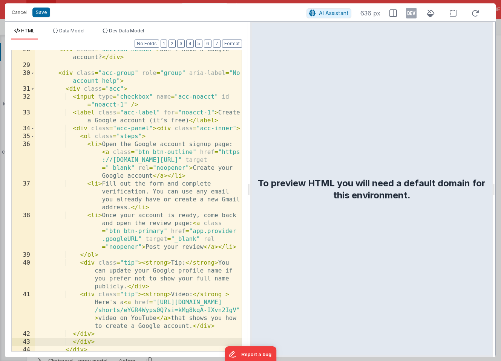
scroll to position [347, 0]
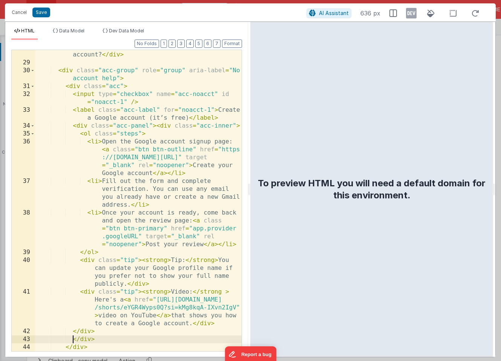
click at [72, 332] on div "< div class = "section-header" > Don’t have a Google account? </ div > < div cl…" at bounding box center [138, 205] width 206 height 325
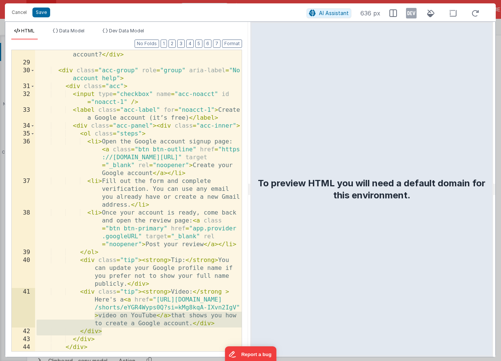
drag, startPoint x: 103, startPoint y: 331, endPoint x: 83, endPoint y: 319, distance: 23.2
click at [83, 319] on div "< div class = "section-header" > Don’t have a Google account? </ div > < div cl…" at bounding box center [138, 205] width 206 height 325
click at [220, 325] on div "< div class = "section-header" > Don’t have a Google account? </ div > < div cl…" at bounding box center [138, 205] width 206 height 325
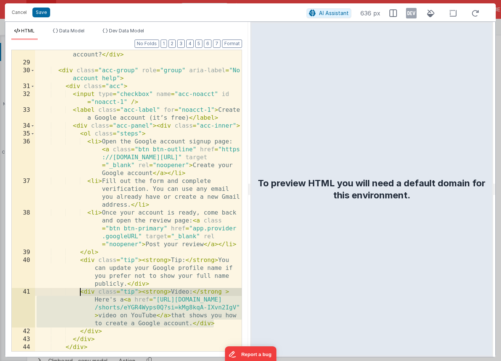
drag, startPoint x: 219, startPoint y: 324, endPoint x: 79, endPoint y: 293, distance: 143.1
click at [79, 293] on div "< div class = "section-header" > Don’t have a Google account? </ div > < div cl…" at bounding box center [138, 205] width 206 height 325
click at [39, 290] on div "< div class = "section-header" > Don’t have a Google account? </ div > < div cl…" at bounding box center [138, 205] width 206 height 325
click at [37, 293] on div "< div class = "section-header" > Don’t have a Google account? </ div > < div cl…" at bounding box center [138, 205] width 206 height 325
click at [41, 12] on button "Save" at bounding box center [41, 13] width 18 height 10
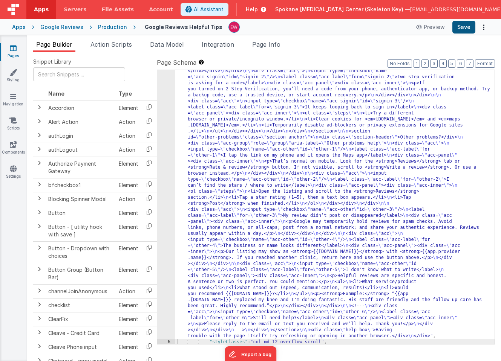
click at [466, 29] on button "Save" at bounding box center [463, 27] width 23 height 13
click at [219, 270] on div ""html" : " <div class= \" container \" > \n <header> \n <h1>Helpful tips for po…" at bounding box center [334, 223] width 319 height 793
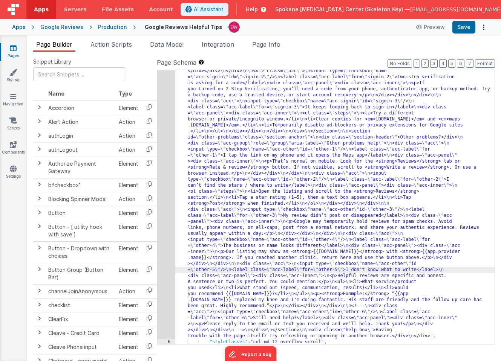
click at [166, 249] on div "5" at bounding box center [166, 83] width 18 height 512
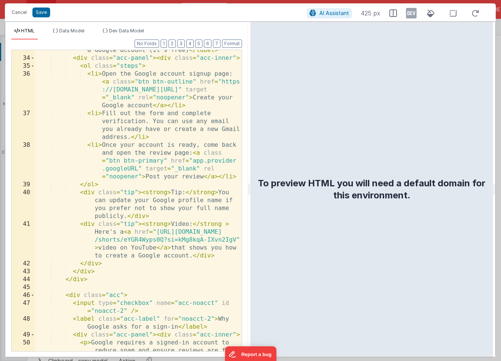
scroll to position [430, 0]
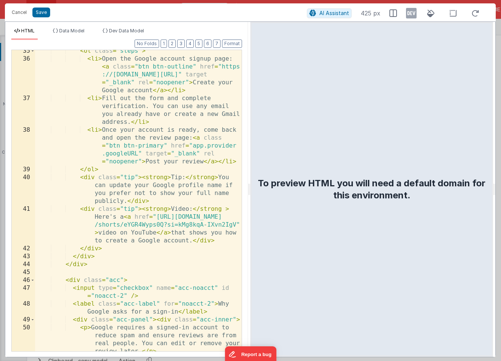
click at [220, 241] on div "< ol class = "steps" > < li > Open the Google account signup page: < a class = …" at bounding box center [138, 205] width 206 height 317
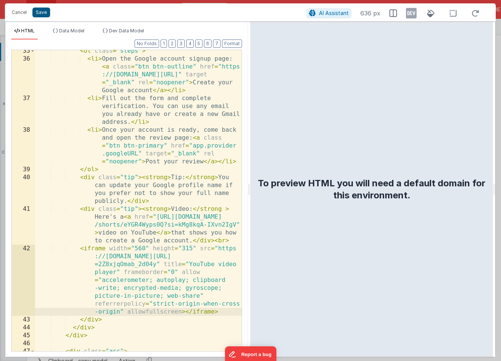
click at [40, 12] on button "Save" at bounding box center [41, 13] width 18 height 10
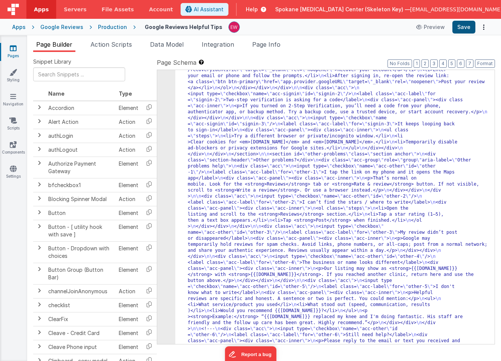
click at [465, 26] on button "Save" at bounding box center [463, 27] width 23 height 13
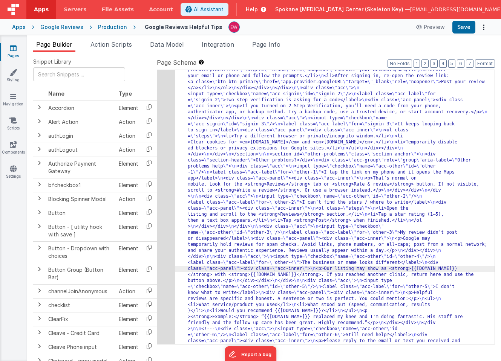
click at [165, 236] on div "5" at bounding box center [166, 94] width 18 height 536
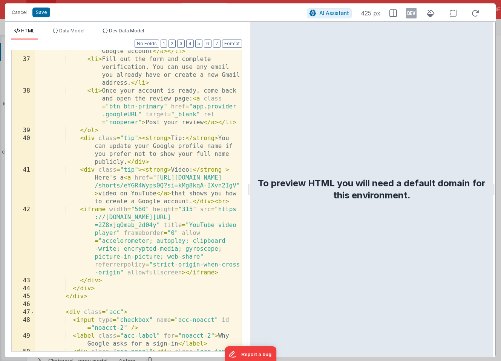
scroll to position [464, 0]
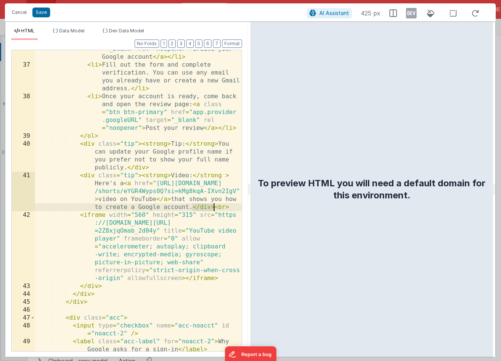
drag, startPoint x: 193, startPoint y: 208, endPoint x: 213, endPoint y: 208, distance: 20.4
click at [213, 208] on div "< li > Open the Google account signup page: < a class = "btn btn-outline" href …" at bounding box center [138, 195] width 206 height 349
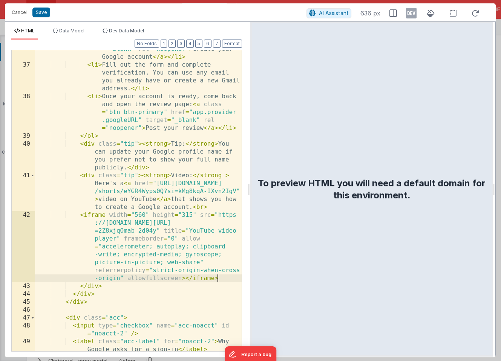
click at [224, 277] on div "< li > Open the Google account signup page: < a class = "btn btn-outline" href …" at bounding box center [138, 195] width 206 height 349
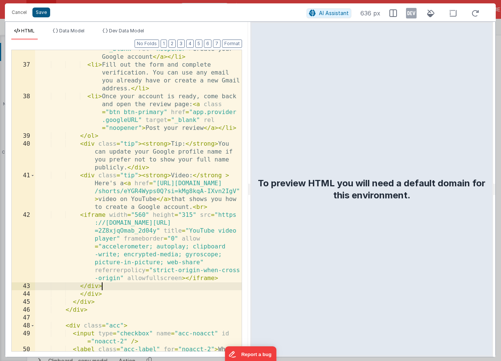
click at [41, 11] on button "Save" at bounding box center [41, 13] width 18 height 10
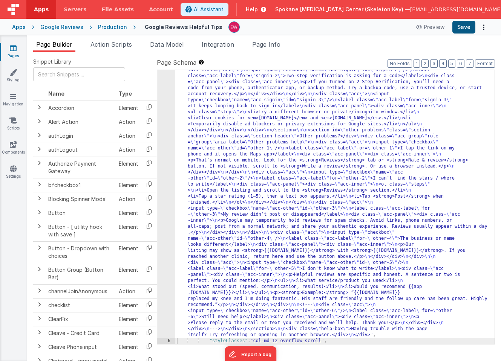
click at [464, 28] on button "Save" at bounding box center [463, 27] width 23 height 13
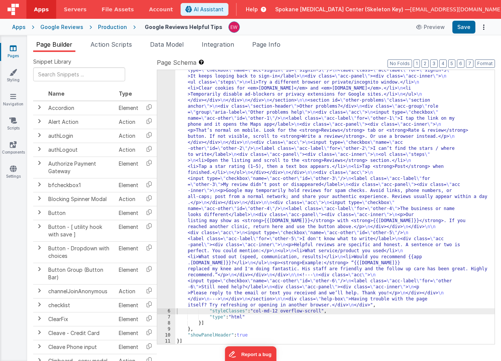
scroll to position [322, 0]
click at [164, 190] on div "5" at bounding box center [166, 40] width 18 height 536
click at [164, 197] on div "5" at bounding box center [166, 40] width 18 height 536
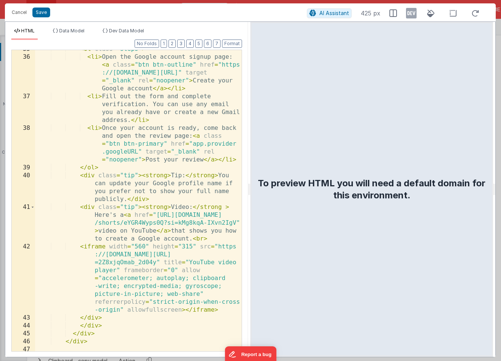
scroll to position [433, 0]
click at [208, 237] on div "< ol class = "steps" > < li > Open the Google account signup page: < a class = …" at bounding box center [138, 202] width 206 height 317
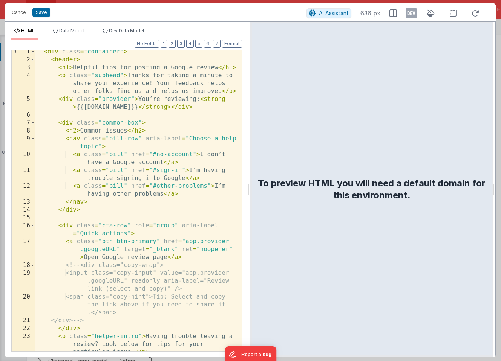
scroll to position [0, 0]
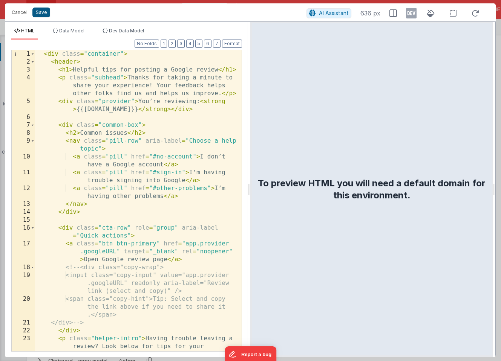
click at [43, 13] on button "Save" at bounding box center [41, 13] width 18 height 10
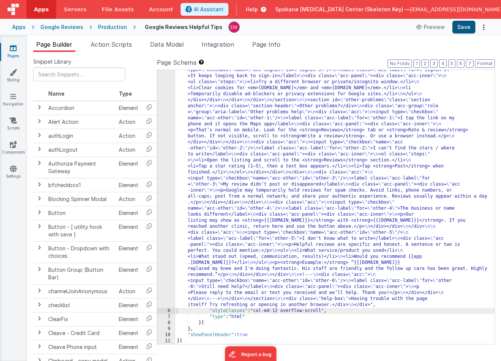
click at [464, 28] on button "Save" at bounding box center [463, 27] width 23 height 13
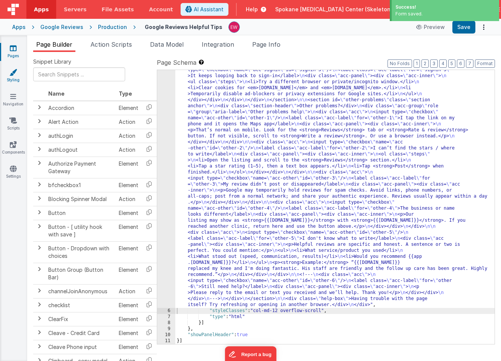
click at [15, 74] on icon at bounding box center [13, 73] width 8 height 8
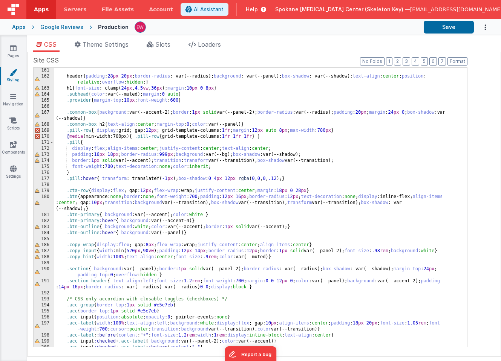
scroll to position [971, 0]
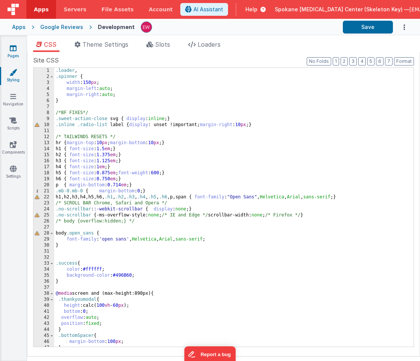
click at [14, 48] on icon at bounding box center [13, 48] width 7 height 8
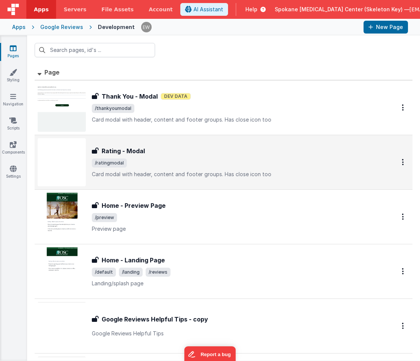
click at [102, 150] on h3 "Rating - Modal" at bounding box center [123, 151] width 43 height 9
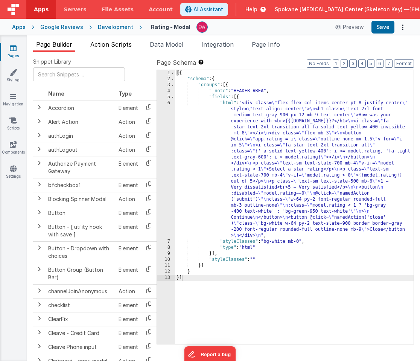
click at [115, 43] on span "Action Scripts" at bounding box center [110, 45] width 41 height 8
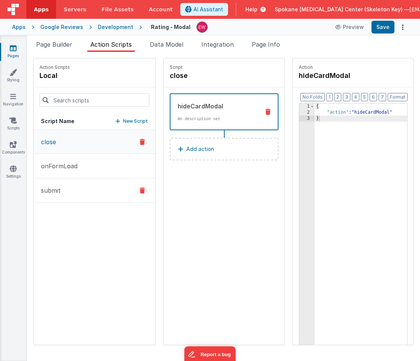
click at [63, 188] on button "submit" at bounding box center [95, 191] width 122 height 24
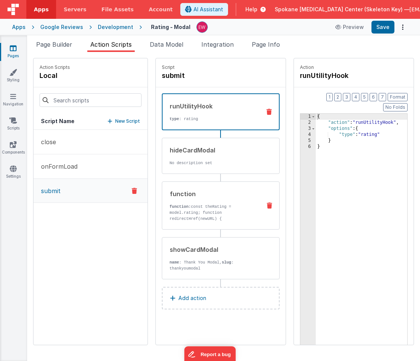
click at [221, 210] on p "function: const theRating = model.rating; function redirectHref(newURL) { windo…" at bounding box center [215, 222] width 90 height 36
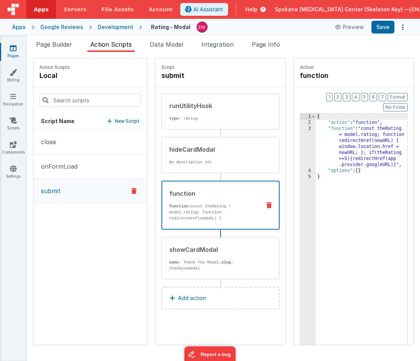
click at [13, 50] on icon at bounding box center [13, 48] width 7 height 8
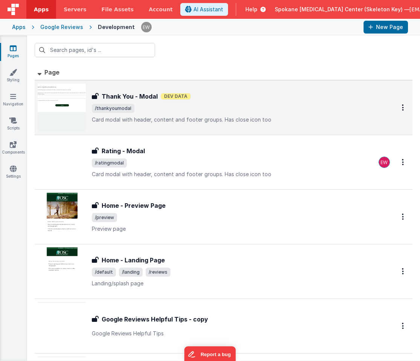
click at [118, 96] on h3 "Thank You - Modal" at bounding box center [130, 96] width 56 height 9
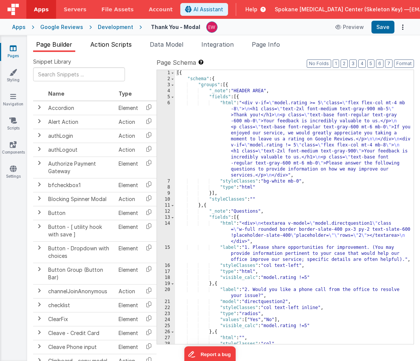
click at [109, 44] on span "Action Scripts" at bounding box center [110, 45] width 41 height 8
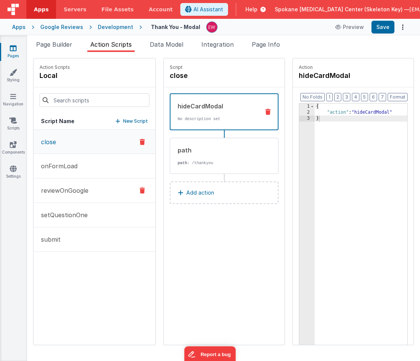
click at [60, 189] on p "reviewOnGoogle" at bounding box center [63, 190] width 52 height 9
click at [196, 192] on div "path" at bounding box center [218, 193] width 81 height 9
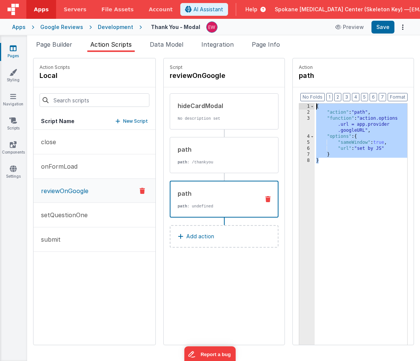
drag, startPoint x: 356, startPoint y: 212, endPoint x: 291, endPoint y: 71, distance: 155.6
click at [291, 71] on div "Action path Format 7 6 5 4 3 2 1 No Folds 1 2 3 4 5 6 7 8 { "action" : "path" ,…" at bounding box center [349, 201] width 129 height 287
click at [14, 43] on div "Pages Styling Navigation Scripts Components Settings" at bounding box center [13, 198] width 27 height 326
click at [14, 48] on icon at bounding box center [13, 48] width 7 height 8
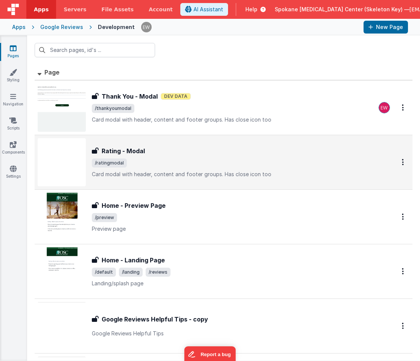
click at [131, 151] on h3 "Rating - Modal" at bounding box center [123, 151] width 43 height 9
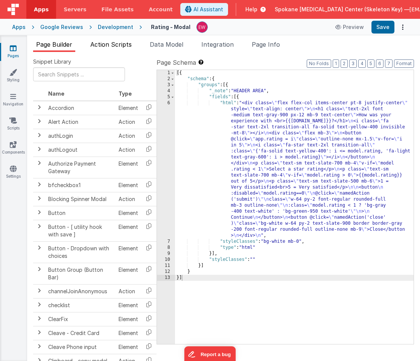
click at [113, 44] on span "Action Scripts" at bounding box center [110, 45] width 41 height 8
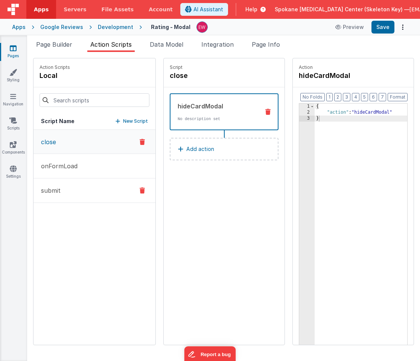
click at [63, 186] on button "submit" at bounding box center [95, 191] width 122 height 24
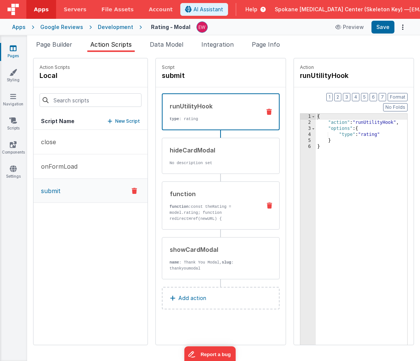
click at [187, 197] on div "function" at bounding box center [215, 193] width 90 height 9
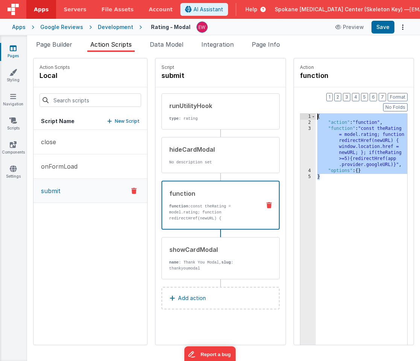
drag, startPoint x: 349, startPoint y: 200, endPoint x: 303, endPoint y: 90, distance: 119.2
click at [303, 90] on div "Format 7 6 5 4 3 2 1 No Folds 1 2 3 4 5 { "action" : "function" , "function" : …" at bounding box center [354, 230] width 120 height 287
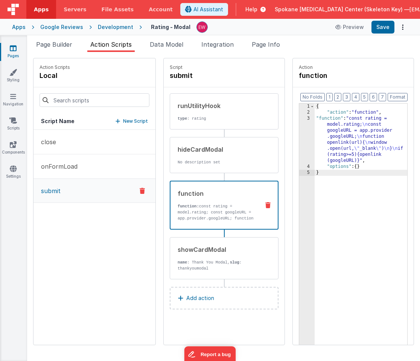
click at [191, 176] on div "runUtilityHook type : rating hideCardModal No description set function function…" at bounding box center [224, 186] width 109 height 186
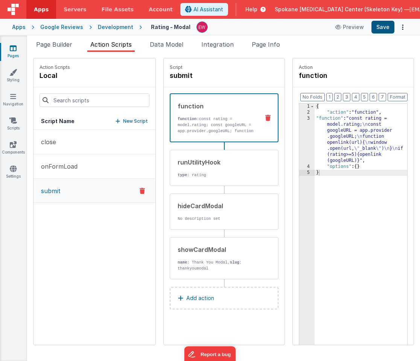
click at [385, 27] on button "Save" at bounding box center [383, 27] width 23 height 13
click at [12, 49] on icon at bounding box center [13, 48] width 7 height 8
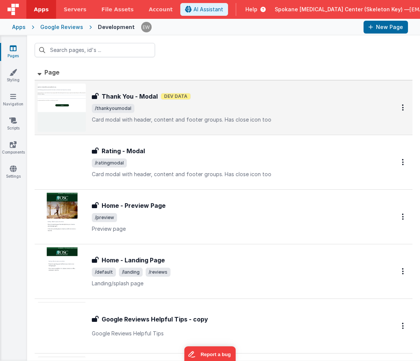
click at [134, 98] on h3 "Thank You - Modal" at bounding box center [130, 96] width 56 height 9
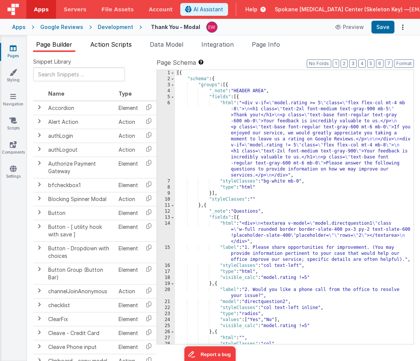
click at [118, 41] on span "Action Scripts" at bounding box center [110, 45] width 41 height 8
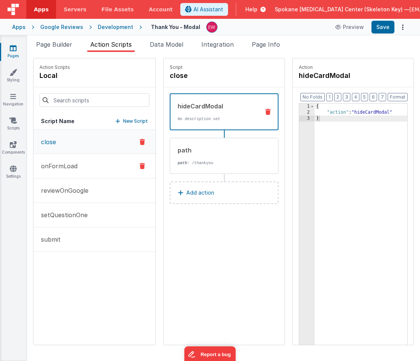
click at [74, 167] on p "onFormLoad" at bounding box center [57, 166] width 41 height 9
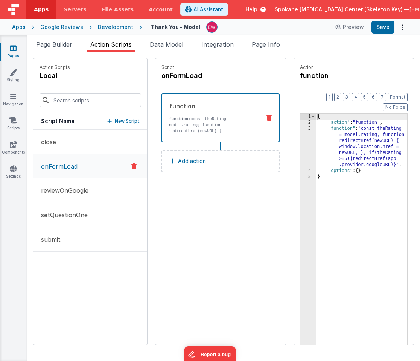
click at [269, 118] on icon at bounding box center [269, 118] width 5 height 6
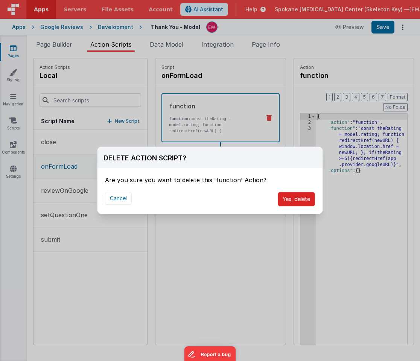
click at [303, 196] on button "Yes, delete" at bounding box center [296, 199] width 37 height 14
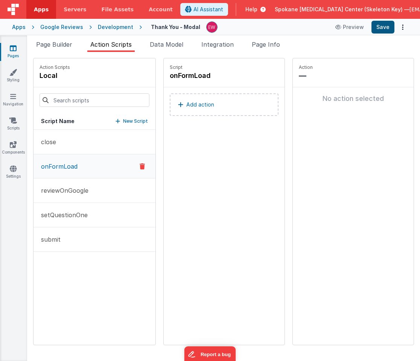
click at [379, 28] on button "Save" at bounding box center [383, 27] width 23 height 13
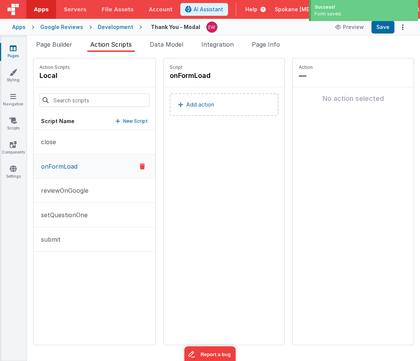
click at [13, 49] on icon at bounding box center [13, 48] width 7 height 8
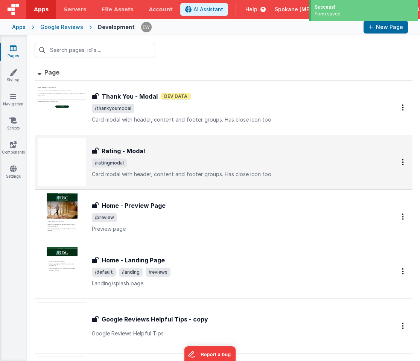
click at [114, 153] on h3 "Rating - Modal" at bounding box center [123, 151] width 43 height 9
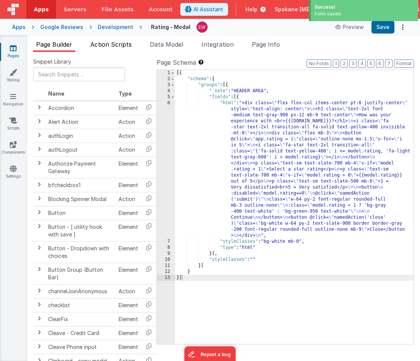
click at [122, 44] on span "Action Scripts" at bounding box center [110, 45] width 41 height 8
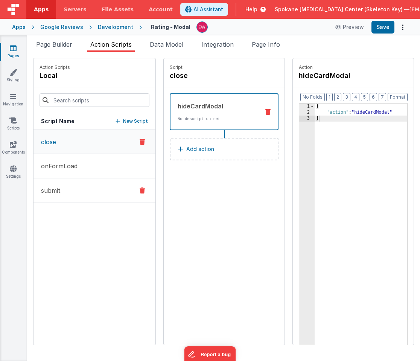
click at [61, 190] on button "submit" at bounding box center [95, 191] width 122 height 24
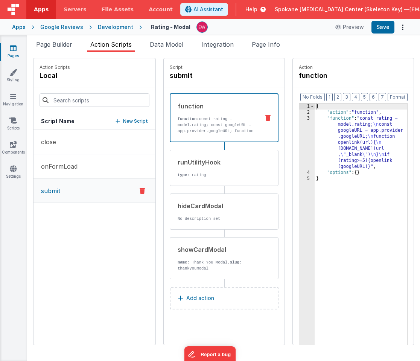
click at [73, 27] on div "Google Reviews" at bounding box center [61, 27] width 43 height 8
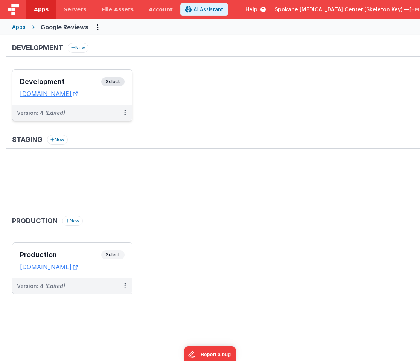
click at [112, 83] on span "Select" at bounding box center [112, 81] width 23 height 9
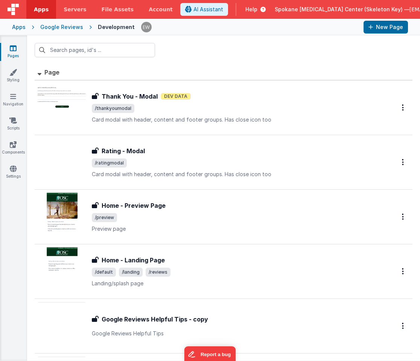
click at [56, 26] on div "Google Reviews" at bounding box center [61, 27] width 43 height 8
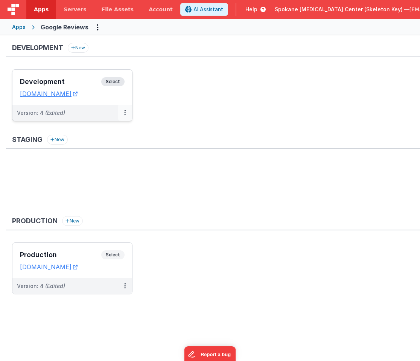
click at [126, 112] on button at bounding box center [125, 113] width 14 height 16
click at [89, 157] on link "Deploy..." at bounding box center [99, 157] width 66 height 14
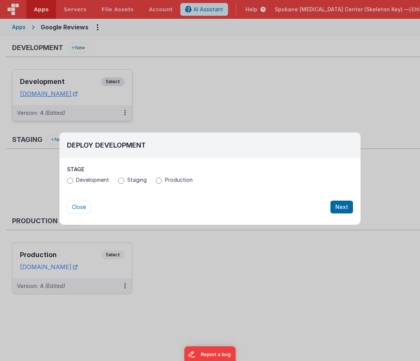
click at [168, 180] on span "Production" at bounding box center [179, 180] width 28 height 8
click at [162, 180] on input "Production" at bounding box center [159, 181] width 6 height 6
radio input "true"
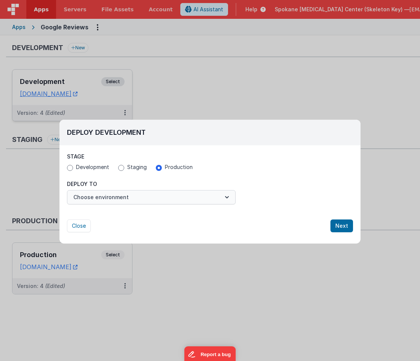
click at [139, 196] on button "Choose environment" at bounding box center [151, 197] width 169 height 14
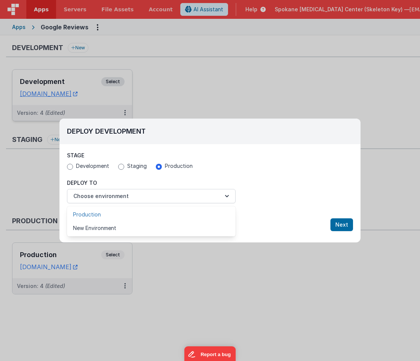
click at [124, 219] on link "Production" at bounding box center [151, 215] width 169 height 14
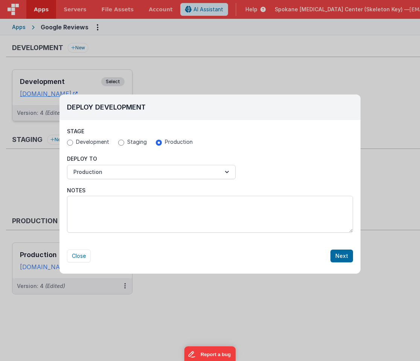
click at [89, 140] on span "Development" at bounding box center [92, 142] width 33 height 8
click at [73, 140] on input "Development" at bounding box center [70, 143] width 6 height 6
radio input "true"
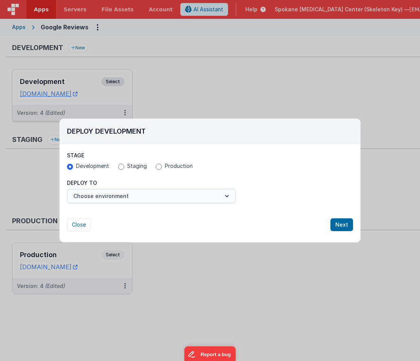
click at [123, 199] on button "Choose environment" at bounding box center [151, 196] width 169 height 14
click at [180, 167] on div at bounding box center [210, 180] width 420 height 361
click at [171, 161] on div "Stage Development Staging Production" at bounding box center [210, 162] width 286 height 20
click at [167, 166] on span "Production" at bounding box center [179, 166] width 28 height 8
click at [162, 166] on input "Production" at bounding box center [159, 167] width 6 height 6
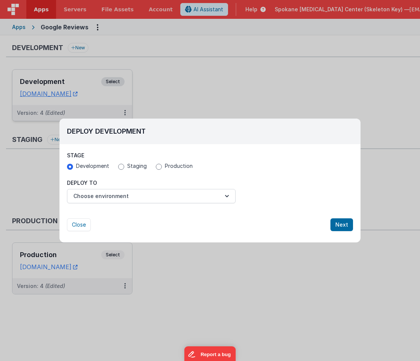
radio input "true"
radio input "false"
click at [152, 194] on button "Choose environment" at bounding box center [151, 196] width 169 height 14
click at [128, 219] on link "Production" at bounding box center [151, 215] width 169 height 14
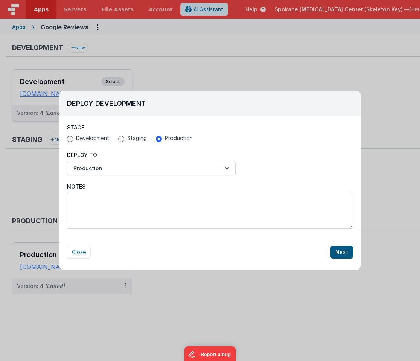
click at [344, 253] on button "Next" at bounding box center [342, 252] width 23 height 13
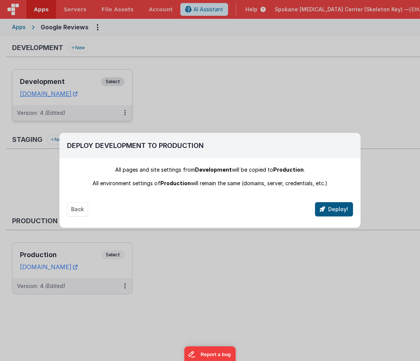
click at [329, 209] on button "Deploy!" at bounding box center [334, 209] width 38 height 14
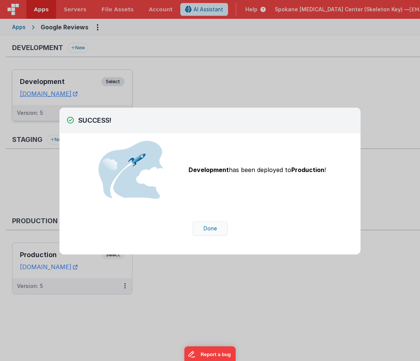
click at [210, 228] on button "Done" at bounding box center [210, 229] width 35 height 14
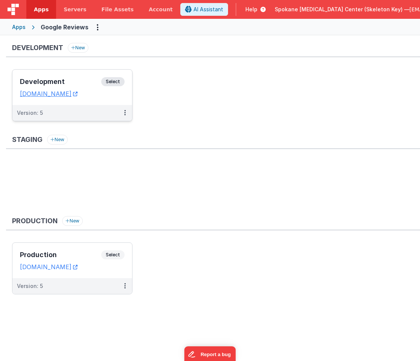
click at [115, 82] on span "Select" at bounding box center [112, 81] width 23 height 9
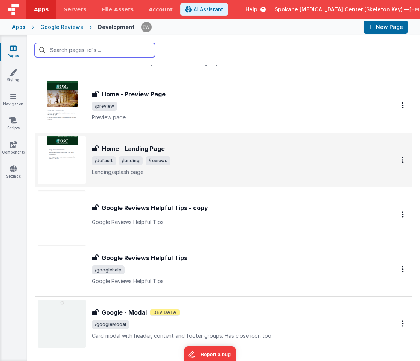
scroll to position [126, 0]
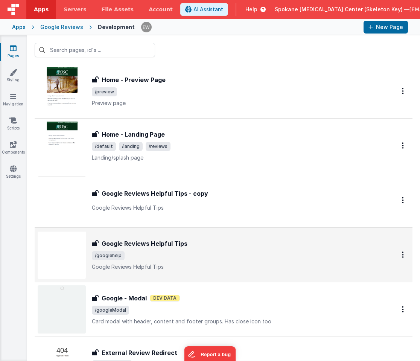
click at [139, 241] on h3 "Google Reviews Helpful Tips" at bounding box center [145, 243] width 86 height 9
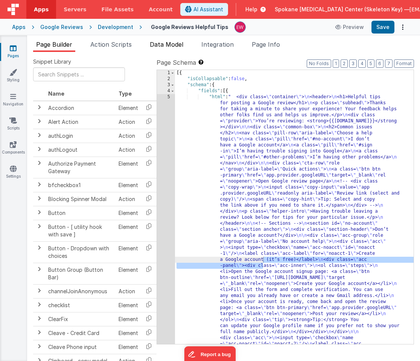
click at [171, 44] on span "Data Model" at bounding box center [167, 45] width 34 height 8
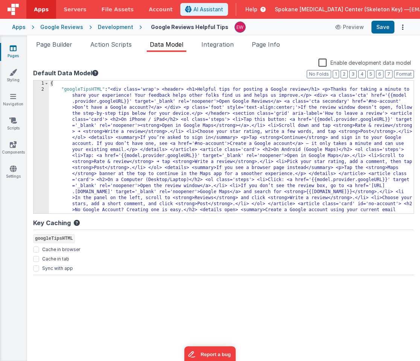
click at [143, 121] on div "{ "googleTipsHTML" : "<div class='wrap'> <header> <h1>Helpful tips for posting …" at bounding box center [231, 286] width 365 height 410
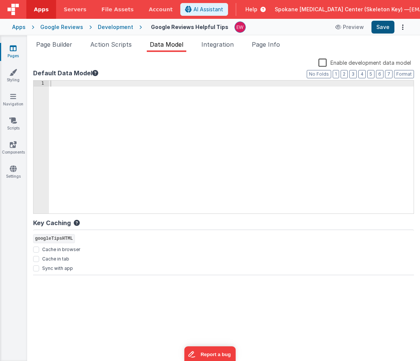
click at [389, 26] on button "Save" at bounding box center [383, 27] width 23 height 13
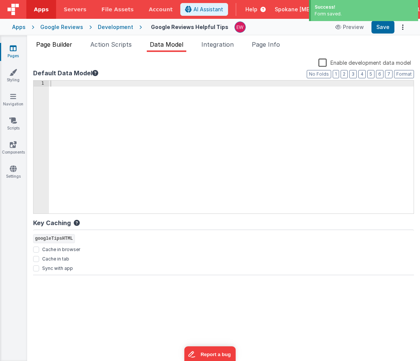
click at [70, 43] on span "Page Builder" at bounding box center [54, 45] width 36 height 8
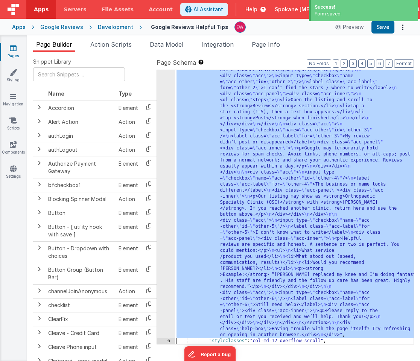
click at [162, 194] on div "5 6 7 8 9 10 11" at bounding box center [166, 75] width 18 height 1088
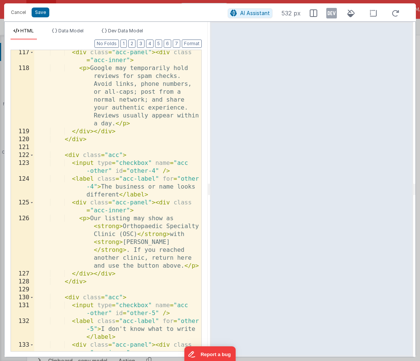
scroll to position [1950, 0]
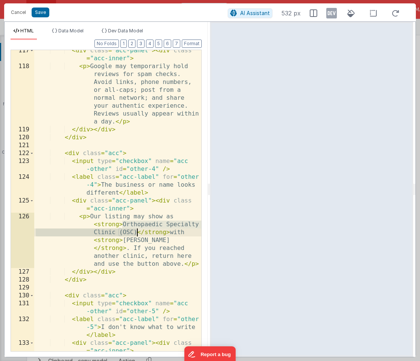
drag, startPoint x: 123, startPoint y: 223, endPoint x: 138, endPoint y: 232, distance: 17.2
click at [138, 232] on div "< div class = "acc-panel" > < div class = "acc-inner" > < p > Google may tempor…" at bounding box center [117, 221] width 167 height 349
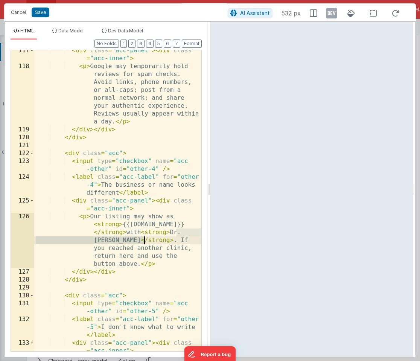
drag, startPoint x: 176, startPoint y: 232, endPoint x: 144, endPoint y: 242, distance: 33.5
click at [144, 242] on div "< div class = "acc-panel" > < div class = "acc-inner" > < p > Google may tempor…" at bounding box center [117, 221] width 167 height 349
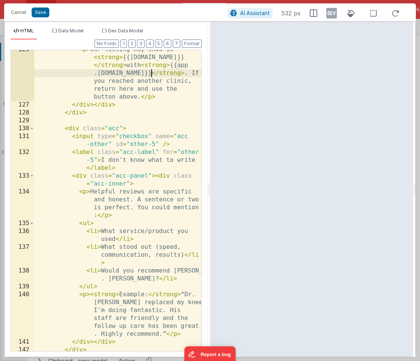
scroll to position [2117, 0]
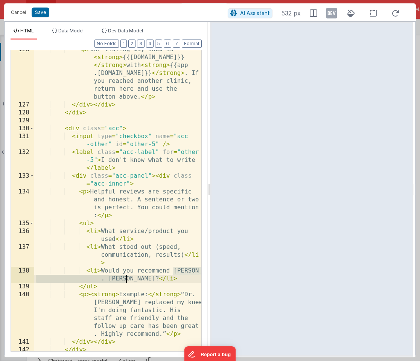
drag, startPoint x: 174, startPoint y: 271, endPoint x: 126, endPoint y: 279, distance: 48.9
click at [126, 279] on div "< p > Our listing may show as < strong > {{app.site.name}} </ strong > with < s…" at bounding box center [117, 228] width 167 height 365
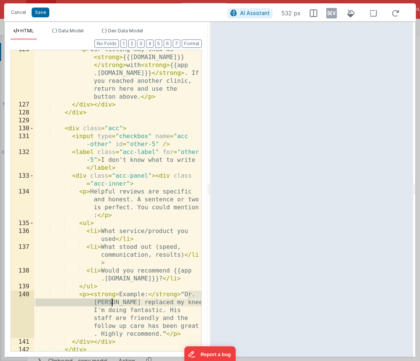
drag, startPoint x: 188, startPoint y: 295, endPoint x: 110, endPoint y: 304, distance: 78.1
click at [110, 304] on div "< p > Our listing may show as < strong > {{app.site.name}} </ strong > with < s…" at bounding box center [117, 228] width 167 height 365
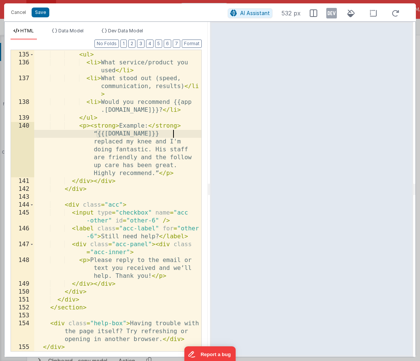
scroll to position [2286, 0]
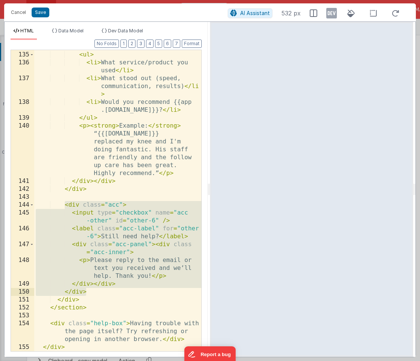
drag, startPoint x: 65, startPoint y: 205, endPoint x: 118, endPoint y: 291, distance: 101.4
click at [118, 291] on div "< p > Helpful reviews are specific and honest. A sentence or two is perfect. Yo…" at bounding box center [117, 189] width 167 height 341
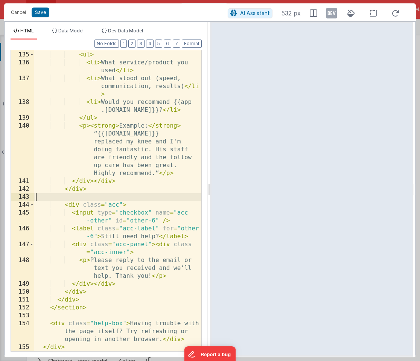
click at [70, 197] on div "< p > Helpful reviews are specific and honest. A sentence or two is perfect. Yo…" at bounding box center [117, 189] width 167 height 341
click at [66, 205] on div "< p > Helpful reviews are specific and honest. A sentence or two is perfect. Yo…" at bounding box center [117, 189] width 167 height 341
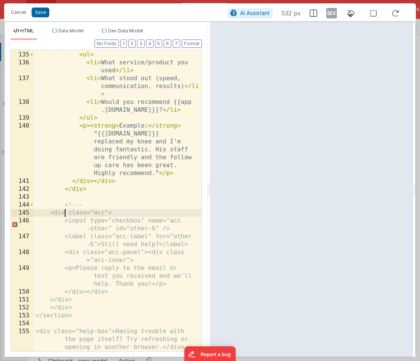
click at [89, 299] on div "< p > Helpful reviews are specific and honest. A sentence or two is perfect. Yo…" at bounding box center [117, 189] width 167 height 341
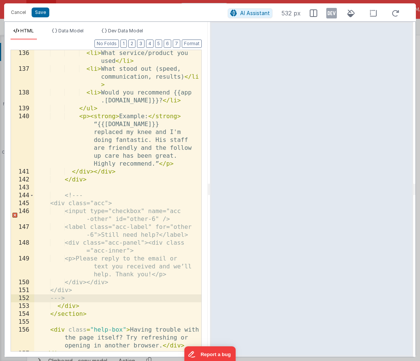
scroll to position [2301, 0]
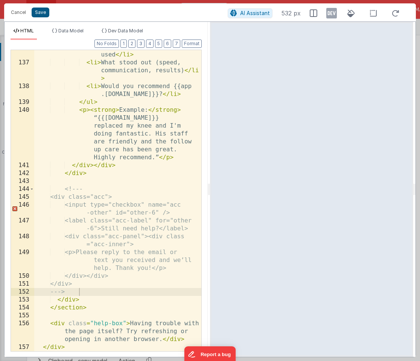
click at [41, 14] on button "Save" at bounding box center [41, 13] width 18 height 10
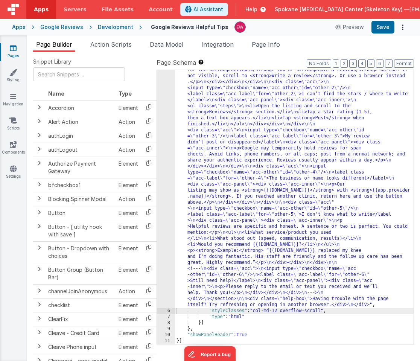
scroll to position [473, 0]
click at [385, 27] on button "Save" at bounding box center [383, 27] width 23 height 13
